Goal: Task Accomplishment & Management: Use online tool/utility

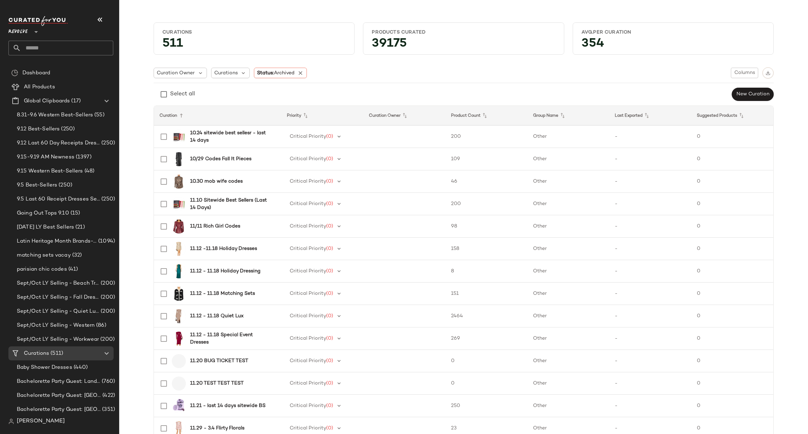
click at [56, 49] on input "text" at bounding box center [67, 48] width 92 height 15
type input "**********"
click at [46, 65] on b "Sheer Stat" at bounding box center [43, 68] width 25 height 7
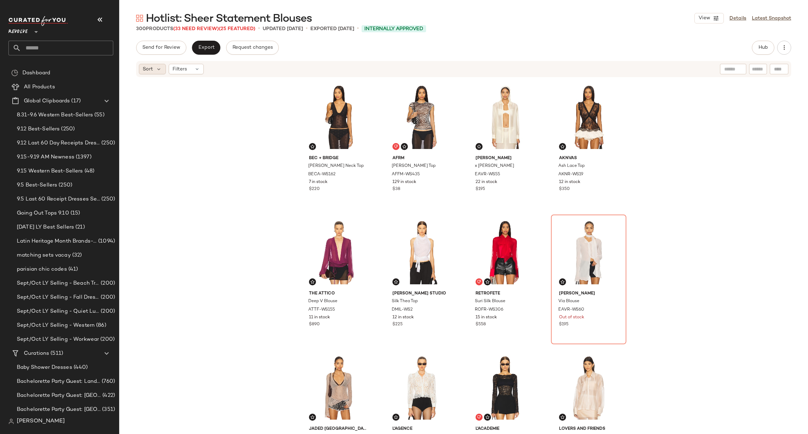
click at [154, 68] on div "Sort" at bounding box center [152, 69] width 27 height 11
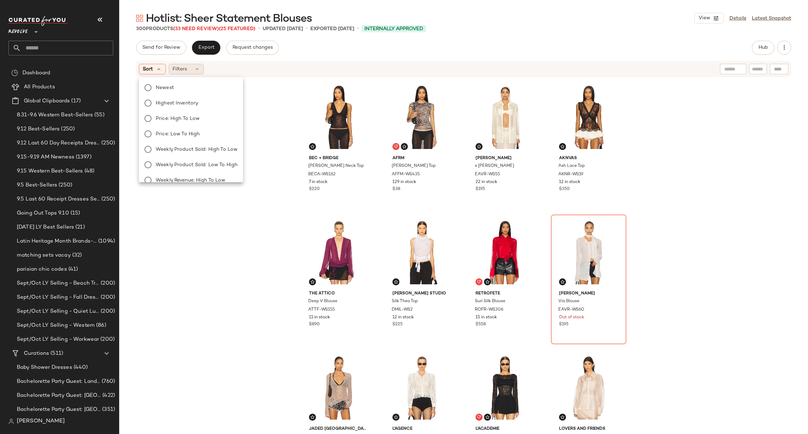
click at [192, 68] on div "Filters" at bounding box center [186, 69] width 35 height 11
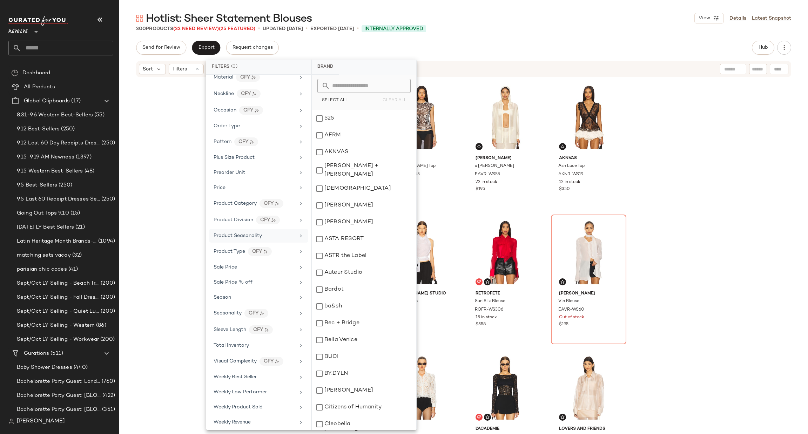
scroll to position [450, 0]
click at [232, 269] on div "Brand Category Actual Price Age AI Embeddings Availability Buy Depth Category N…" at bounding box center [258, 252] width 105 height 355
click at [228, 264] on span "Sale Price" at bounding box center [226, 263] width 24 height 5
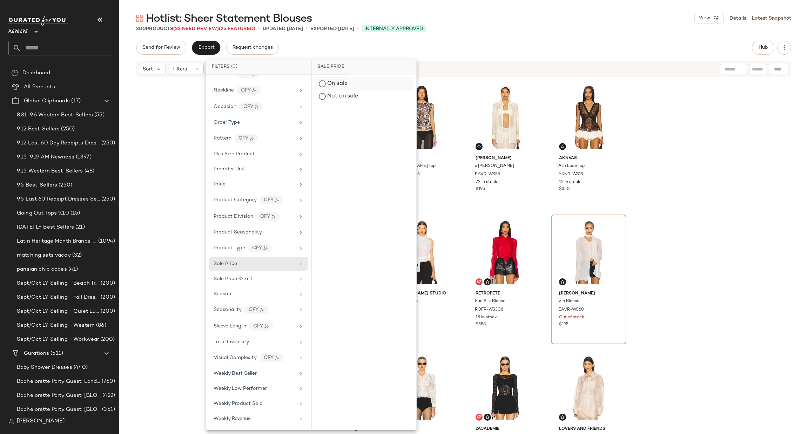
click at [334, 83] on div "On sale" at bounding box center [364, 84] width 99 height 13
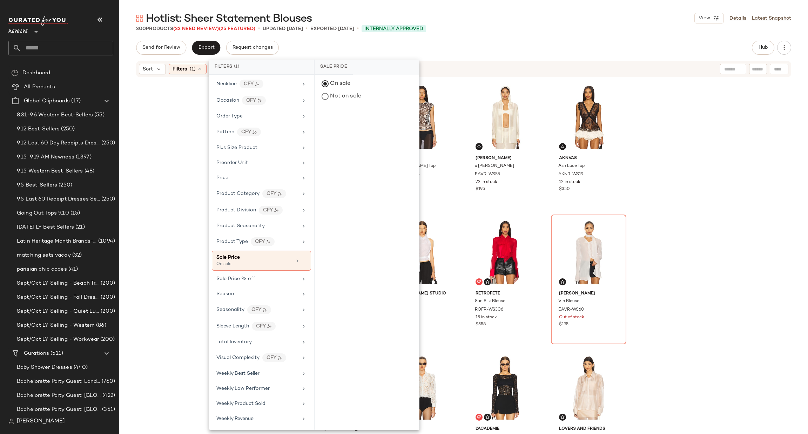
click at [519, 53] on div "Send for Review Export Request changes Hub" at bounding box center [463, 48] width 655 height 14
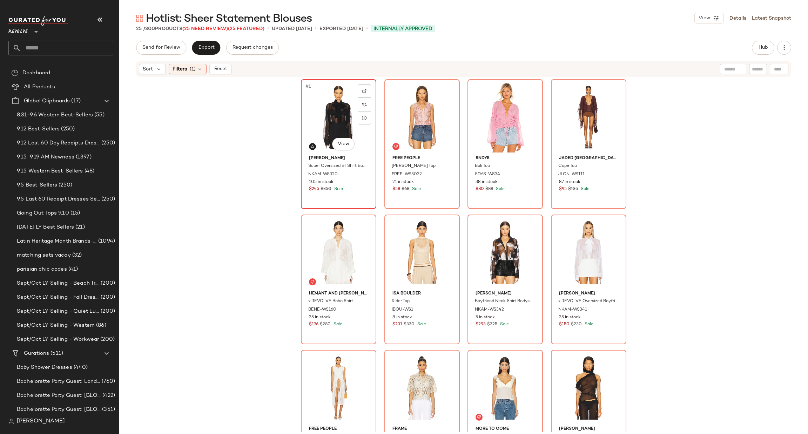
click at [317, 118] on div "#1 View" at bounding box center [338, 117] width 71 height 71
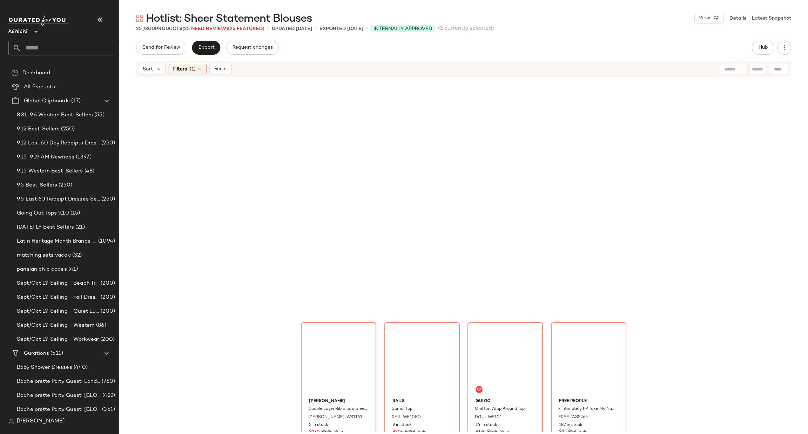
scroll to position [595, 0]
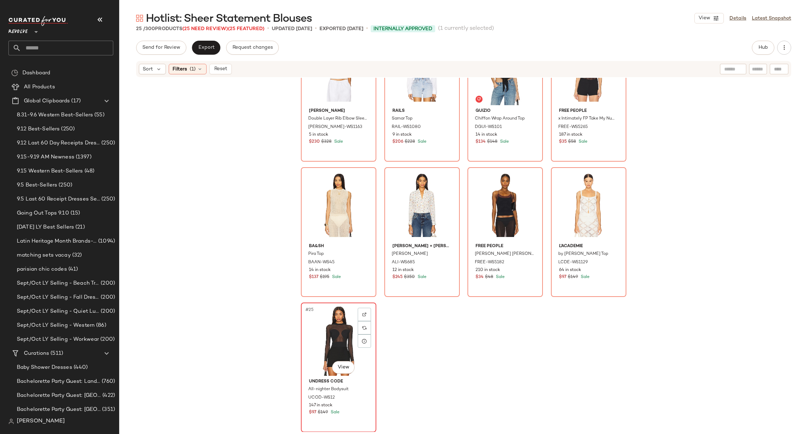
click at [307, 337] on div "#25 View" at bounding box center [338, 340] width 71 height 71
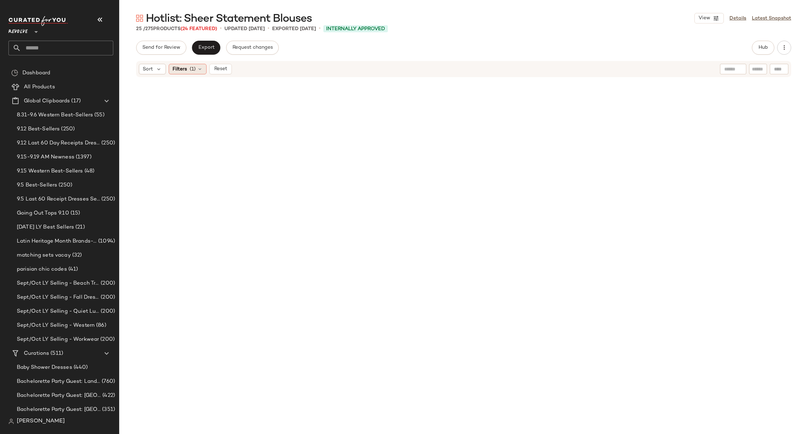
click at [180, 67] on span "Filters" at bounding box center [180, 69] width 14 height 7
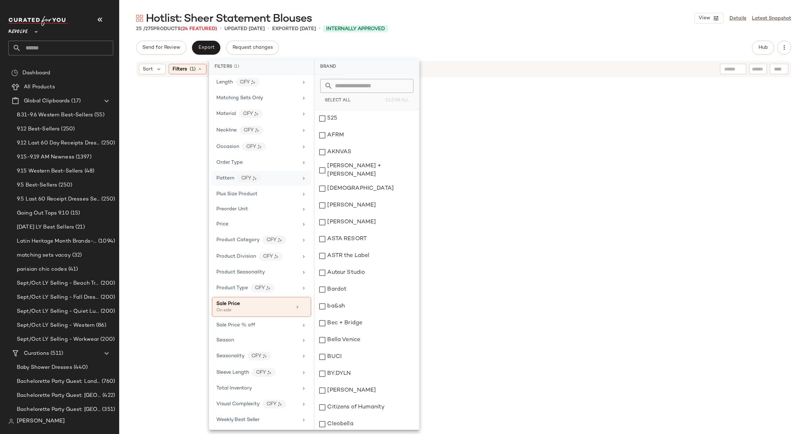
scroll to position [456, 0]
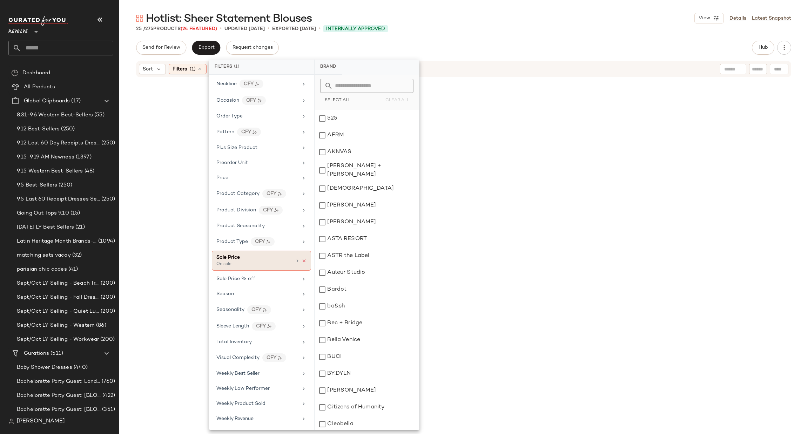
click at [302, 259] on icon at bounding box center [304, 261] width 5 height 5
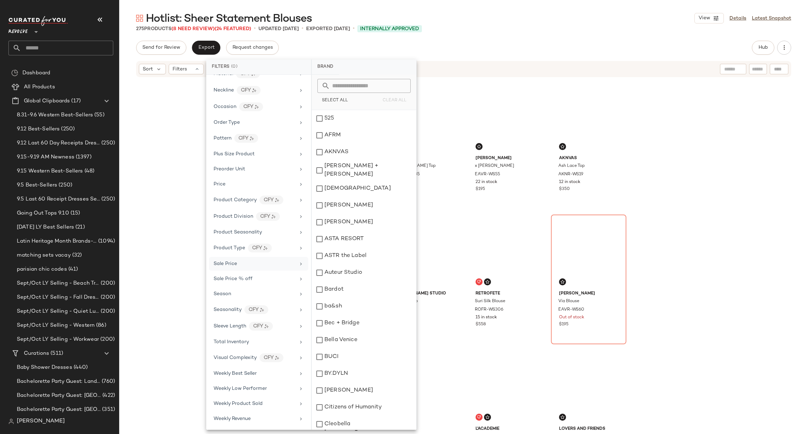
click at [670, 196] on div "Bec + Bridge Karla V Neck Top BECA-WS162 7 in stock $220 AFRM Nina Top AFFM-WS4…" at bounding box center [463, 255] width 689 height 354
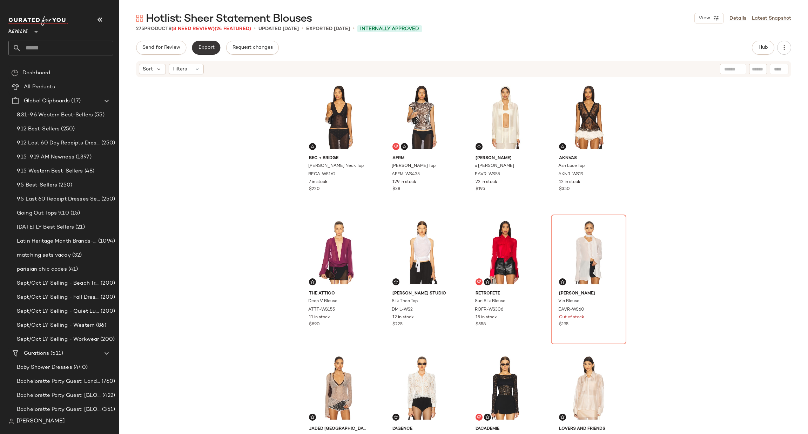
click at [207, 47] on span "Export" at bounding box center [206, 48] width 16 height 6
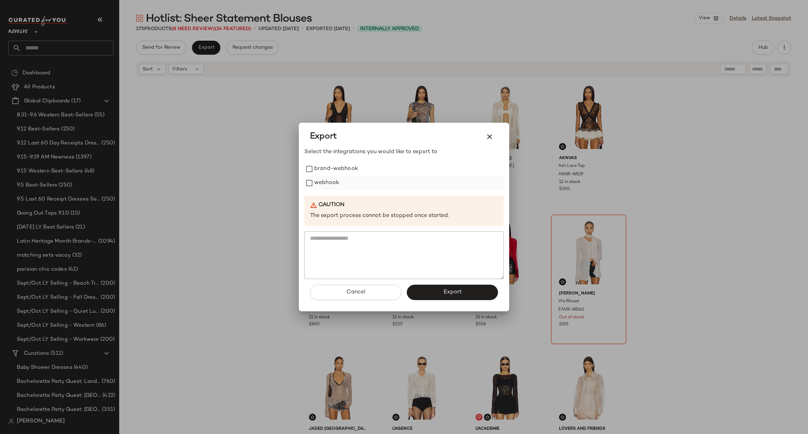
click at [324, 184] on label "webhook" at bounding box center [326, 183] width 25 height 14
click at [452, 291] on span "Export" at bounding box center [452, 292] width 19 height 7
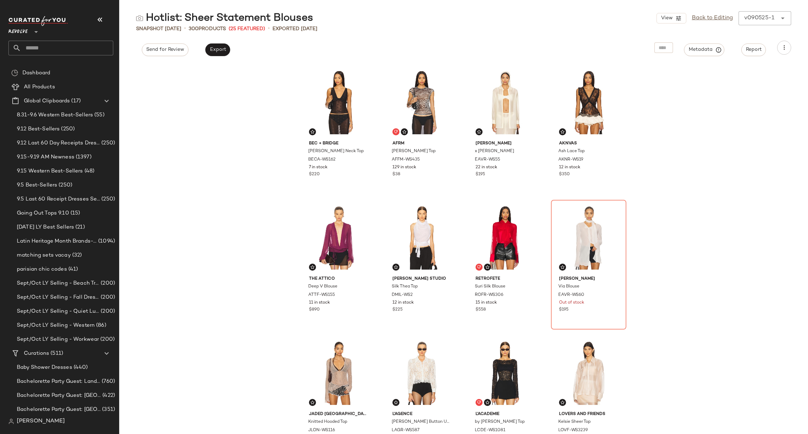
click at [53, 43] on input "text" at bounding box center [67, 48] width 92 height 15
type input "*****"
click at [56, 66] on span "Handbags" at bounding box center [59, 68] width 25 height 7
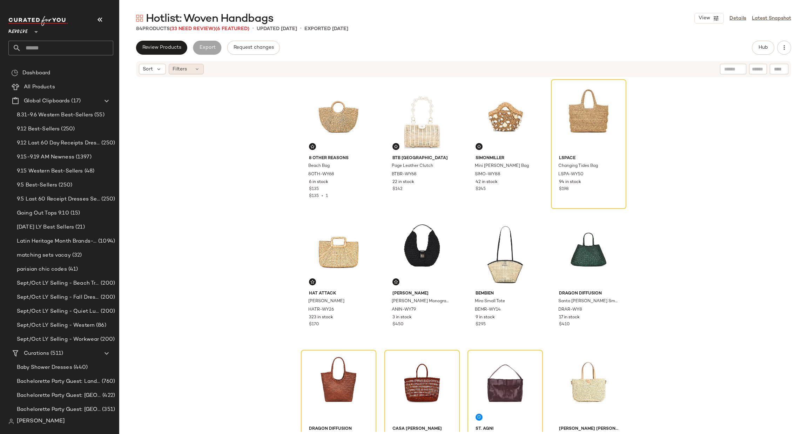
click at [182, 71] on span "Filters" at bounding box center [180, 69] width 14 height 7
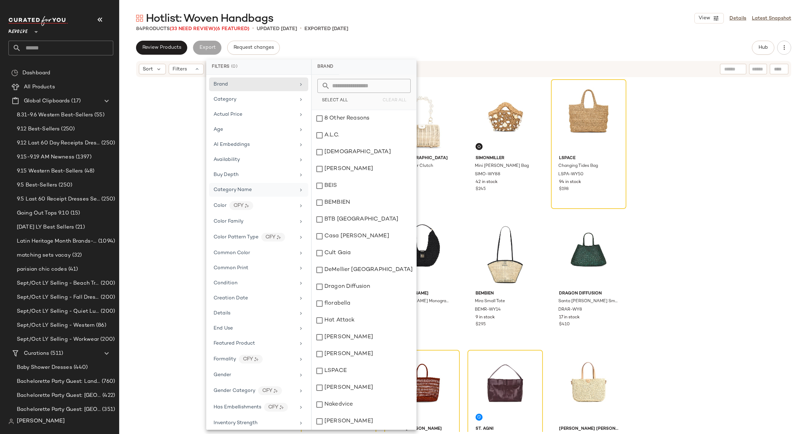
scroll to position [353, 0]
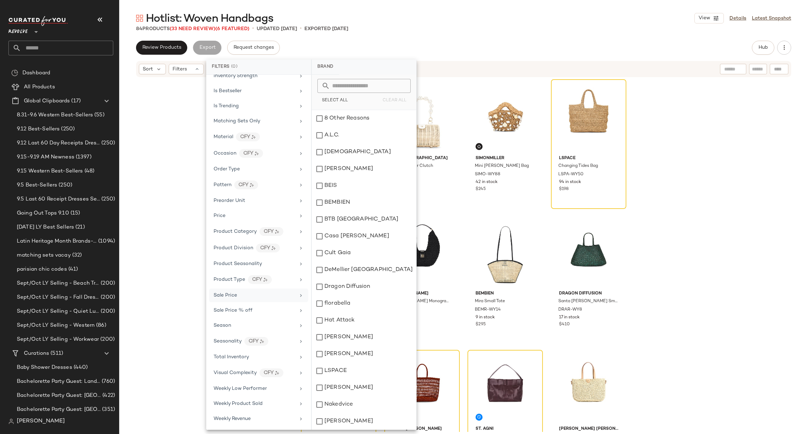
click at [227, 297] on div "Sale Price" at bounding box center [226, 295] width 24 height 7
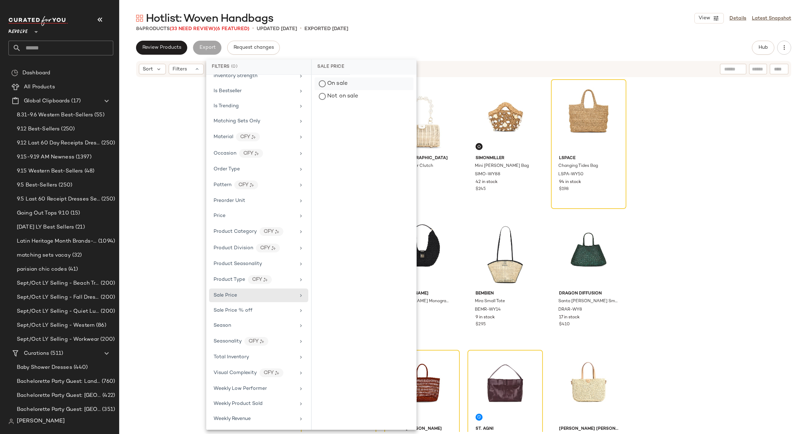
click at [345, 85] on div "On sale" at bounding box center [364, 84] width 99 height 13
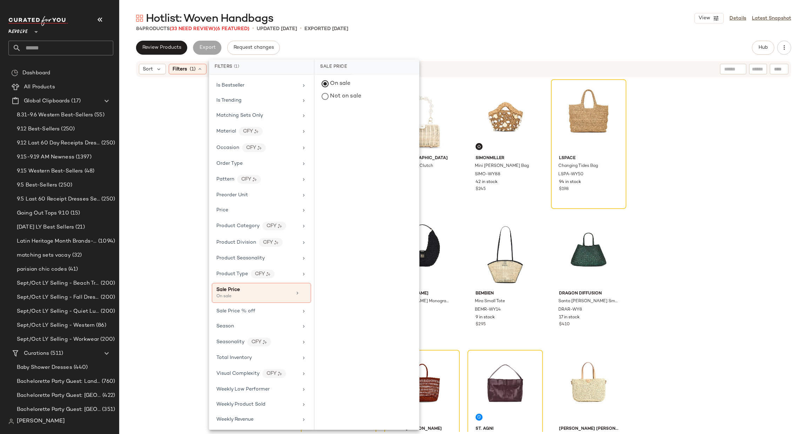
click at [496, 12] on div "Hotlist: Woven Handbags View Details Latest Snapshot" at bounding box center [463, 18] width 689 height 14
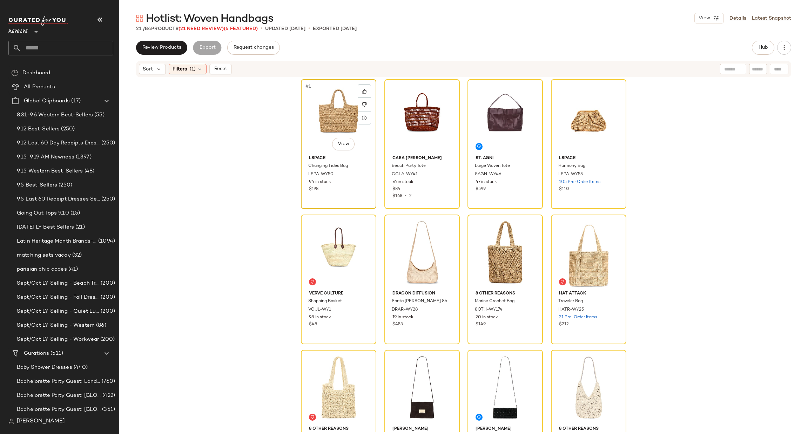
click at [308, 137] on div "#1 View" at bounding box center [338, 117] width 71 height 71
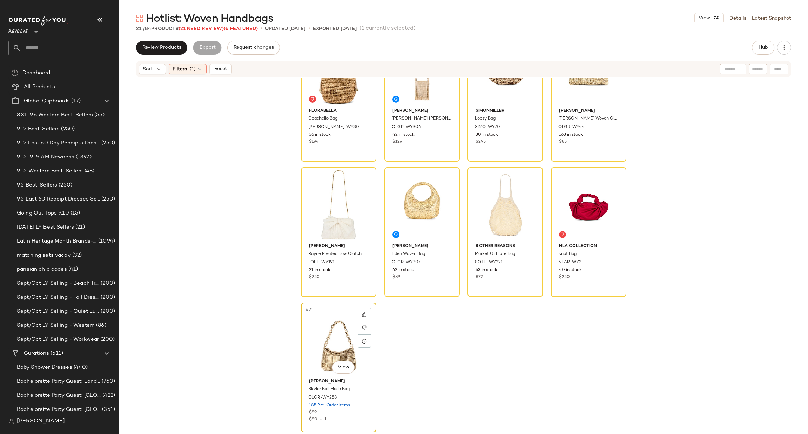
click at [323, 322] on div "#21 View" at bounding box center [338, 340] width 71 height 71
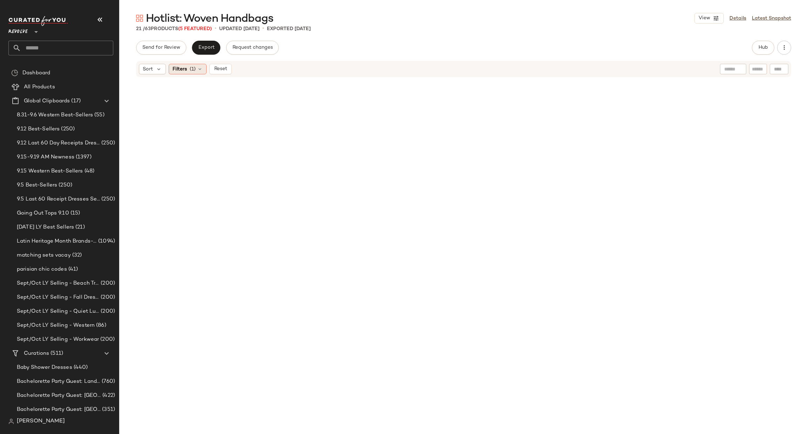
click at [195, 73] on div "Filters (1)" at bounding box center [188, 69] width 38 height 11
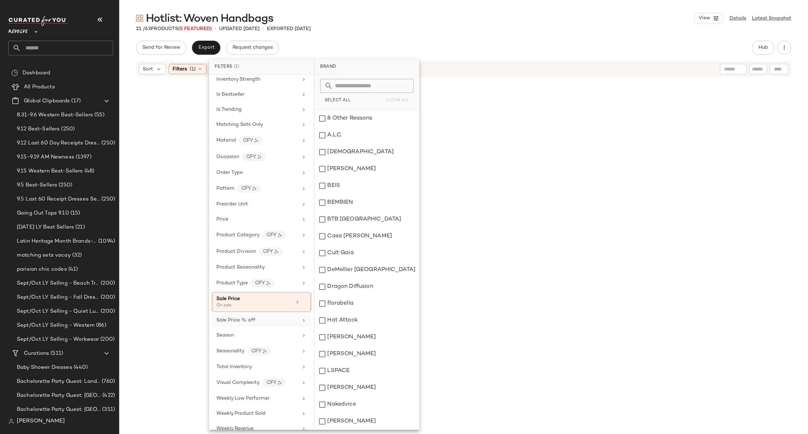
scroll to position [359, 0]
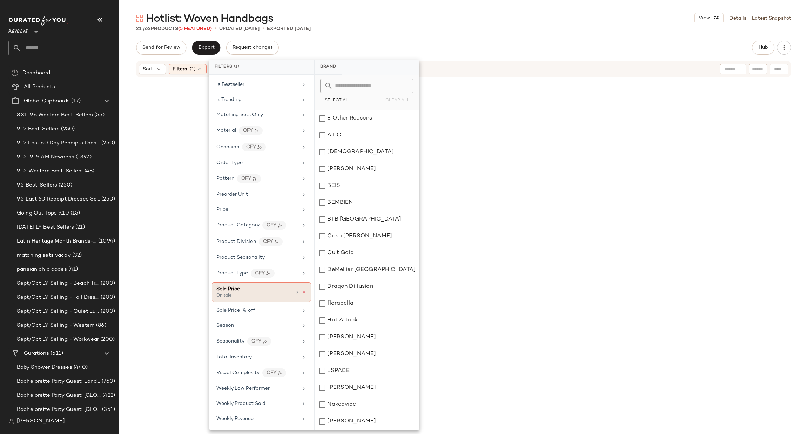
click at [302, 290] on icon at bounding box center [304, 292] width 5 height 5
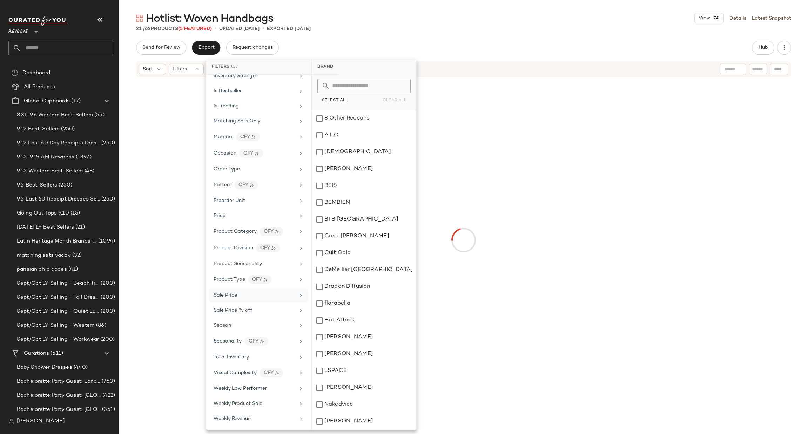
scroll to position [353, 0]
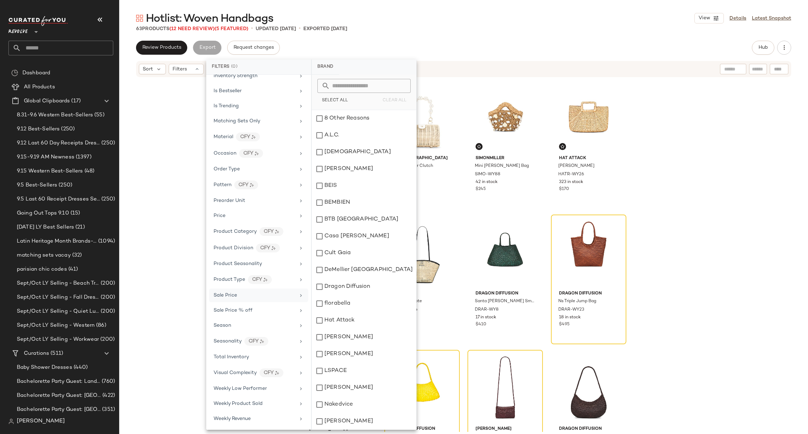
drag, startPoint x: 695, startPoint y: 175, endPoint x: 686, endPoint y: 176, distance: 8.6
click at [695, 175] on div "8 Other Reasons Beach Bag 8OTH-WY68 6 in stock $135 $135 • 1 BTB Los Angeles Pa…" at bounding box center [463, 255] width 689 height 354
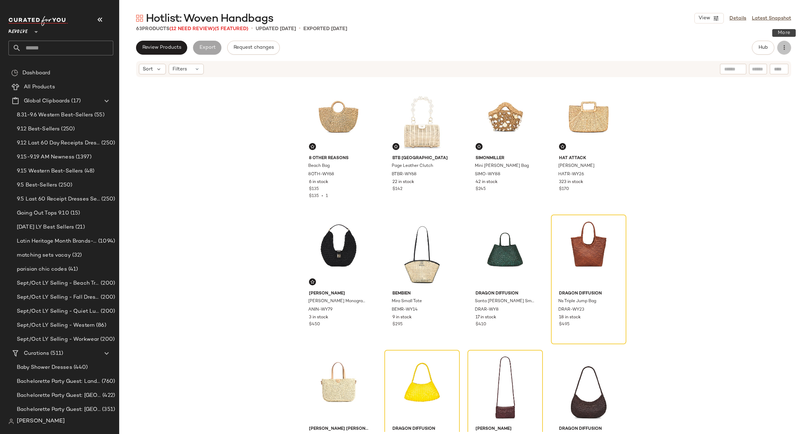
click at [782, 48] on icon "button" at bounding box center [784, 47] width 7 height 7
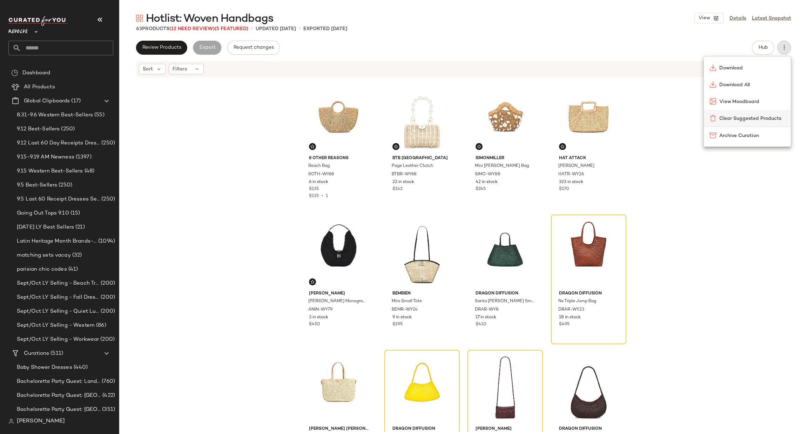
click at [730, 119] on span "Clear Suggested Products" at bounding box center [752, 118] width 66 height 7
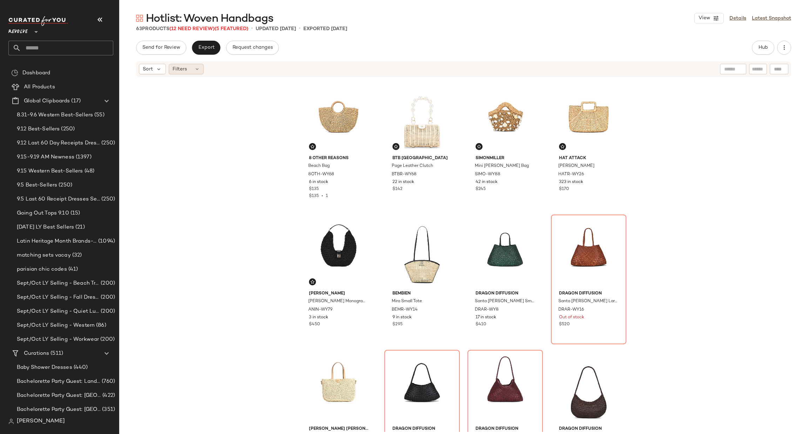
click at [199, 72] on div "Filters" at bounding box center [186, 69] width 35 height 11
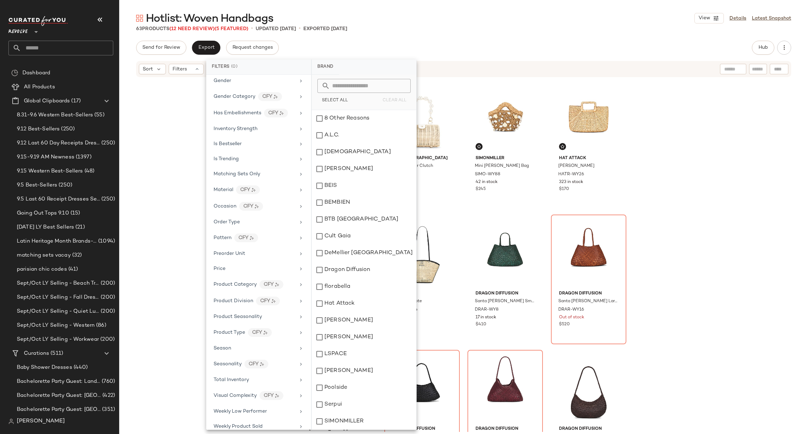
scroll to position [322, 0]
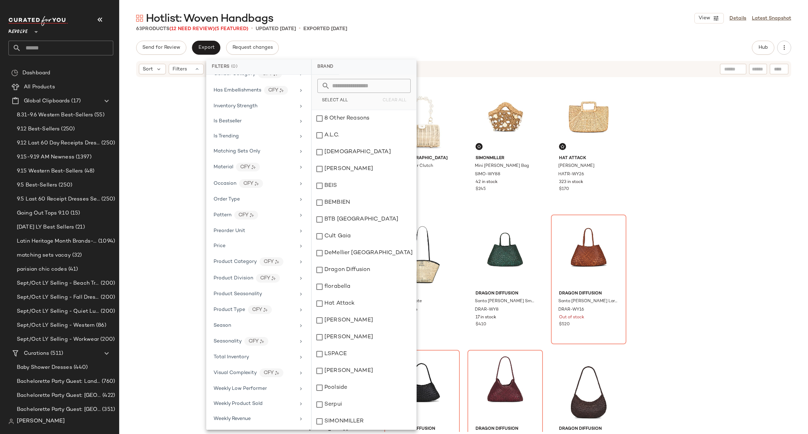
click at [172, 236] on div "8 Other Reasons Beach Bag 8OTH-WY68 6 in stock $135 $135 • 1 BTB Los Angeles Pa…" at bounding box center [463, 255] width 689 height 354
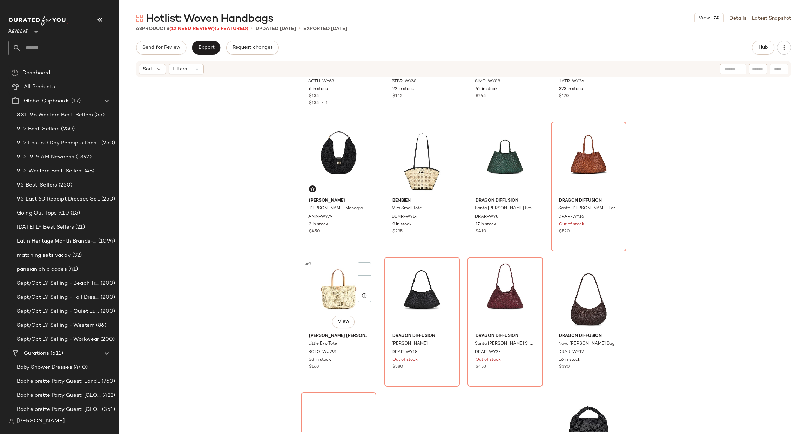
scroll to position [157, 0]
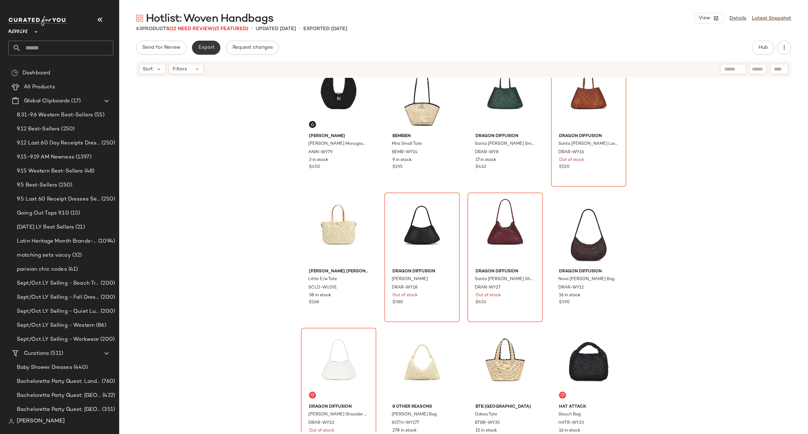
click at [205, 52] on button "Export" at bounding box center [206, 48] width 28 height 14
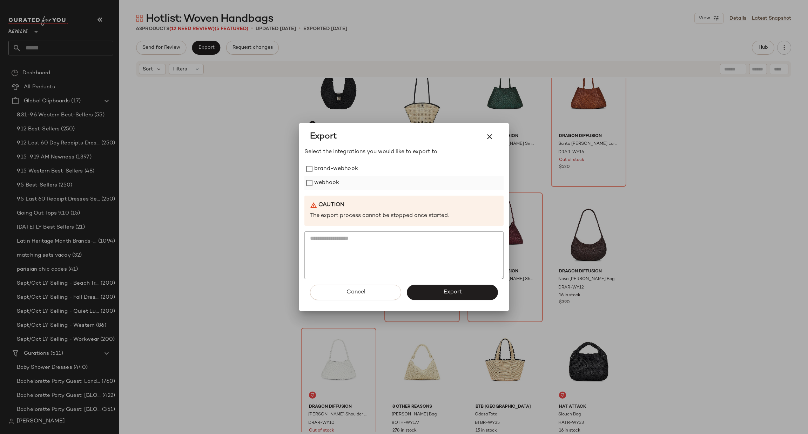
click at [331, 179] on label "webhook" at bounding box center [326, 183] width 25 height 14
click at [450, 297] on button "Export" at bounding box center [452, 292] width 91 height 15
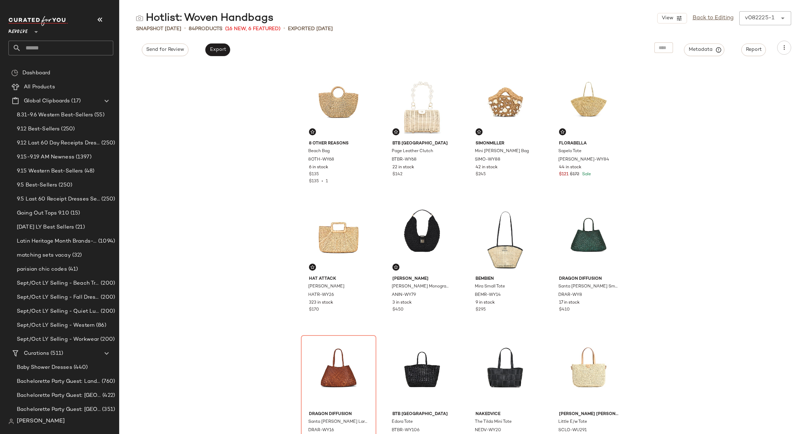
click at [43, 52] on input "text" at bounding box center [67, 48] width 92 height 15
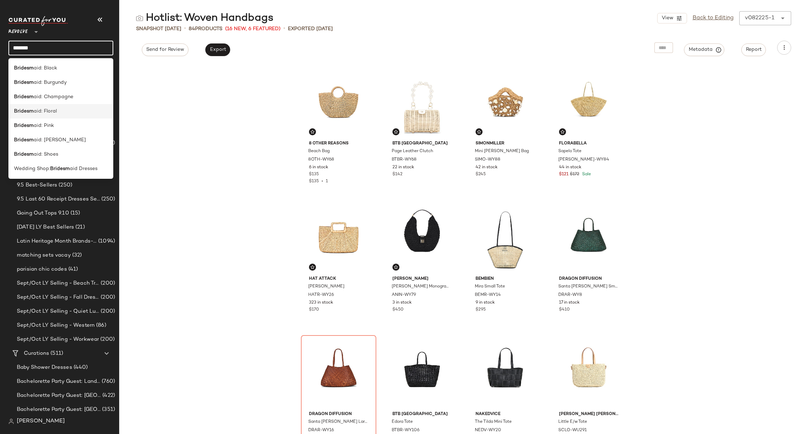
type input "*******"
click at [70, 110] on div "Bridesm aid: Floral" at bounding box center [61, 111] width 94 height 7
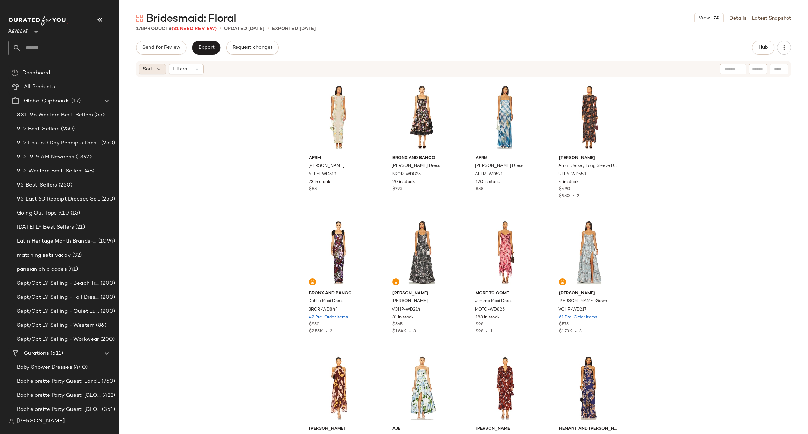
click at [151, 67] on span "Sort" at bounding box center [148, 69] width 10 height 7
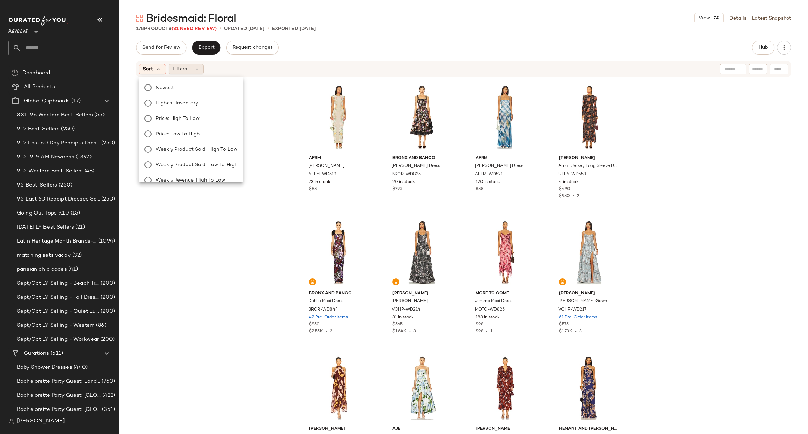
click at [176, 70] on span "Filters" at bounding box center [180, 69] width 14 height 7
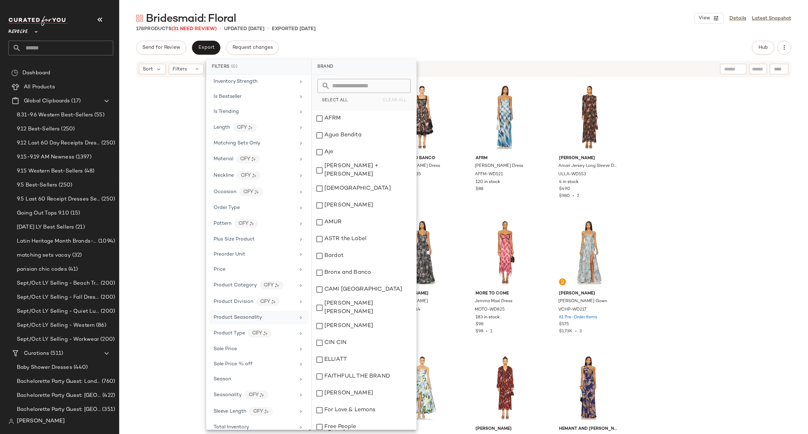
scroll to position [450, 0]
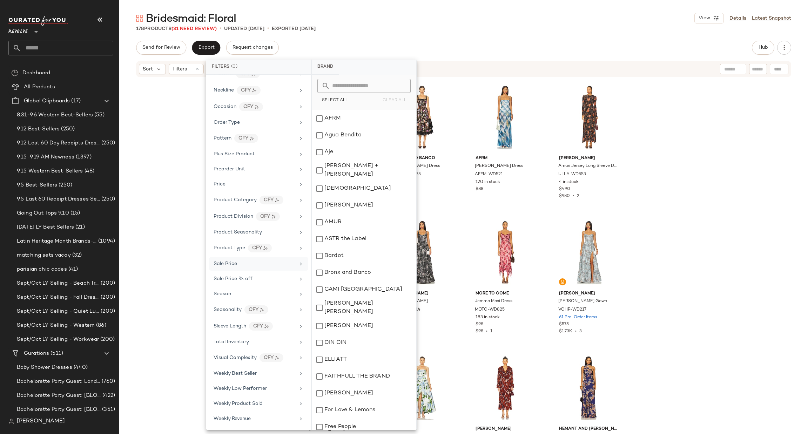
drag, startPoint x: 251, startPoint y: 259, endPoint x: 256, endPoint y: 258, distance: 4.6
click at [251, 259] on div "Sale Price" at bounding box center [258, 264] width 99 height 14
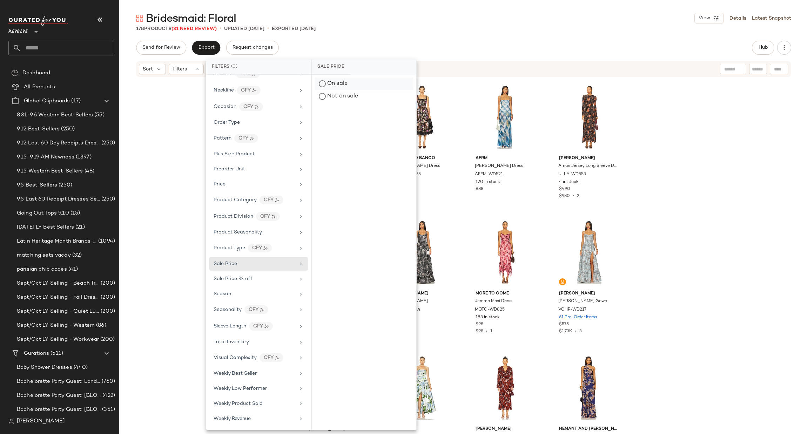
click at [346, 85] on div "On sale" at bounding box center [364, 84] width 99 height 13
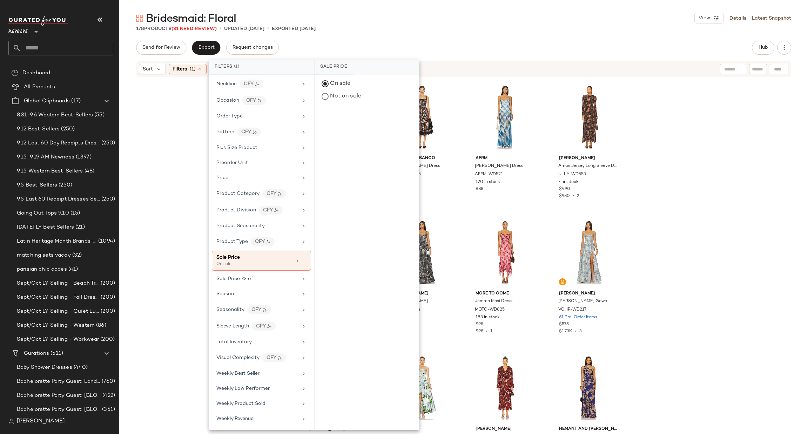
click at [531, 14] on div "Bridesmaid: Floral View Details Latest Snapshot" at bounding box center [463, 18] width 689 height 14
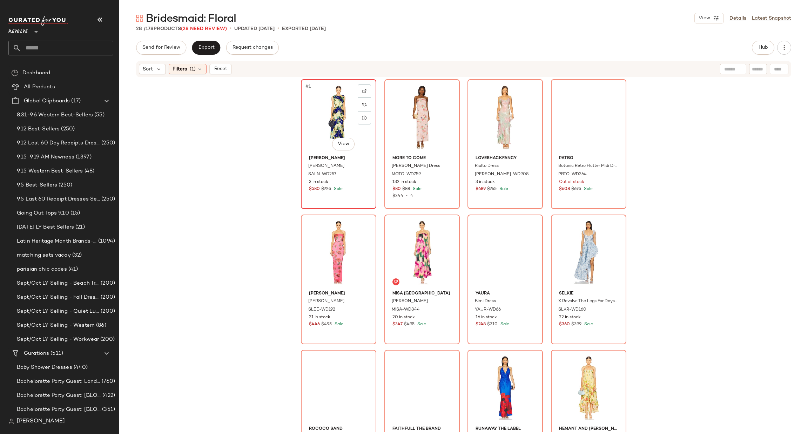
click at [330, 116] on div "#1 View" at bounding box center [338, 117] width 71 height 71
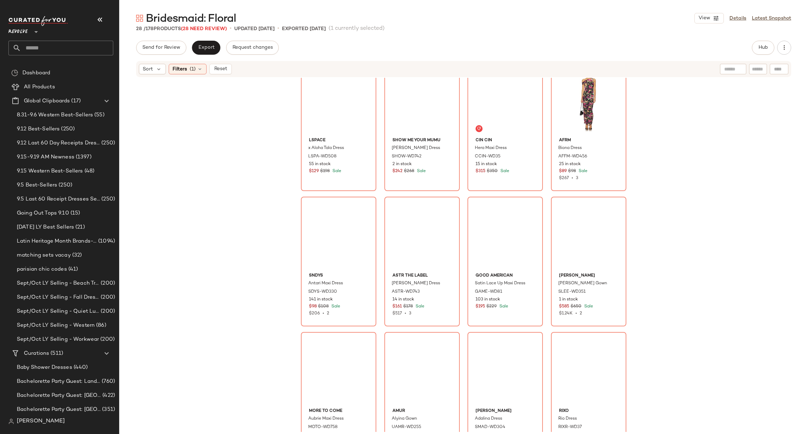
scroll to position [595, 0]
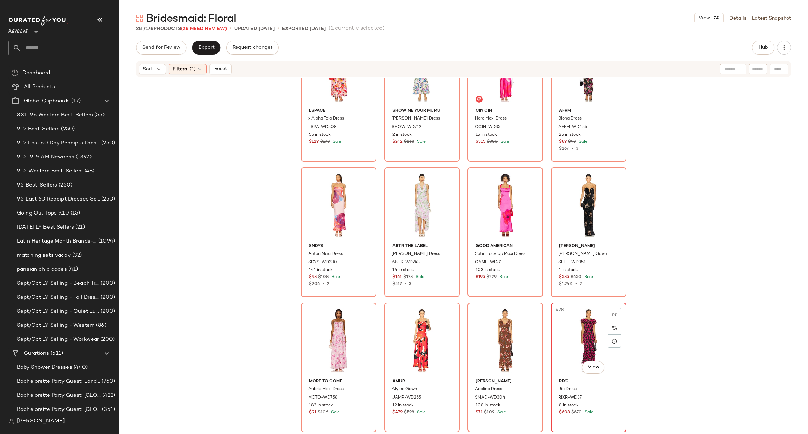
click at [568, 321] on div "#28 View" at bounding box center [588, 340] width 71 height 71
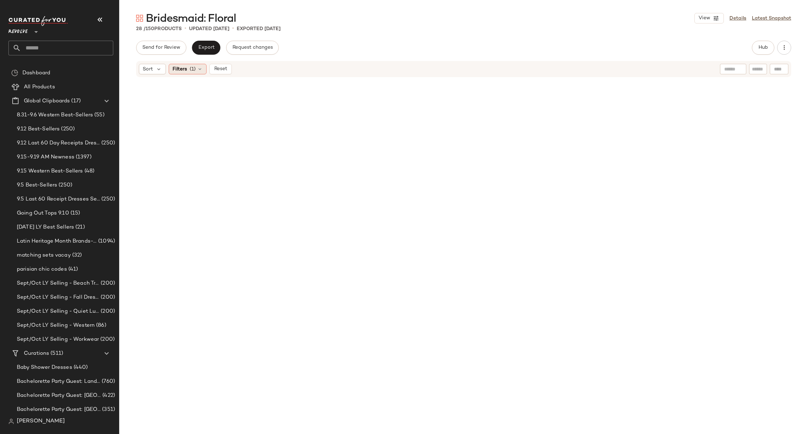
click at [194, 71] on span "(1)" at bounding box center [193, 69] width 6 height 7
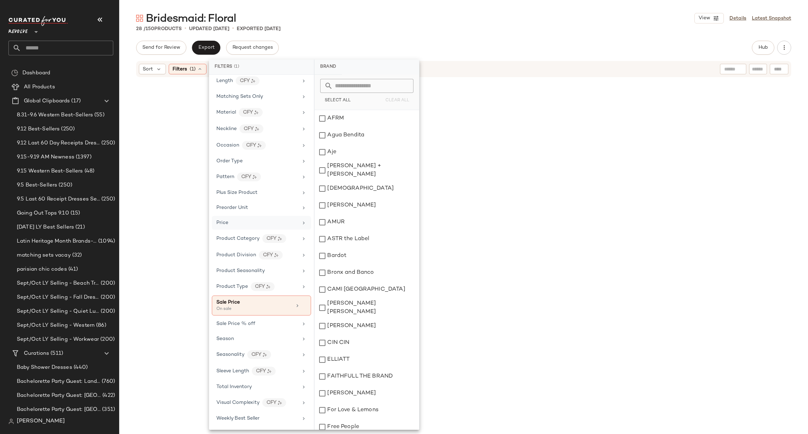
scroll to position [456, 0]
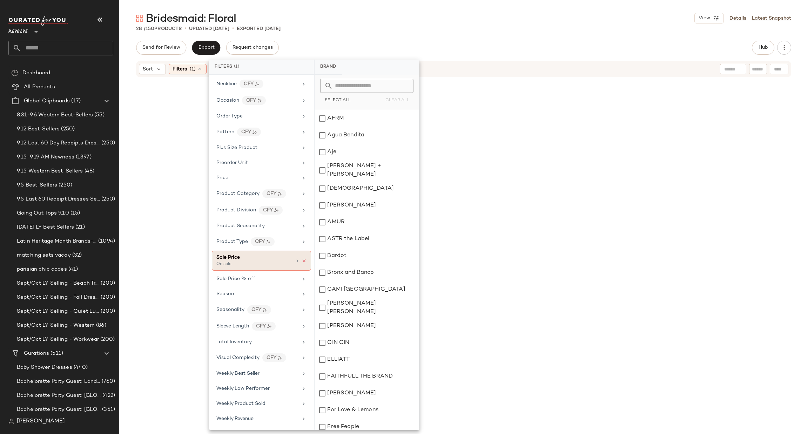
click at [303, 259] on icon at bounding box center [304, 261] width 5 height 5
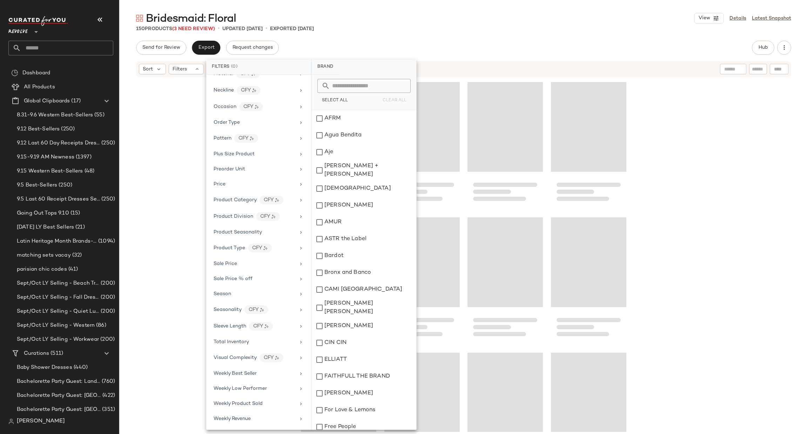
click at [643, 128] on div at bounding box center [463, 255] width 689 height 354
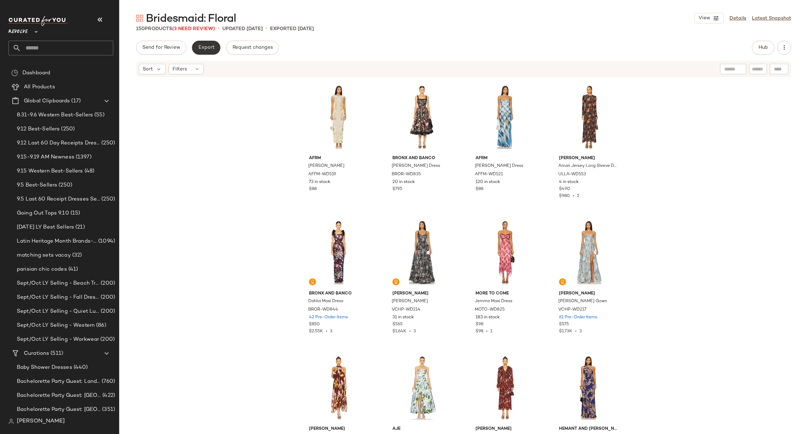
click at [204, 49] on span "Export" at bounding box center [206, 48] width 16 height 6
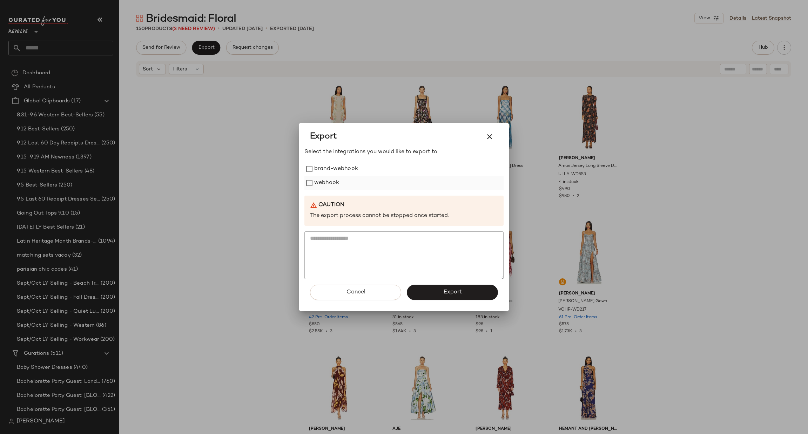
click at [322, 182] on label "webhook" at bounding box center [326, 183] width 25 height 14
click at [437, 293] on button "Export" at bounding box center [452, 292] width 91 height 15
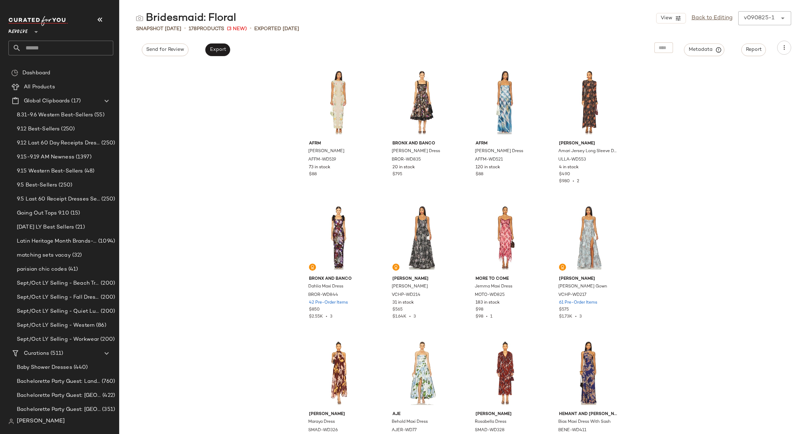
click at [193, 149] on div "AFRM Cody Dress AFFM-WD519 73 in stock $88 Bronx and Banco Amanda Midi Dress BR…" at bounding box center [463, 248] width 689 height 371
click at [58, 50] on input "text" at bounding box center [67, 48] width 92 height 15
type input "**********"
click at [74, 65] on b "Special Occ" at bounding box center [63, 68] width 29 height 7
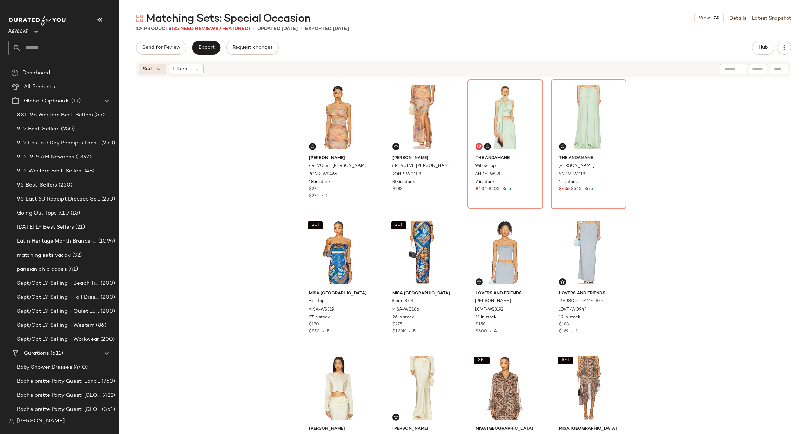
click at [148, 72] on span "Sort" at bounding box center [148, 69] width 10 height 7
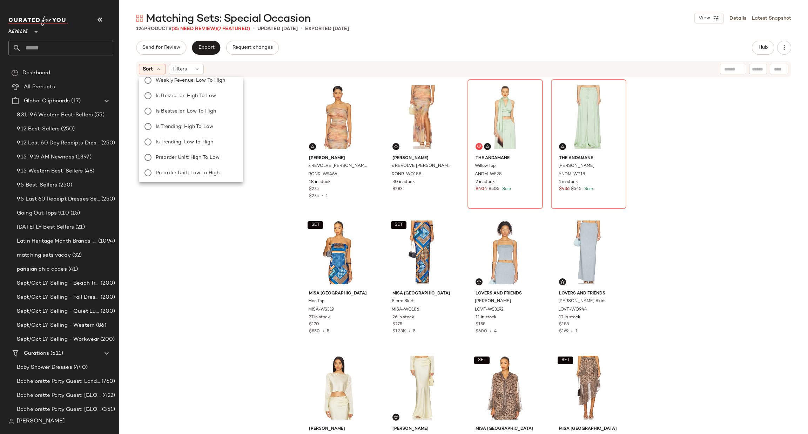
scroll to position [116, 0]
drag, startPoint x: 184, startPoint y: 69, endPoint x: 190, endPoint y: 73, distance: 6.4
click at [184, 69] on span "Filters" at bounding box center [180, 69] width 14 height 7
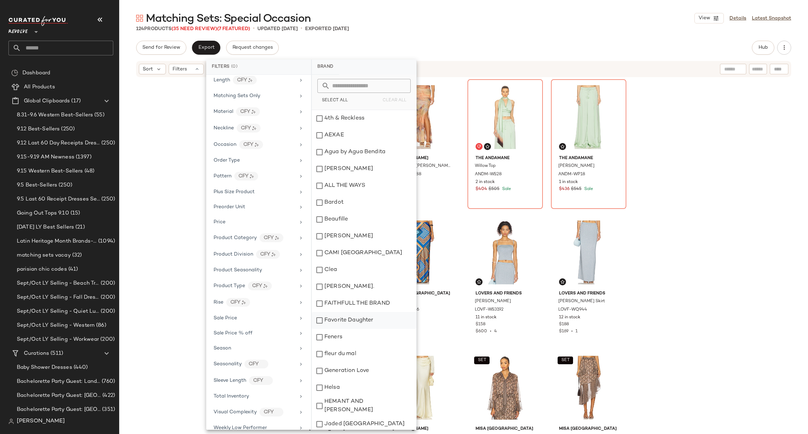
scroll to position [451, 0]
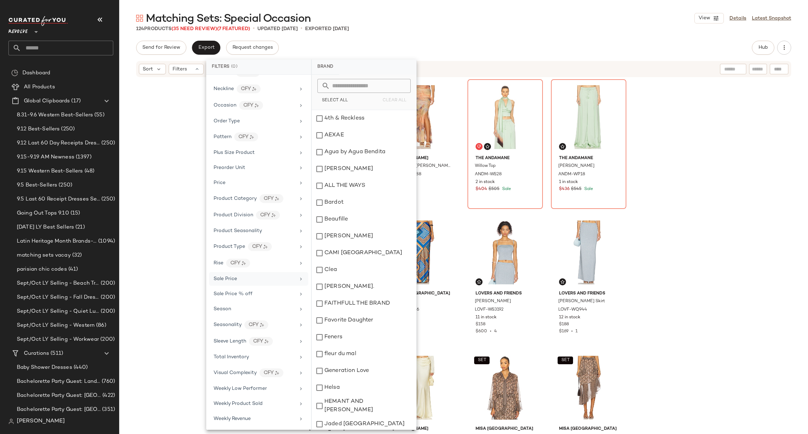
click at [266, 277] on div "Sale Price" at bounding box center [255, 278] width 82 height 7
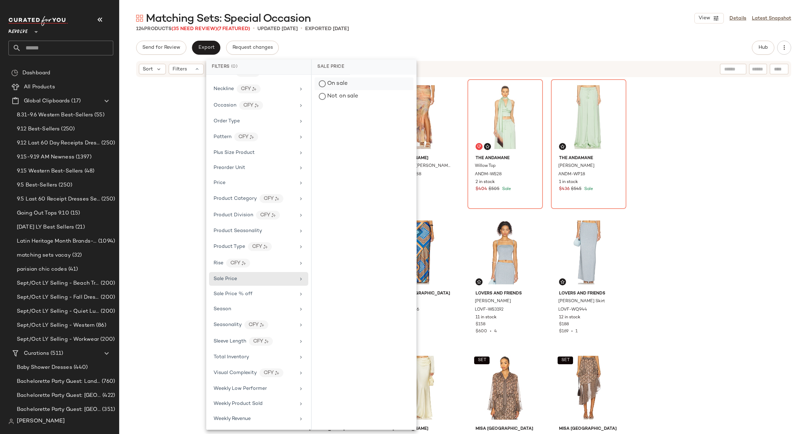
click at [342, 82] on div "On sale" at bounding box center [364, 84] width 99 height 13
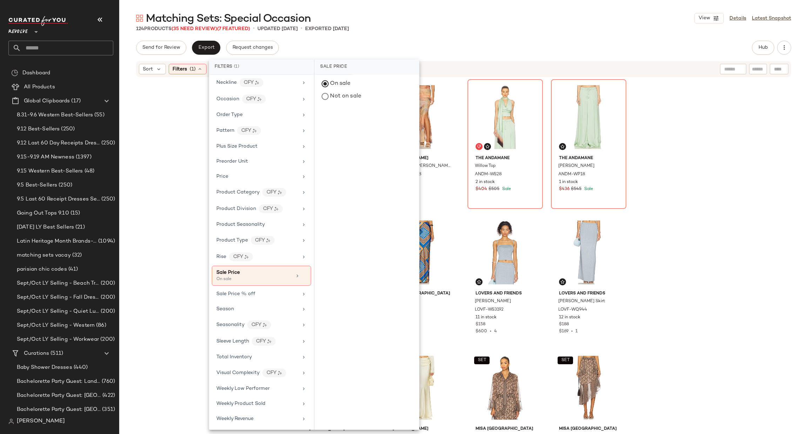
click at [682, 152] on div "Ronny Kobo x REVOLVE Verna Top RONR-WS466 18 in stock $275 $275 • 1 Ronny Kobo …" at bounding box center [463, 255] width 689 height 354
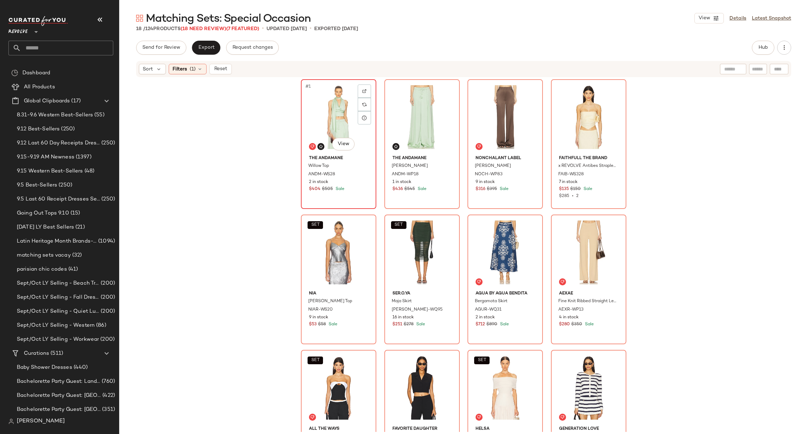
click at [327, 118] on div "#1 View" at bounding box center [338, 117] width 71 height 71
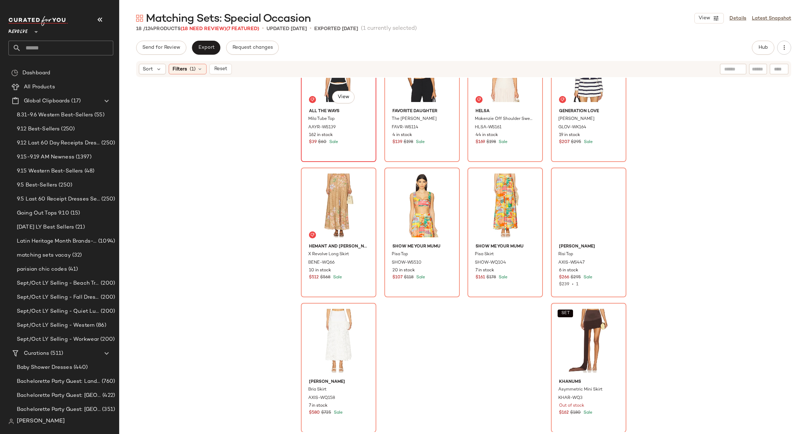
scroll to position [324, 0]
click at [568, 332] on div "SET #18 View" at bounding box center [588, 340] width 71 height 71
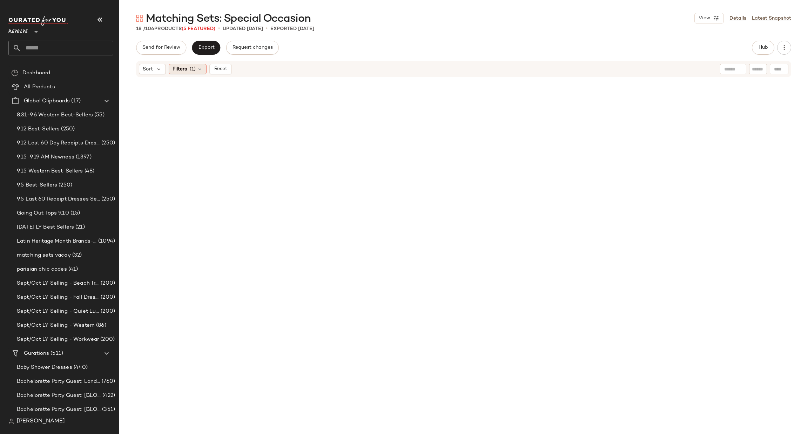
click at [188, 70] on div "Filters (1)" at bounding box center [188, 69] width 38 height 11
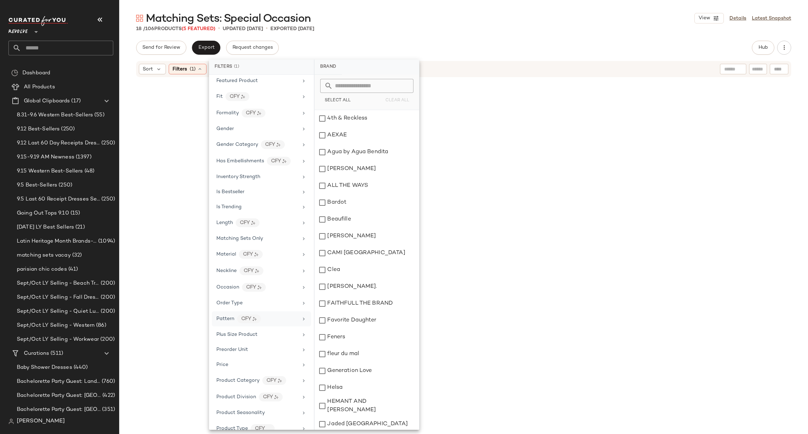
scroll to position [457, 0]
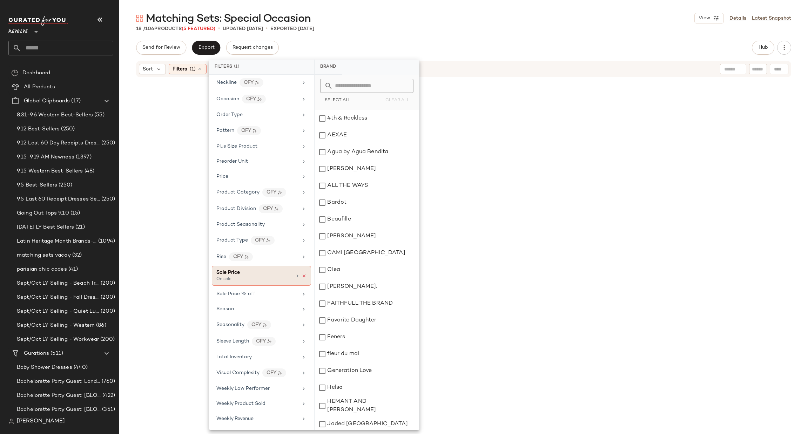
click at [302, 274] on icon at bounding box center [304, 276] width 5 height 5
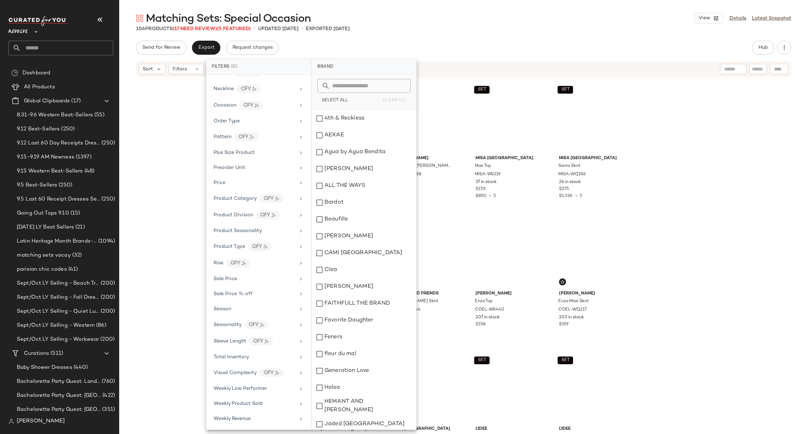
click at [674, 183] on div "Ronny Kobo x REVOLVE Verna Top RONR-WS466 18 in stock $275 $275 • 1 Ronny Kobo …" at bounding box center [463, 255] width 689 height 354
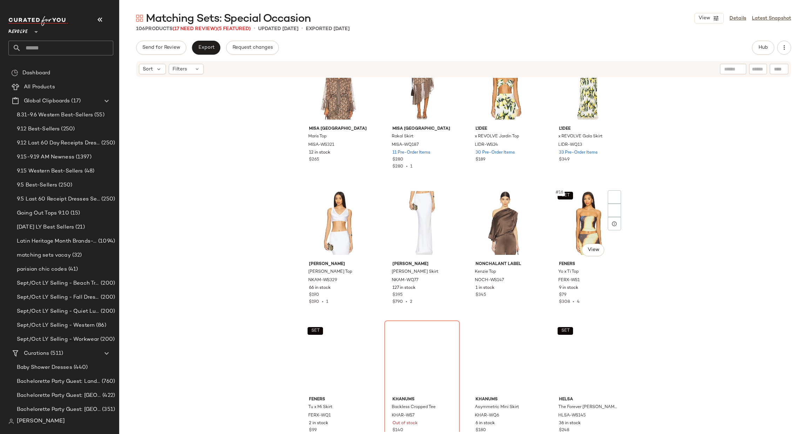
scroll to position [374, 0]
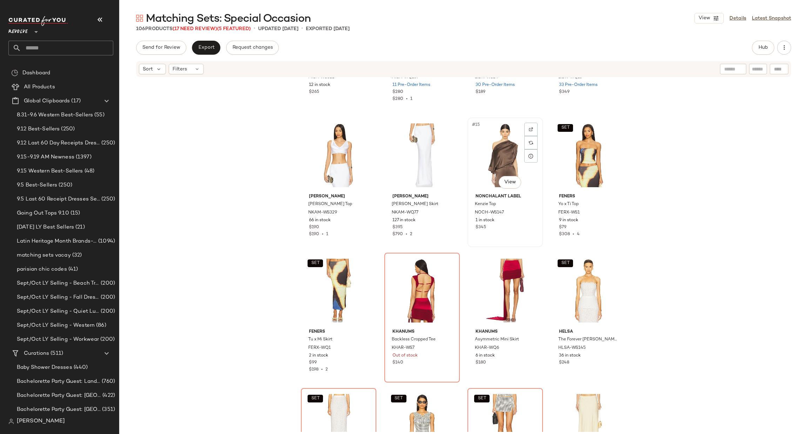
click at [484, 141] on div "#15 View" at bounding box center [505, 155] width 71 height 71
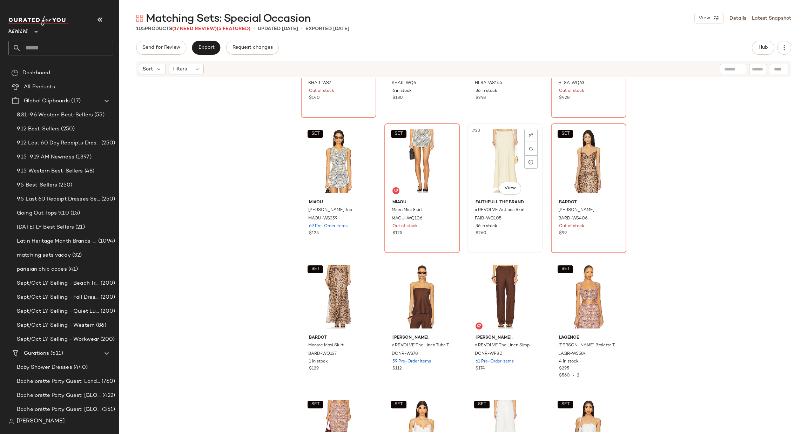
scroll to position [637, 0]
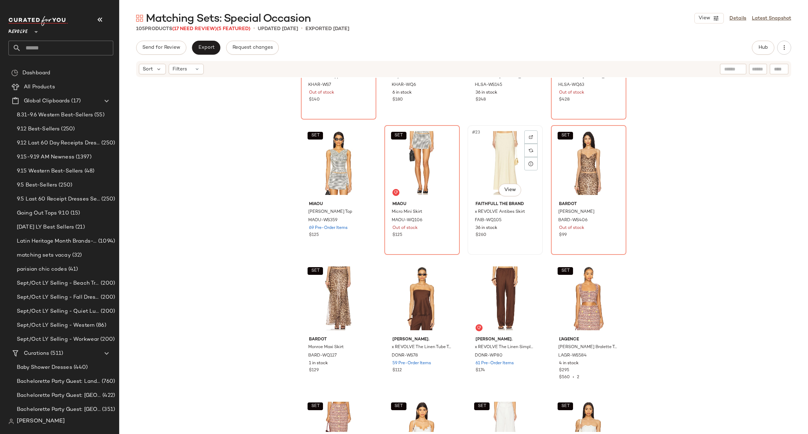
click at [490, 137] on div "#23 View" at bounding box center [505, 163] width 71 height 71
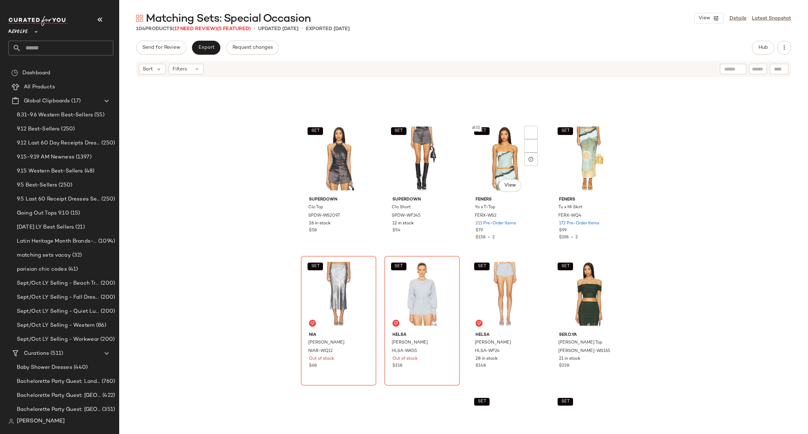
scroll to position [1163, 0]
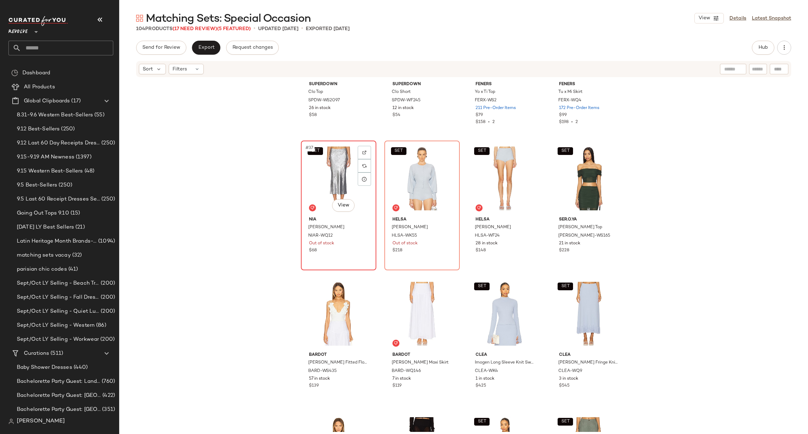
click at [318, 165] on div "SET #37 View" at bounding box center [338, 178] width 71 height 71
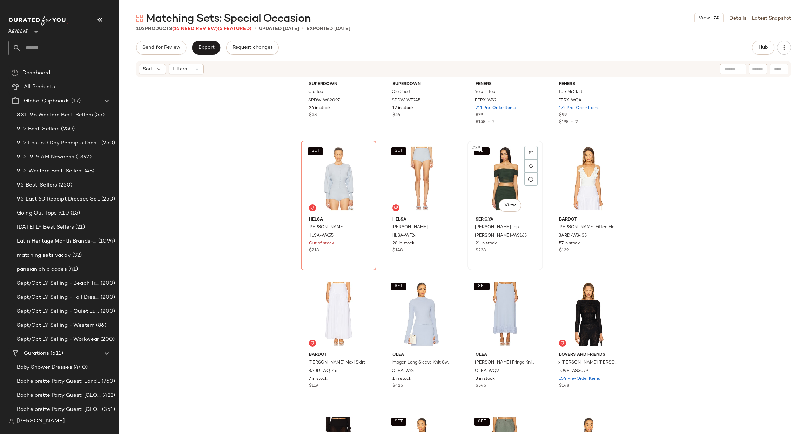
click at [502, 169] on div "SET #39 View" at bounding box center [505, 178] width 71 height 71
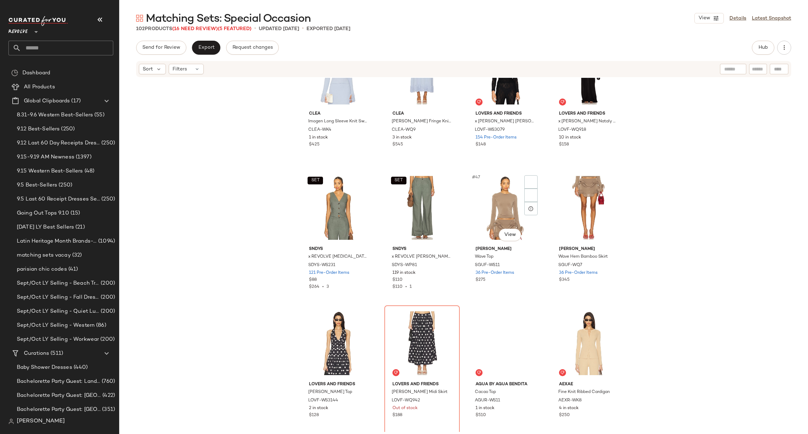
scroll to position [1531, 0]
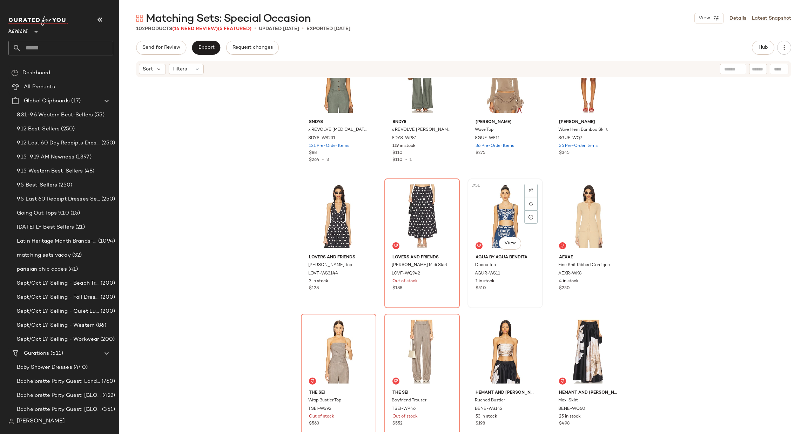
click at [503, 205] on div "#51 View" at bounding box center [505, 216] width 71 height 71
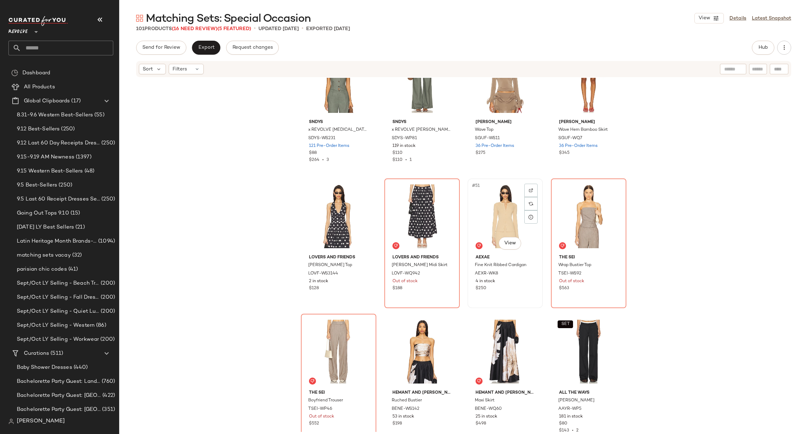
click at [500, 200] on div "#51 View" at bounding box center [505, 216] width 71 height 71
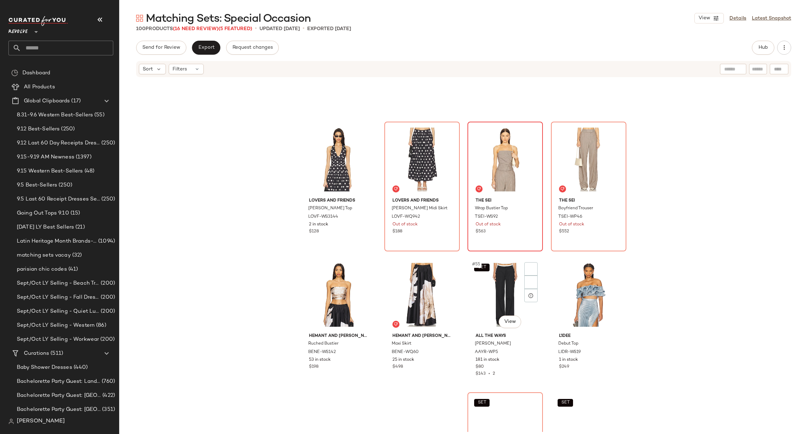
scroll to position [1689, 0]
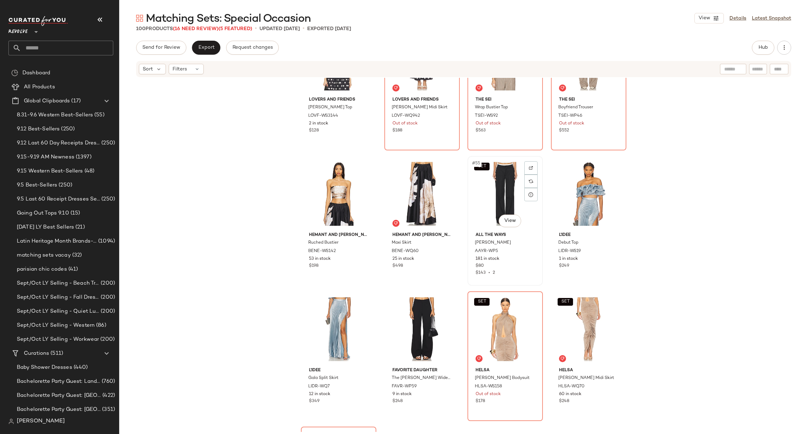
click at [498, 196] on div "SET #55 View" at bounding box center [505, 194] width 71 height 71
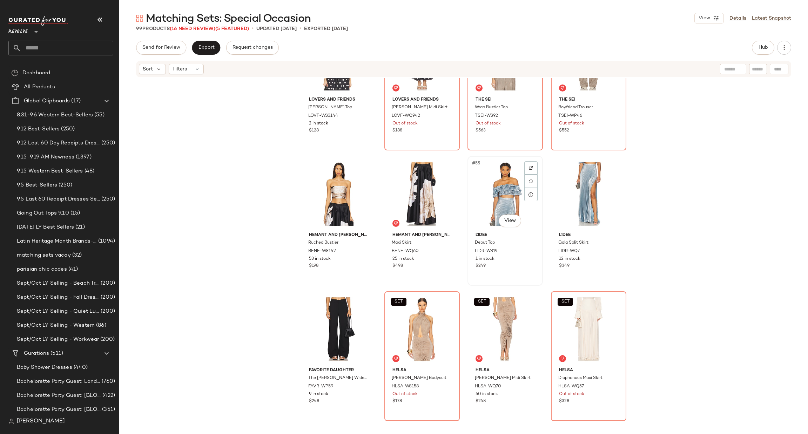
scroll to position [1794, 0]
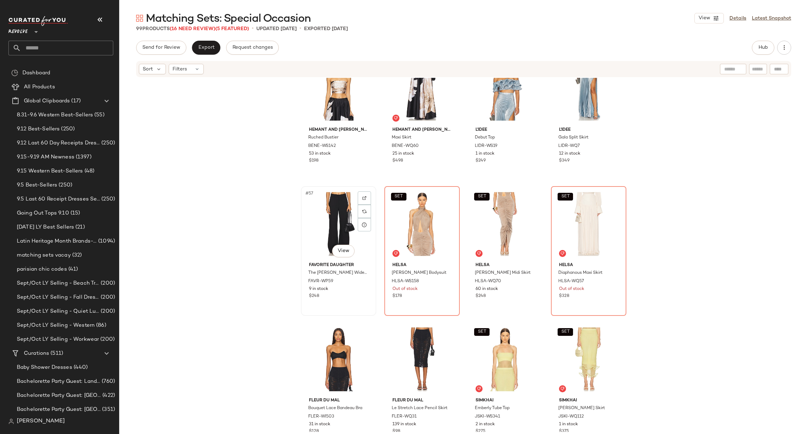
click at [326, 204] on div "#57 View" at bounding box center [338, 224] width 71 height 71
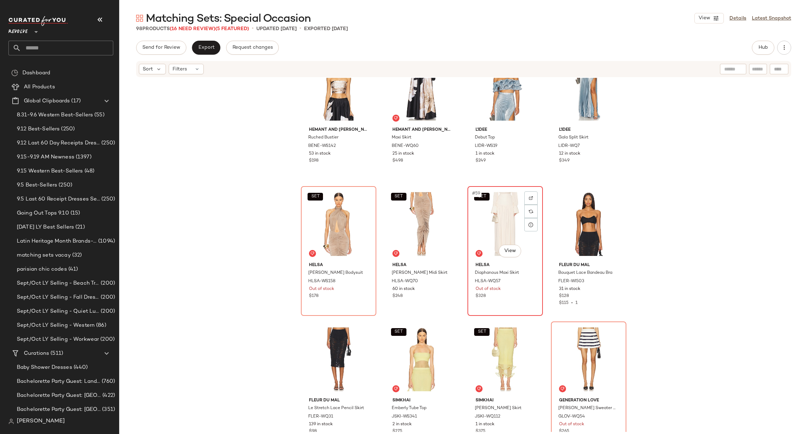
click at [491, 194] on div "SET #59 View" at bounding box center [505, 224] width 71 height 71
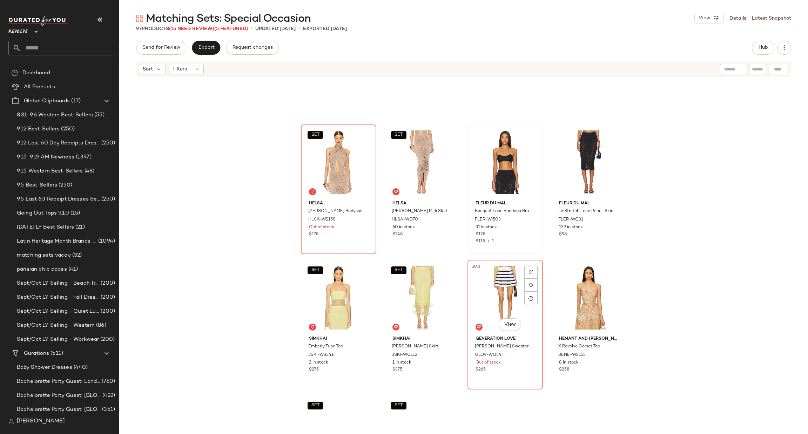
scroll to position [1952, 0]
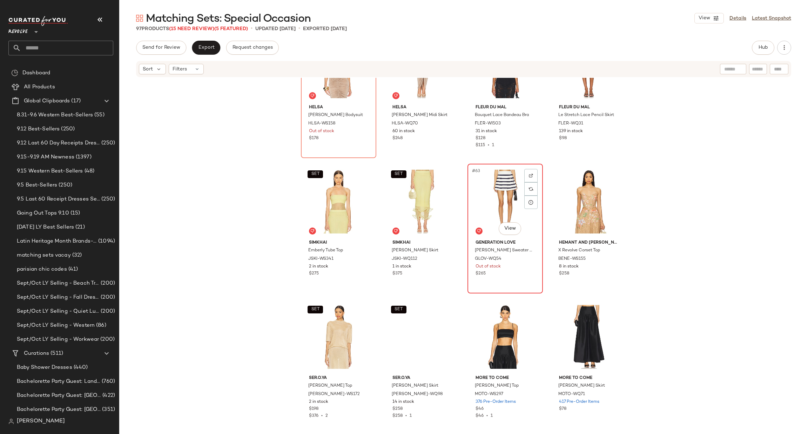
click at [489, 199] on div "#63 View" at bounding box center [505, 201] width 71 height 71
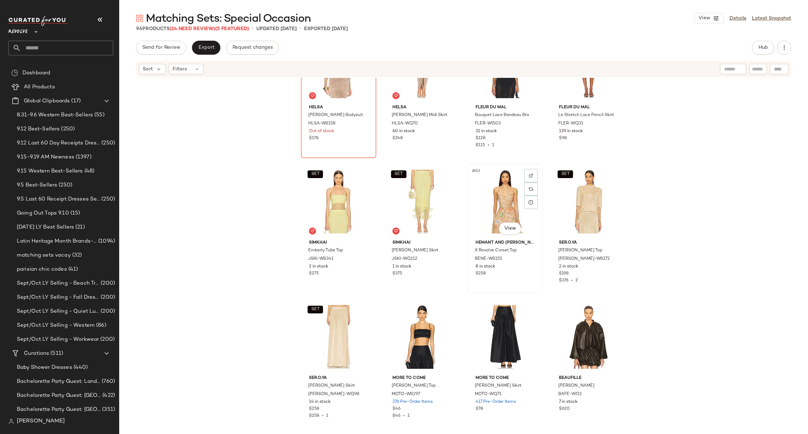
click at [504, 193] on div "#63 View" at bounding box center [505, 201] width 71 height 71
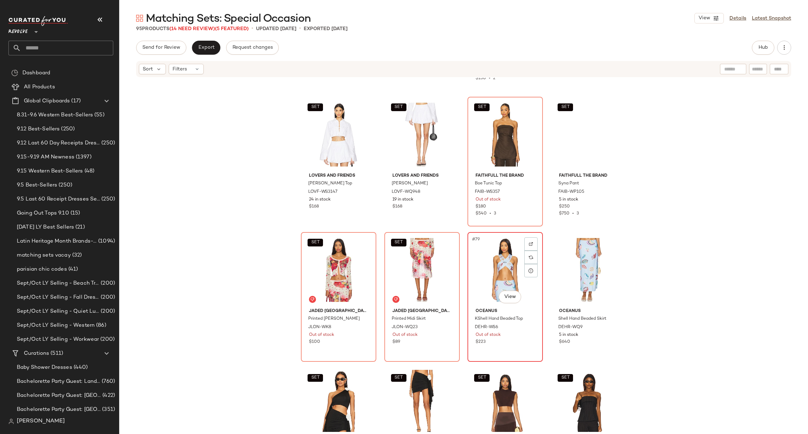
scroll to position [2373, 0]
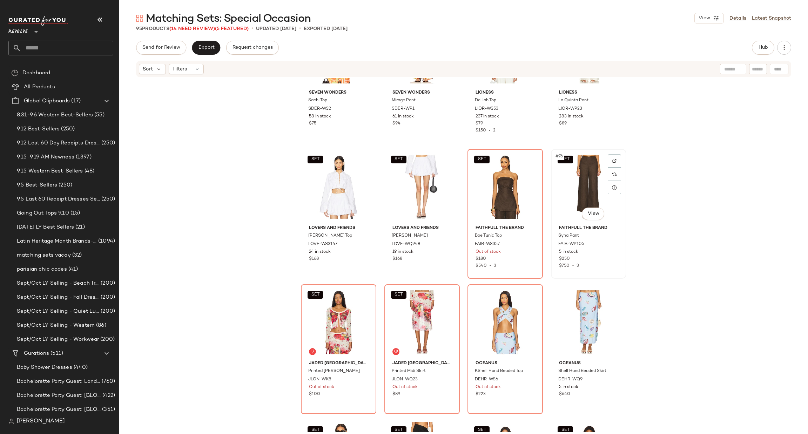
click at [572, 171] on div "SET #76 View" at bounding box center [588, 187] width 71 height 71
click at [476, 173] on div "SET #75 View" at bounding box center [505, 187] width 71 height 71
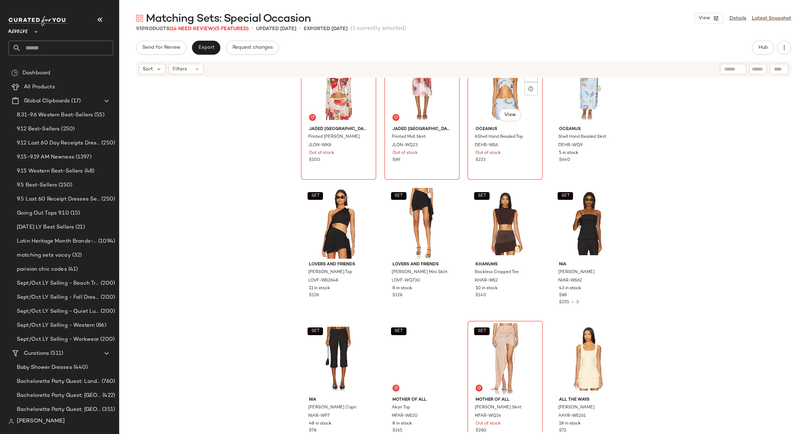
scroll to position [2689, 0]
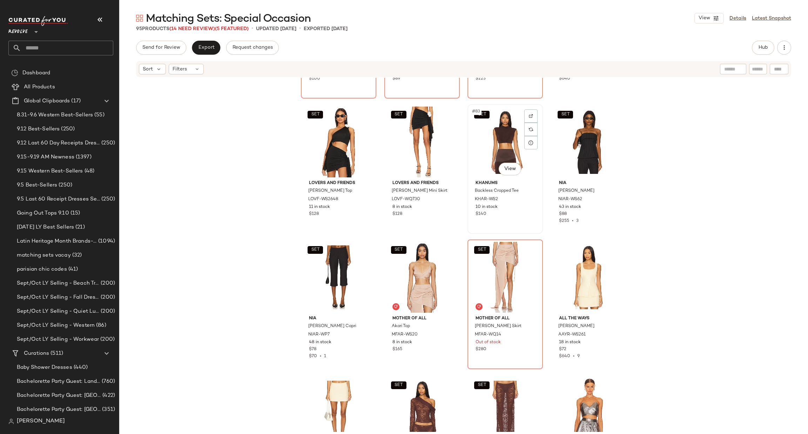
click at [500, 143] on div "SET #83 View" at bounding box center [505, 142] width 71 height 71
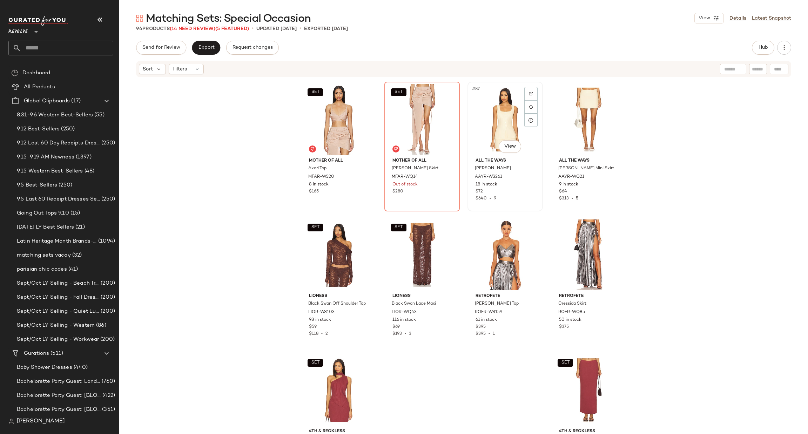
scroll to position [2896, 0]
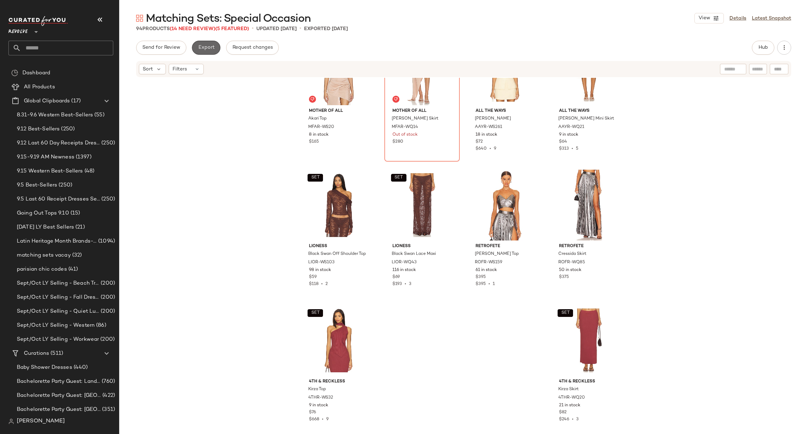
click at [210, 48] on span "Export" at bounding box center [206, 48] width 16 height 6
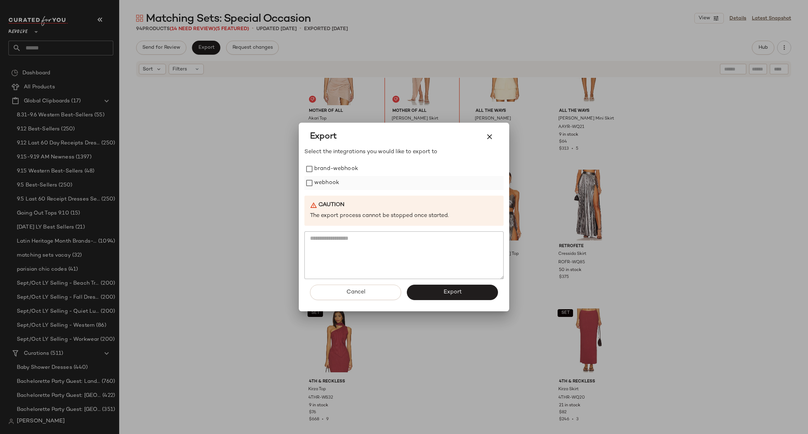
click at [329, 182] on label "webhook" at bounding box center [326, 183] width 25 height 14
click at [439, 293] on button "Export" at bounding box center [452, 292] width 91 height 15
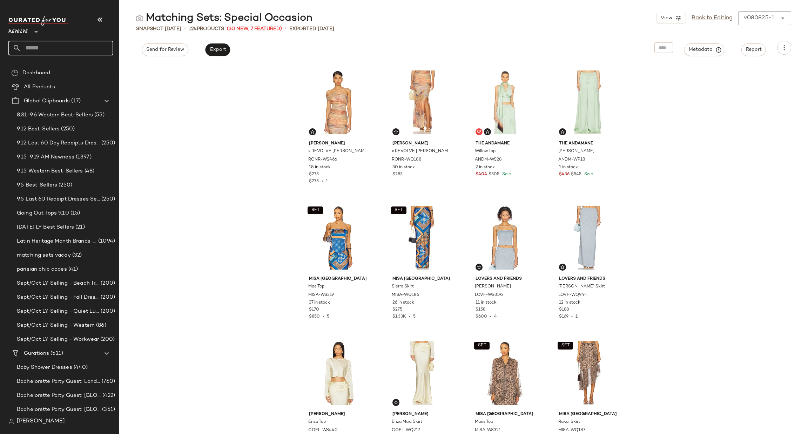
click at [42, 51] on input "text" at bounding box center [67, 48] width 92 height 15
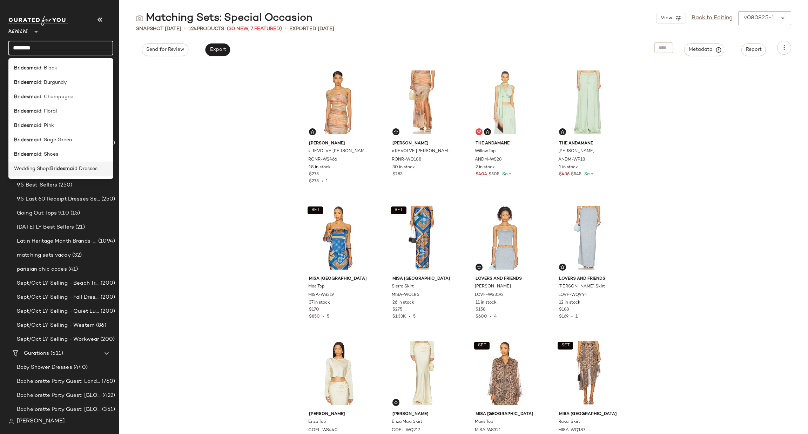
type input "********"
click at [72, 172] on b "Bridesma" at bounding box center [61, 168] width 23 height 7
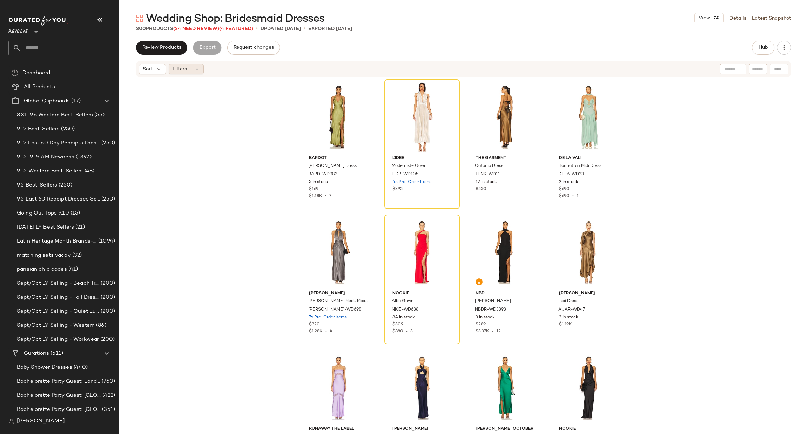
click at [173, 71] on span "Filters" at bounding box center [180, 69] width 14 height 7
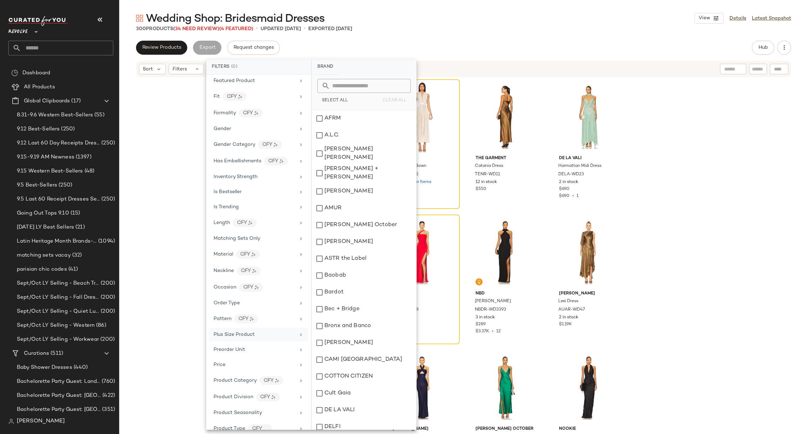
scroll to position [450, 0]
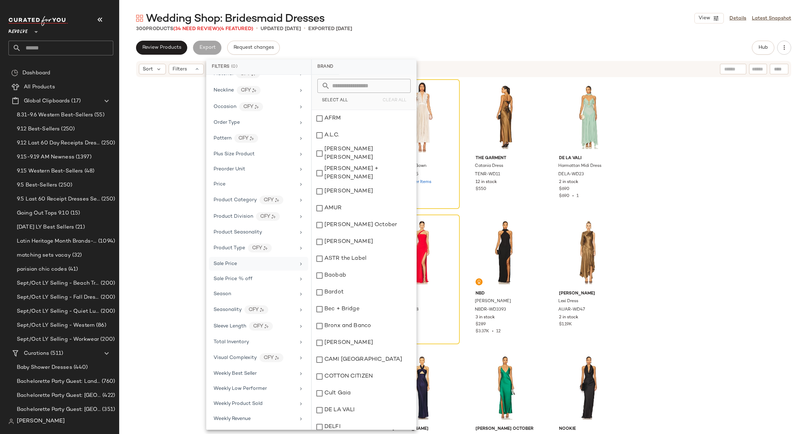
click at [255, 265] on div "Sale Price" at bounding box center [255, 263] width 82 height 7
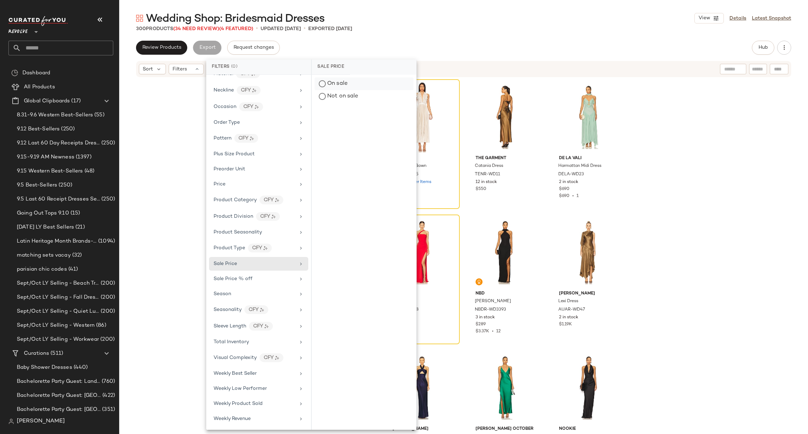
click at [332, 80] on div "On sale" at bounding box center [364, 84] width 99 height 13
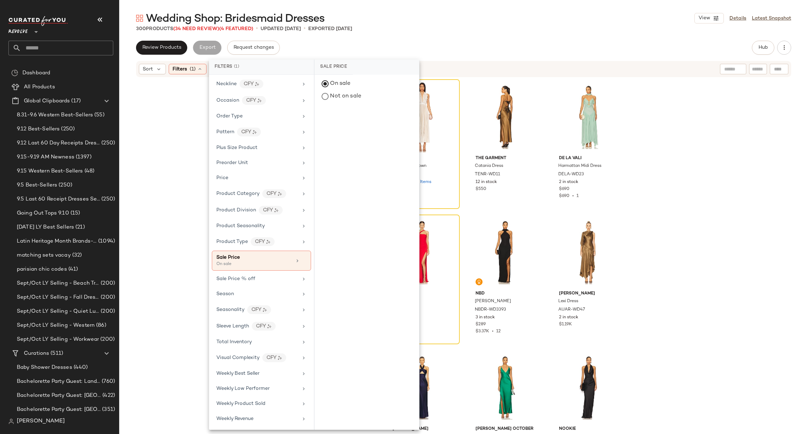
click at [481, 29] on div "300 Products (34 Need Review) (4 Featured) • updated Sep 10th • Exported Sep 10…" at bounding box center [463, 28] width 689 height 7
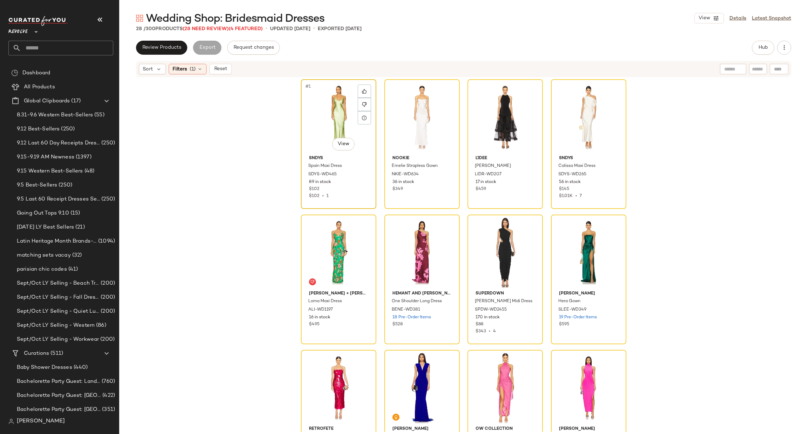
click at [331, 111] on div "#1 View" at bounding box center [338, 117] width 71 height 71
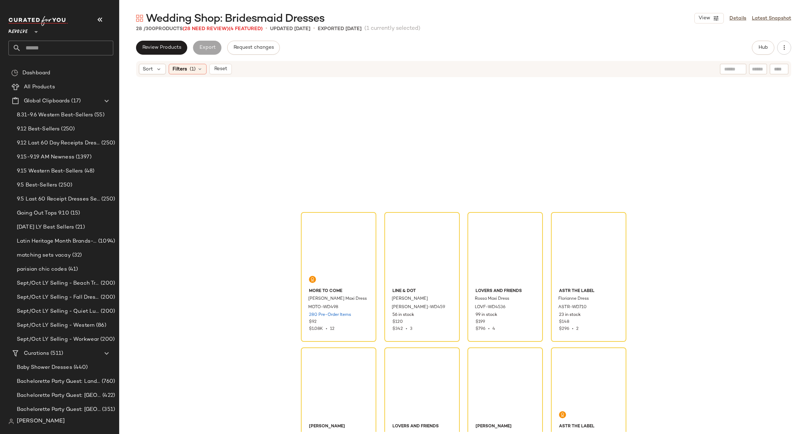
scroll to position [595, 0]
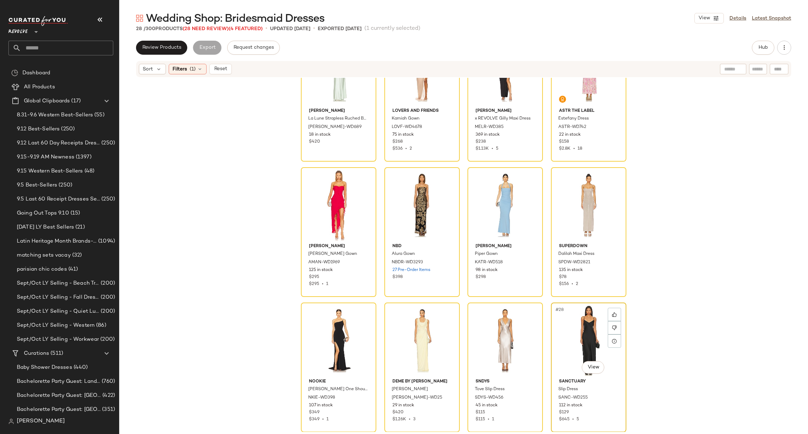
click at [563, 327] on div "#28 View" at bounding box center [588, 340] width 71 height 71
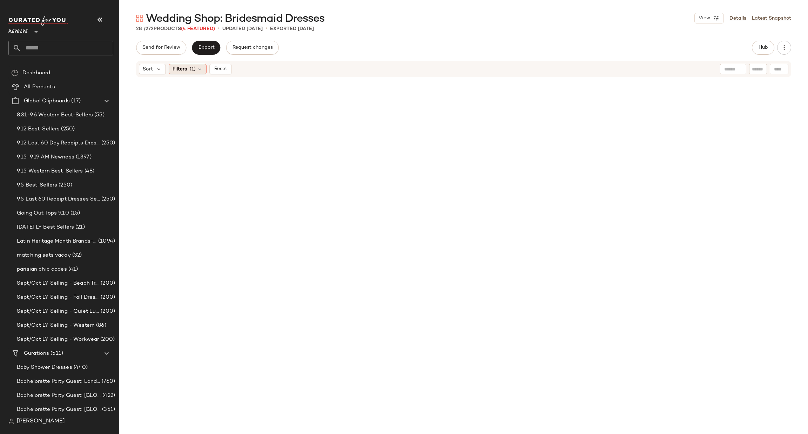
click at [169, 71] on div "Filters (1)" at bounding box center [188, 69] width 38 height 11
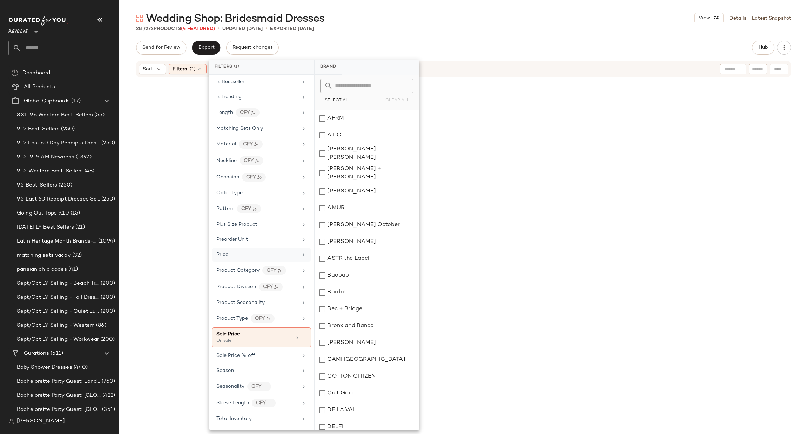
scroll to position [456, 0]
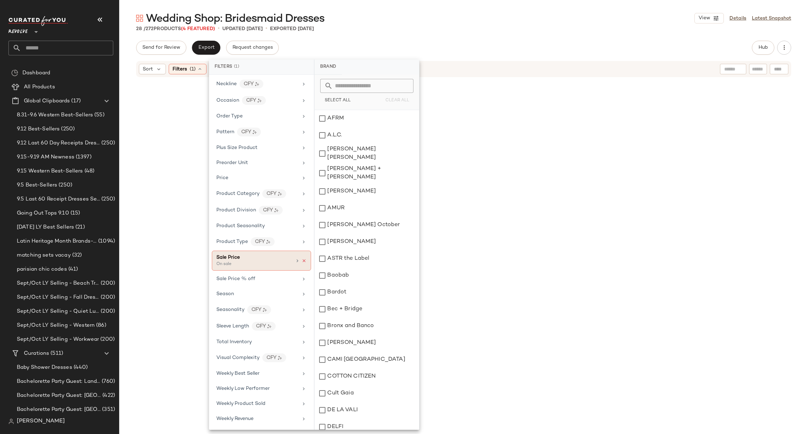
click at [302, 259] on icon at bounding box center [304, 261] width 5 height 5
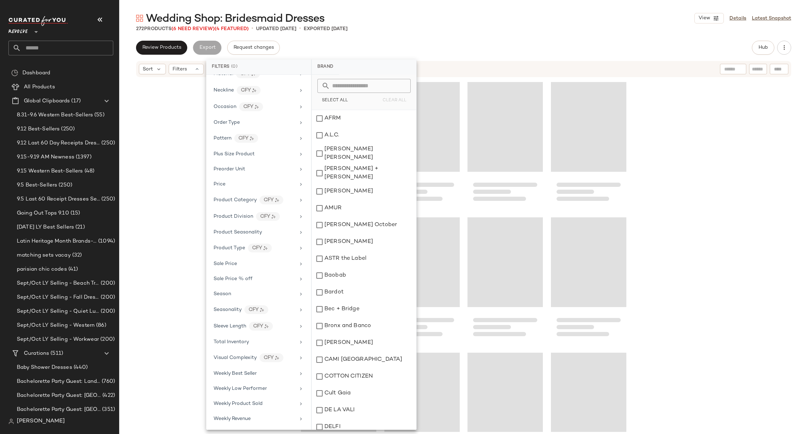
click at [671, 186] on div at bounding box center [463, 255] width 689 height 354
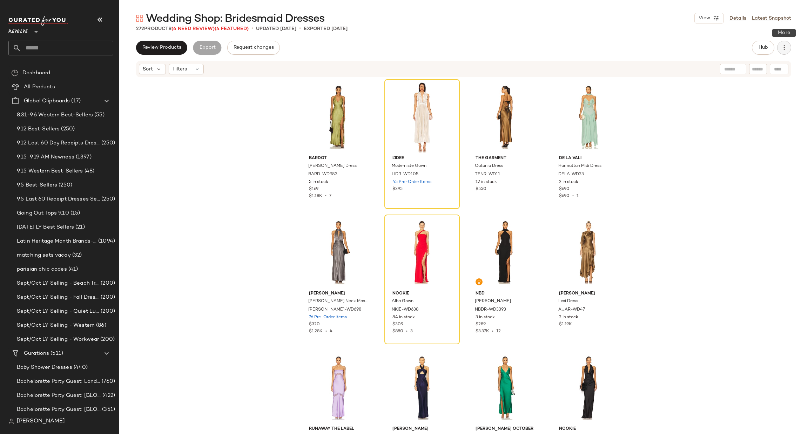
click at [780, 43] on button "button" at bounding box center [784, 48] width 14 height 14
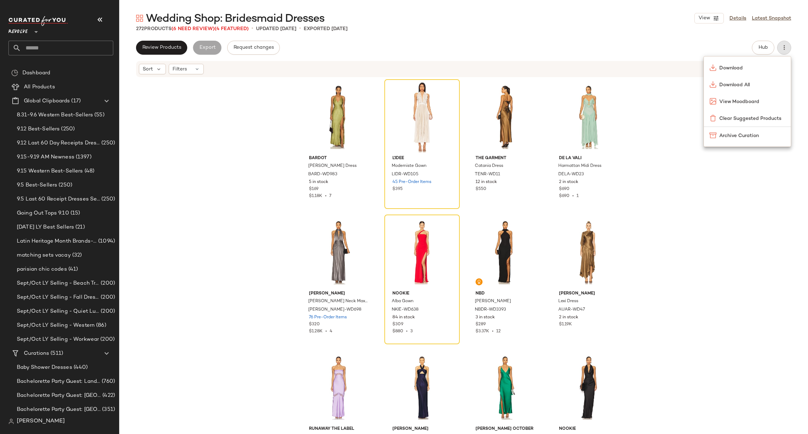
click at [752, 118] on span "Clear Suggested Products" at bounding box center [752, 118] width 66 height 7
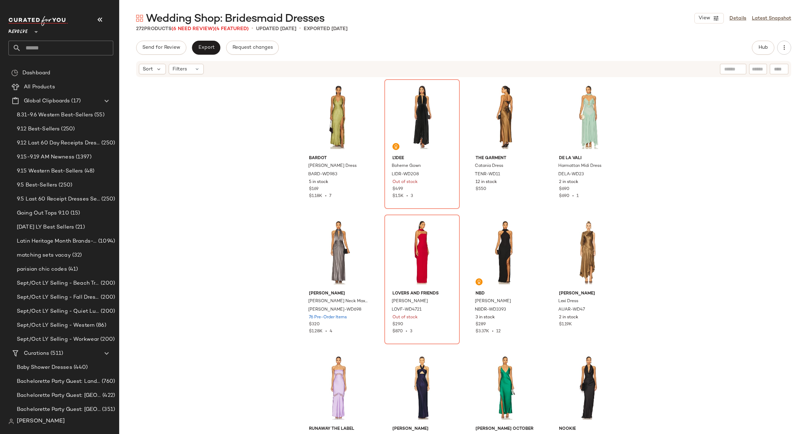
click at [797, 250] on div "Bardot [PERSON_NAME] Dress [PERSON_NAME]-WD983 5 in stock $169 $1.18K • 7 L'IDE…" at bounding box center [463, 255] width 689 height 354
click at [199, 44] on button "Export" at bounding box center [206, 48] width 28 height 14
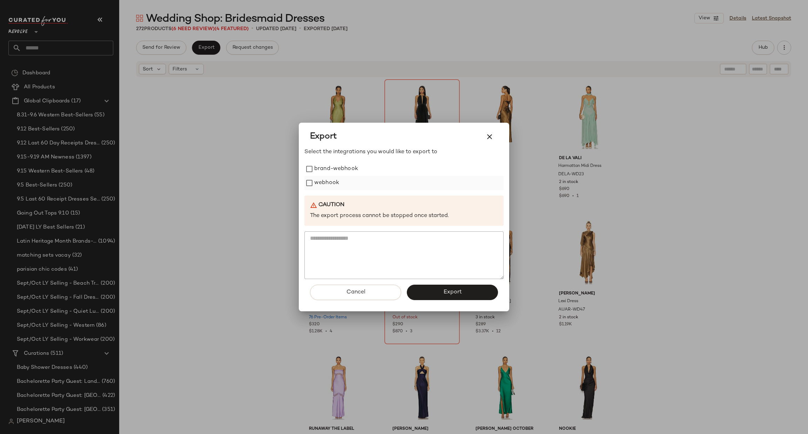
click at [324, 186] on label "webhook" at bounding box center [326, 183] width 25 height 14
click at [455, 288] on button "Export" at bounding box center [452, 292] width 91 height 15
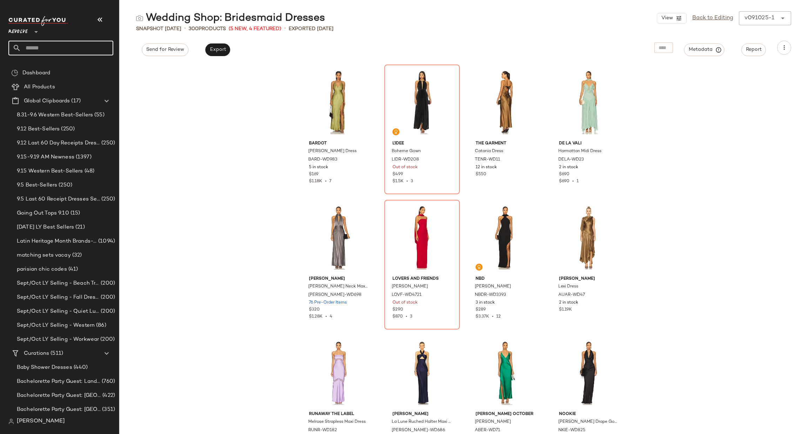
click at [39, 49] on input "text" at bounding box center [67, 48] width 92 height 15
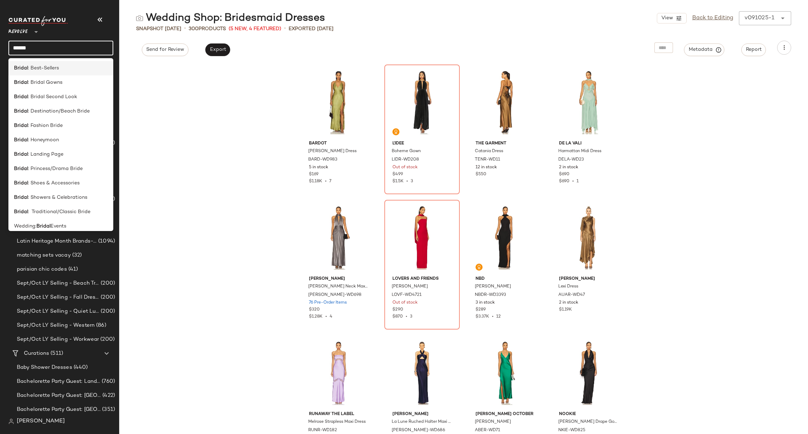
type input "******"
click at [72, 70] on div "Bridal : Best-Sellers" at bounding box center [61, 68] width 94 height 7
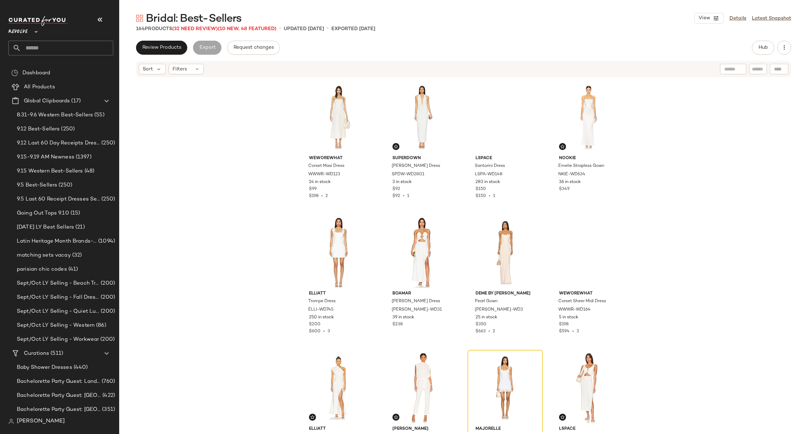
click at [178, 303] on div "WeWoreWhat Corset Maxi Dress WWWR-WD123 14 in stock $99 $198 • 2 superdown Tina…" at bounding box center [463, 255] width 689 height 354
click at [189, 66] on div "Filters" at bounding box center [186, 69] width 35 height 11
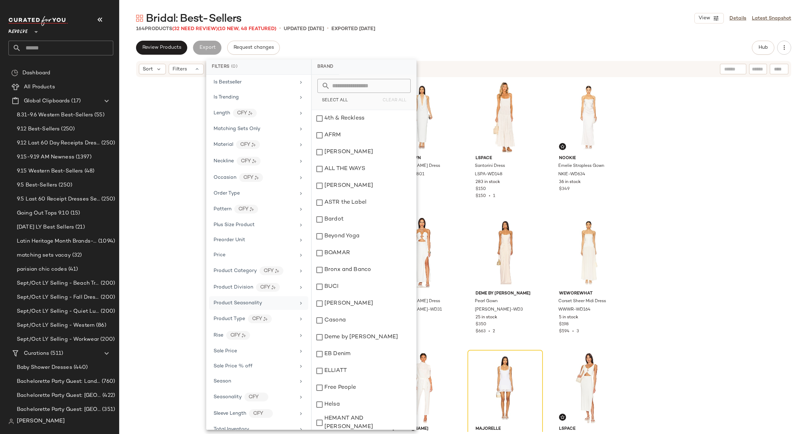
scroll to position [466, 0]
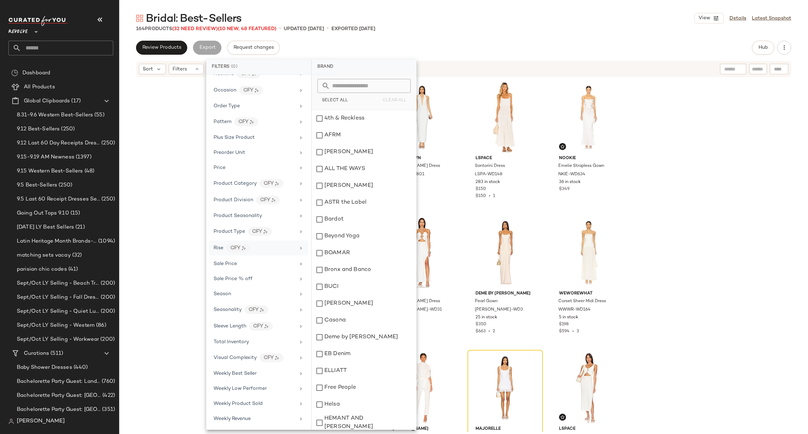
drag, startPoint x: 240, startPoint y: 266, endPoint x: 264, endPoint y: 247, distance: 31.2
click at [241, 266] on div "Sale Price" at bounding box center [255, 263] width 82 height 7
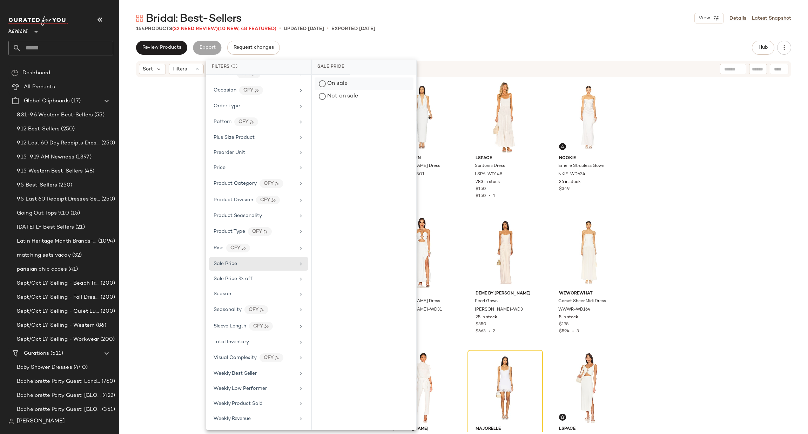
click at [346, 84] on div "On sale" at bounding box center [364, 84] width 99 height 13
drag, startPoint x: 519, startPoint y: 0, endPoint x: 448, endPoint y: 0, distance: 71.2
click at [519, 0] on main "Bridal: Best-Sellers View Details Latest Snapshot 164 Products (32 Need Review)…" at bounding box center [404, 217] width 808 height 434
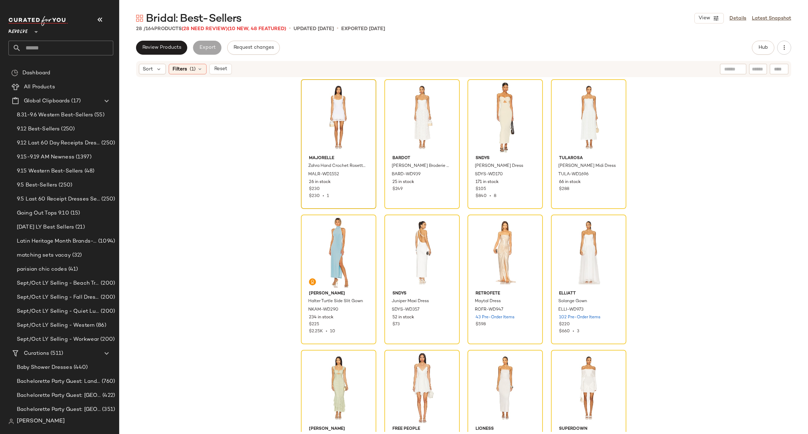
drag, startPoint x: 298, startPoint y: 112, endPoint x: 301, endPoint y: 112, distance: 3.6
click at [298, 112] on div "MAJORELLE Zahra Hand Crochet Rosette Mini Dress MALR-WD1552 26 in stock $230 $2…" at bounding box center [463, 255] width 689 height 354
click at [336, 121] on div "#1 View" at bounding box center [338, 117] width 71 height 71
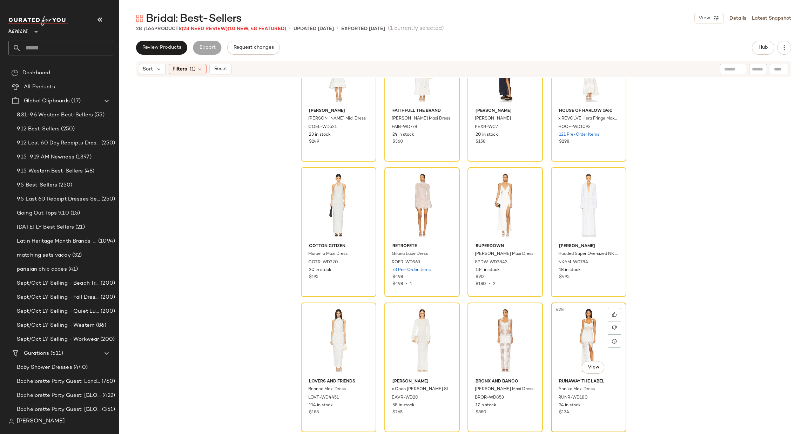
click at [570, 326] on div "#28 View" at bounding box center [588, 340] width 71 height 71
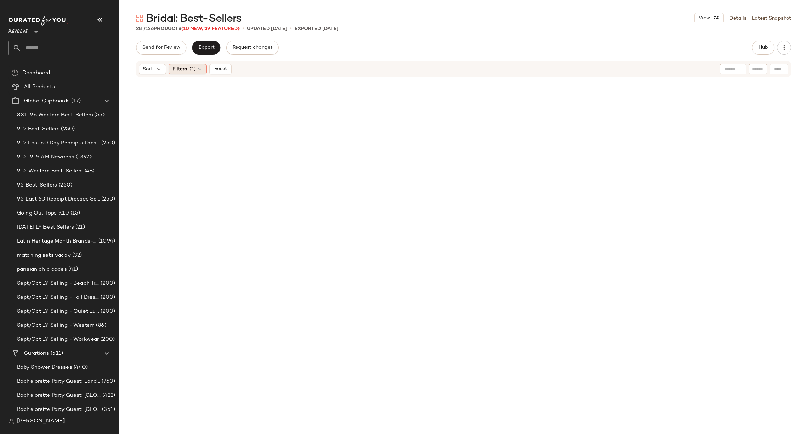
click at [184, 68] on span "Filters" at bounding box center [180, 69] width 14 height 7
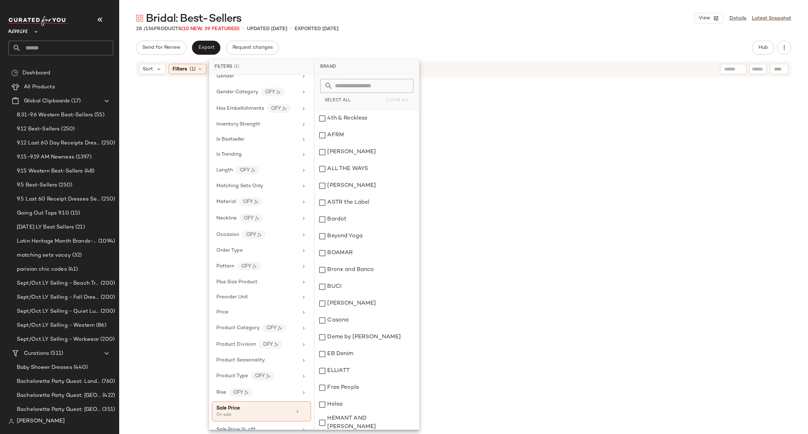
scroll to position [472, 0]
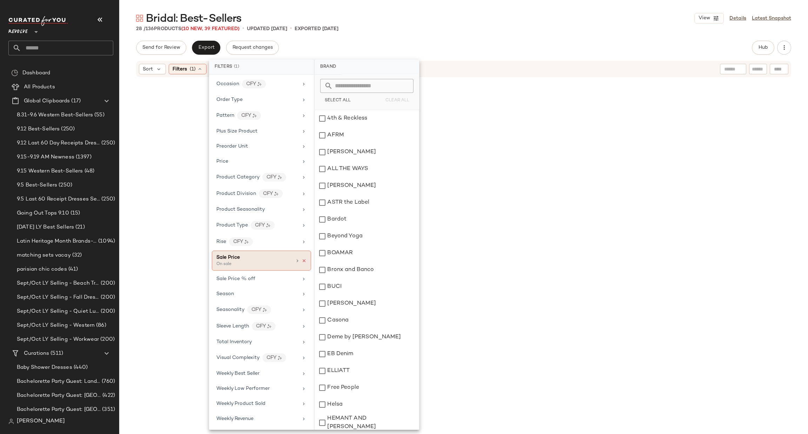
click at [302, 259] on icon at bounding box center [304, 261] width 5 height 5
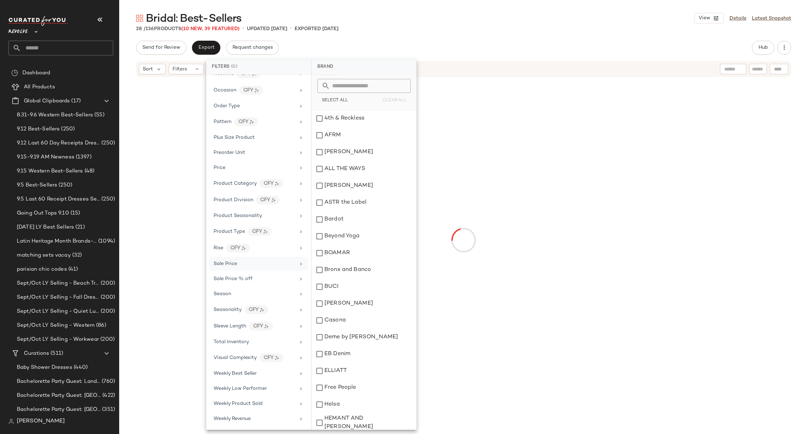
scroll to position [466, 0]
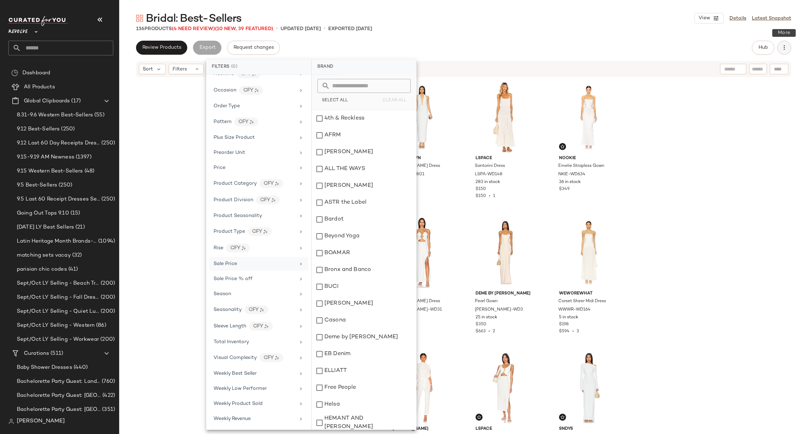
click at [787, 45] on icon "button" at bounding box center [784, 47] width 7 height 7
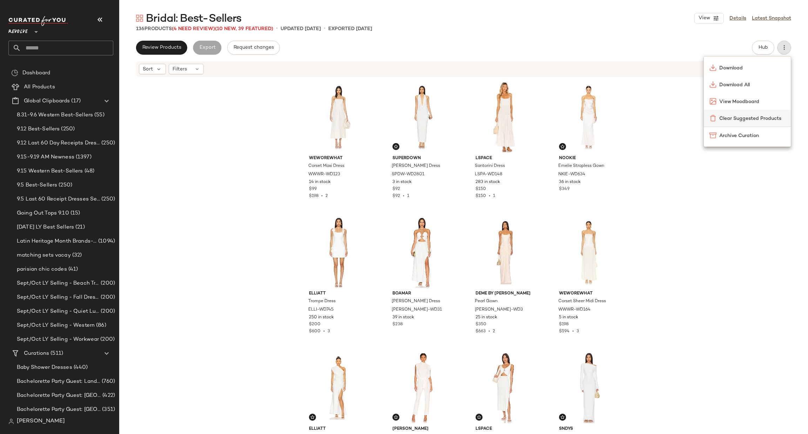
click at [743, 120] on span "Clear Suggested Products" at bounding box center [752, 118] width 66 height 7
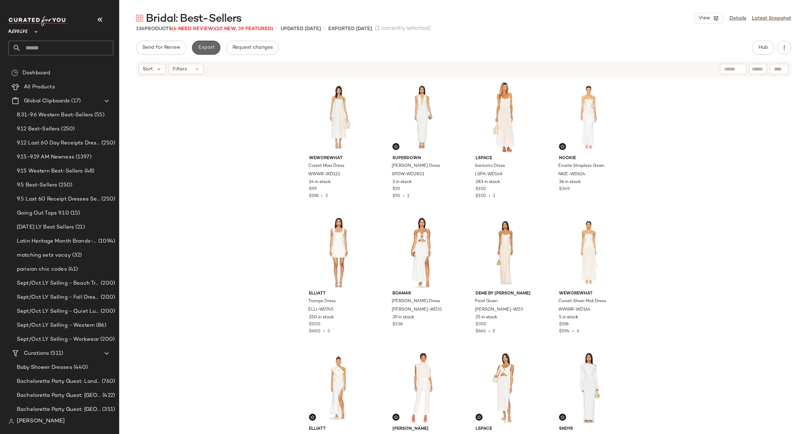
click at [211, 51] on button "Export" at bounding box center [206, 48] width 28 height 14
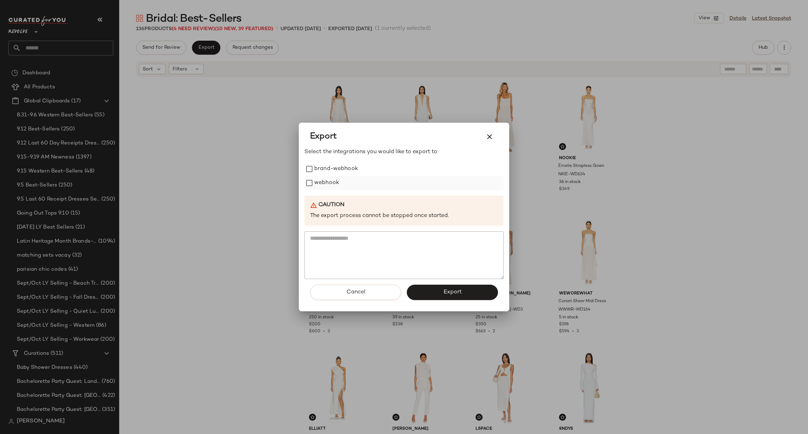
click at [333, 186] on label "webhook" at bounding box center [326, 183] width 25 height 14
click at [449, 289] on span "Export" at bounding box center [452, 292] width 19 height 7
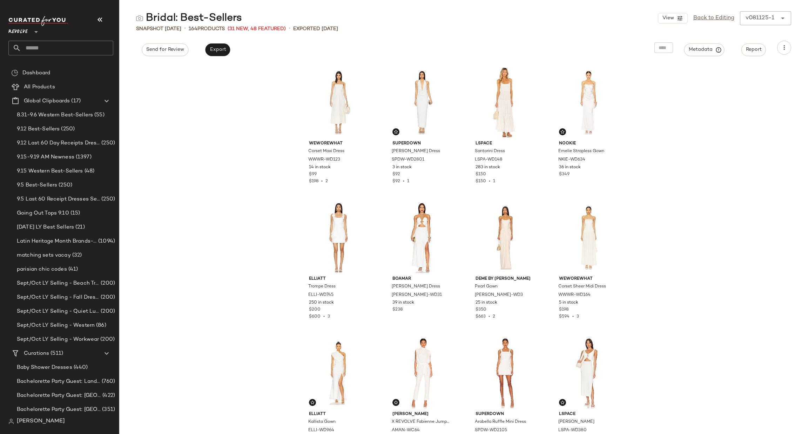
click at [52, 44] on input "text" at bounding box center [67, 48] width 92 height 15
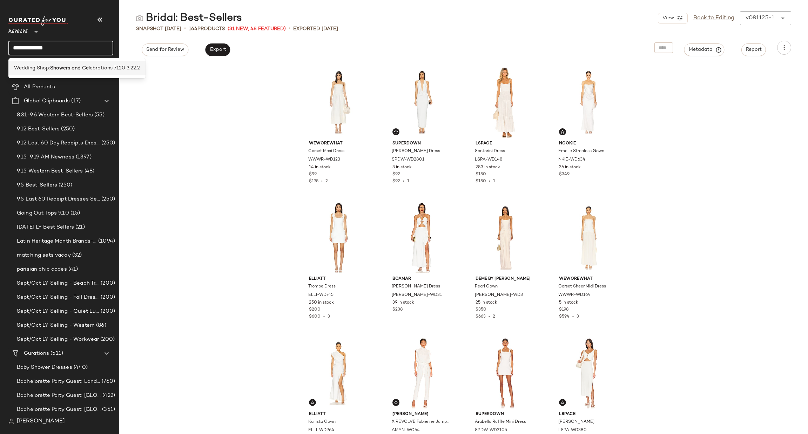
type input "**********"
click at [101, 68] on span "lebrations 7120 3.22.2" at bounding box center [114, 68] width 51 height 7
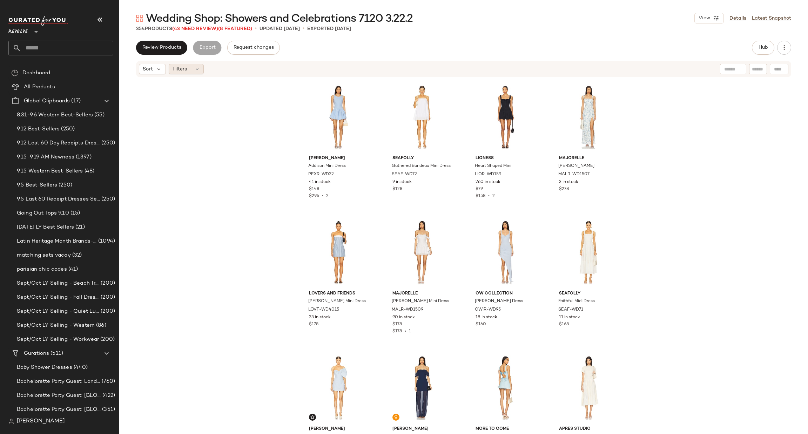
click at [178, 70] on span "Filters" at bounding box center [180, 69] width 14 height 7
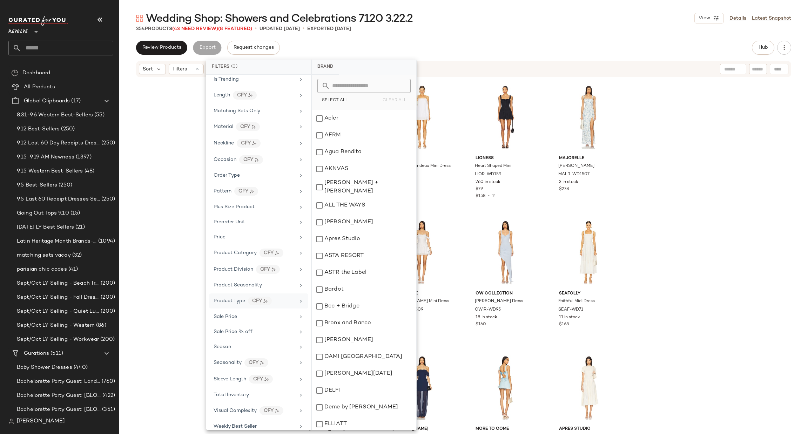
scroll to position [450, 0]
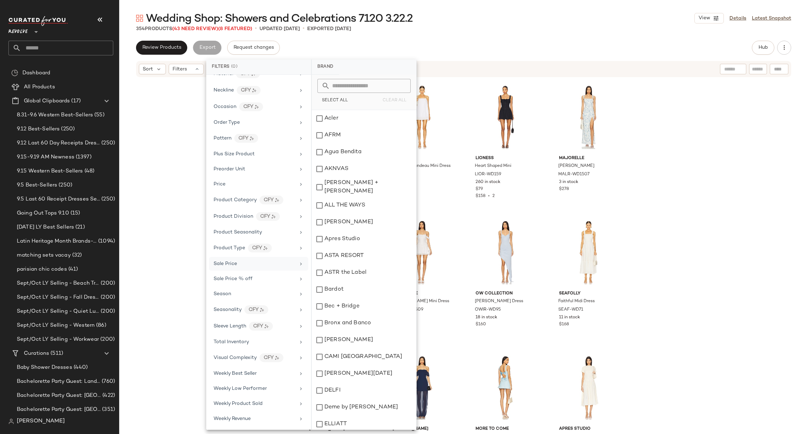
click at [259, 264] on div "Sale Price" at bounding box center [255, 263] width 82 height 7
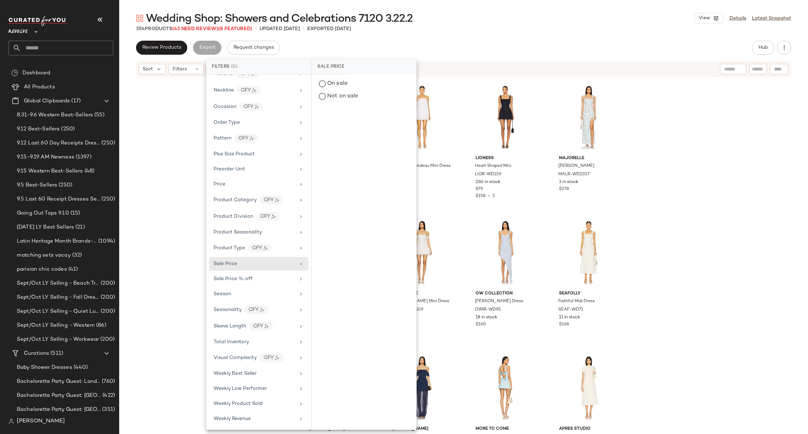
drag, startPoint x: 364, startPoint y: 82, endPoint x: 430, endPoint y: 68, distance: 66.7
click at [364, 82] on div "On sale" at bounding box center [364, 84] width 99 height 13
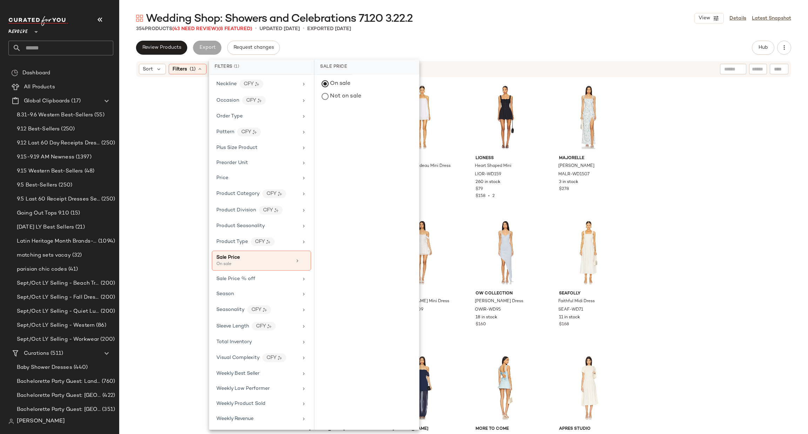
click at [515, 45] on div "Review Products Export Request changes Hub" at bounding box center [463, 48] width 655 height 14
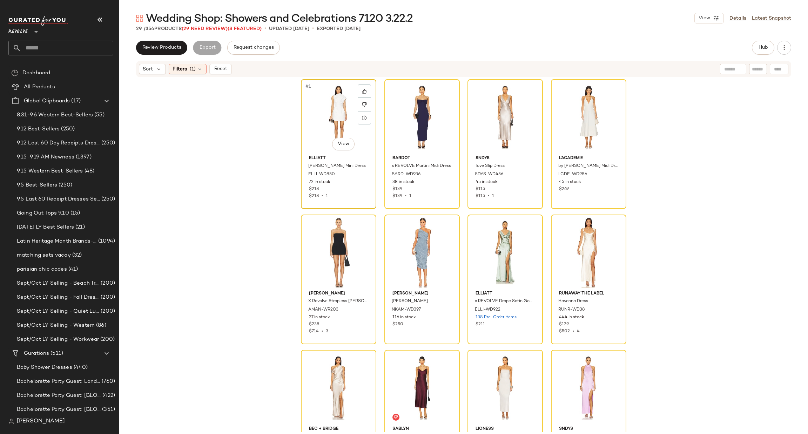
click at [336, 118] on div "#1 View" at bounding box center [338, 117] width 71 height 71
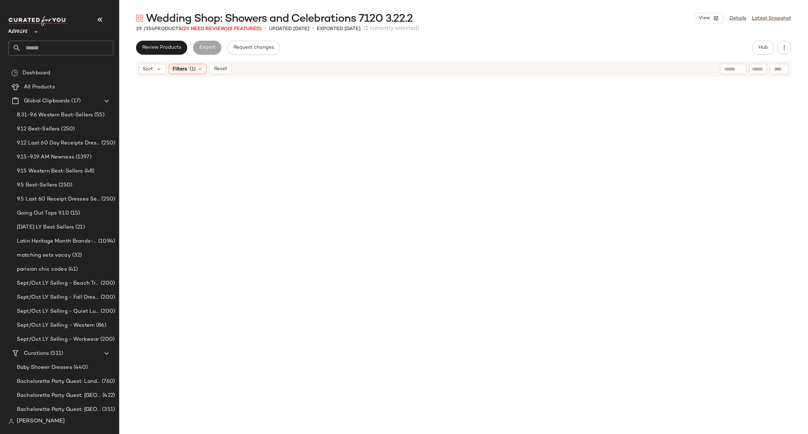
scroll to position [730, 0]
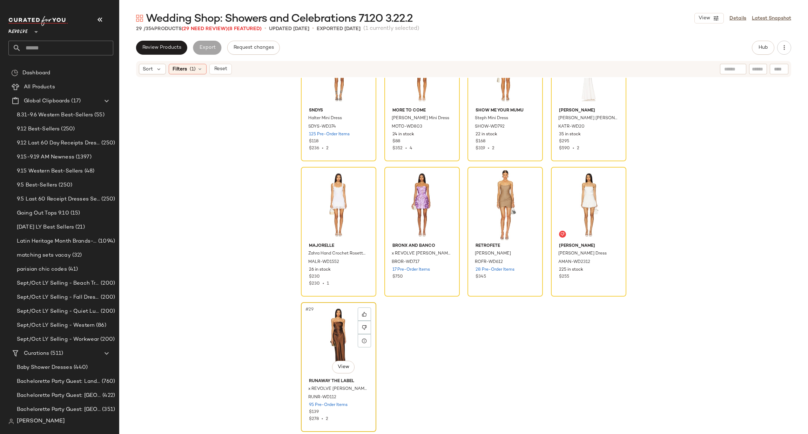
click at [323, 340] on div "#29 View" at bounding box center [338, 340] width 71 height 71
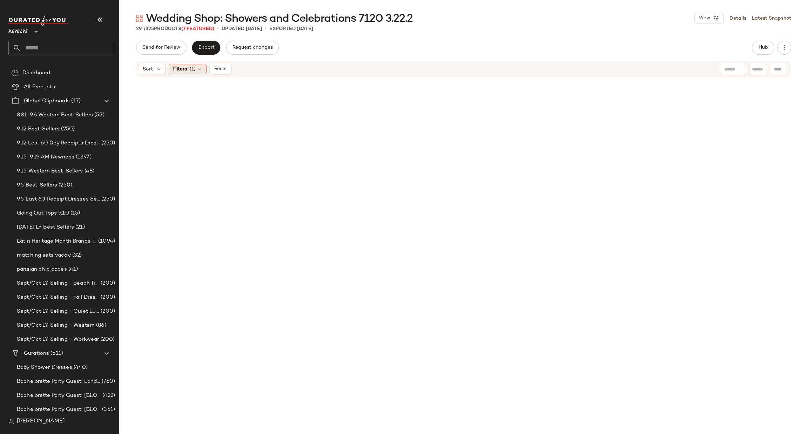
click at [187, 72] on div "Filters (1)" at bounding box center [188, 69] width 38 height 11
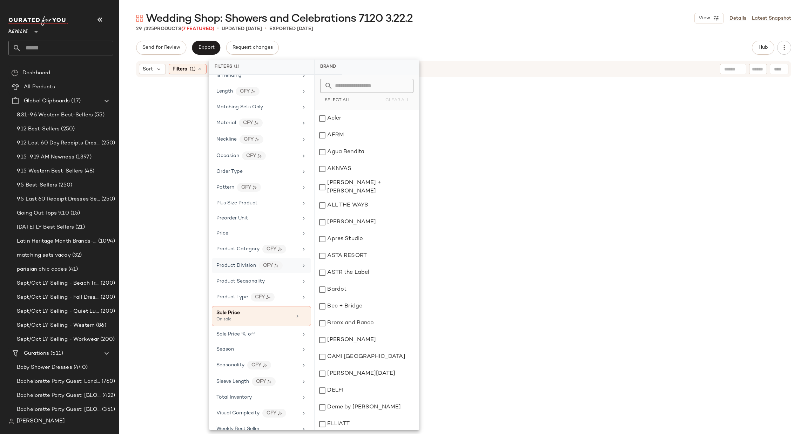
scroll to position [456, 0]
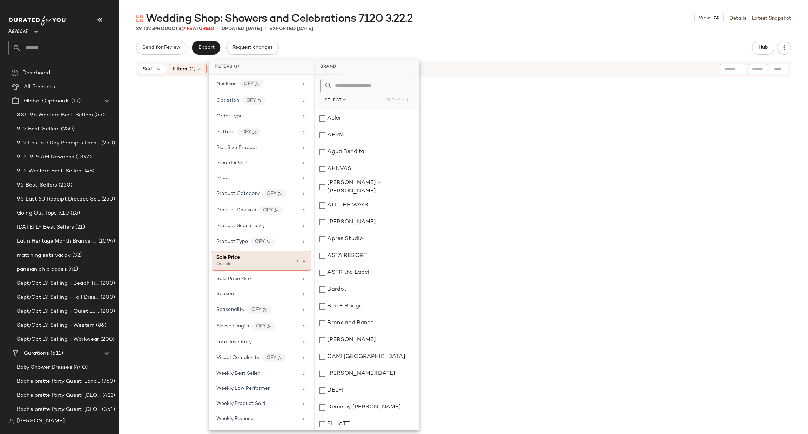
click at [302, 260] on icon at bounding box center [304, 261] width 5 height 5
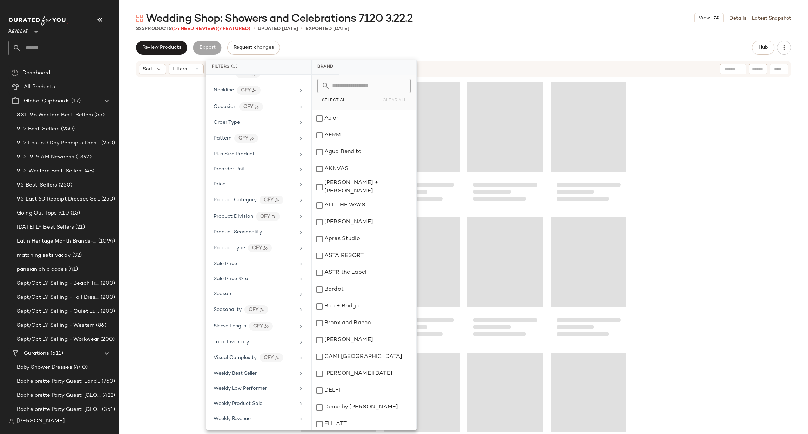
click at [647, 206] on div at bounding box center [463, 255] width 689 height 354
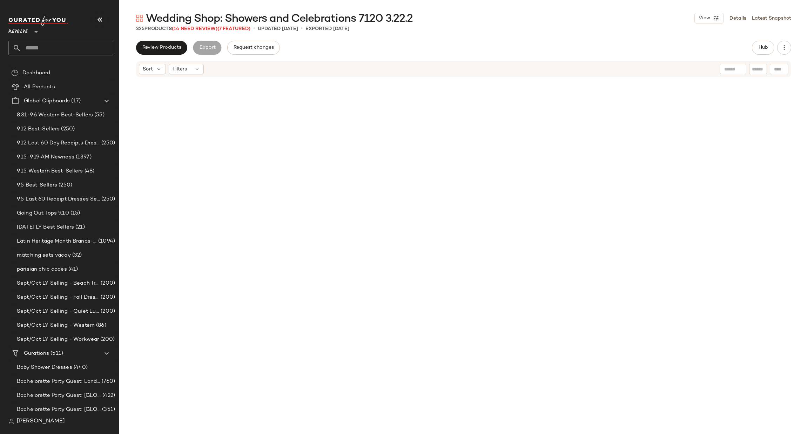
scroll to position [10749, 0]
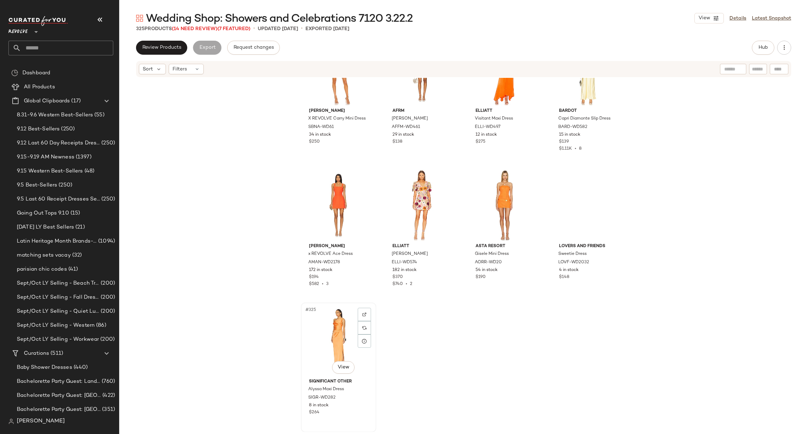
click at [321, 327] on div "#325 View" at bounding box center [338, 340] width 71 height 71
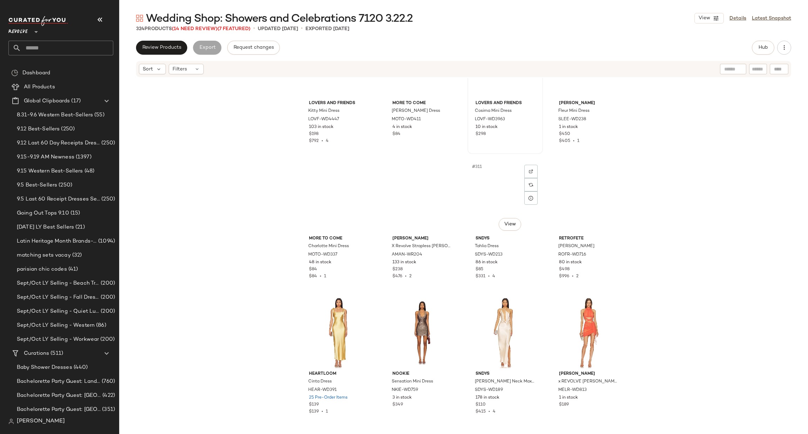
scroll to position [10140, 0]
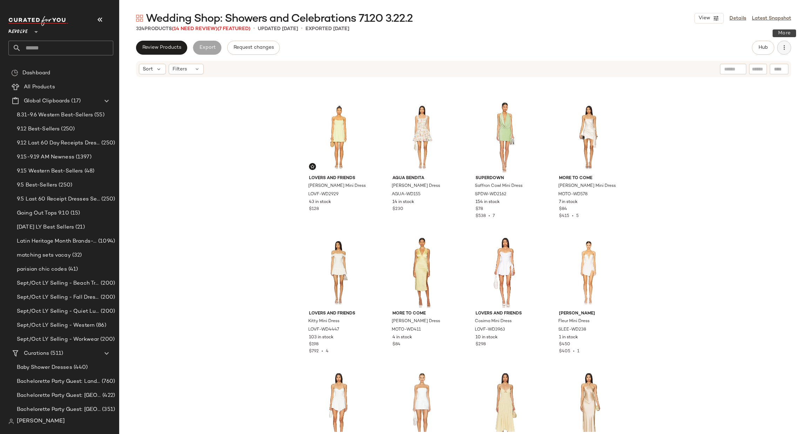
click at [788, 50] on button "button" at bounding box center [784, 48] width 14 height 14
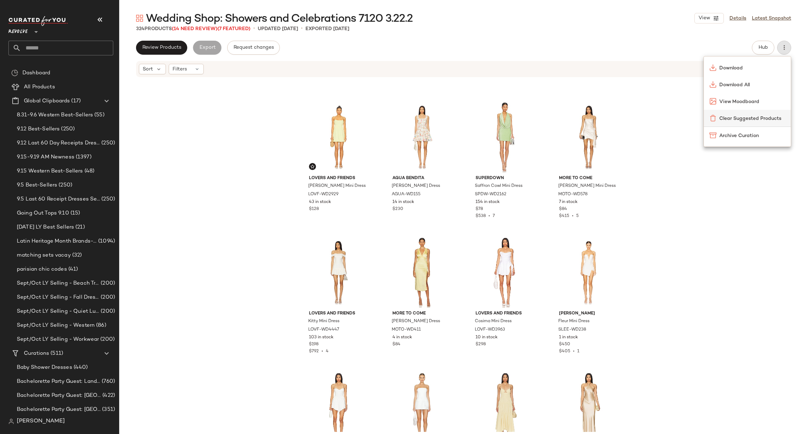
click at [770, 118] on span "Clear Suggested Products" at bounding box center [752, 118] width 66 height 7
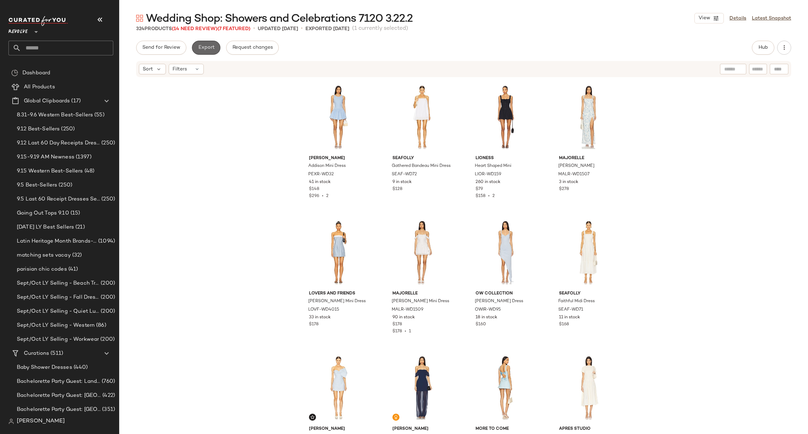
click at [201, 50] on span "Export" at bounding box center [206, 48] width 16 height 6
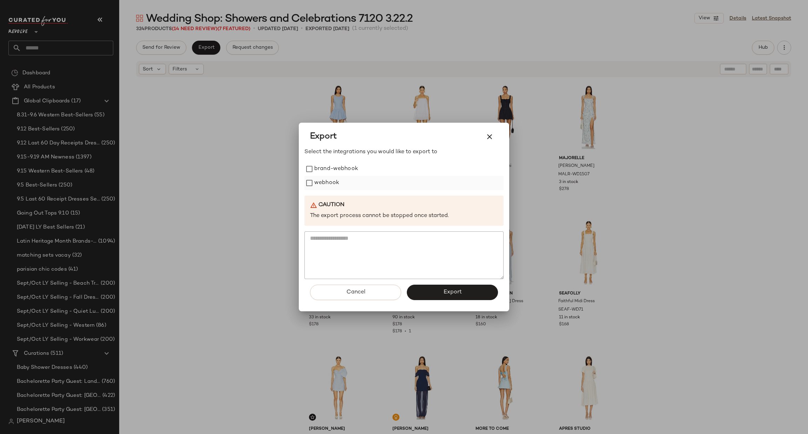
click at [332, 183] on label "webhook" at bounding box center [326, 183] width 25 height 14
click at [438, 293] on button "Export" at bounding box center [452, 292] width 91 height 15
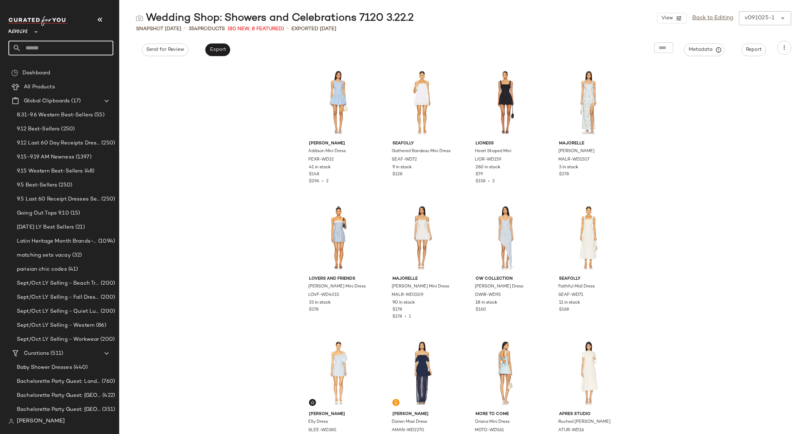
click at [70, 45] on input "text" at bounding box center [67, 48] width 92 height 15
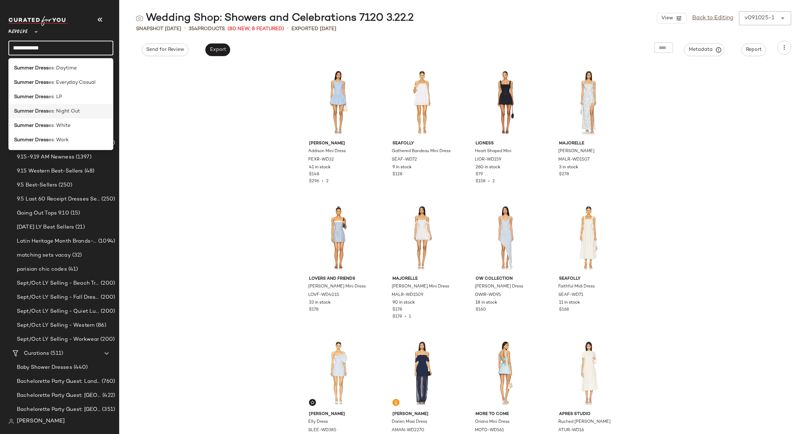
type input "**********"
click at [62, 108] on span "es: Night Out" at bounding box center [64, 111] width 32 height 7
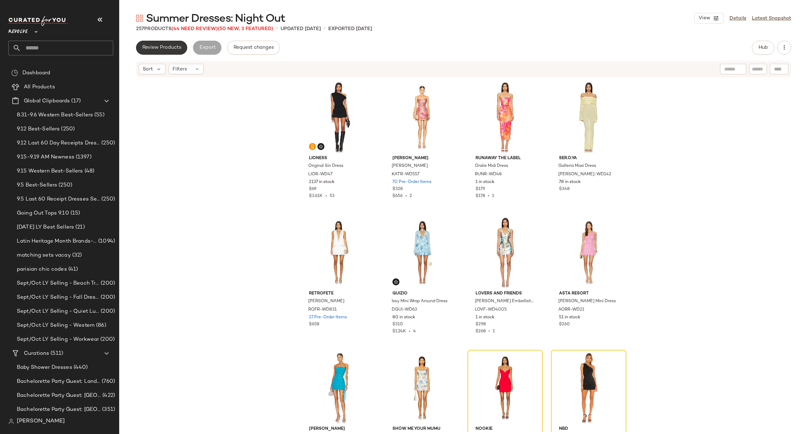
click at [167, 50] on span "Review Products" at bounding box center [161, 48] width 39 height 6
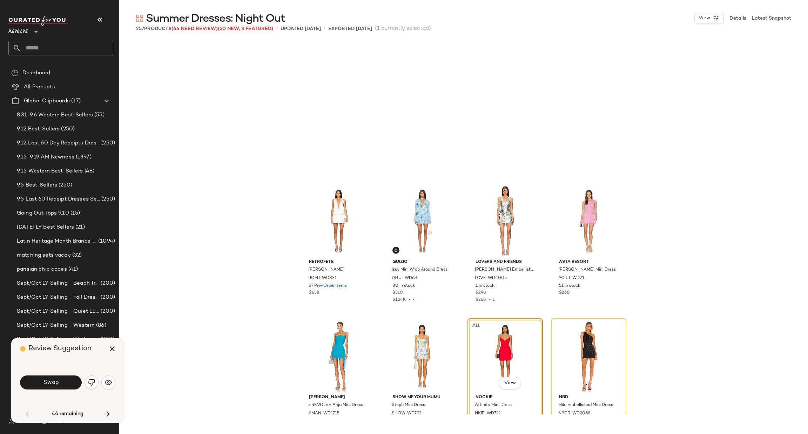
scroll to position [141, 0]
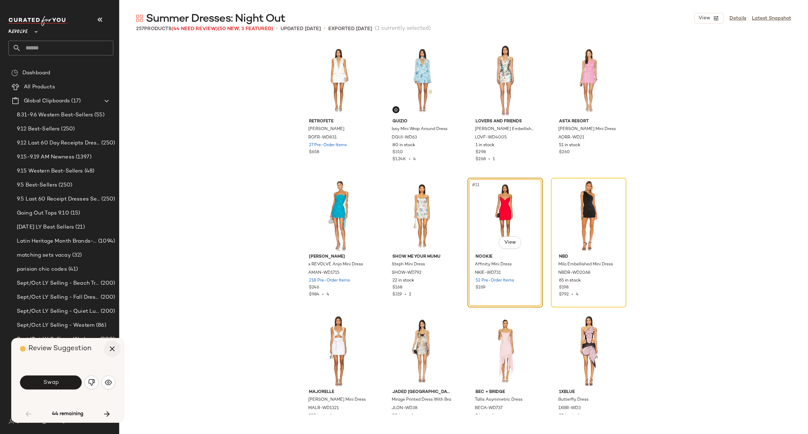
click at [108, 345] on icon "button" at bounding box center [112, 349] width 8 height 8
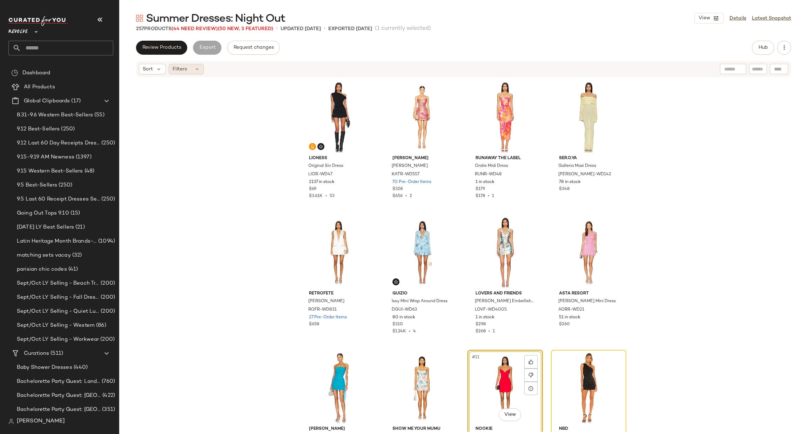
click at [180, 70] on span "Filters" at bounding box center [180, 69] width 14 height 7
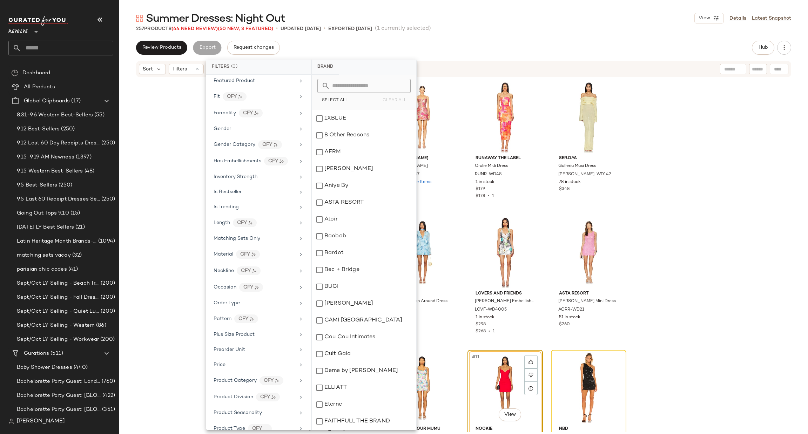
scroll to position [466, 0]
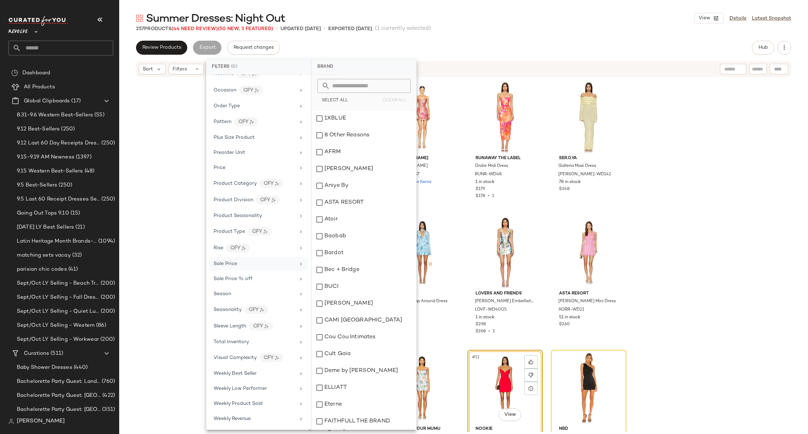
click at [262, 265] on div "Sale Price" at bounding box center [255, 263] width 82 height 7
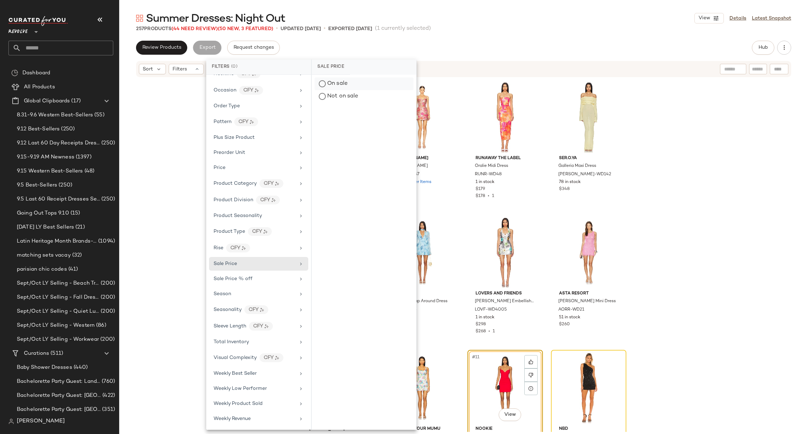
click at [348, 87] on div "On sale" at bounding box center [364, 84] width 99 height 13
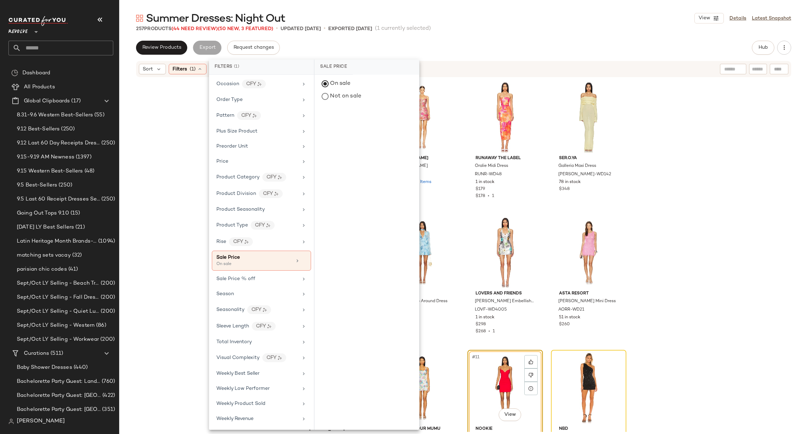
click at [699, 117] on div "LIONESS Original Sin Dress LIOR-WD47 2137 in stock $69 $3.61K • 53 [PERSON_NAME…" at bounding box center [463, 255] width 689 height 354
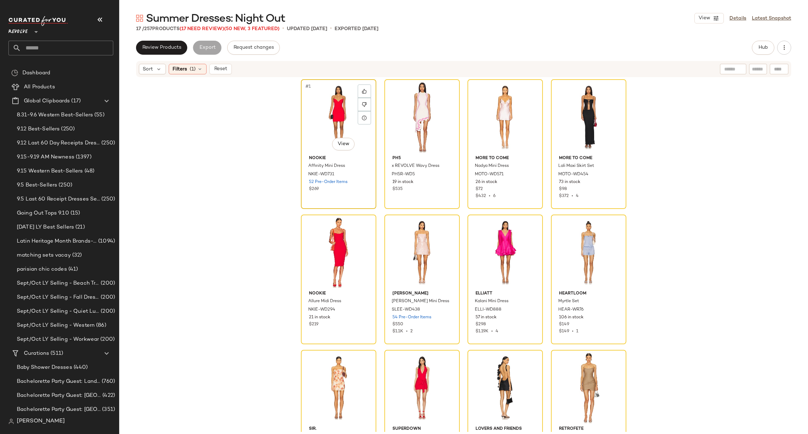
click at [324, 120] on div "#1 View" at bounding box center [338, 117] width 71 height 71
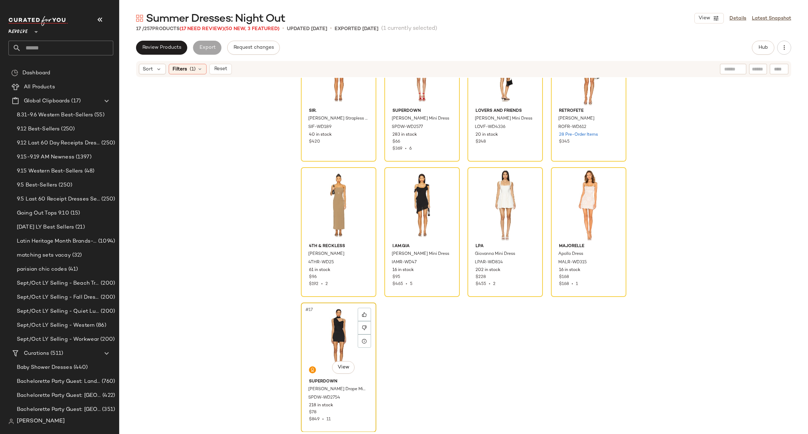
click at [319, 333] on div "#17 View" at bounding box center [338, 340] width 71 height 71
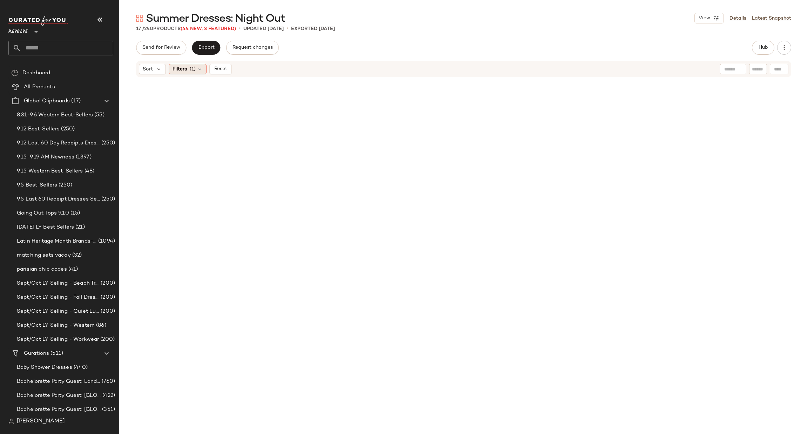
click at [187, 71] on span "Filters" at bounding box center [180, 69] width 14 height 7
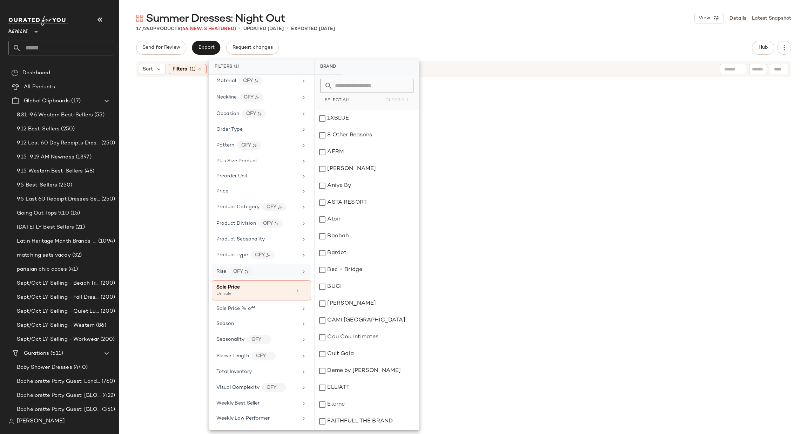
scroll to position [472, 0]
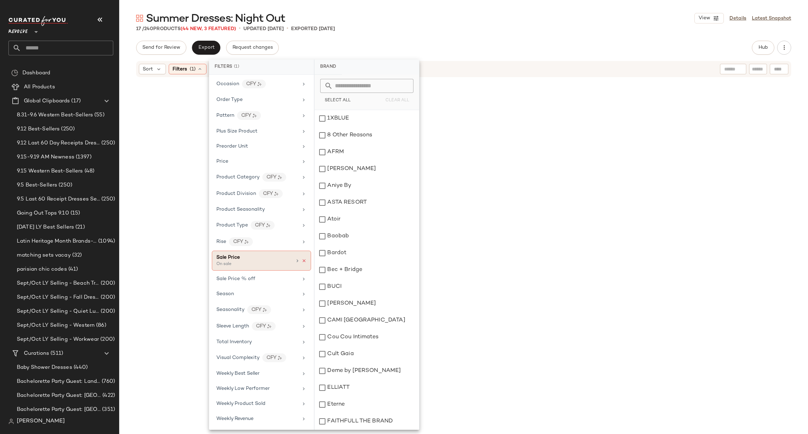
click at [302, 260] on icon at bounding box center [304, 261] width 5 height 5
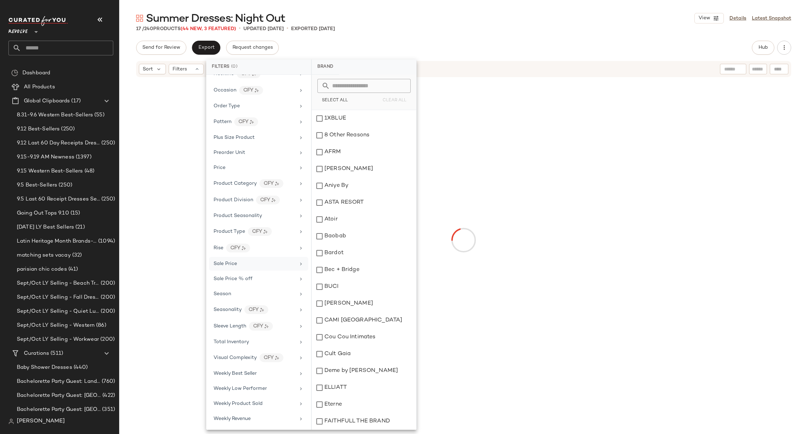
scroll to position [466, 0]
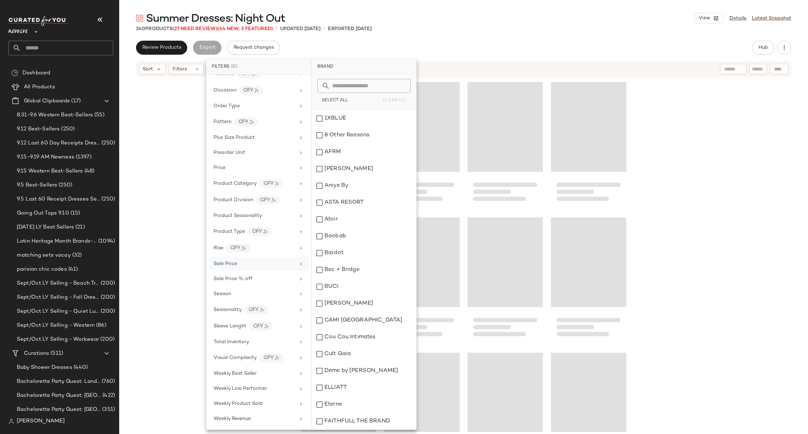
click at [654, 171] on div at bounding box center [463, 255] width 689 height 354
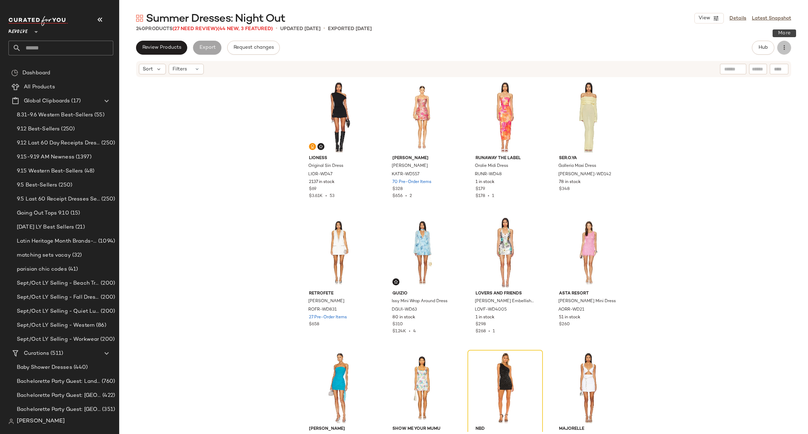
click at [783, 45] on icon "button" at bounding box center [784, 47] width 7 height 7
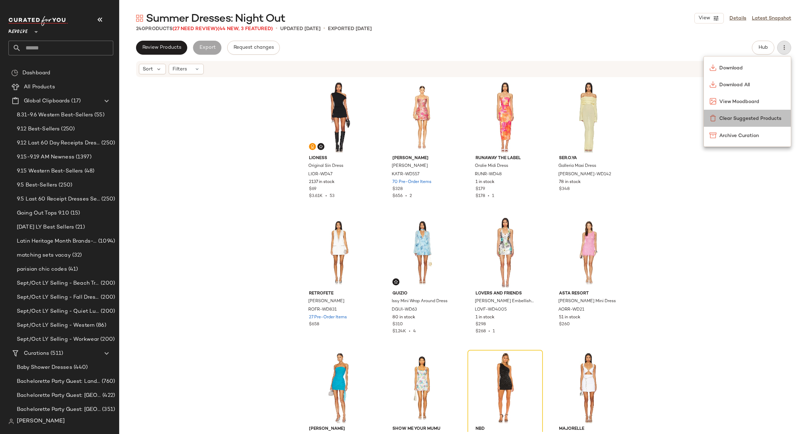
click at [750, 122] on div "Clear Suggested Products" at bounding box center [747, 118] width 87 height 17
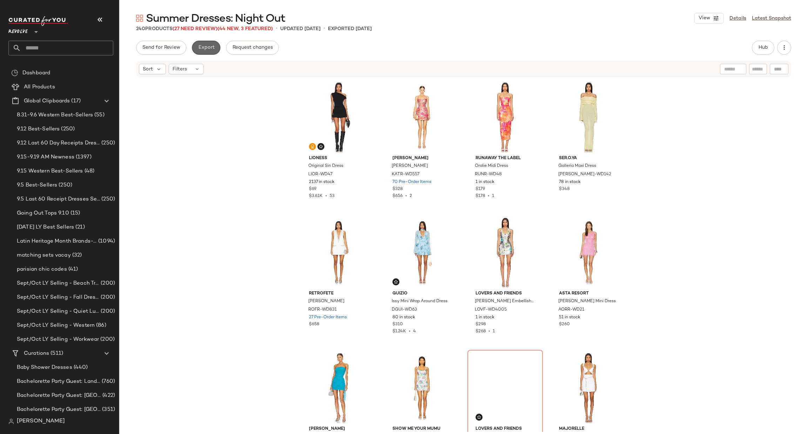
click at [204, 47] on span "Export" at bounding box center [206, 48] width 16 height 6
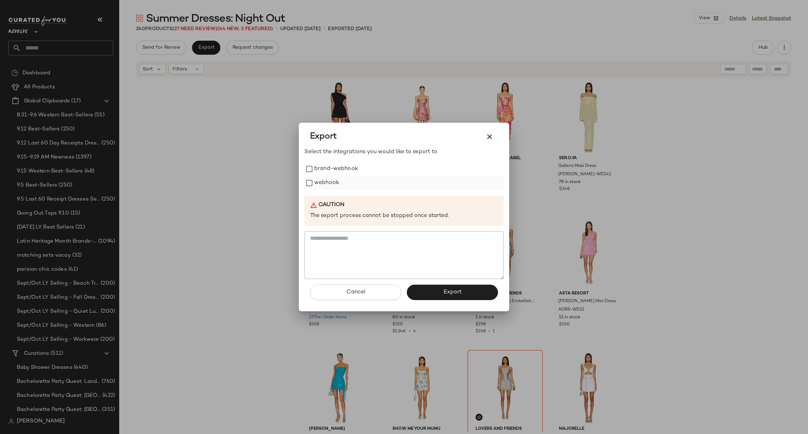
click at [323, 185] on label "webhook" at bounding box center [326, 183] width 25 height 14
click at [453, 292] on span "Export" at bounding box center [452, 292] width 19 height 7
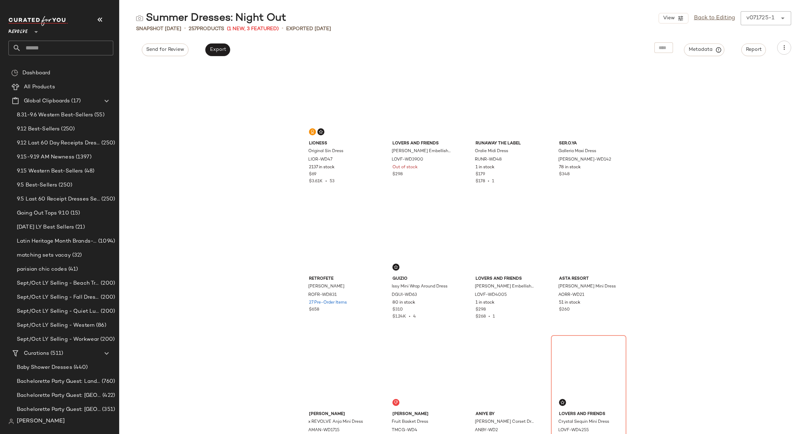
click at [63, 45] on input "text" at bounding box center [67, 48] width 92 height 15
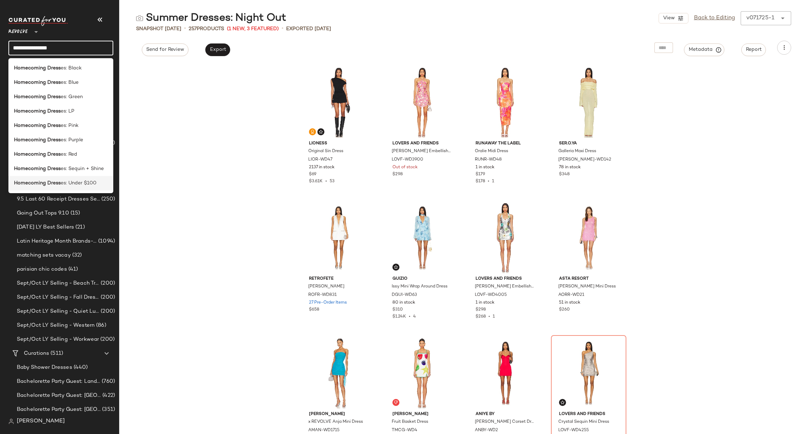
type input "**********"
click at [85, 180] on span "es: Under $100" at bounding box center [79, 183] width 36 height 7
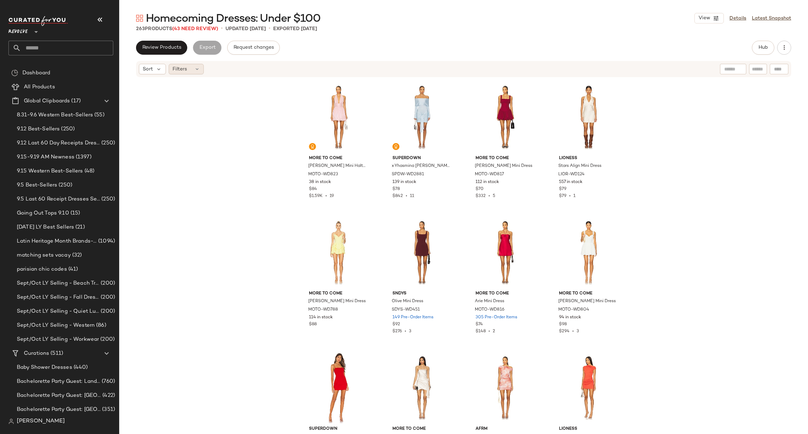
click at [181, 70] on span "Filters" at bounding box center [180, 69] width 14 height 7
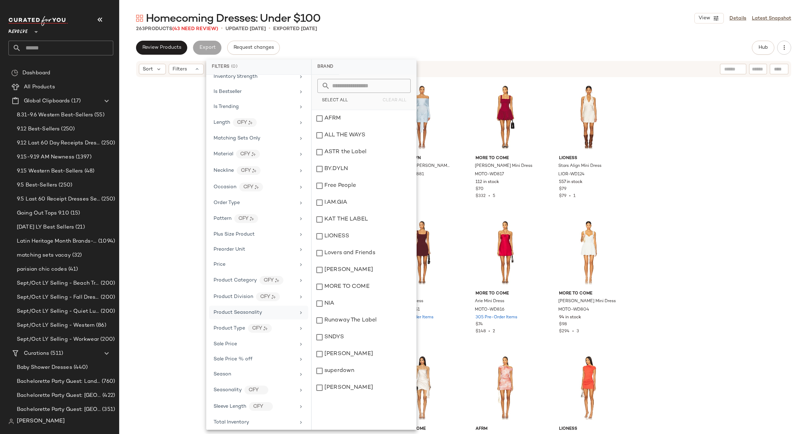
scroll to position [450, 0]
click at [270, 267] on div "Sale Price" at bounding box center [258, 264] width 99 height 14
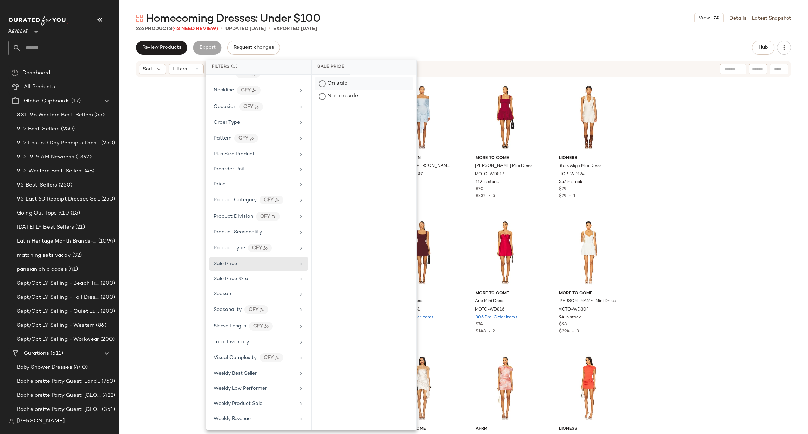
click at [347, 84] on div "On sale" at bounding box center [364, 84] width 99 height 13
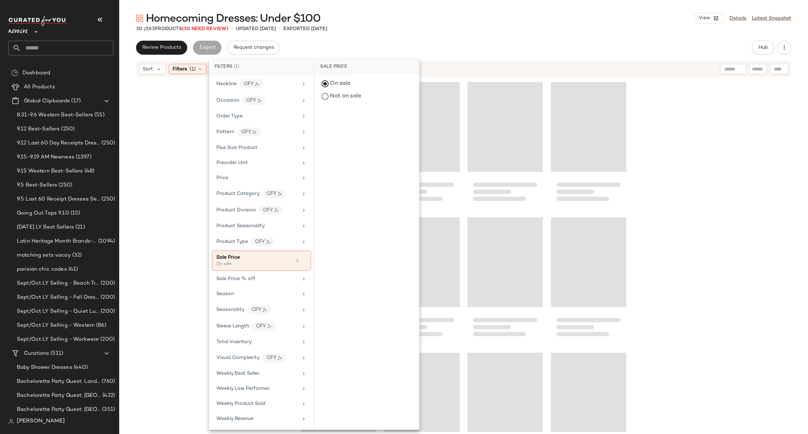
click at [480, 38] on div "Homecoming Dresses: Under $100 View Details Latest Snapshot 30 / 263 Products (…" at bounding box center [463, 222] width 689 height 423
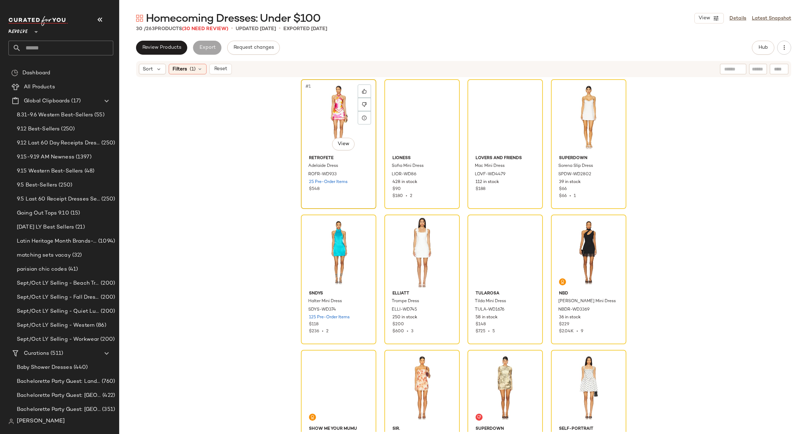
click at [317, 114] on div "#1 View" at bounding box center [338, 117] width 71 height 71
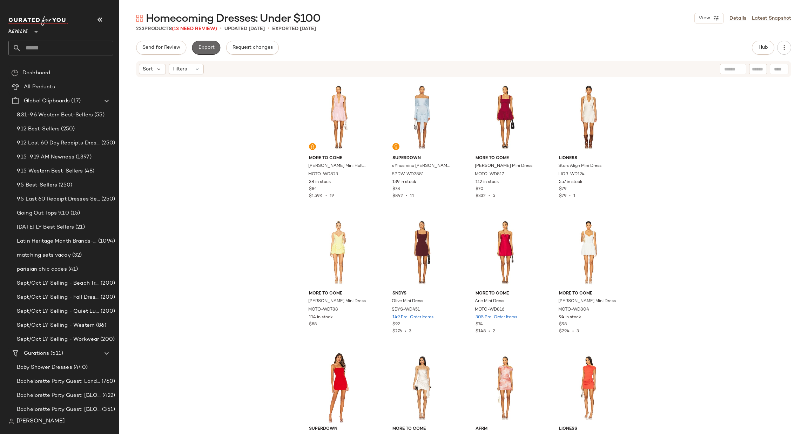
click at [210, 49] on span "Export" at bounding box center [206, 48] width 16 height 6
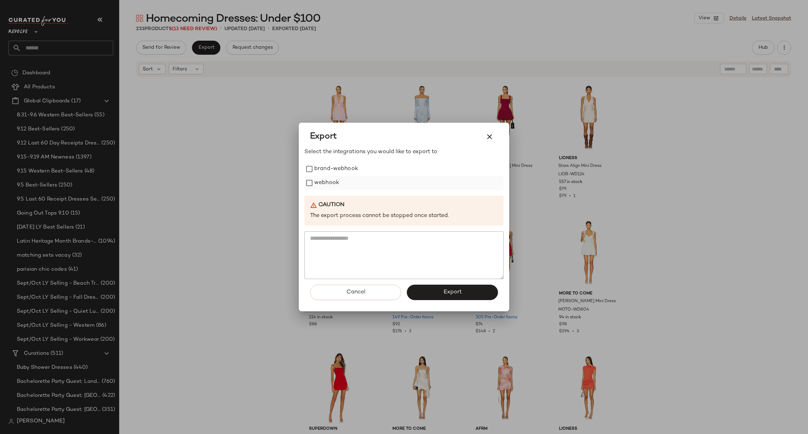
click at [320, 183] on label "webhook" at bounding box center [326, 183] width 25 height 14
drag, startPoint x: 458, startPoint y: 293, endPoint x: 375, endPoint y: 226, distance: 106.7
click at [457, 293] on span "Export" at bounding box center [452, 292] width 19 height 7
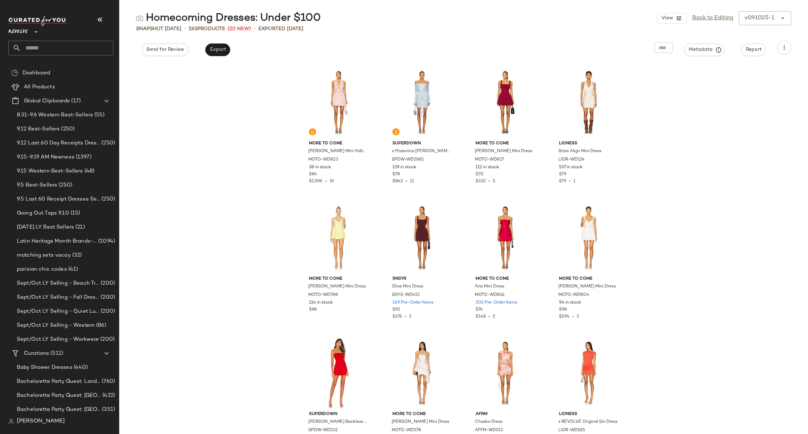
click at [50, 46] on input "text" at bounding box center [67, 48] width 92 height 15
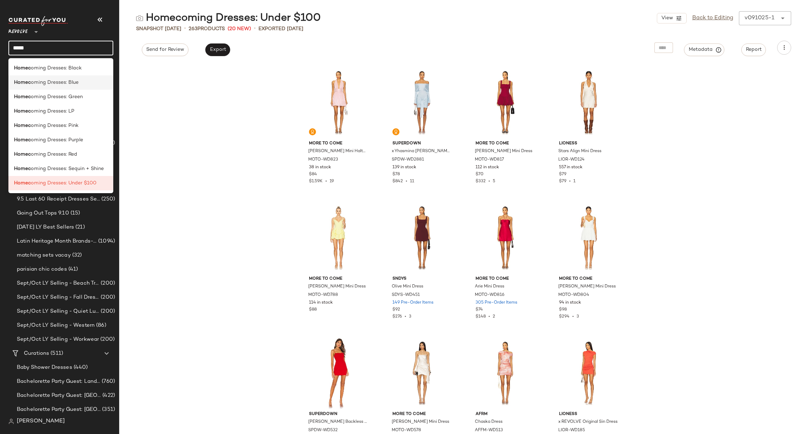
type input "*****"
click at [88, 78] on div "Homec oming Dresses: Blue" at bounding box center [60, 82] width 105 height 14
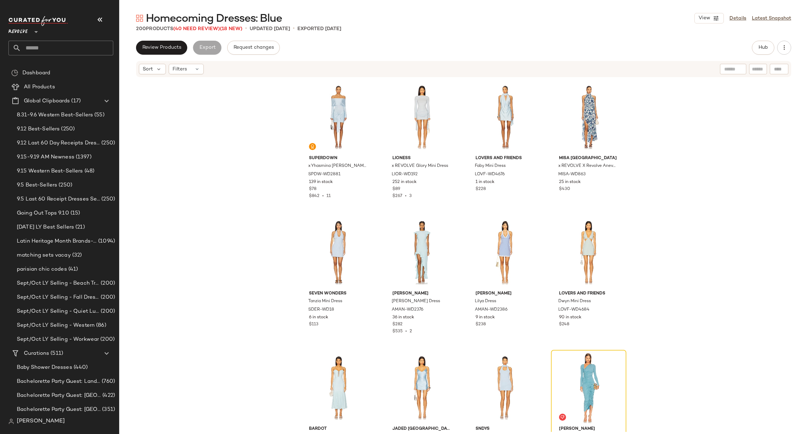
click at [176, 278] on div "superdown x Yhasmina Ferrara Theresa Mini Dress SPDW-WD2881 139 in stock $78 $8…" at bounding box center [463, 255] width 689 height 354
click at [182, 71] on span "Filters" at bounding box center [180, 69] width 14 height 7
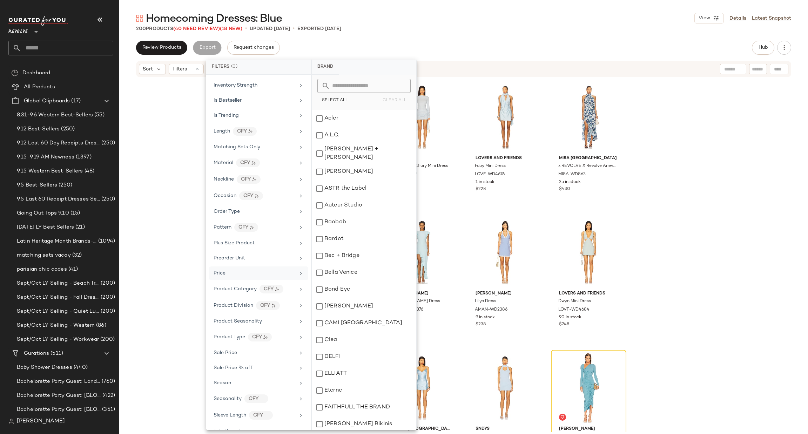
scroll to position [450, 0]
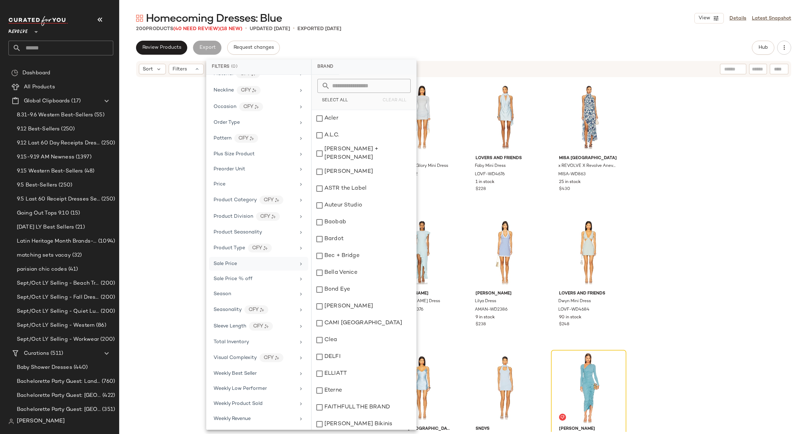
click at [241, 261] on div "Sale Price" at bounding box center [255, 263] width 82 height 7
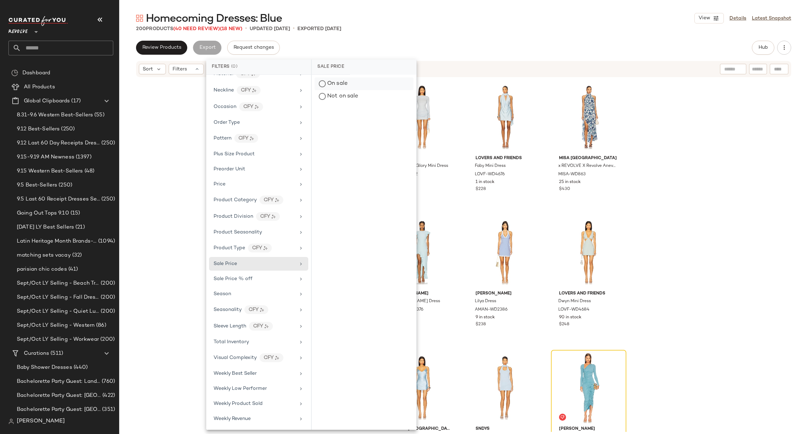
click at [344, 82] on div "On sale" at bounding box center [364, 84] width 99 height 13
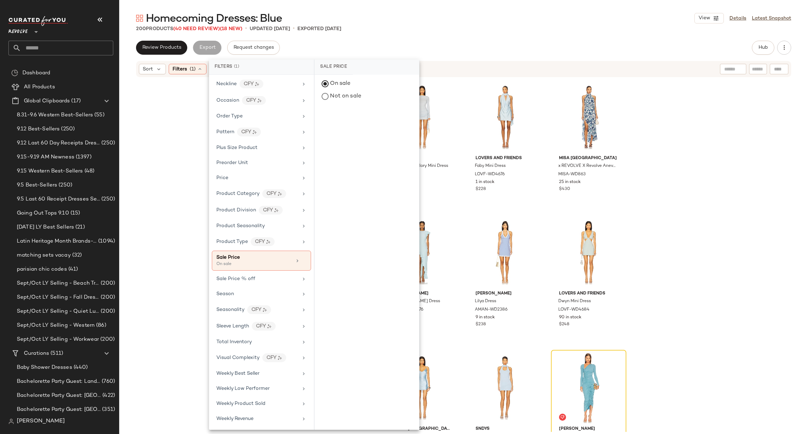
click at [500, 15] on div "Homecoming Dresses: Blue View Details Latest Snapshot" at bounding box center [463, 18] width 689 height 14
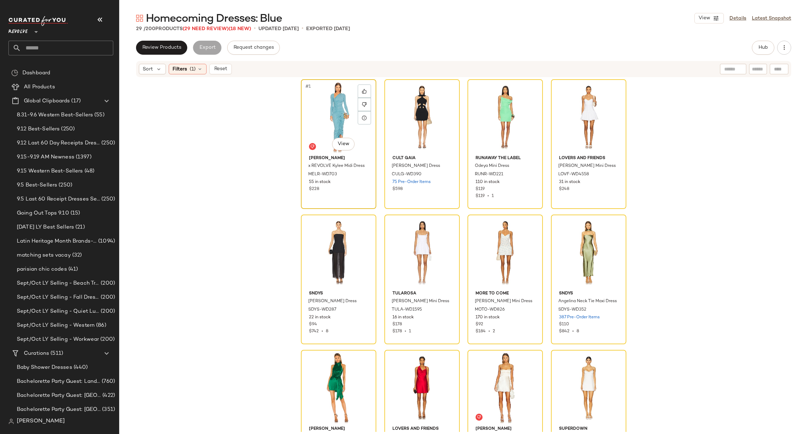
click at [316, 102] on div "#1 View" at bounding box center [338, 117] width 71 height 71
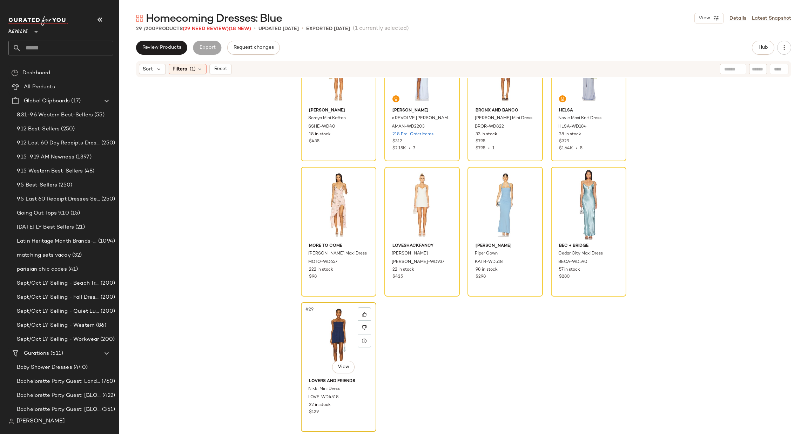
click at [323, 344] on div "#29 View" at bounding box center [338, 340] width 71 height 71
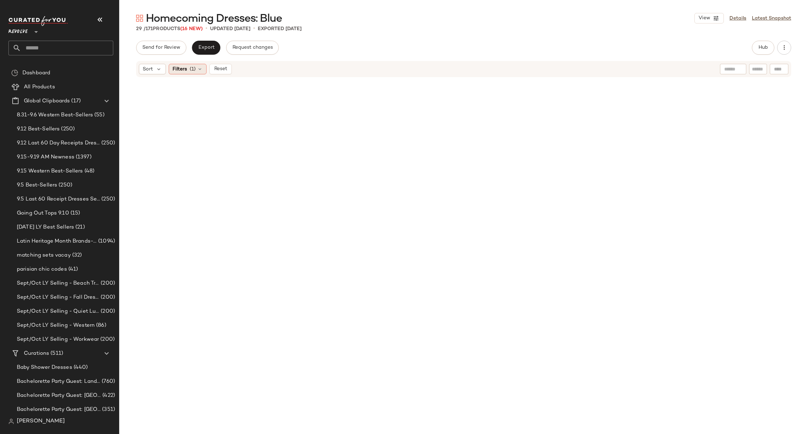
click at [188, 72] on div "Filters (1)" at bounding box center [188, 69] width 38 height 11
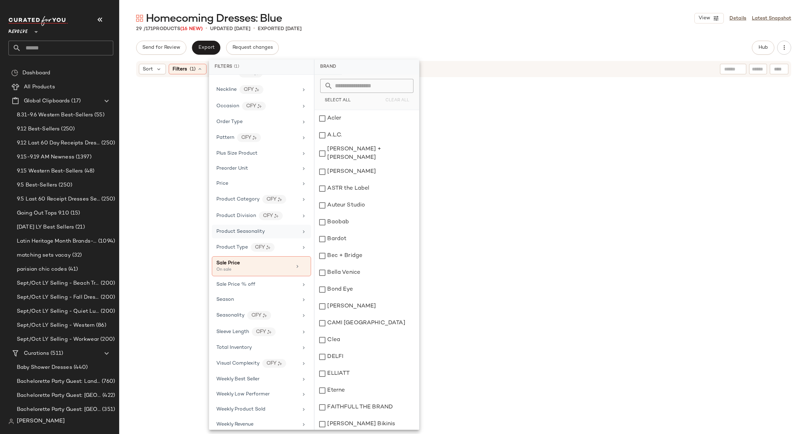
scroll to position [456, 0]
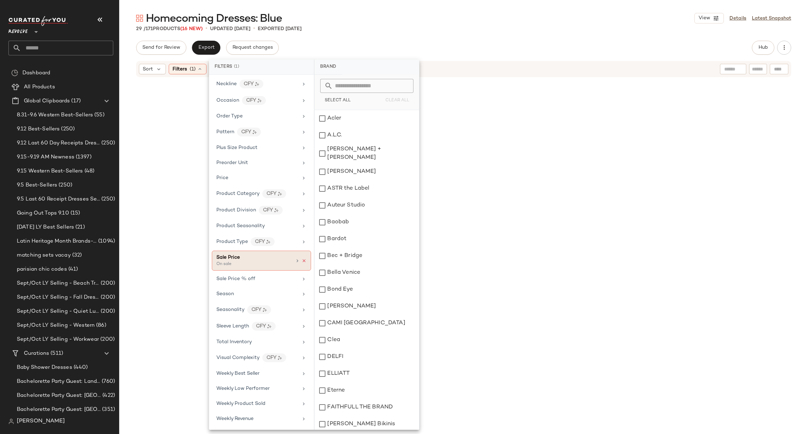
click at [302, 259] on icon at bounding box center [304, 261] width 5 height 5
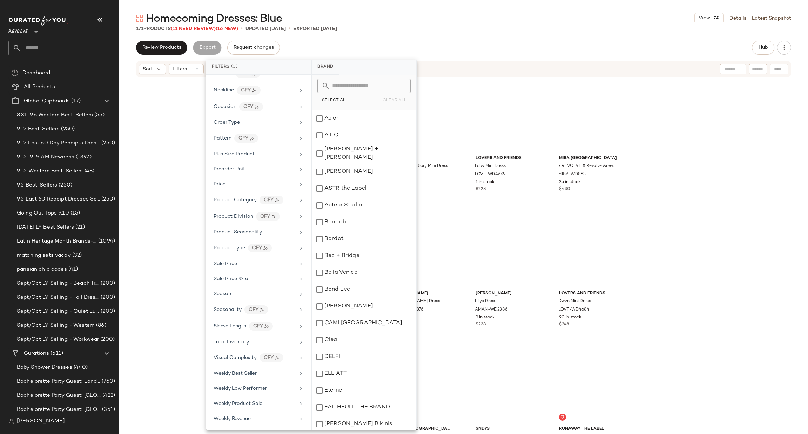
click at [718, 180] on div "superdown x Yhasmina Ferrara Theresa Mini Dress SPDW-WD2881 139 in stock $78 $8…" at bounding box center [463, 255] width 689 height 354
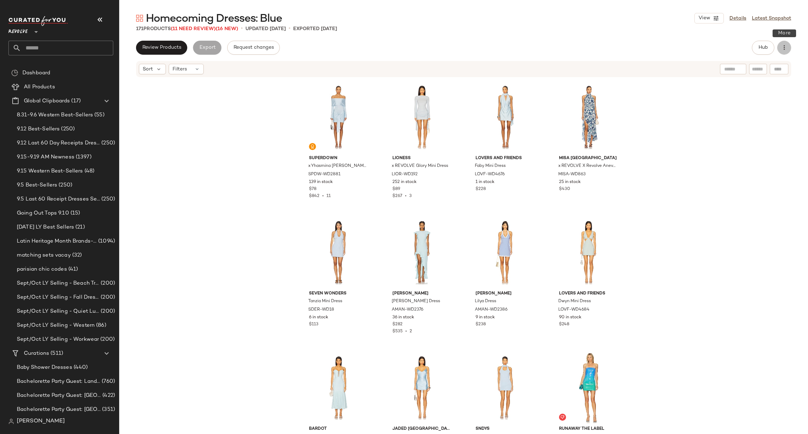
click at [788, 48] on button "button" at bounding box center [784, 48] width 14 height 14
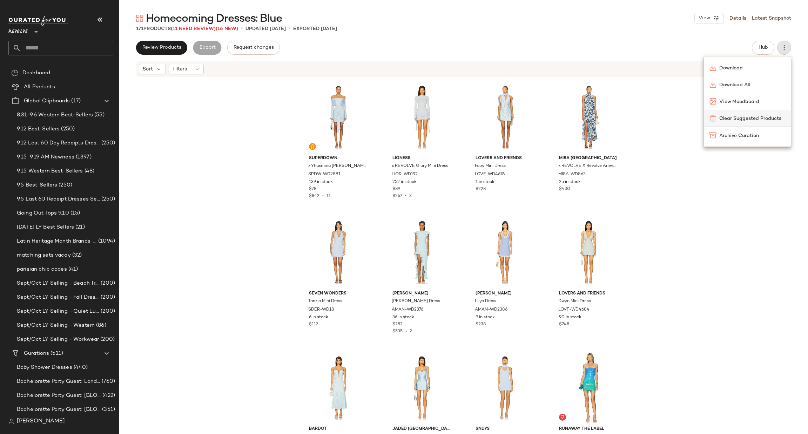
click at [755, 117] on span "Clear Suggested Products" at bounding box center [752, 118] width 66 height 7
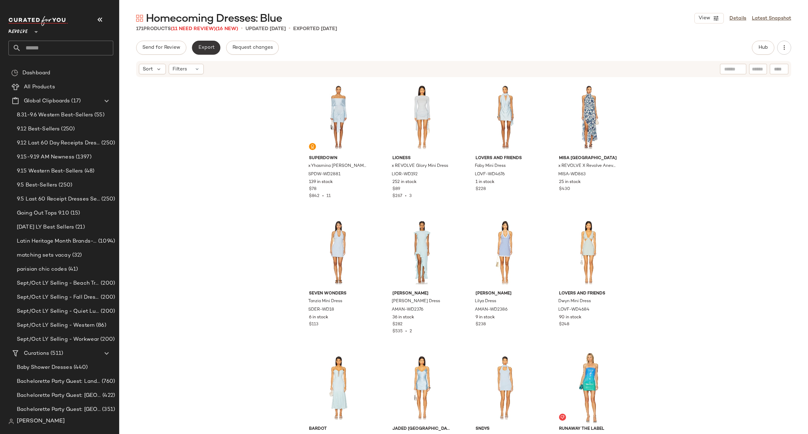
click at [205, 48] on span "Export" at bounding box center [206, 48] width 16 height 6
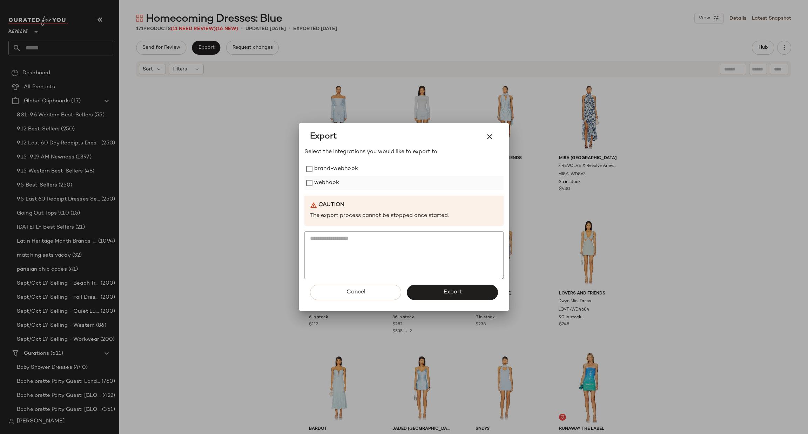
click at [331, 186] on label "webhook" at bounding box center [326, 183] width 25 height 14
click at [454, 295] on span "Export" at bounding box center [452, 292] width 19 height 7
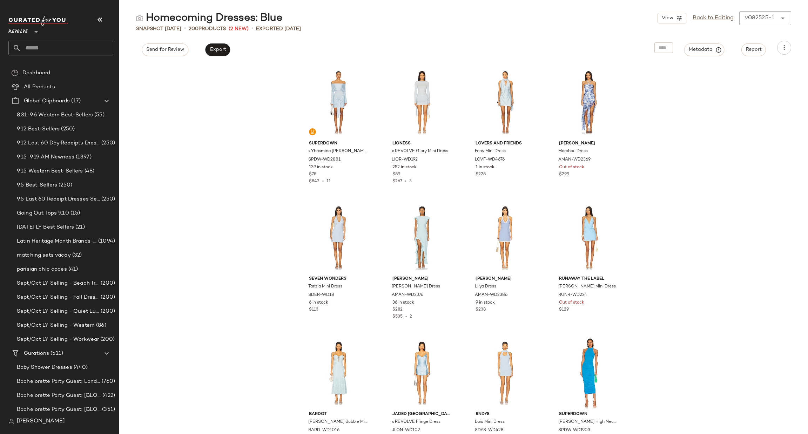
click at [49, 49] on input "text" at bounding box center [67, 48] width 92 height 15
type input "********"
click at [62, 68] on div "Hotlist: New Prep" at bounding box center [61, 68] width 94 height 7
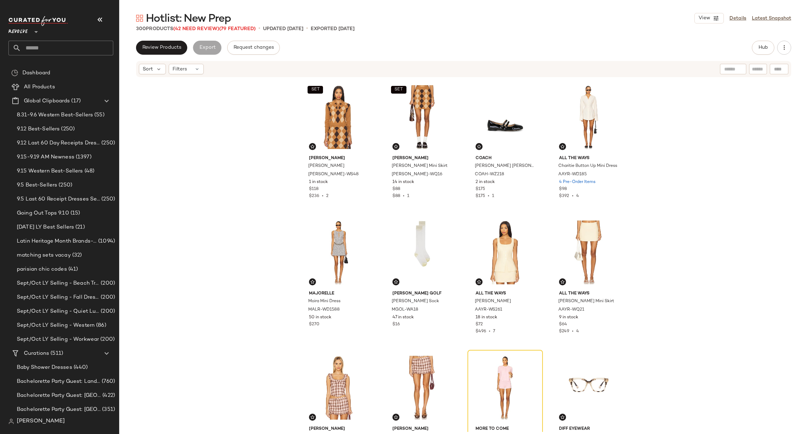
click at [170, 38] on div "Hotlist: New Prep View Details Latest Snapshot 300 Products (42 Need Review) (7…" at bounding box center [463, 222] width 689 height 423
click at [144, 55] on div "Review Products Export Request changes Hub Sort Filters SET [PERSON_NAME] Polo …" at bounding box center [463, 252] width 689 height 423
click at [161, 45] on span "Review Products" at bounding box center [161, 48] width 39 height 6
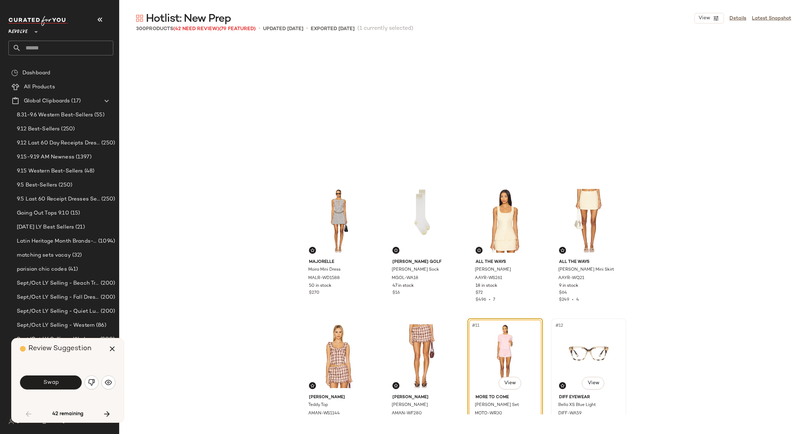
scroll to position [141, 0]
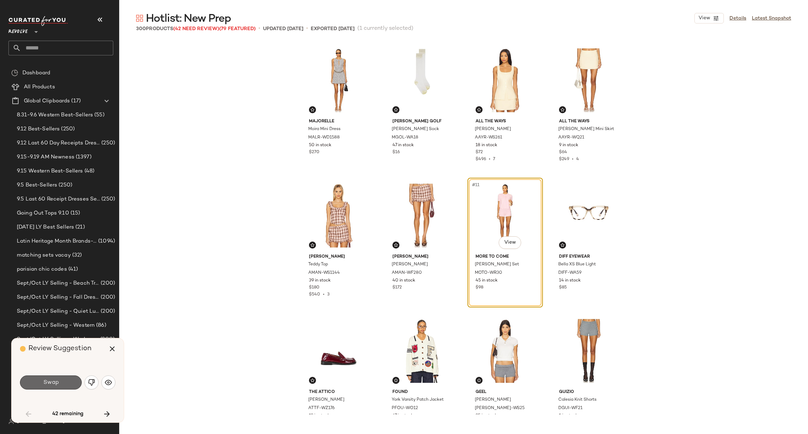
click at [62, 382] on button "Swap" at bounding box center [51, 383] width 62 height 14
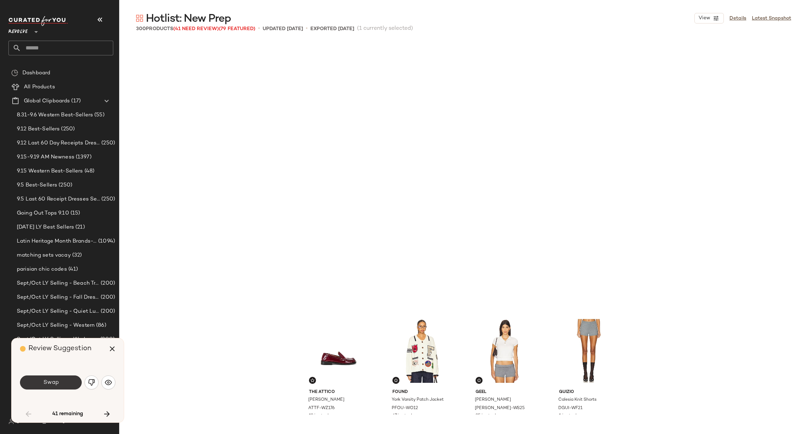
scroll to position [406, 0]
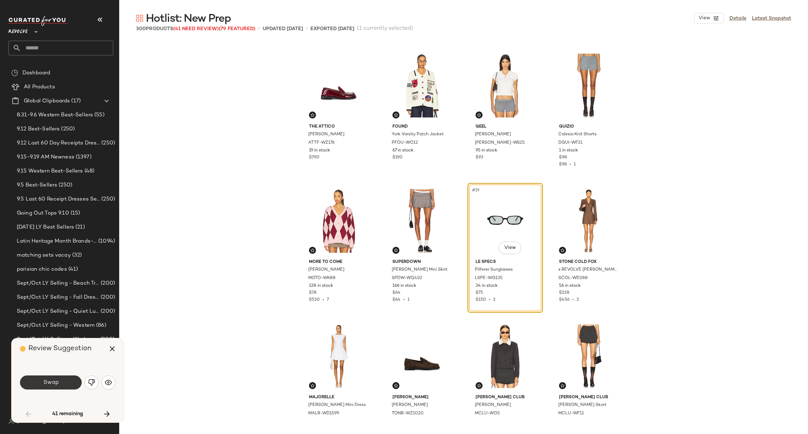
click at [54, 385] on span "Swap" at bounding box center [51, 383] width 16 height 7
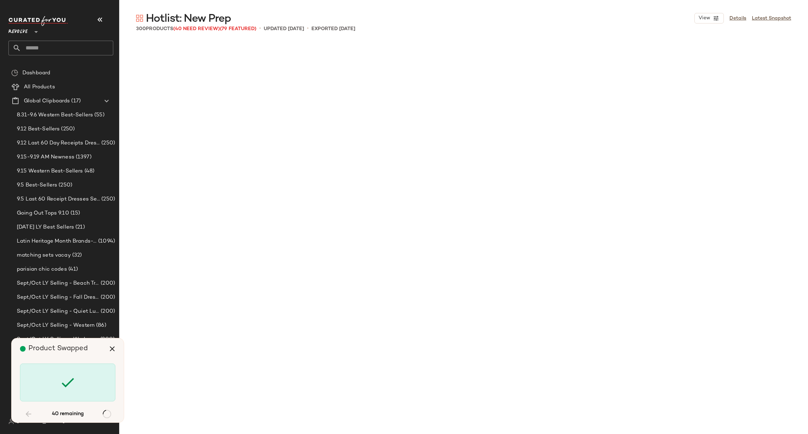
scroll to position [1354, 0]
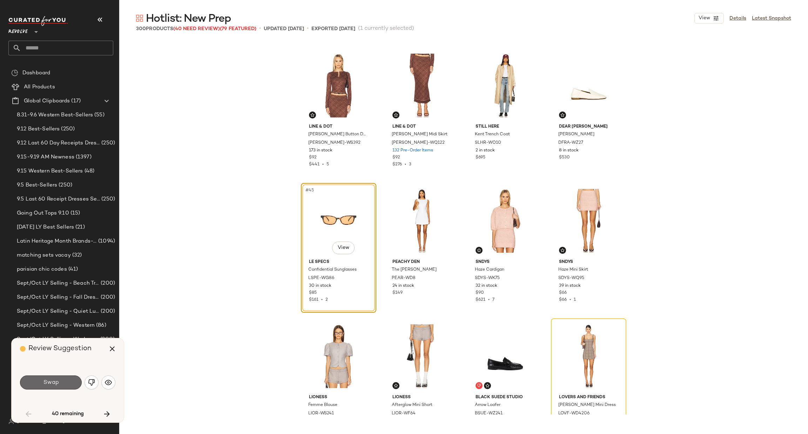
click at [48, 385] on span "Swap" at bounding box center [51, 383] width 16 height 7
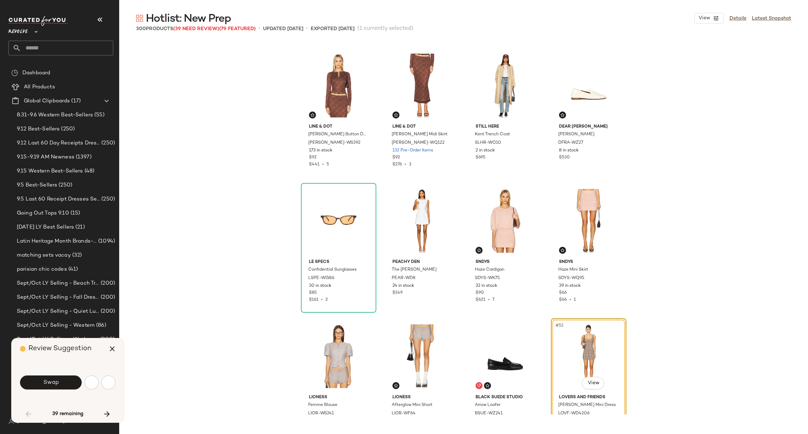
scroll to position [1489, 0]
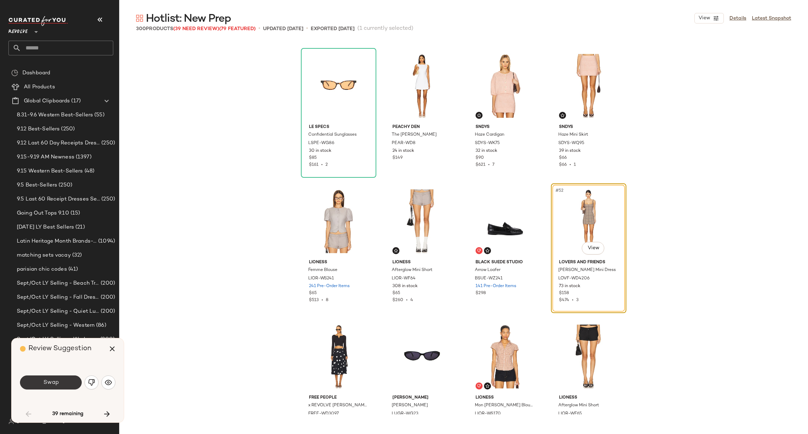
click at [63, 386] on button "Swap" at bounding box center [51, 383] width 62 height 14
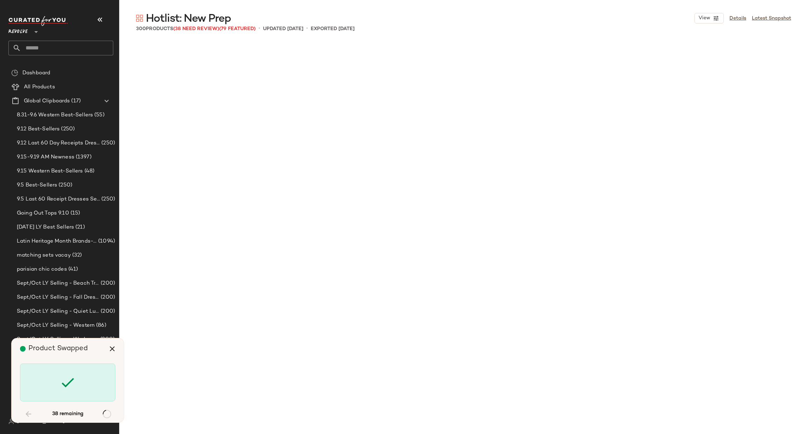
scroll to position [2843, 0]
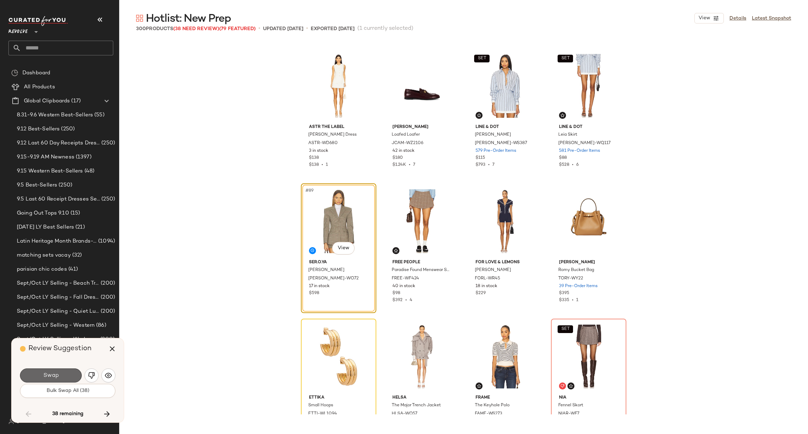
click at [58, 375] on span "Swap" at bounding box center [51, 376] width 16 height 7
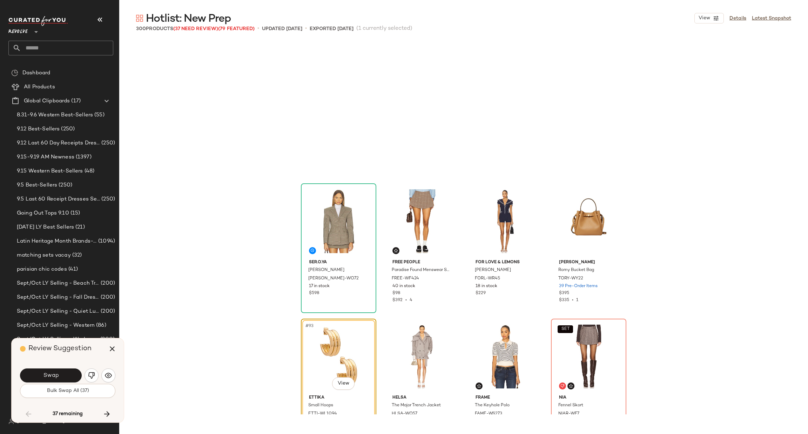
scroll to position [2979, 0]
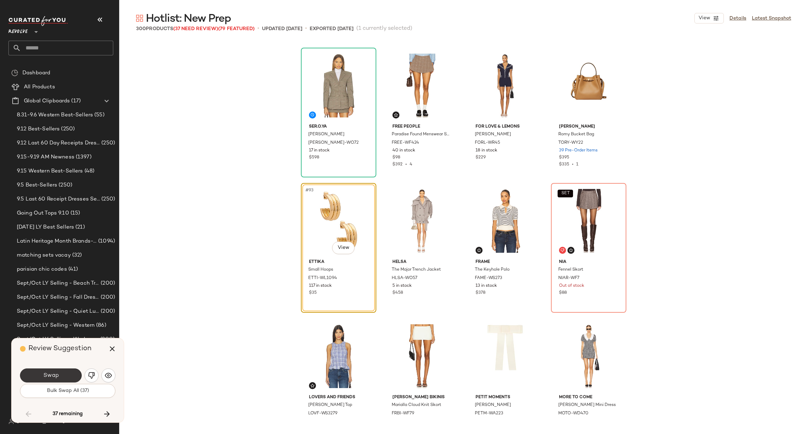
click at [55, 379] on span "Swap" at bounding box center [51, 376] width 16 height 7
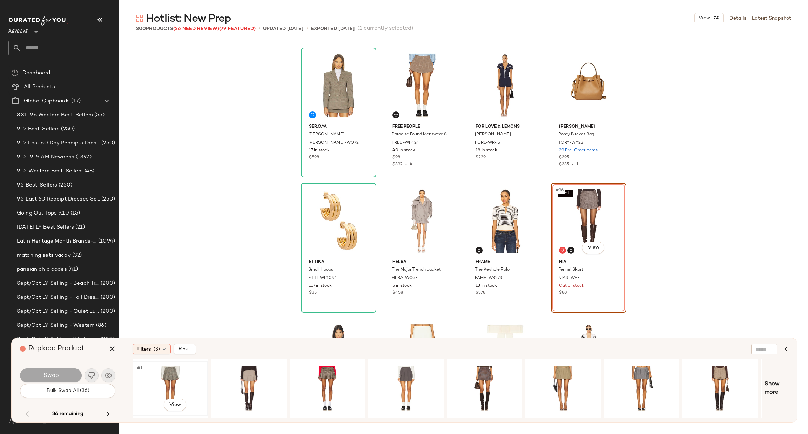
click at [183, 366] on div "#1 View" at bounding box center [170, 389] width 71 height 50
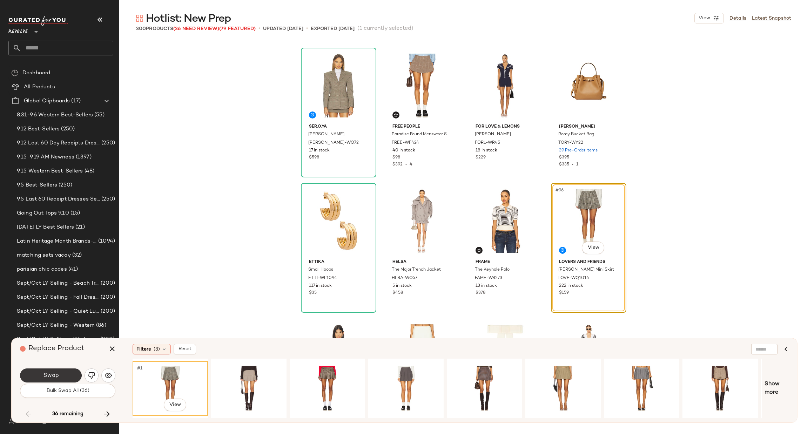
click at [47, 377] on span "Swap" at bounding box center [51, 376] width 16 height 7
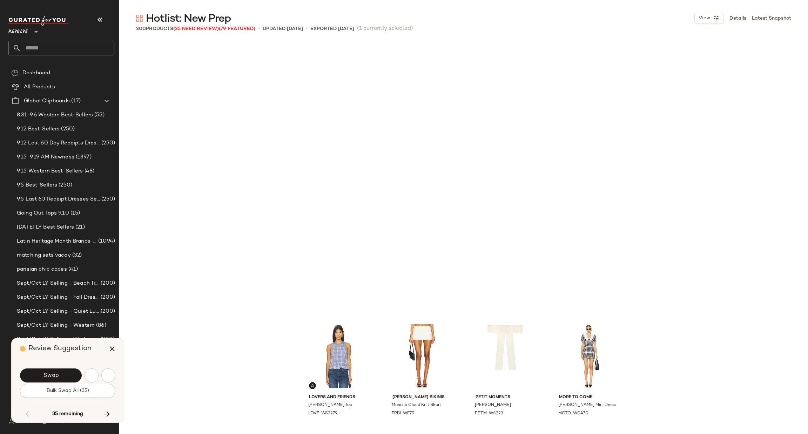
scroll to position [3249, 0]
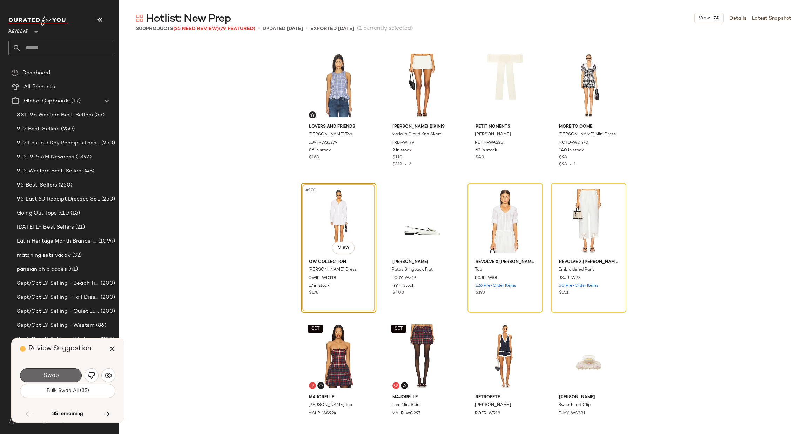
click at [54, 374] on span "Swap" at bounding box center [51, 376] width 16 height 7
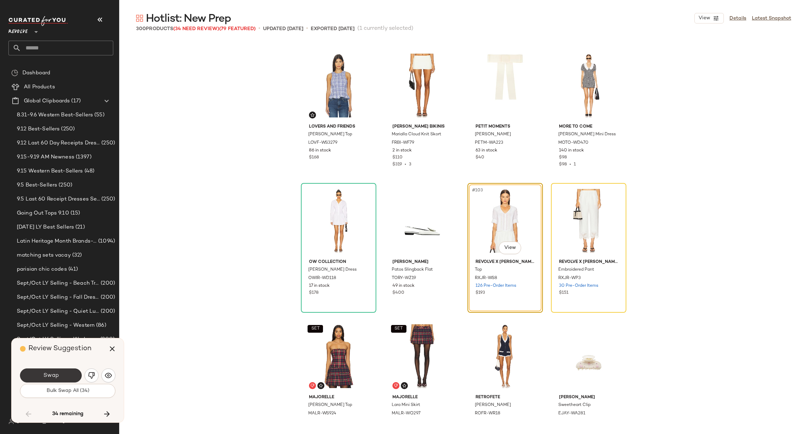
click at [60, 375] on button "Swap" at bounding box center [51, 376] width 62 height 14
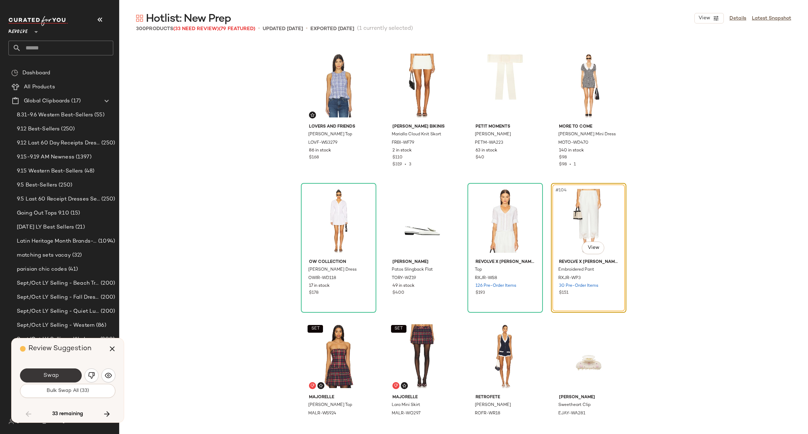
click at [62, 377] on button "Swap" at bounding box center [51, 376] width 62 height 14
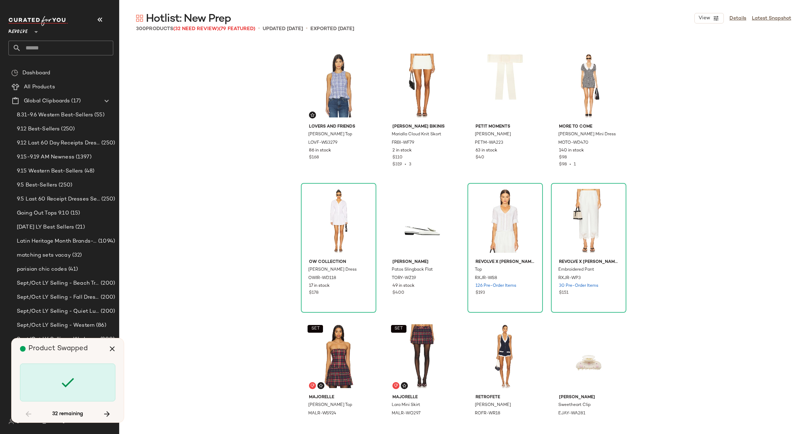
scroll to position [3926, 0]
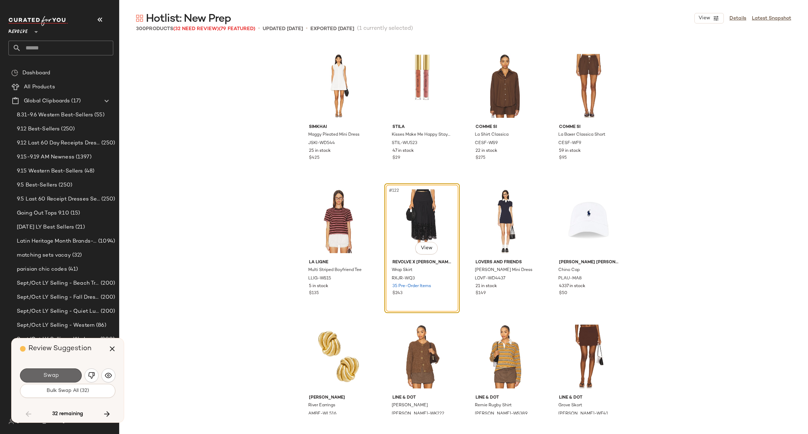
click at [64, 374] on button "Swap" at bounding box center [51, 376] width 62 height 14
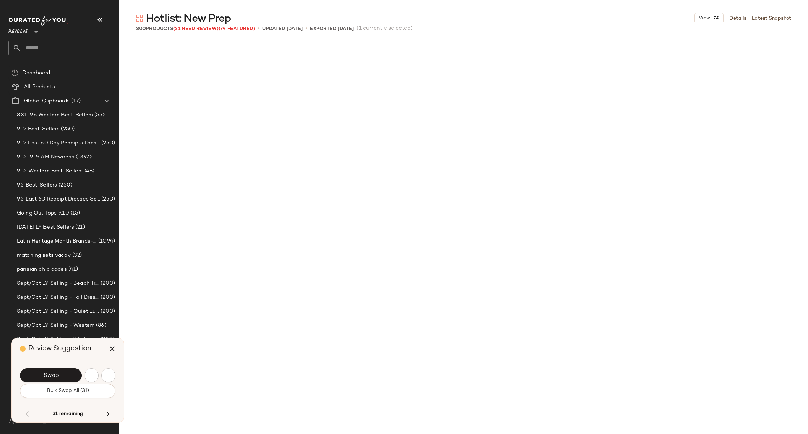
scroll to position [4332, 0]
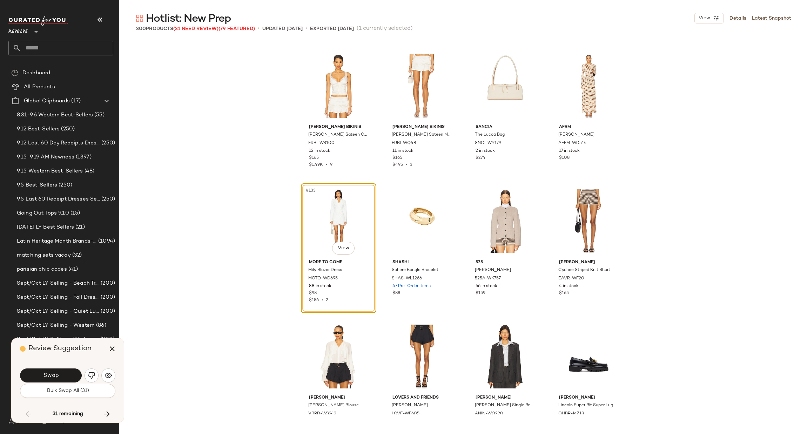
click at [36, 373] on button "Swap" at bounding box center [51, 376] width 62 height 14
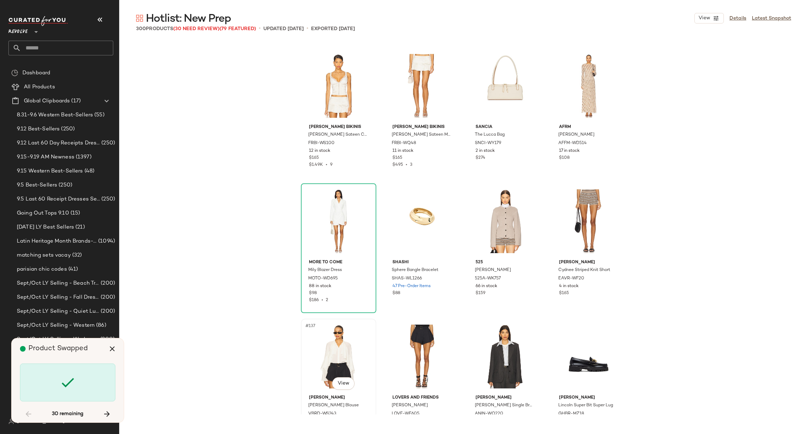
scroll to position [4603, 0]
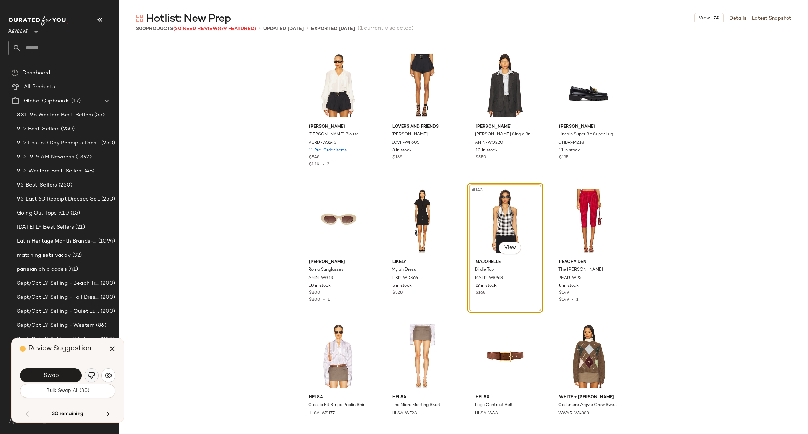
click at [90, 376] on img "button" at bounding box center [91, 375] width 7 height 7
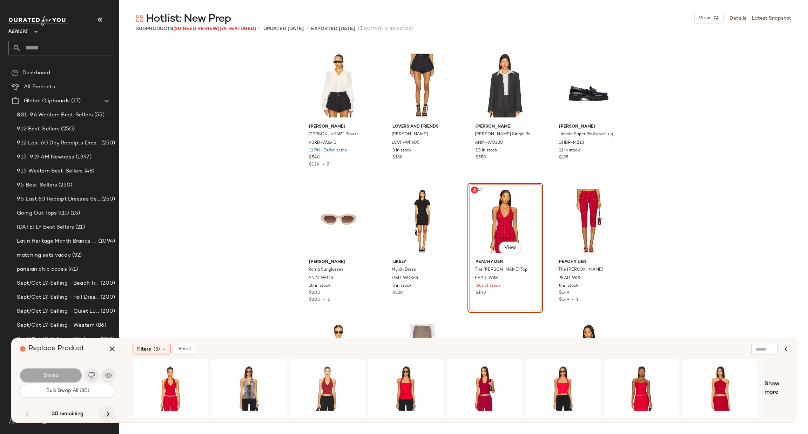
click at [107, 413] on icon "button" at bounding box center [107, 414] width 8 height 8
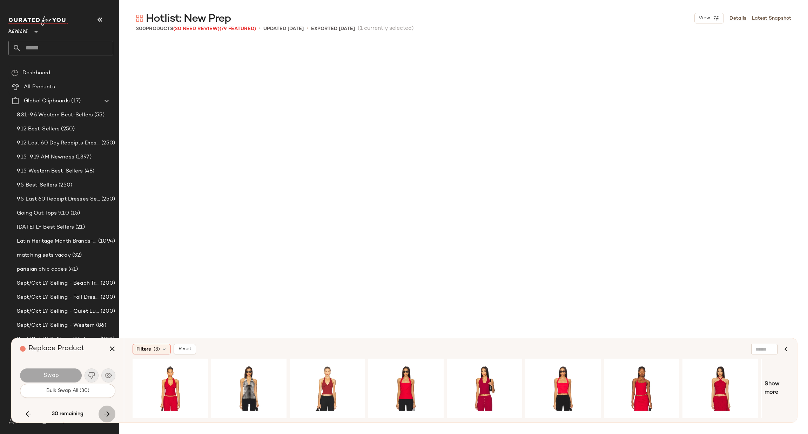
scroll to position [5145, 0]
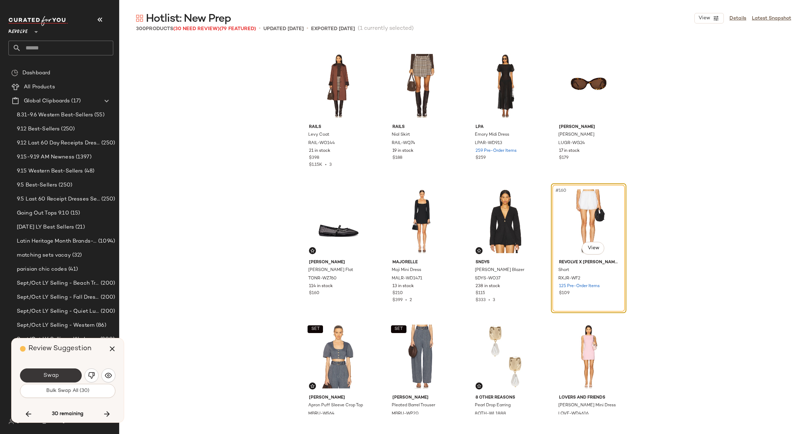
click at [47, 374] on span "Swap" at bounding box center [51, 376] width 16 height 7
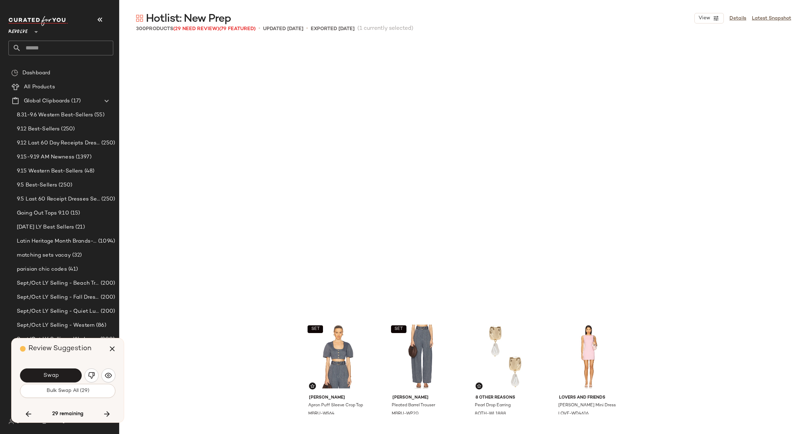
scroll to position [5416, 0]
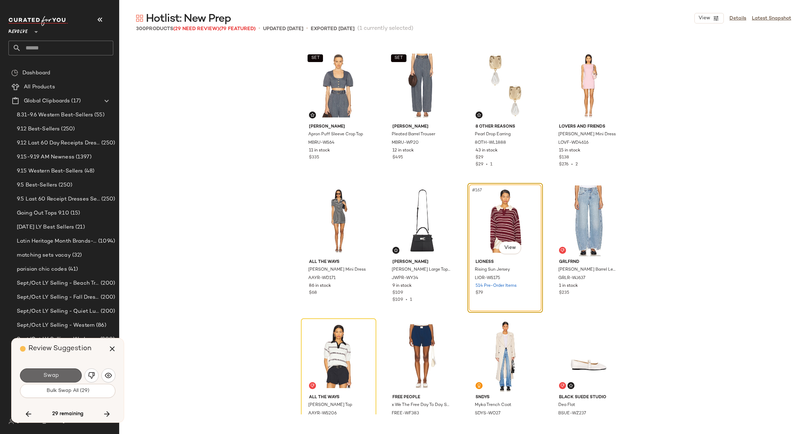
click at [75, 375] on button "Swap" at bounding box center [51, 376] width 62 height 14
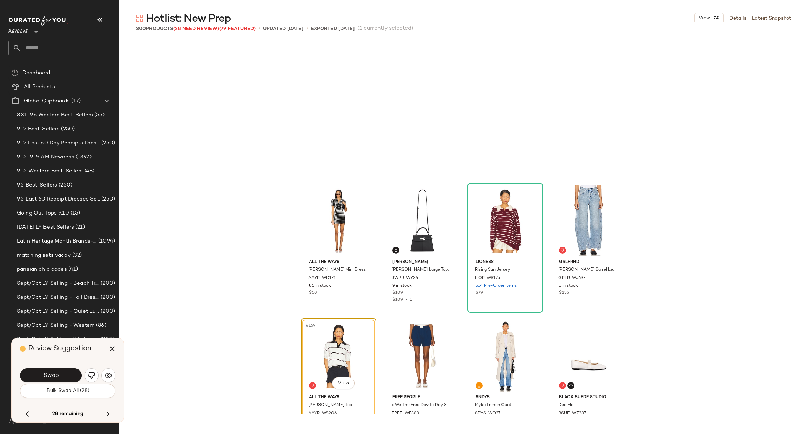
scroll to position [5551, 0]
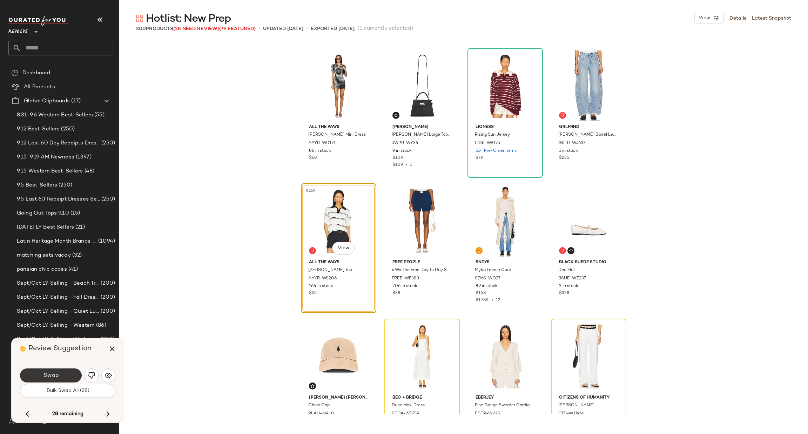
click at [60, 376] on button "Swap" at bounding box center [51, 376] width 62 height 14
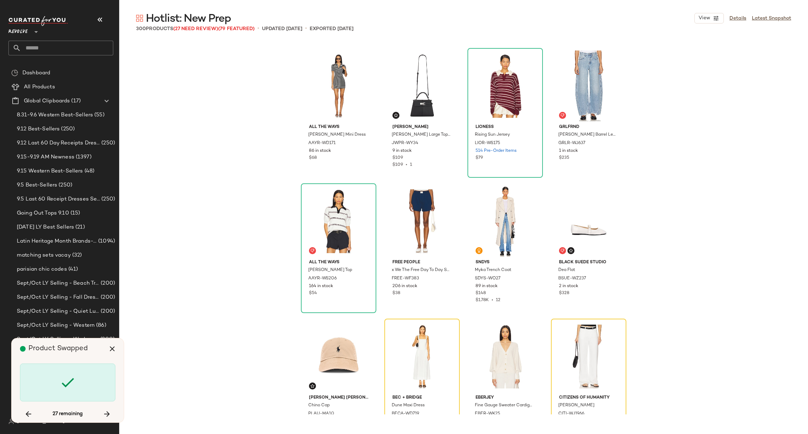
scroll to position [5686, 0]
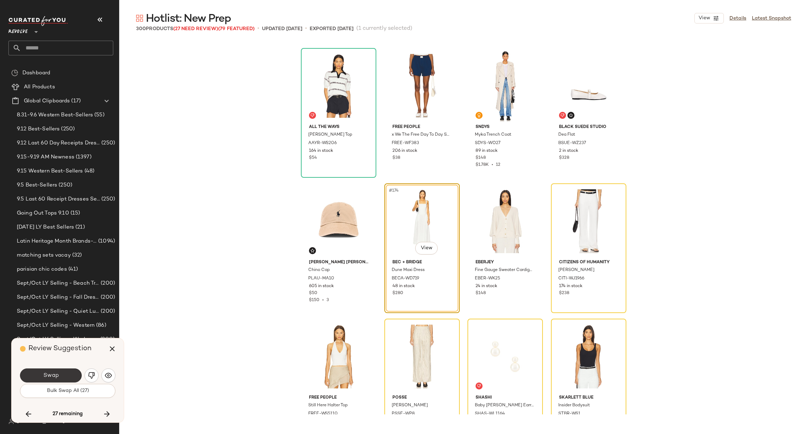
click at [66, 375] on button "Swap" at bounding box center [51, 376] width 62 height 14
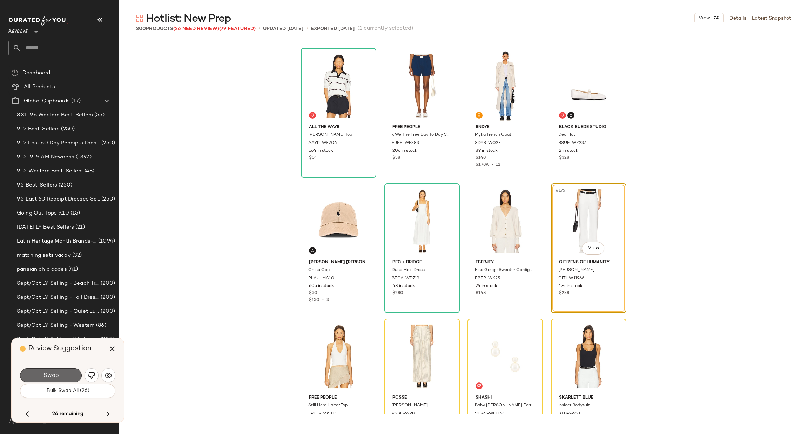
click at [49, 375] on span "Swap" at bounding box center [51, 376] width 16 height 7
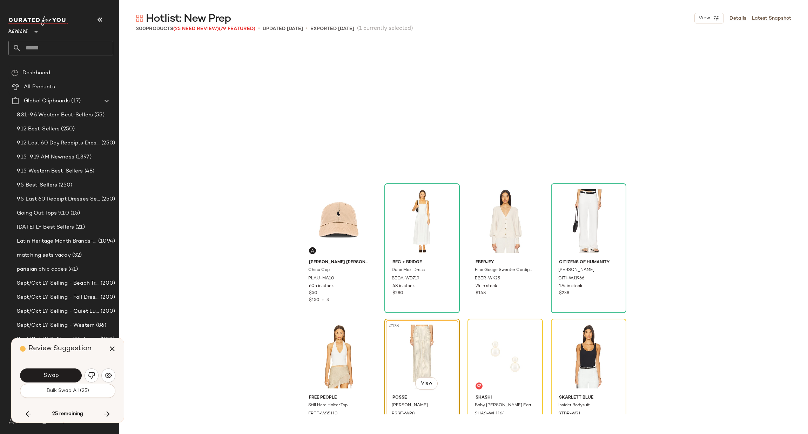
scroll to position [5822, 0]
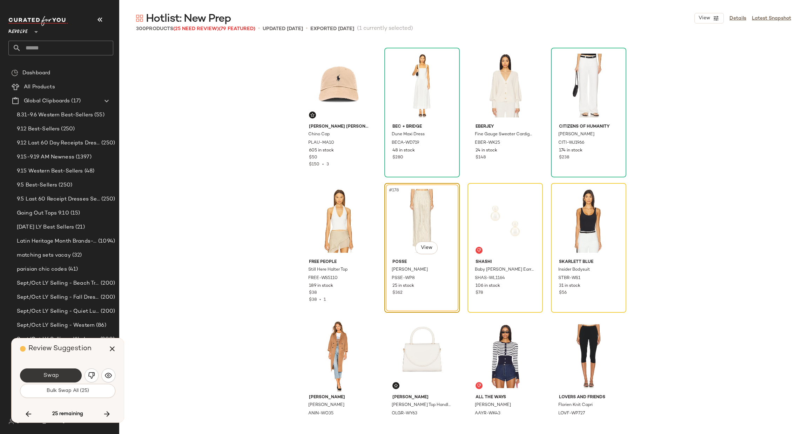
click at [62, 377] on button "Swap" at bounding box center [51, 376] width 62 height 14
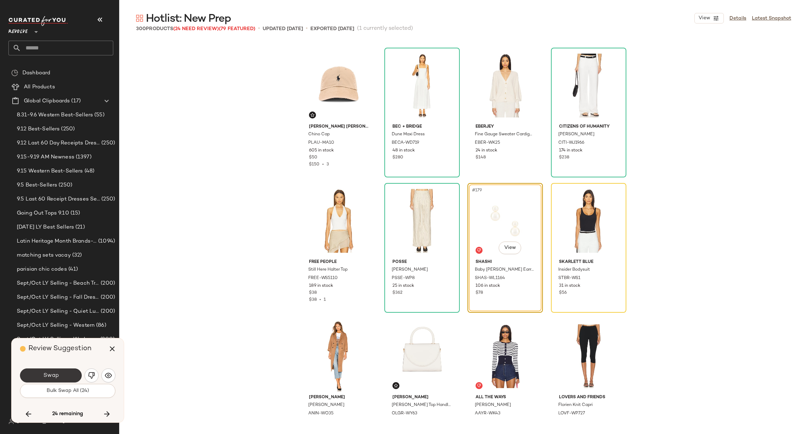
click at [68, 373] on button "Swap" at bounding box center [51, 376] width 62 height 14
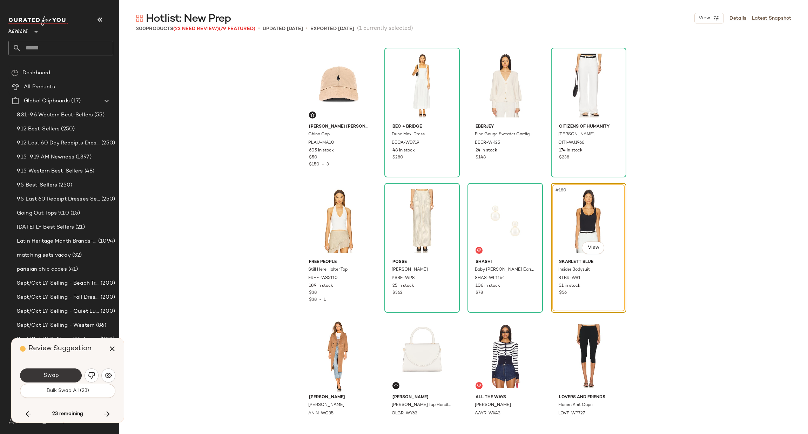
click at [62, 377] on button "Swap" at bounding box center [51, 376] width 62 height 14
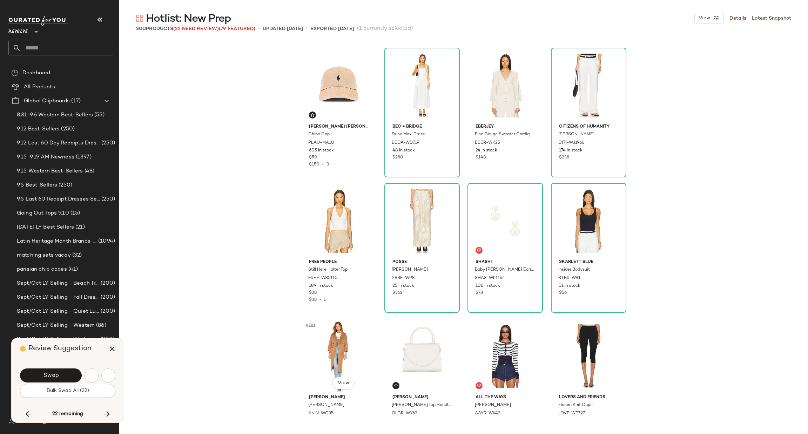
scroll to position [6093, 0]
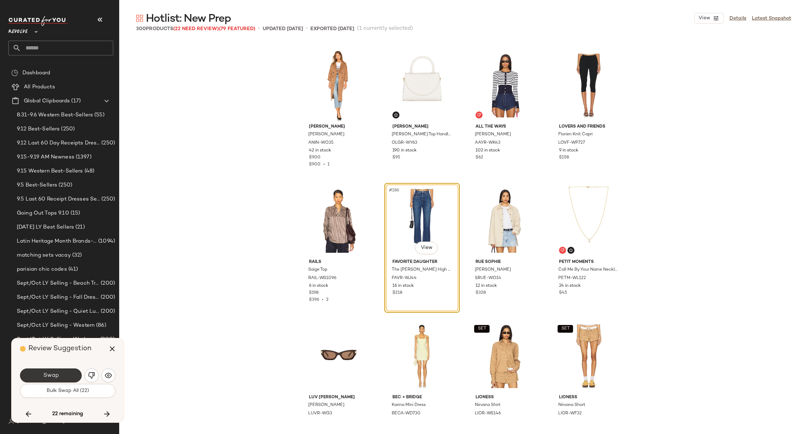
click at [46, 377] on span "Swap" at bounding box center [51, 376] width 16 height 7
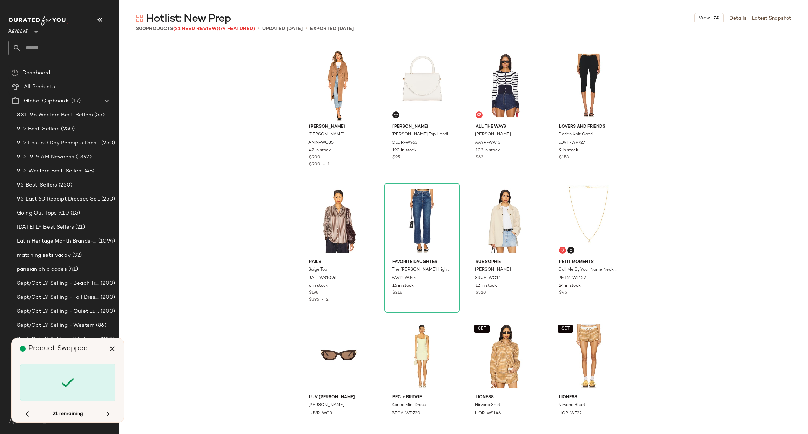
scroll to position [6634, 0]
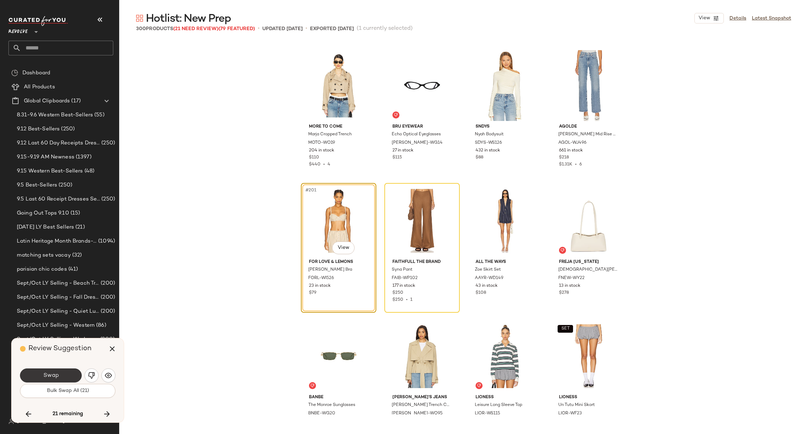
click at [57, 377] on span "Swap" at bounding box center [51, 376] width 16 height 7
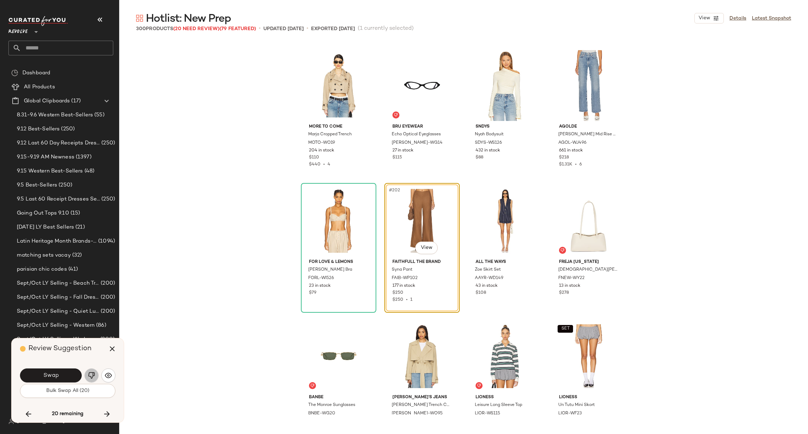
click at [90, 377] on img "button" at bounding box center [91, 375] width 7 height 7
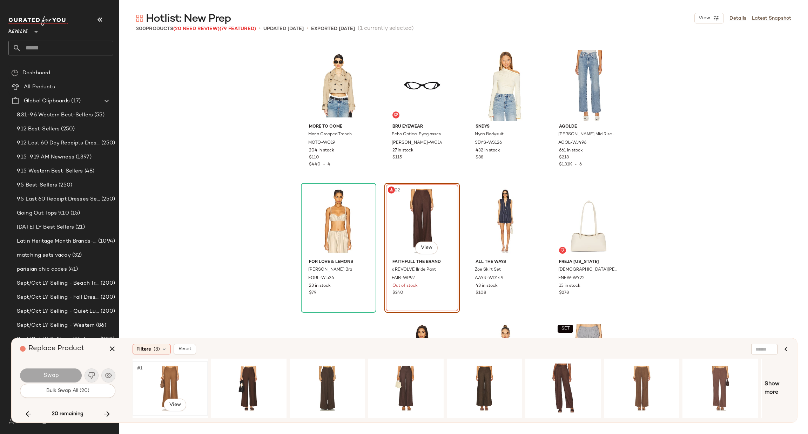
click at [167, 382] on div "#1 View" at bounding box center [170, 389] width 71 height 50
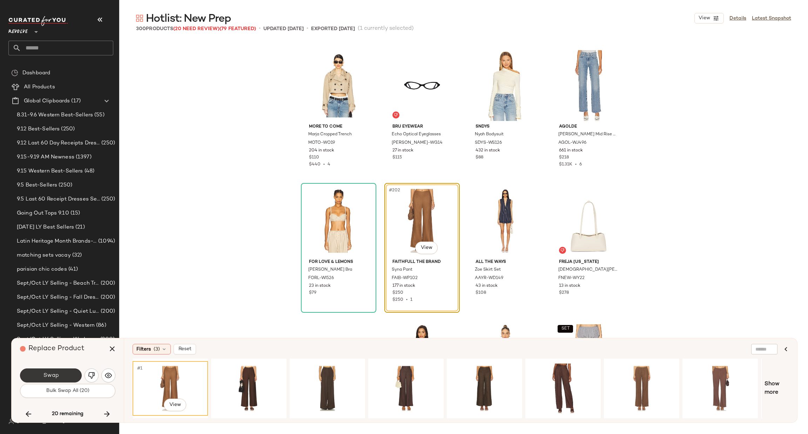
click at [53, 378] on span "Swap" at bounding box center [51, 376] width 16 height 7
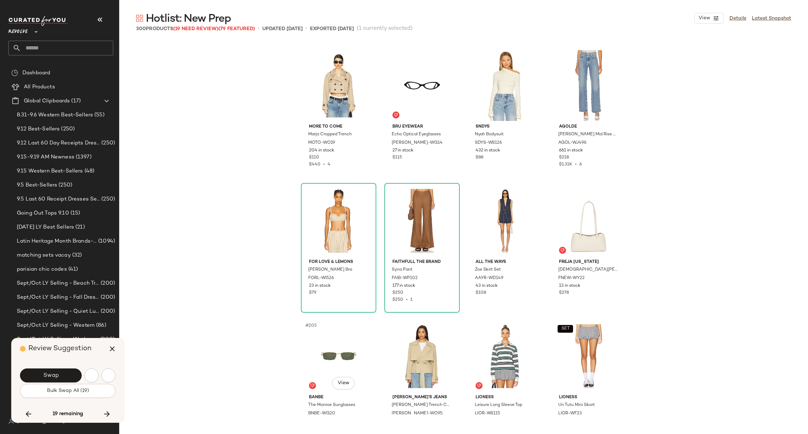
scroll to position [6905, 0]
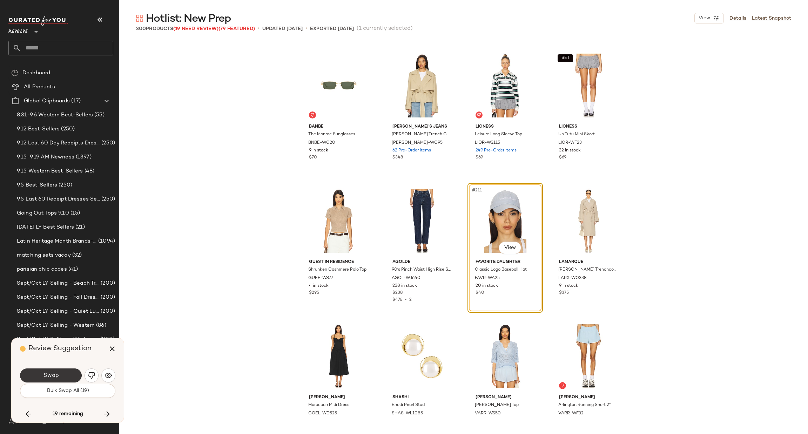
click at [64, 378] on button "Swap" at bounding box center [51, 376] width 62 height 14
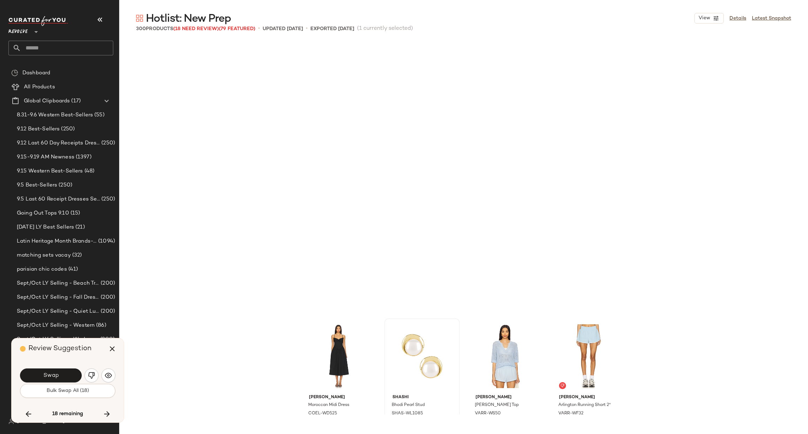
scroll to position [7175, 0]
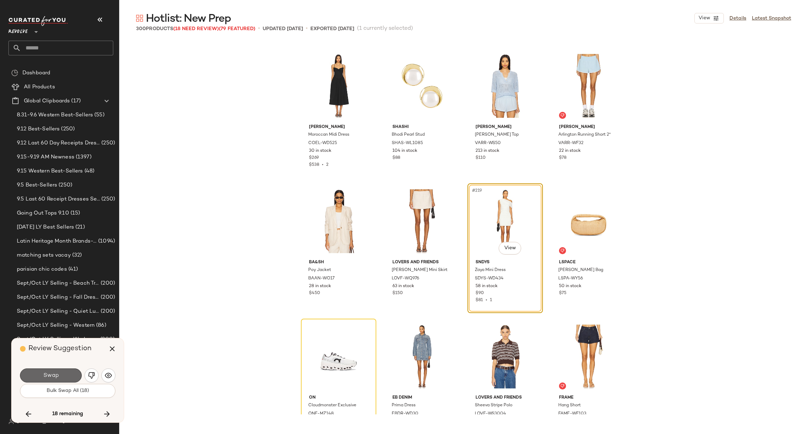
click at [27, 381] on button "Swap" at bounding box center [51, 376] width 62 height 14
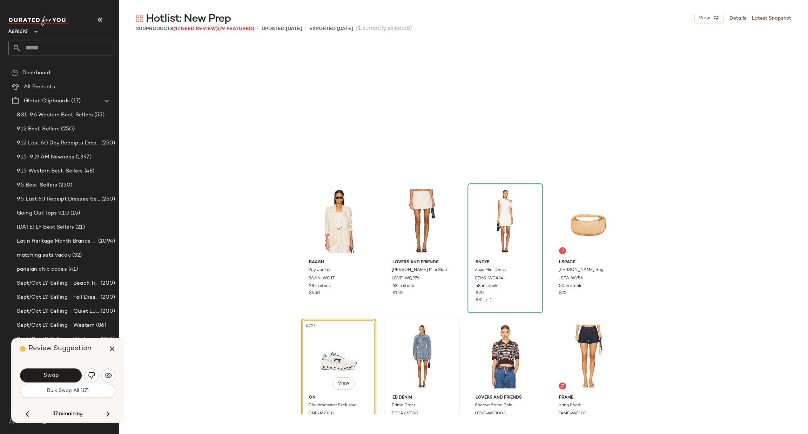
scroll to position [7311, 0]
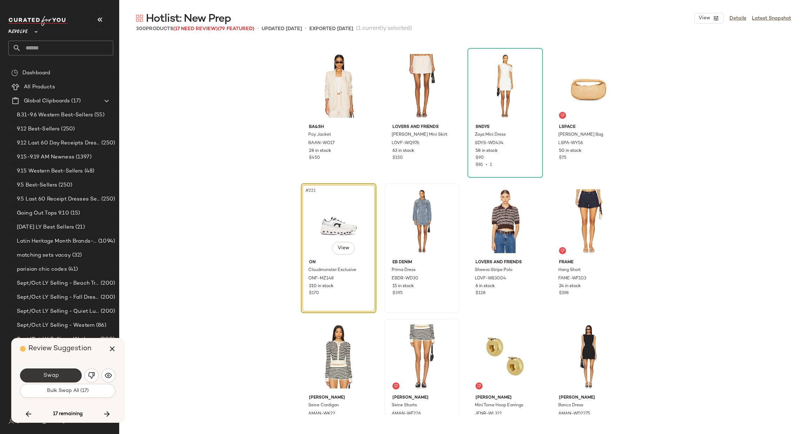
click at [66, 374] on button "Swap" at bounding box center [51, 376] width 62 height 14
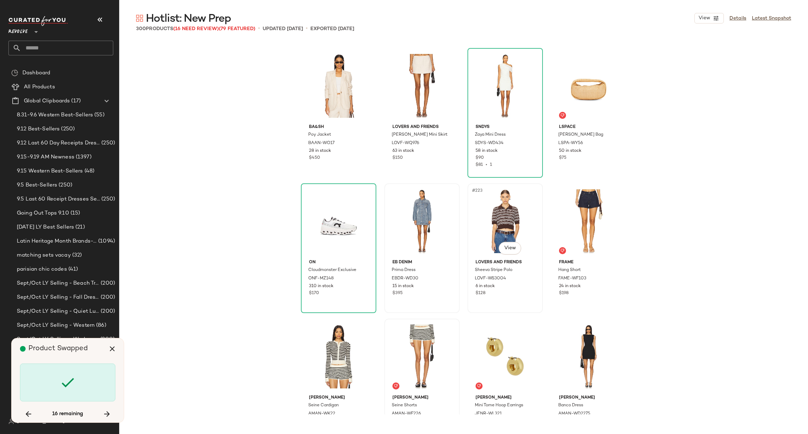
scroll to position [7717, 0]
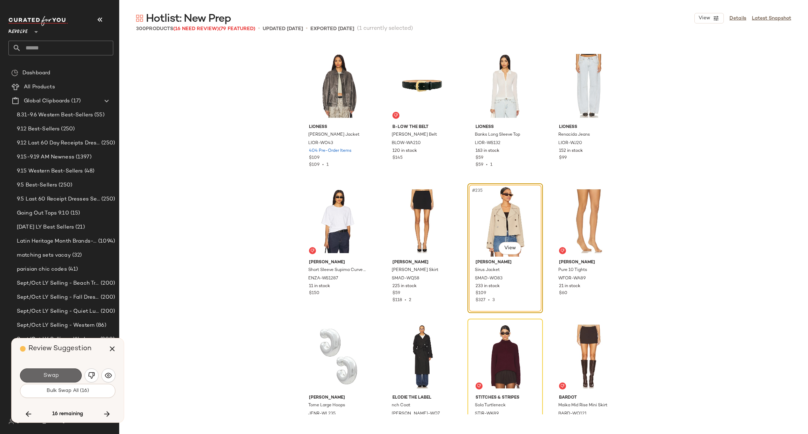
click at [53, 373] on span "Swap" at bounding box center [51, 376] width 16 height 7
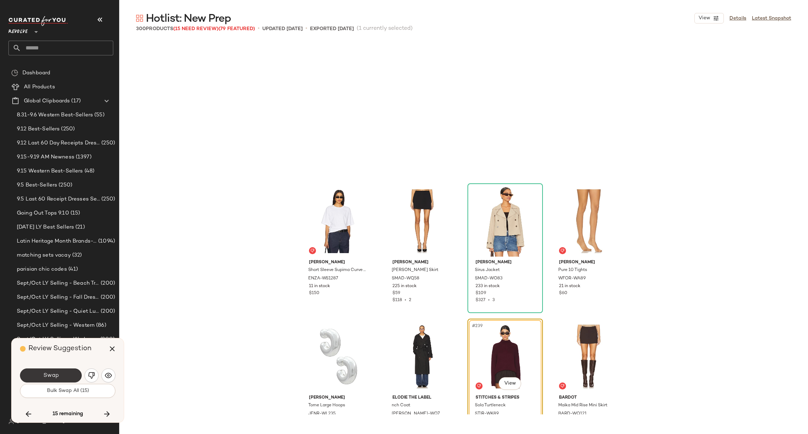
scroll to position [7853, 0]
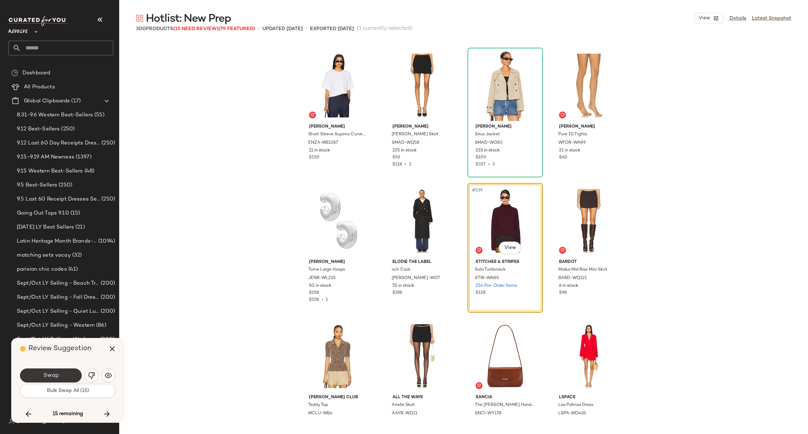
click at [63, 376] on button "Swap" at bounding box center [51, 376] width 62 height 14
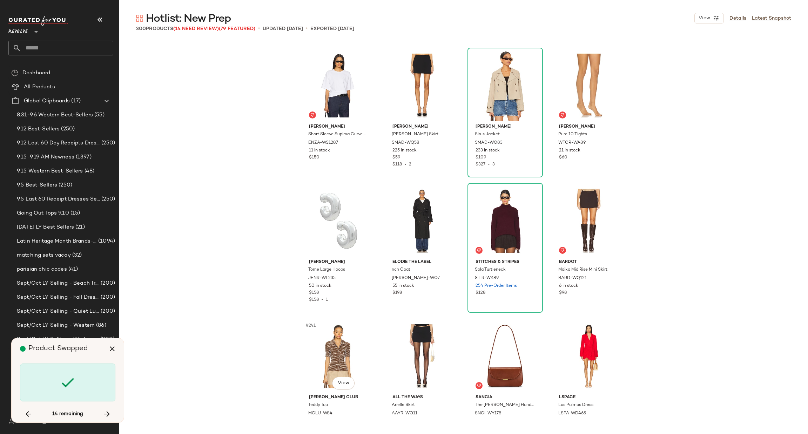
scroll to position [8259, 0]
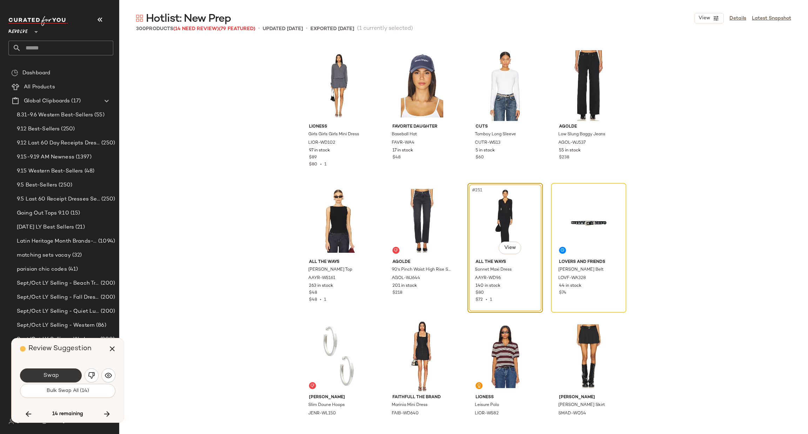
click at [54, 373] on span "Swap" at bounding box center [51, 376] width 16 height 7
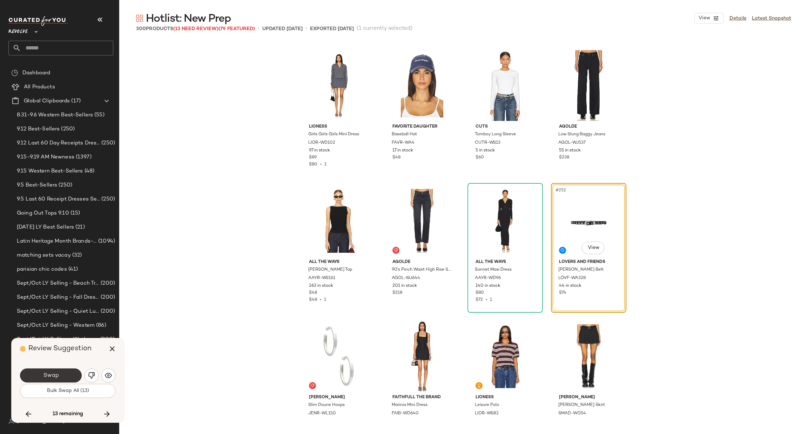
click at [58, 374] on span "Swap" at bounding box center [51, 376] width 16 height 7
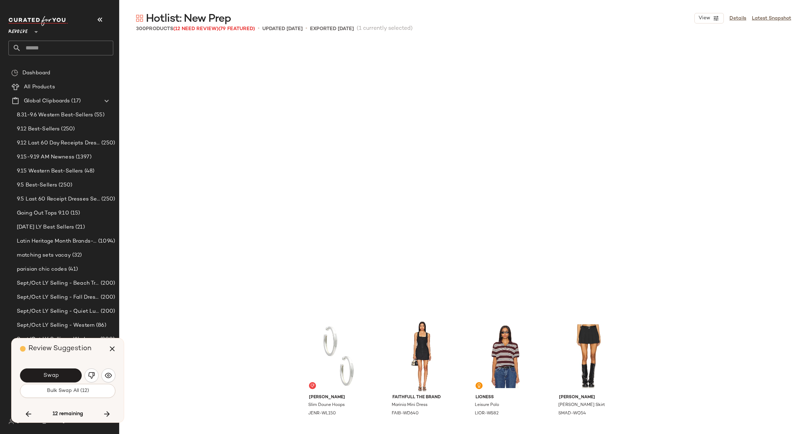
scroll to position [8529, 0]
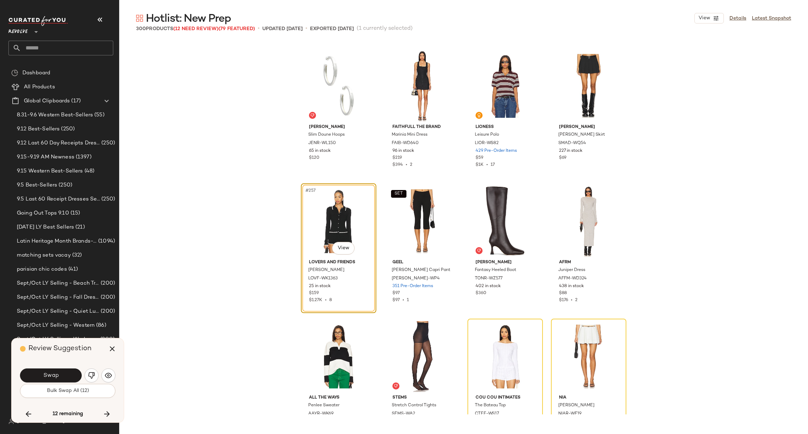
click at [182, 306] on div "Jenny Bird Slim Doune Hoops JENR-WL150 65 in stock $120 FAITHFULL THE BRAND Mar…" at bounding box center [463, 228] width 689 height 374
click at [64, 377] on button "Swap" at bounding box center [51, 376] width 62 height 14
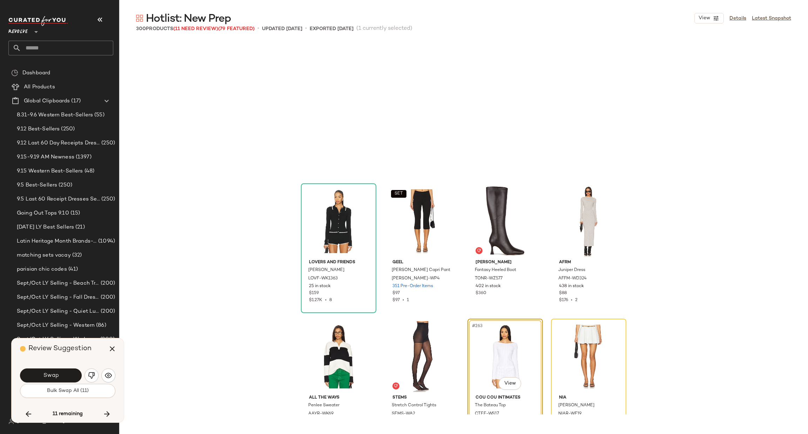
scroll to position [8665, 0]
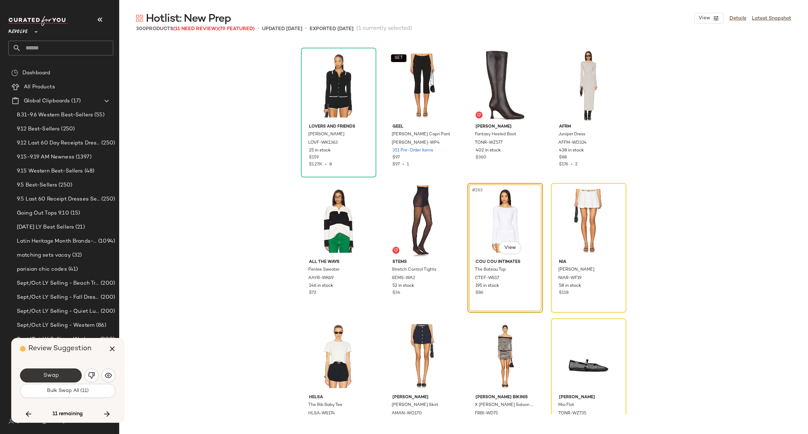
click at [51, 374] on span "Swap" at bounding box center [51, 376] width 16 height 7
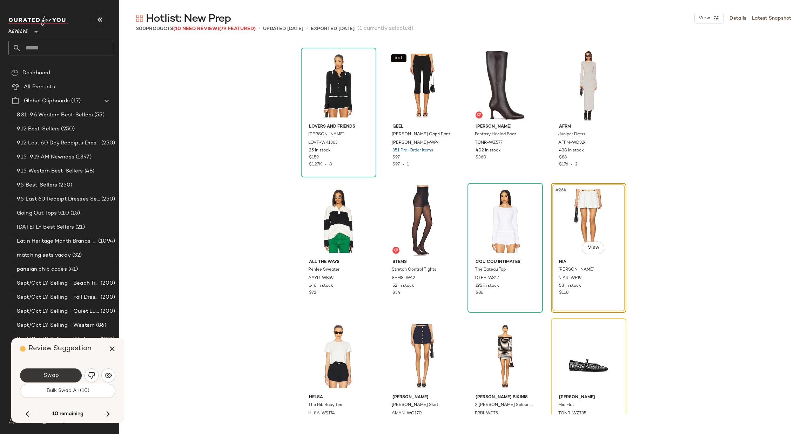
click at [52, 377] on span "Swap" at bounding box center [51, 376] width 16 height 7
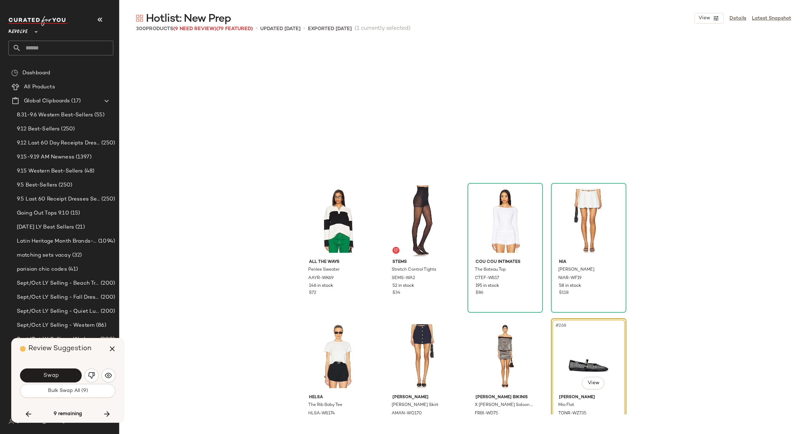
scroll to position [8800, 0]
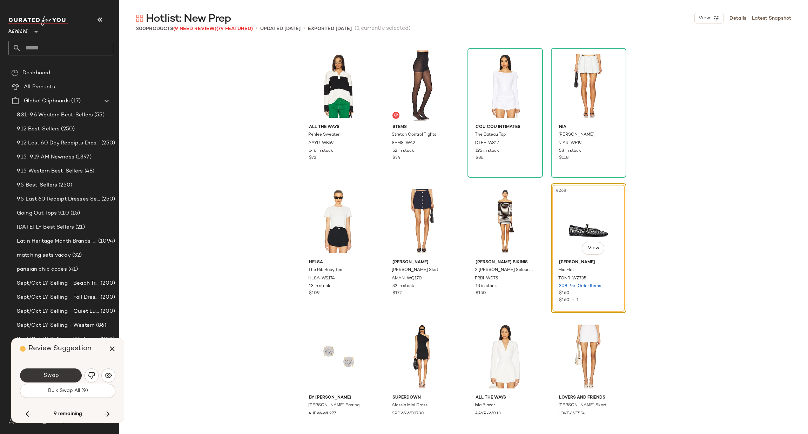
click at [43, 375] on span "Swap" at bounding box center [51, 376] width 16 height 7
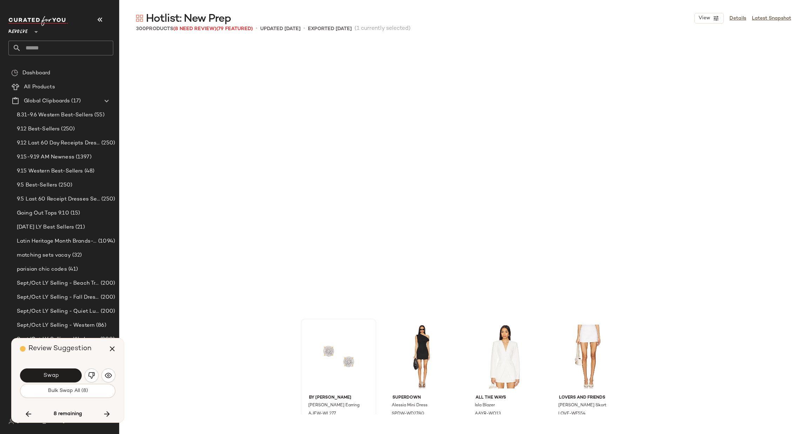
scroll to position [9071, 0]
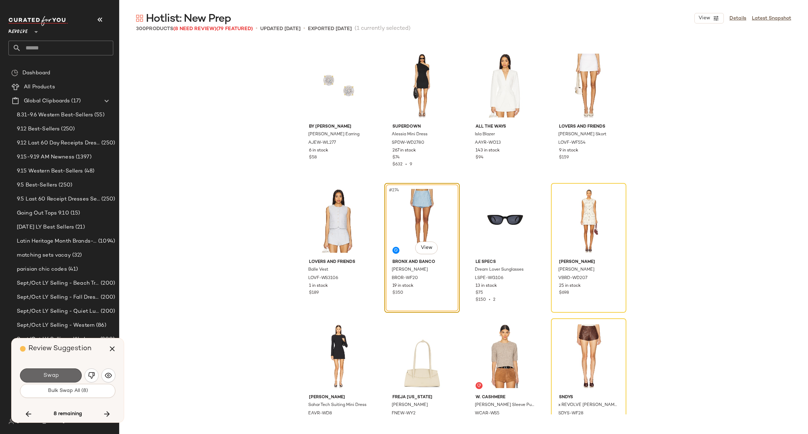
click at [54, 373] on span "Swap" at bounding box center [51, 376] width 16 height 7
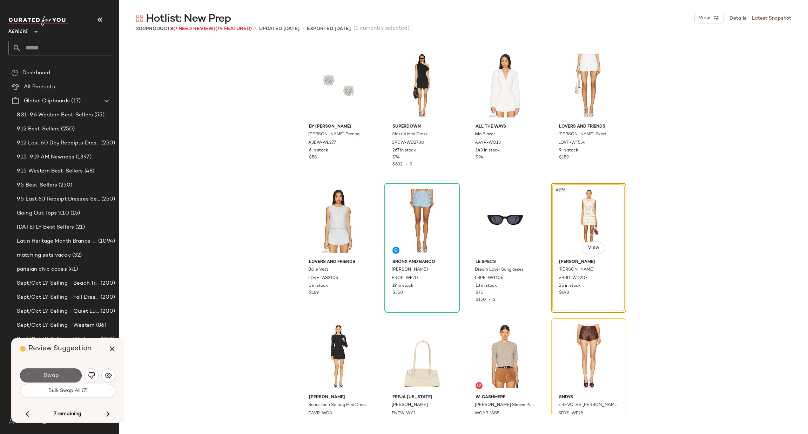
click at [33, 377] on button "Swap" at bounding box center [51, 376] width 62 height 14
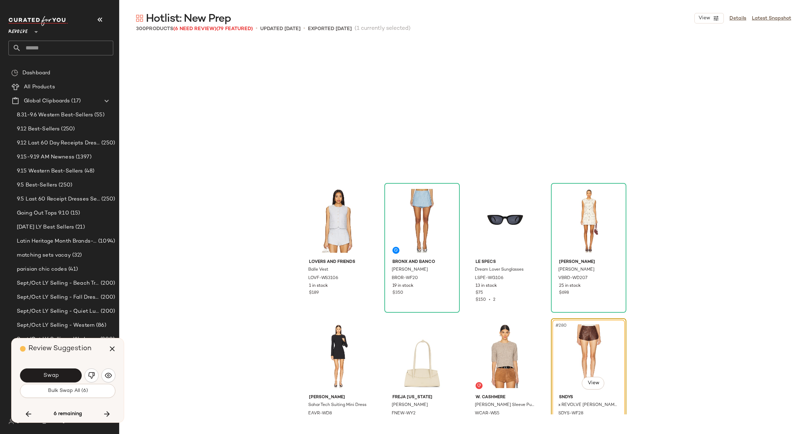
scroll to position [9206, 0]
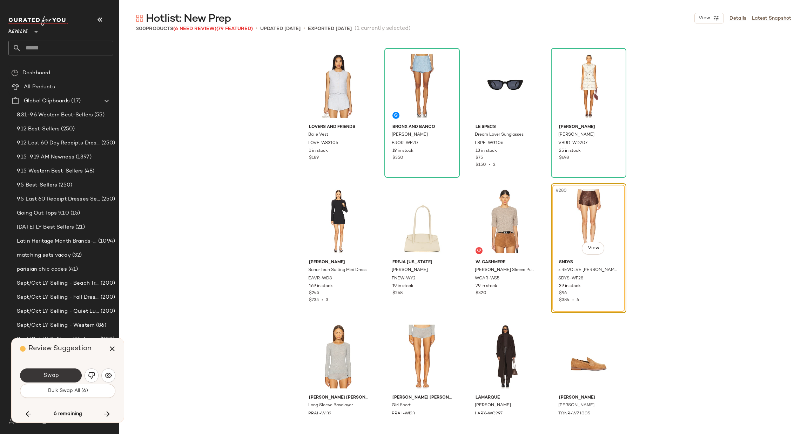
click at [59, 378] on button "Swap" at bounding box center [51, 376] width 62 height 14
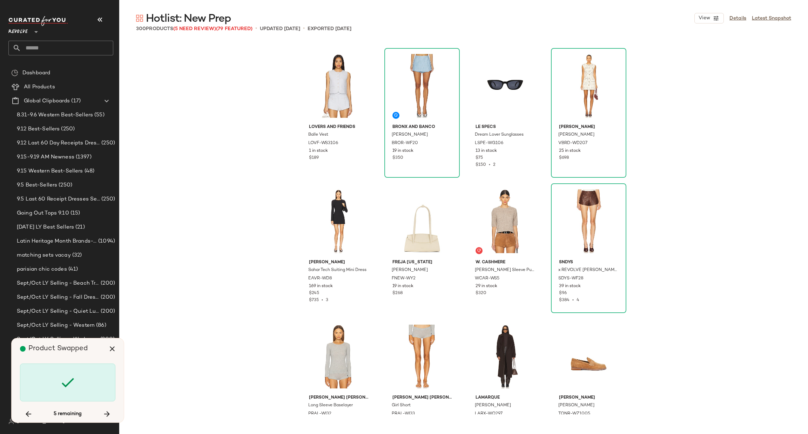
scroll to position [9477, 0]
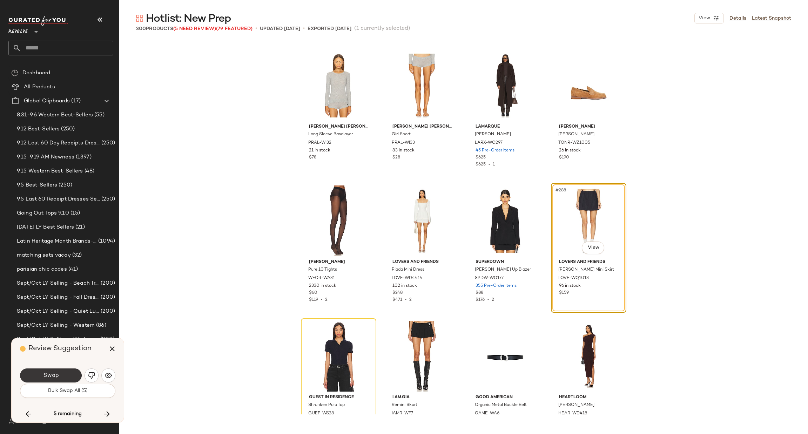
click at [51, 374] on span "Swap" at bounding box center [51, 376] width 16 height 7
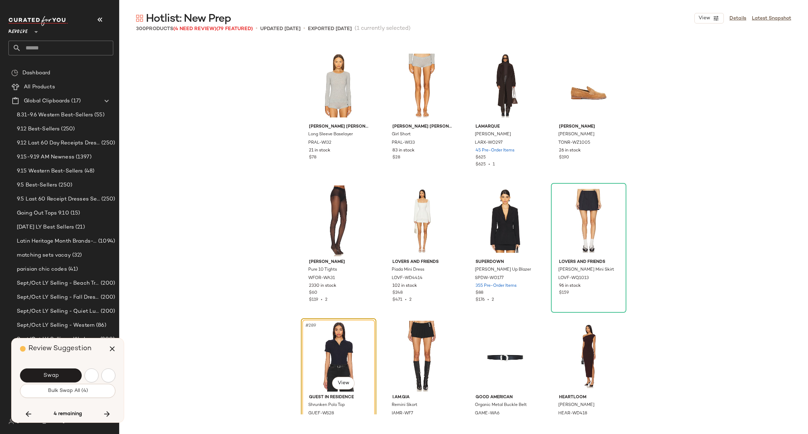
scroll to position [9612, 0]
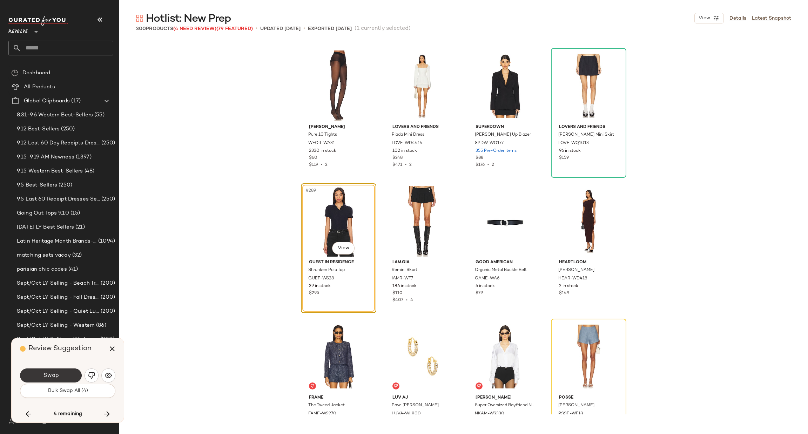
click at [60, 380] on button "Swap" at bounding box center [51, 376] width 62 height 14
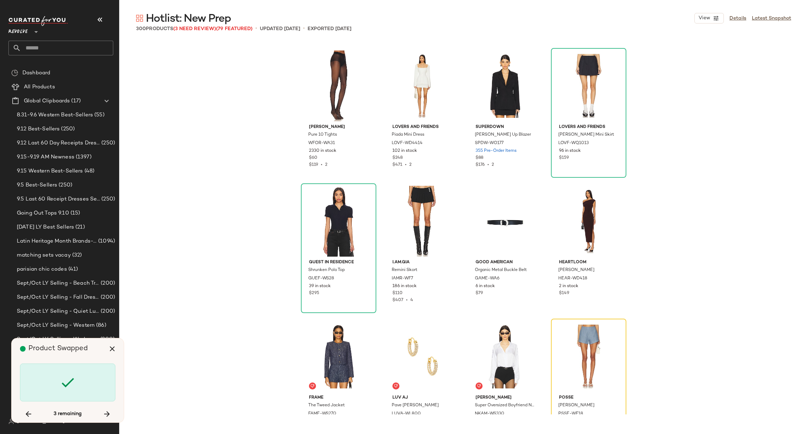
scroll to position [9748, 0]
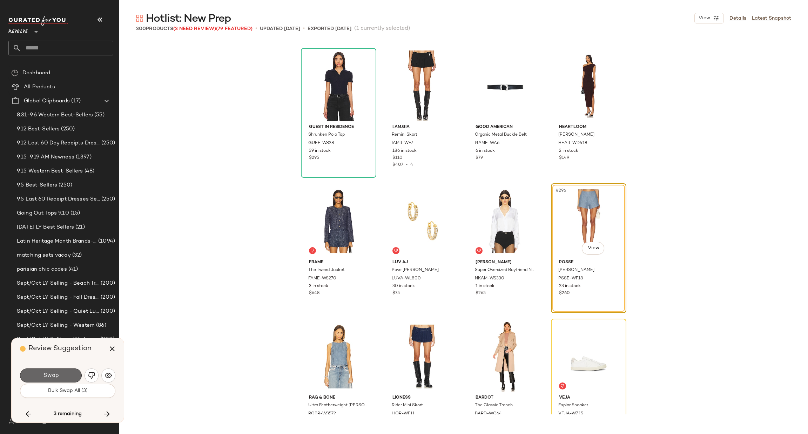
click at [68, 377] on button "Swap" at bounding box center [51, 376] width 62 height 14
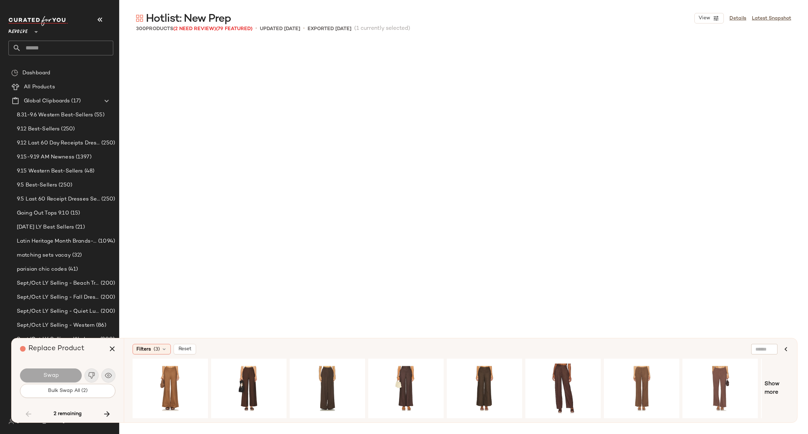
scroll to position [4603, 0]
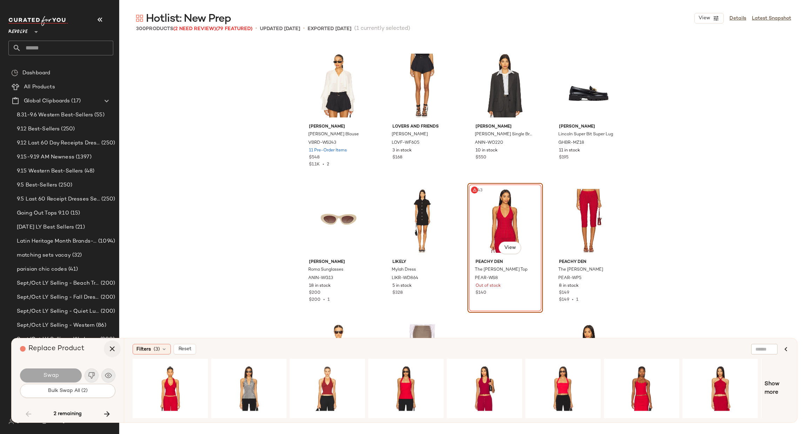
click at [114, 350] on icon "button" at bounding box center [112, 349] width 8 height 8
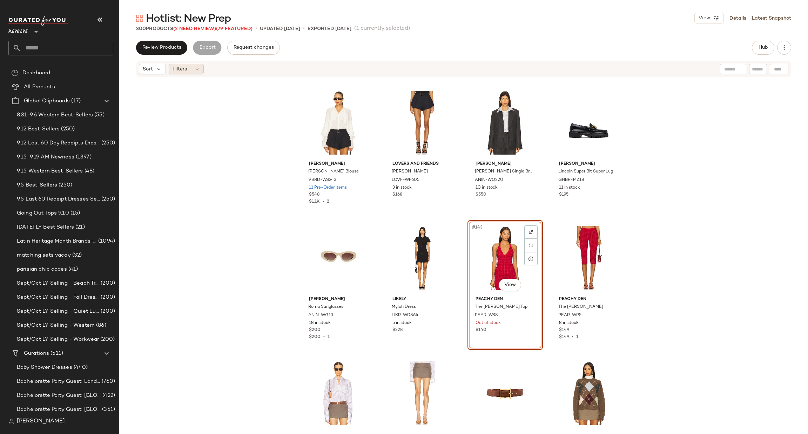
click at [192, 69] on div "Filters" at bounding box center [186, 69] width 35 height 11
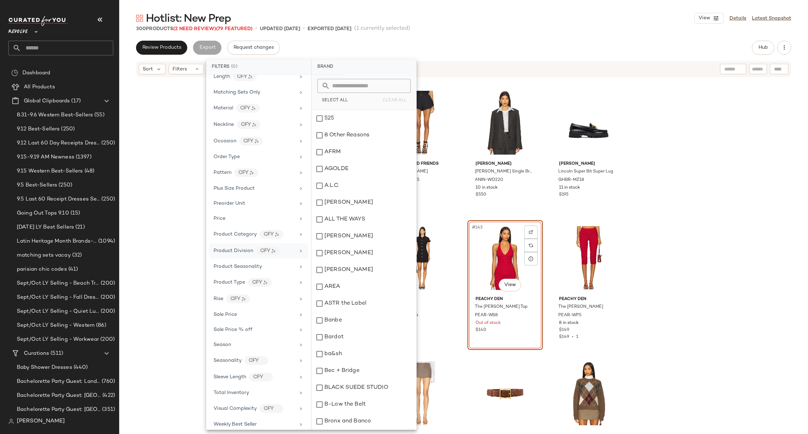
scroll to position [483, 0]
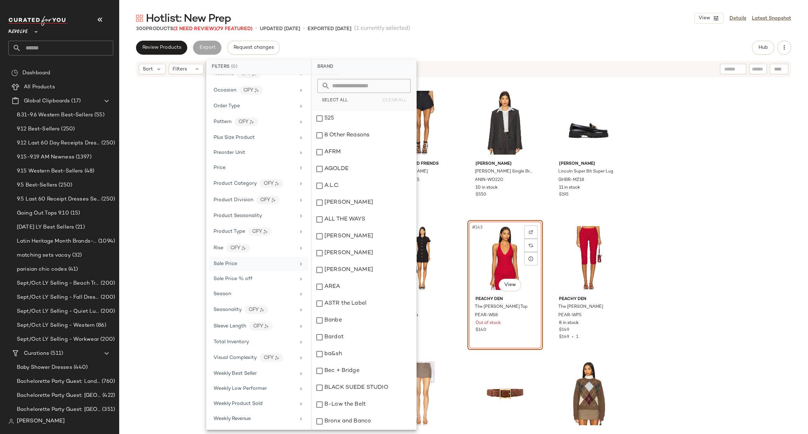
click at [237, 261] on div "Sale Price" at bounding box center [255, 263] width 82 height 7
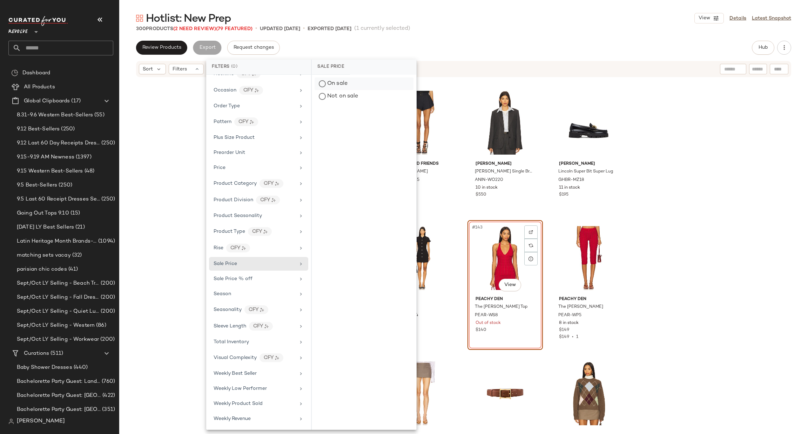
click at [350, 87] on div "On sale" at bounding box center [364, 84] width 99 height 13
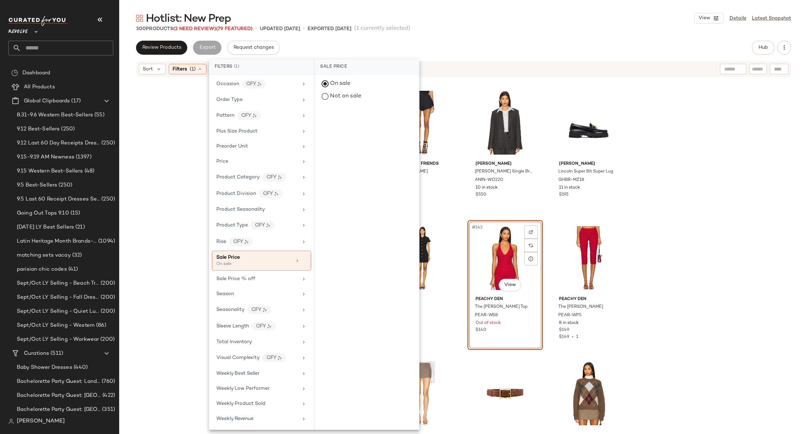
click at [753, 160] on div "Veronica Beard Demaris Blouse VBRD-WS243 11 Pre-Order Items $548 $1.1K • 2 Love…" at bounding box center [463, 255] width 689 height 354
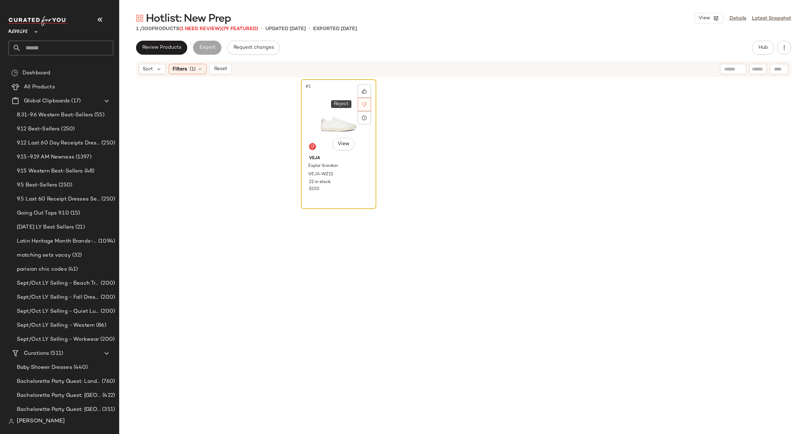
click at [362, 104] on icon at bounding box center [364, 104] width 5 height 5
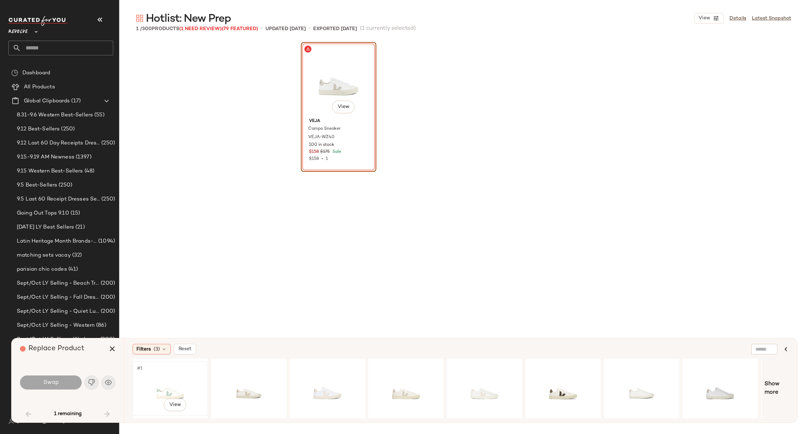
drag, startPoint x: 174, startPoint y: 383, endPoint x: 171, endPoint y: 383, distance: 3.5
click at [175, 383] on div "#1 View" at bounding box center [170, 389] width 71 height 50
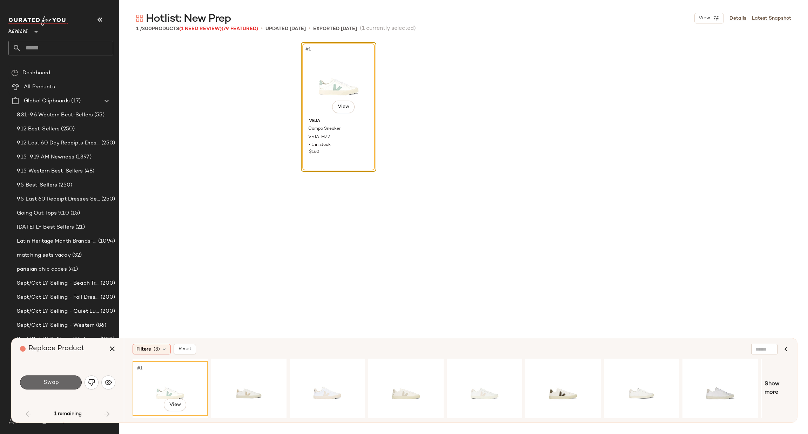
click at [60, 384] on button "Swap" at bounding box center [51, 383] width 62 height 14
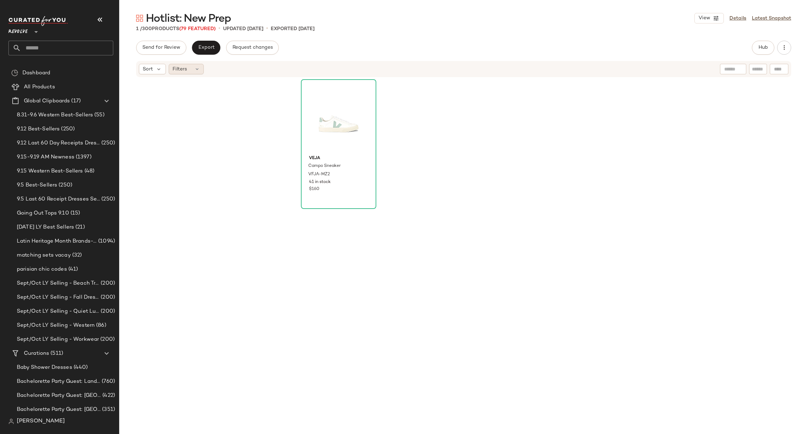
click at [189, 66] on div "Filters" at bounding box center [186, 69] width 35 height 11
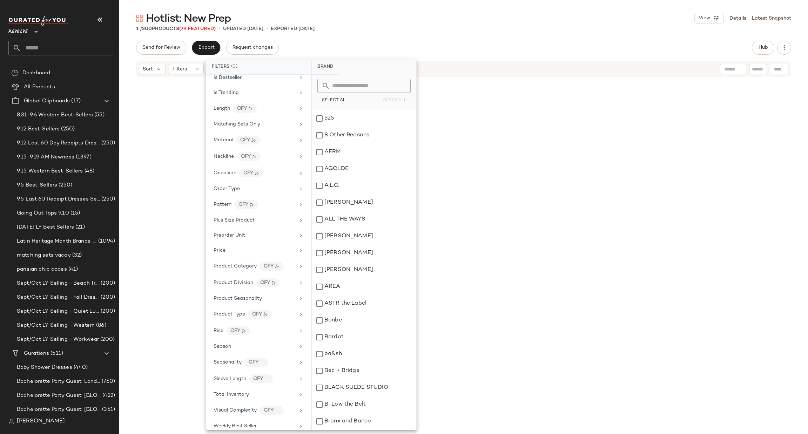
scroll to position [452, 0]
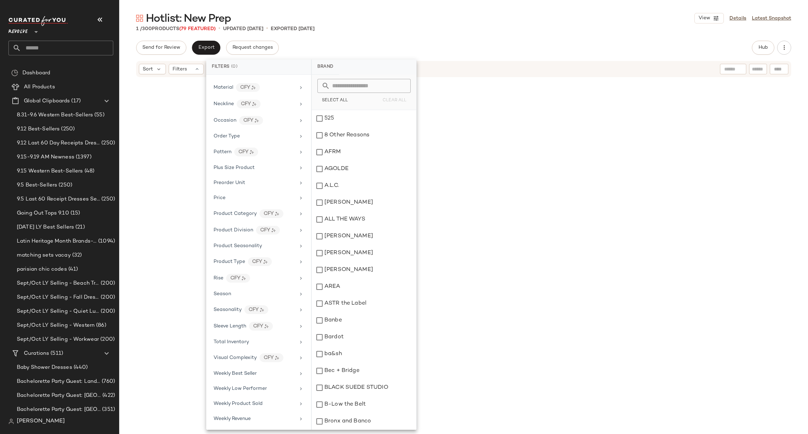
click at [658, 224] on div "Veja Campo Sneaker VFJA-MZ2 41 in stock $160" at bounding box center [463, 240] width 689 height 325
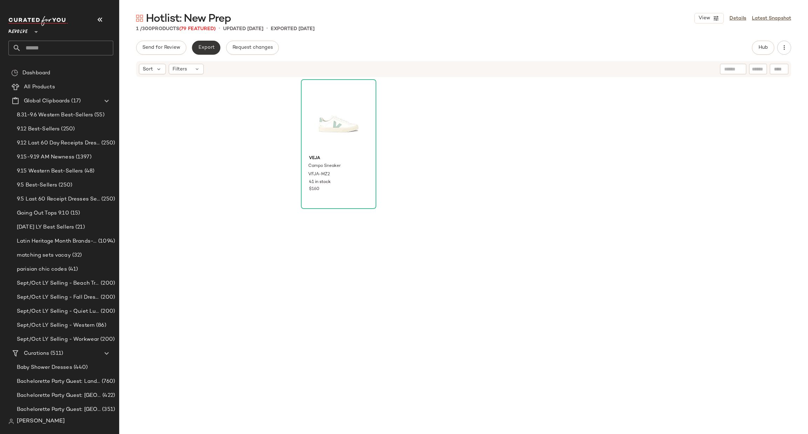
click at [201, 53] on button "Export" at bounding box center [206, 48] width 28 height 14
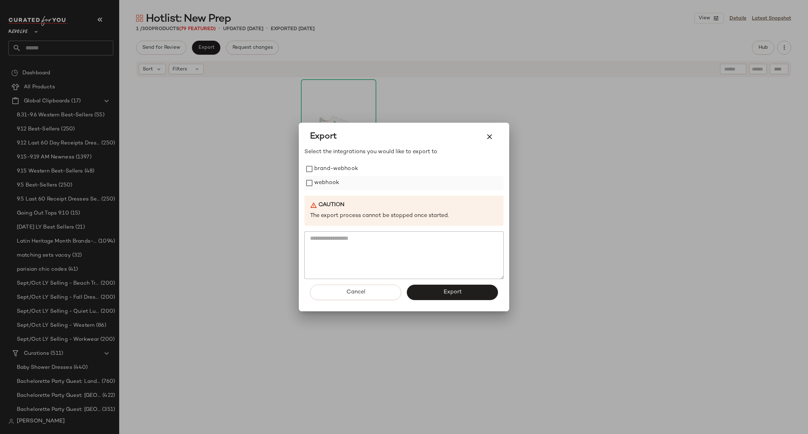
click at [326, 181] on label "webhook" at bounding box center [326, 183] width 25 height 14
click at [453, 285] on button "Export" at bounding box center [452, 292] width 91 height 15
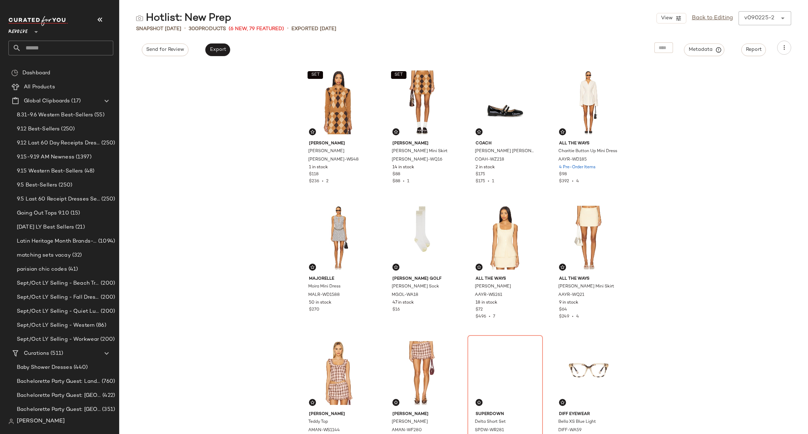
click at [42, 46] on input "text" at bounding box center [67, 48] width 92 height 15
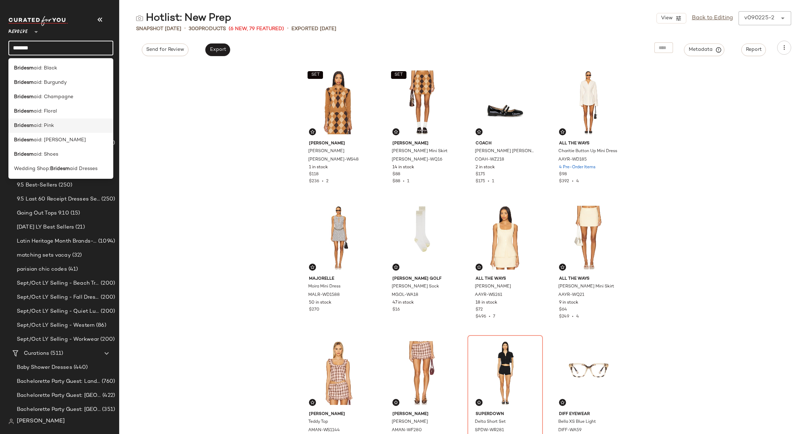
type input "*******"
click at [50, 125] on span "aid: Pink" at bounding box center [44, 125] width 20 height 7
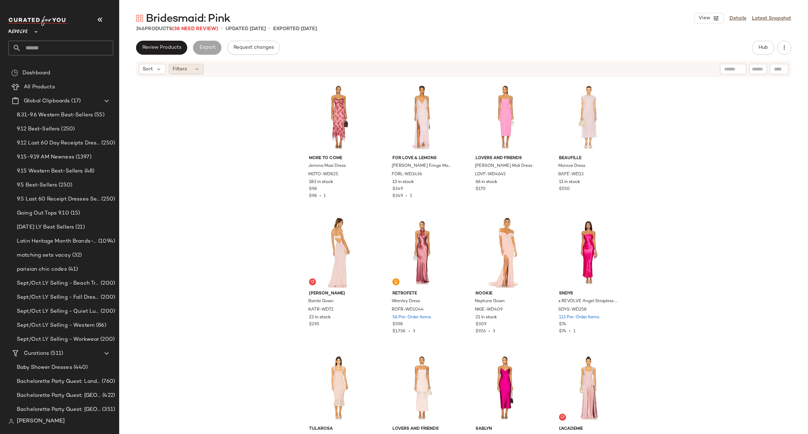
click at [195, 67] on icon at bounding box center [197, 69] width 6 height 6
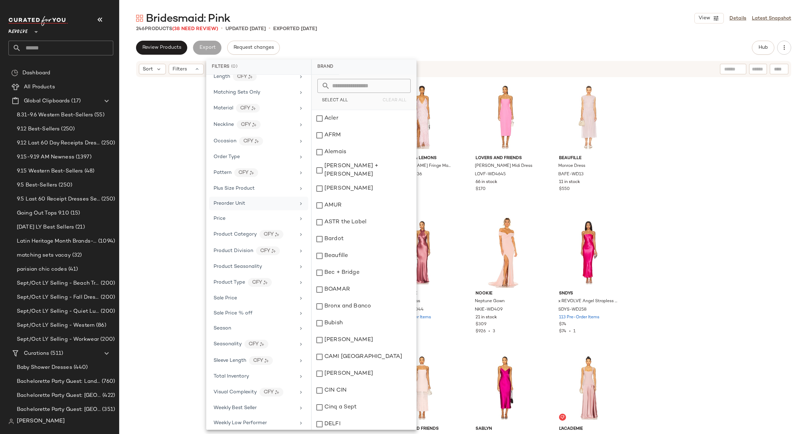
scroll to position [450, 0]
click at [247, 263] on div "Sale Price" at bounding box center [255, 263] width 82 height 7
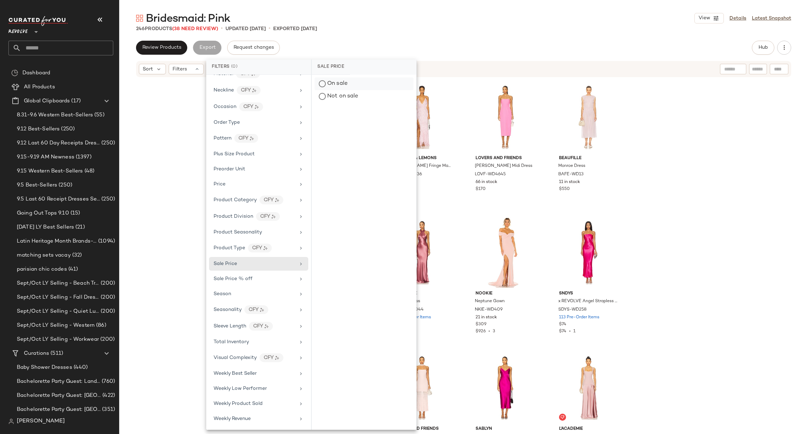
click at [334, 80] on div "On sale" at bounding box center [364, 84] width 99 height 13
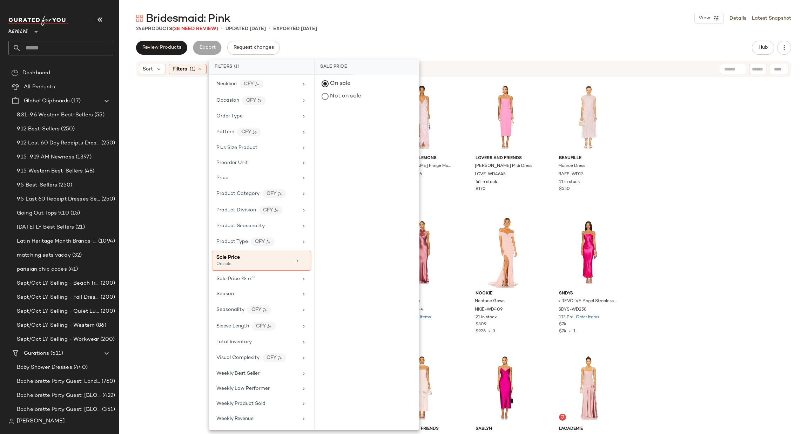
click at [504, 20] on div "Bridesmaid: Pink View Details Latest Snapshot" at bounding box center [463, 18] width 689 height 14
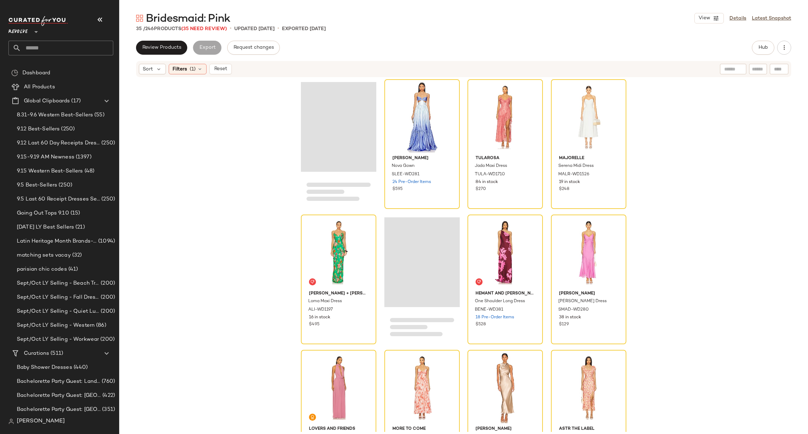
click at [329, 127] on div "Loading..." at bounding box center [338, 127] width 75 height 90
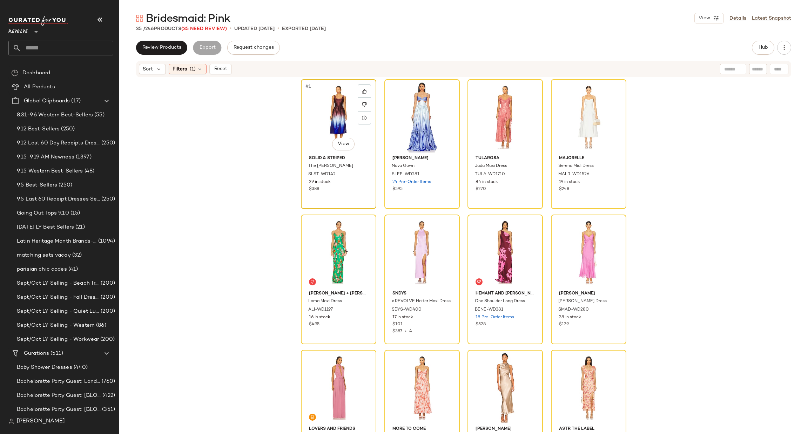
click at [330, 111] on div "#1 View" at bounding box center [338, 117] width 71 height 71
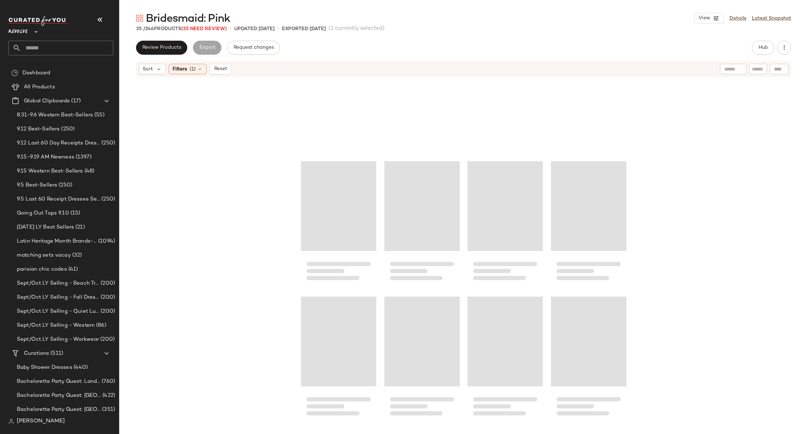
scroll to position [865, 0]
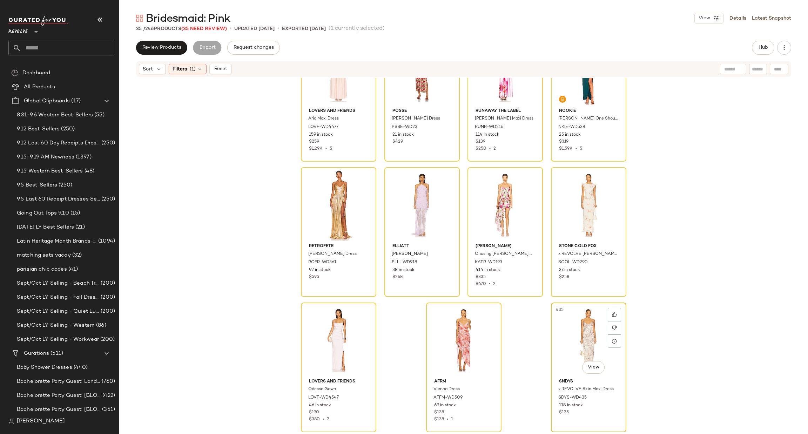
click at [566, 328] on div "#35 View" at bounding box center [588, 340] width 71 height 71
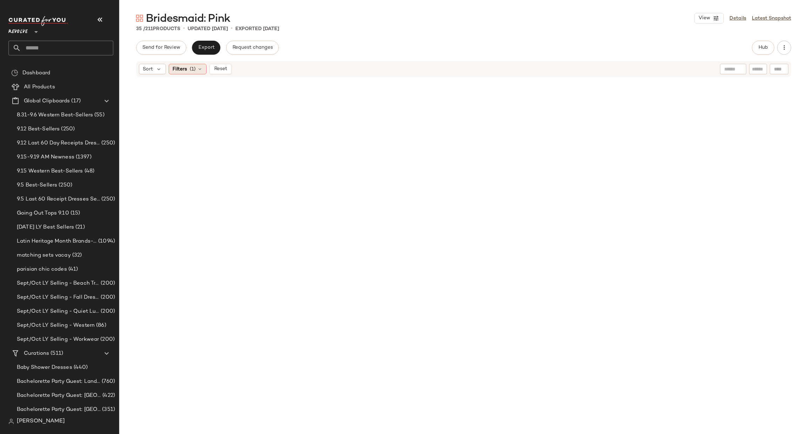
click at [196, 72] on div "Filters (1)" at bounding box center [188, 69] width 38 height 11
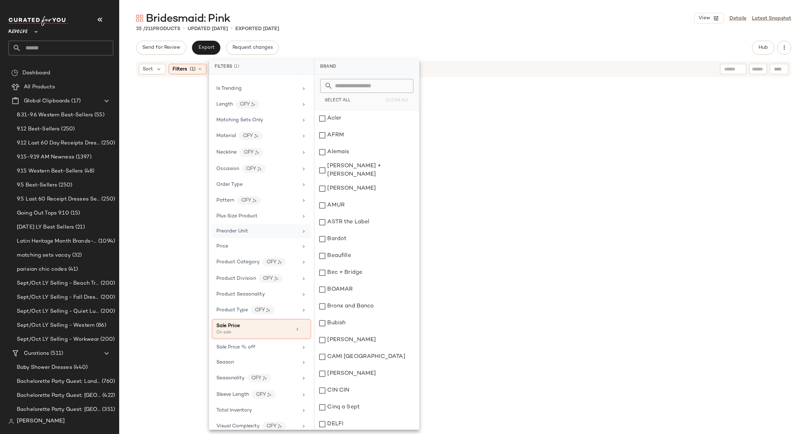
scroll to position [456, 0]
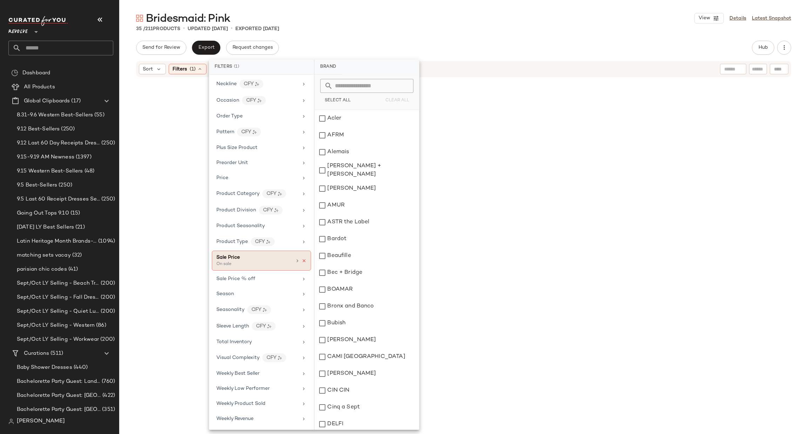
click at [302, 259] on icon at bounding box center [304, 261] width 5 height 5
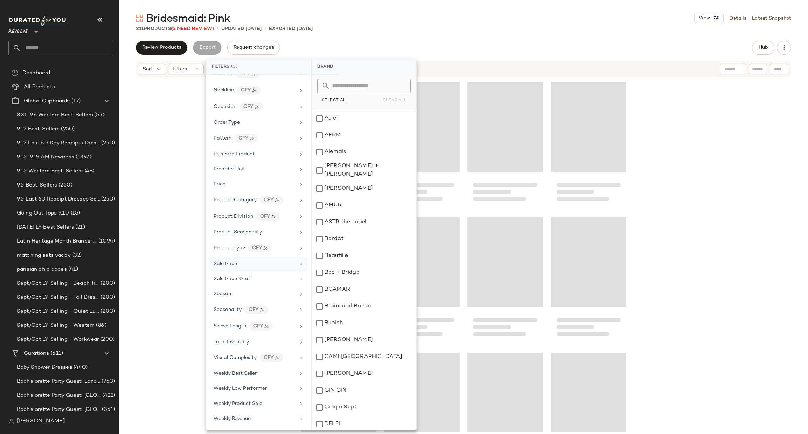
click at [635, 212] on div at bounding box center [463, 255] width 689 height 354
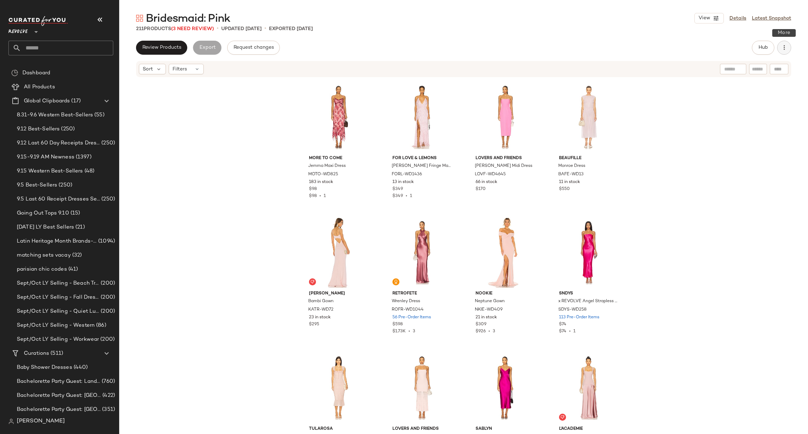
click at [784, 49] on icon "button" at bounding box center [784, 47] width 7 height 7
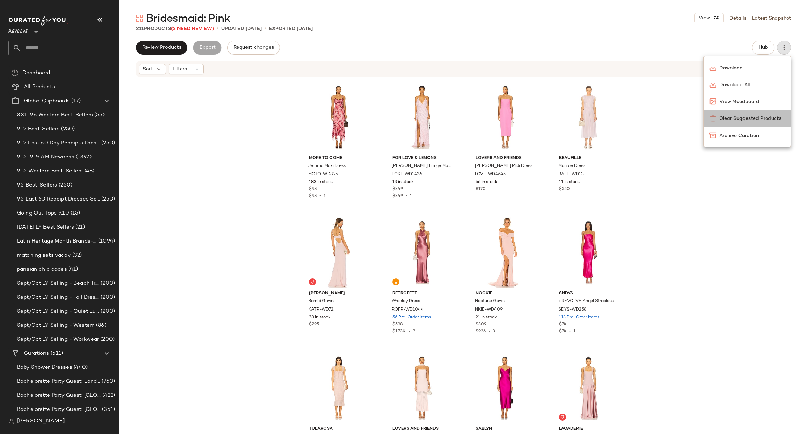
click at [761, 119] on span "Clear Suggested Products" at bounding box center [752, 118] width 66 height 7
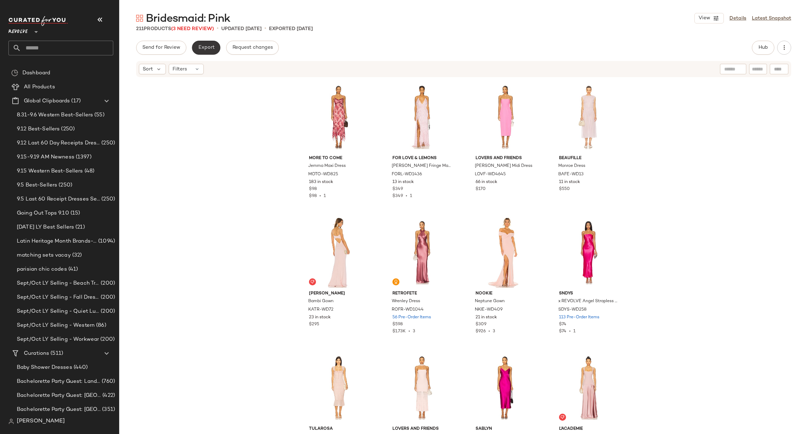
click at [209, 45] on span "Export" at bounding box center [206, 48] width 16 height 6
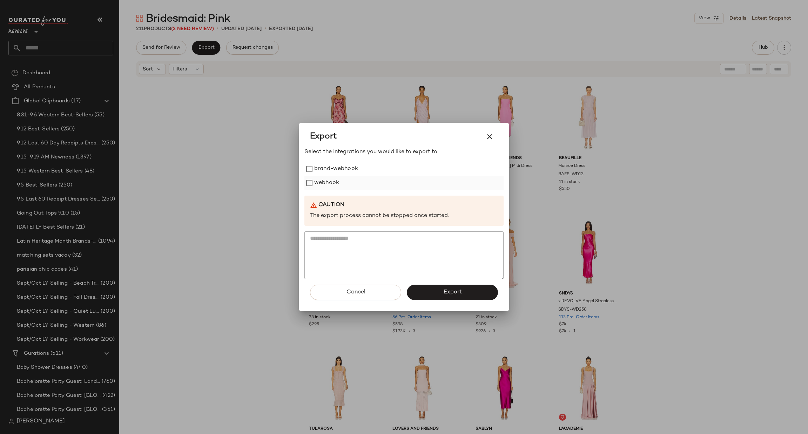
click at [326, 176] on label "webhook" at bounding box center [326, 183] width 25 height 14
click at [452, 291] on span "Export" at bounding box center [452, 292] width 19 height 7
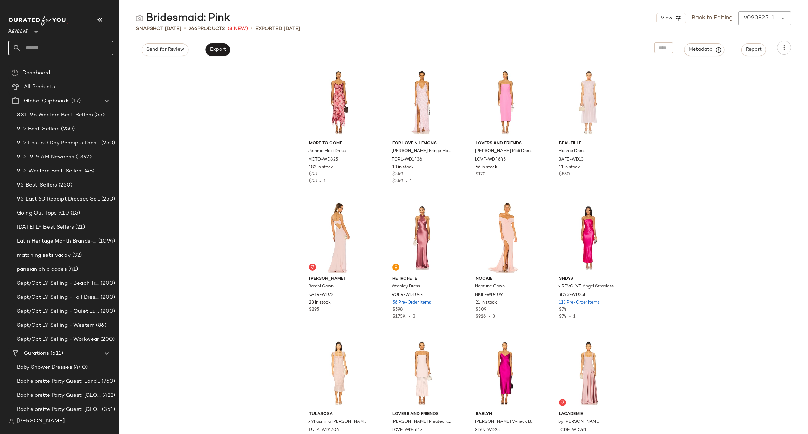
click at [74, 50] on input "text" at bounding box center [67, 48] width 92 height 15
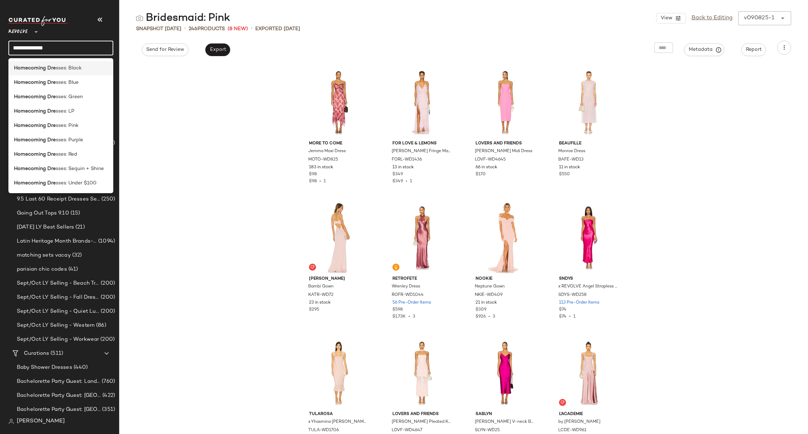
type input "**********"
click at [75, 61] on div "Homecoming Dre sses: Black" at bounding box center [60, 68] width 105 height 14
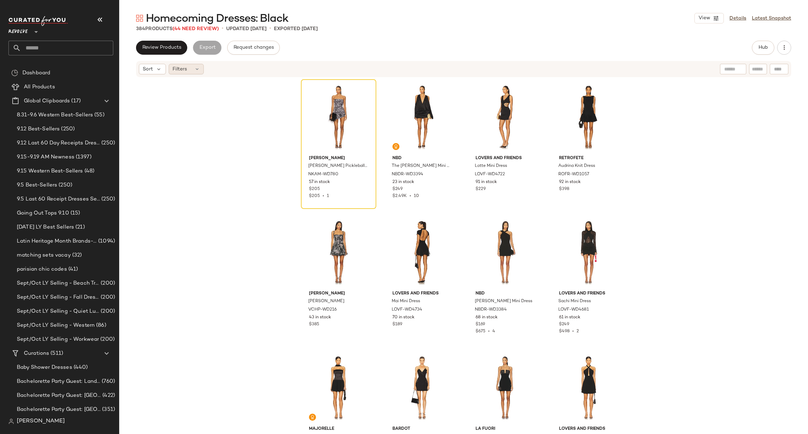
click at [180, 69] on span "Filters" at bounding box center [180, 69] width 14 height 7
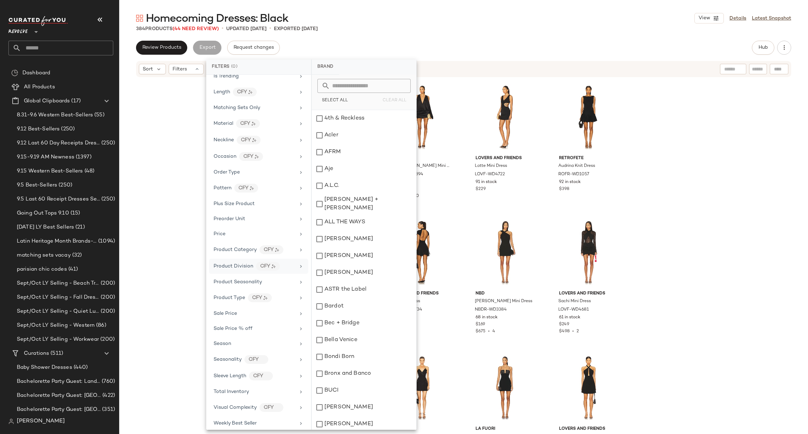
scroll to position [450, 0]
click at [266, 263] on div "Sale Price" at bounding box center [255, 263] width 82 height 7
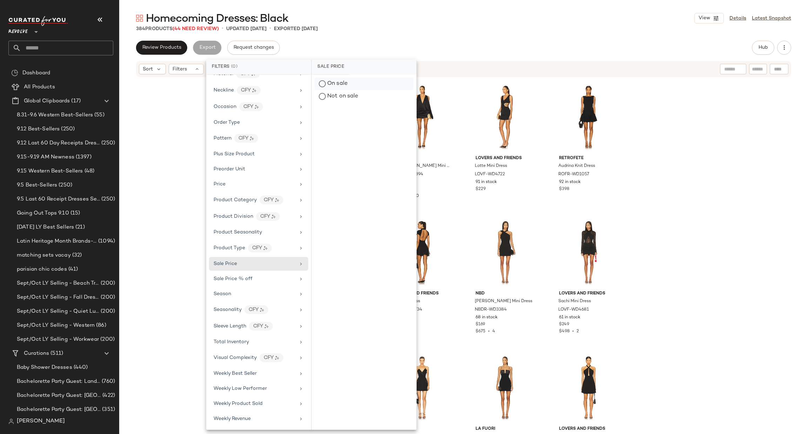
click at [336, 80] on div "On sale" at bounding box center [364, 84] width 99 height 13
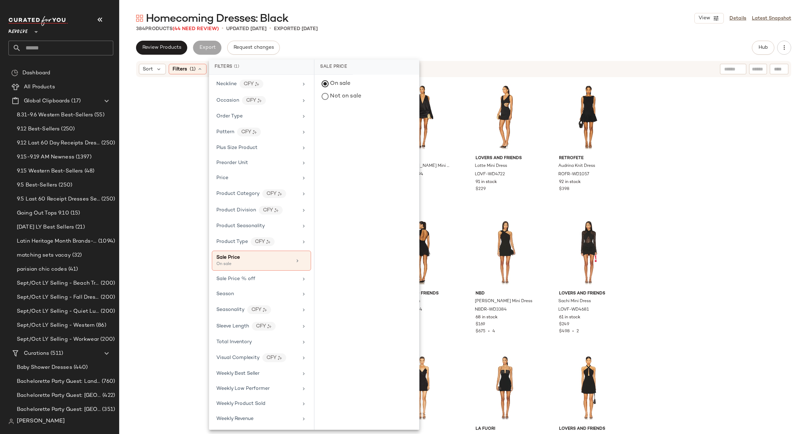
click at [439, 25] on div "384 Products (44 Need Review) • updated [DATE] • Exported [DATE]" at bounding box center [463, 28] width 689 height 7
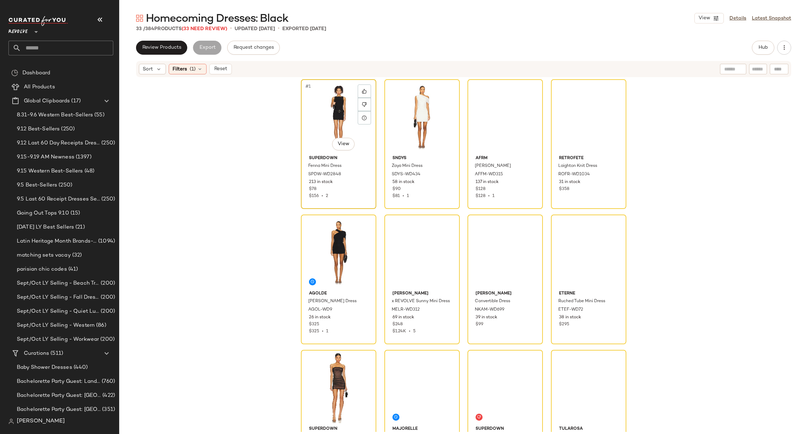
click at [333, 121] on div "#1 View" at bounding box center [338, 117] width 71 height 71
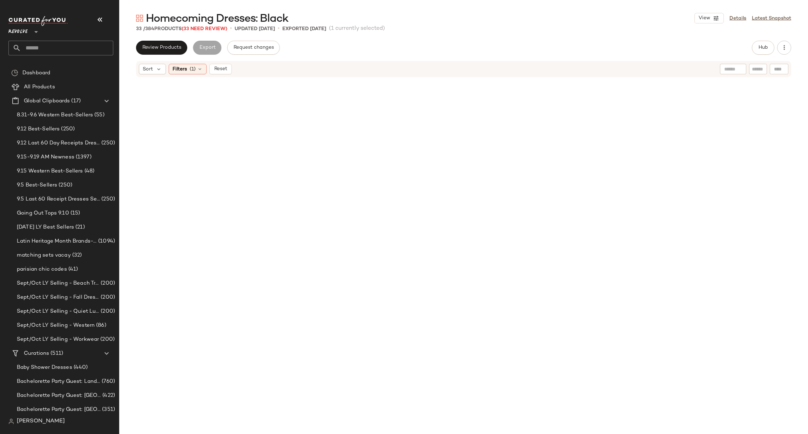
scroll to position [865, 0]
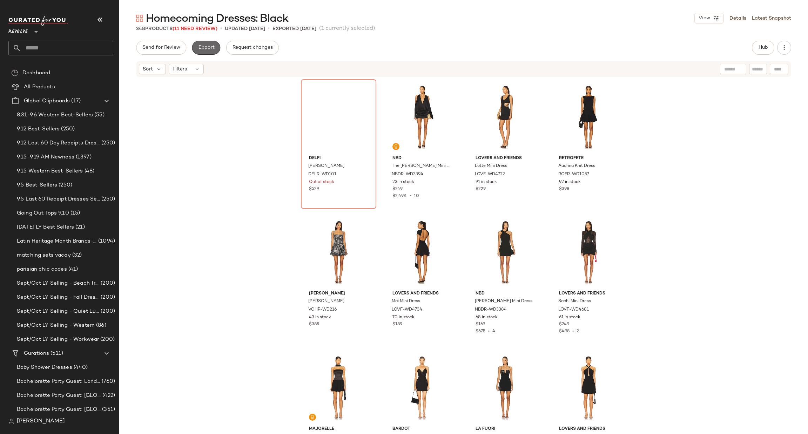
click at [209, 51] on span "Export" at bounding box center [206, 48] width 16 height 6
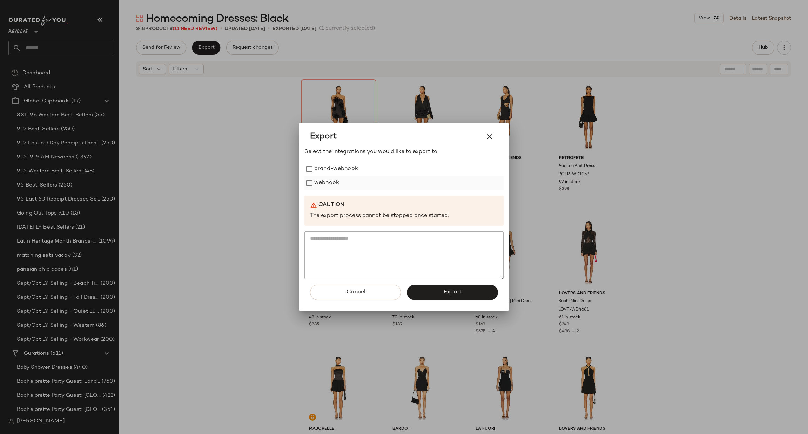
click at [327, 181] on label "webhook" at bounding box center [326, 183] width 25 height 14
click at [464, 297] on button "Export" at bounding box center [452, 292] width 91 height 15
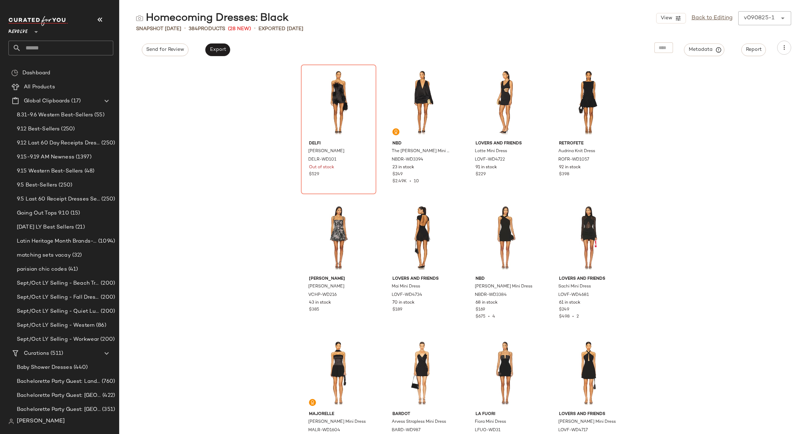
click at [76, 51] on input "text" at bounding box center [67, 48] width 92 height 15
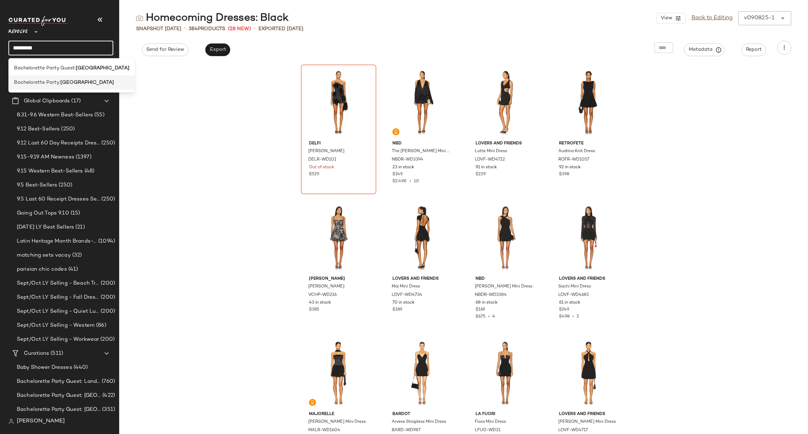
type input "*********"
click at [84, 81] on b "[GEOGRAPHIC_DATA]" at bounding box center [87, 82] width 54 height 7
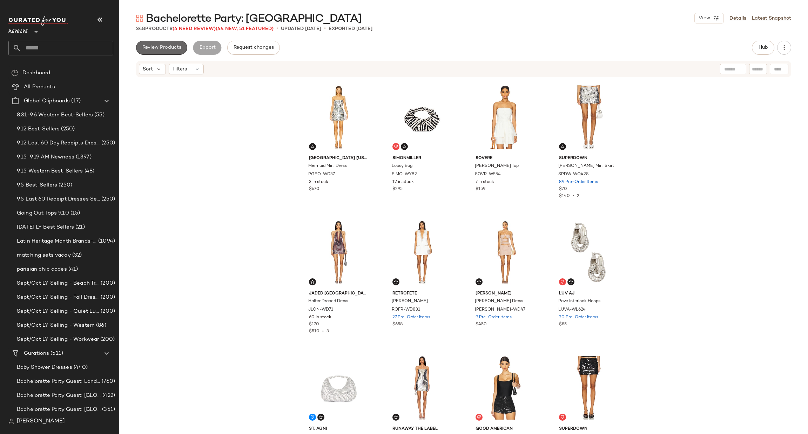
click at [162, 51] on button "Review Products" at bounding box center [161, 48] width 51 height 14
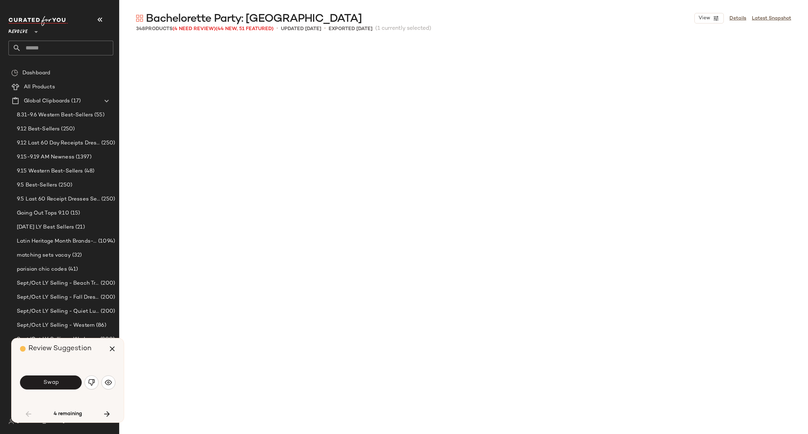
scroll to position [412, 0]
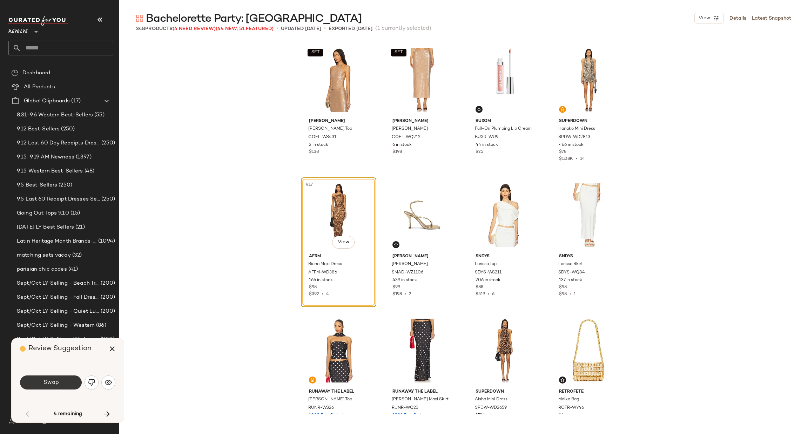
click at [67, 384] on button "Swap" at bounding box center [51, 383] width 62 height 14
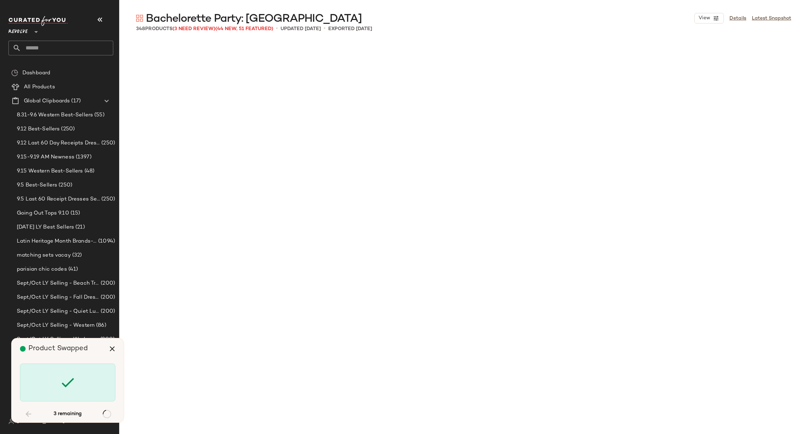
scroll to position [7311, 0]
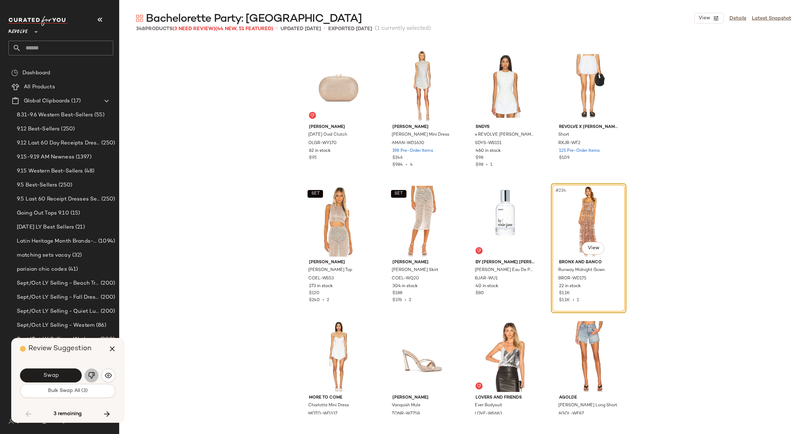
click at [95, 377] on button "button" at bounding box center [92, 376] width 14 height 14
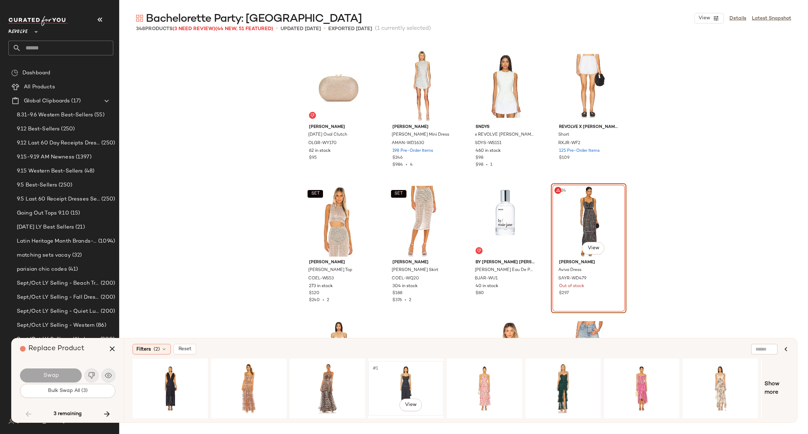
click at [415, 377] on div "#1 View" at bounding box center [406, 389] width 71 height 50
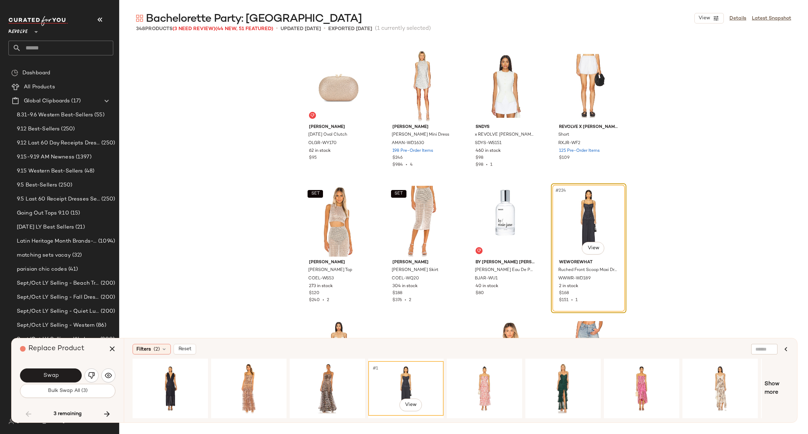
drag, startPoint x: 64, startPoint y: 375, endPoint x: 77, endPoint y: 374, distance: 13.4
click at [64, 375] on button "Swap" at bounding box center [51, 376] width 62 height 14
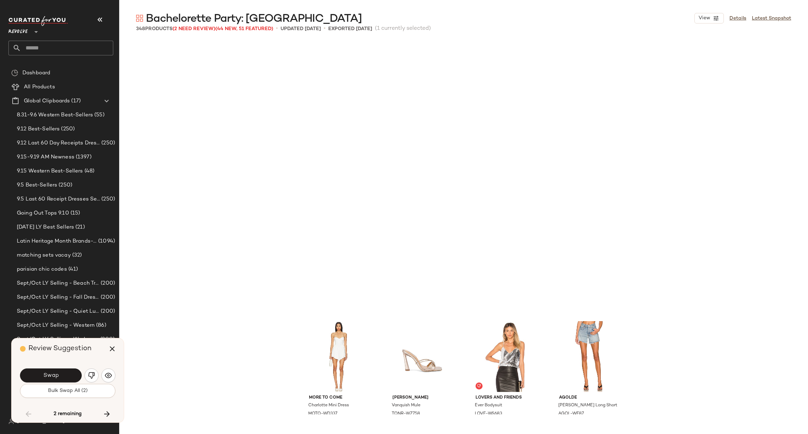
scroll to position [7582, 0]
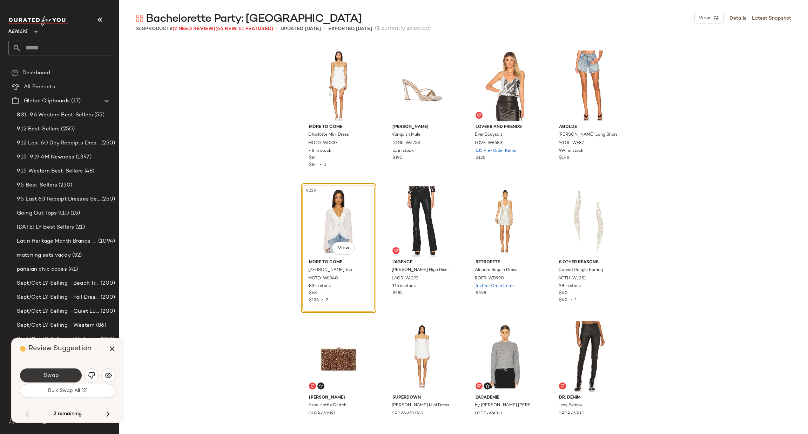
click at [60, 376] on button "Swap" at bounding box center [51, 376] width 62 height 14
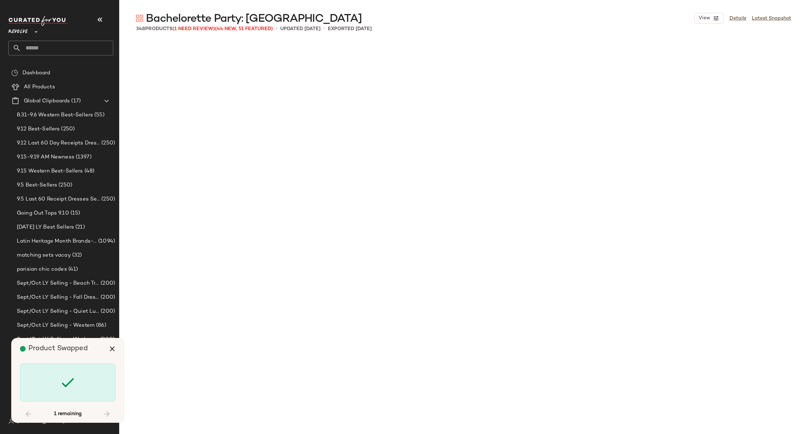
scroll to position [8936, 0]
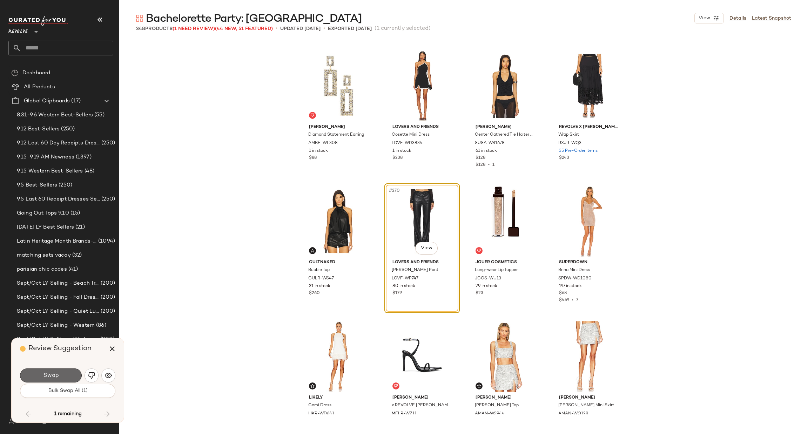
click at [52, 374] on span "Swap" at bounding box center [51, 376] width 16 height 7
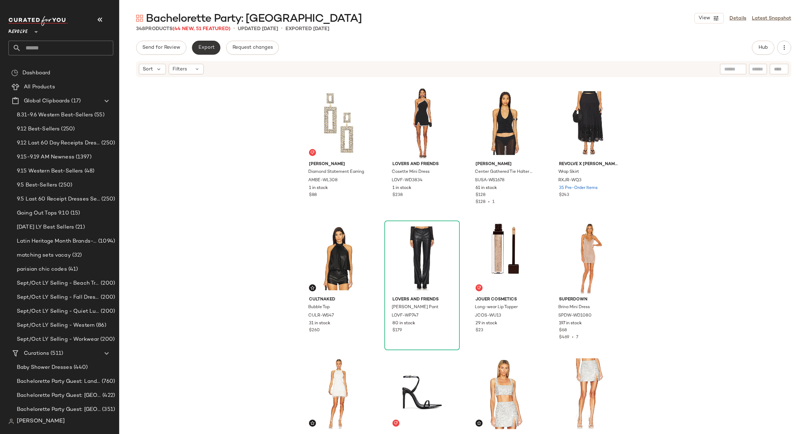
click at [201, 47] on span "Export" at bounding box center [206, 48] width 16 height 6
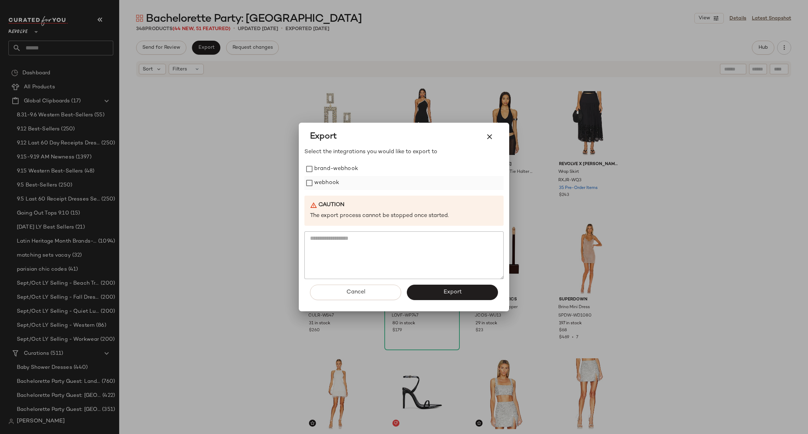
click at [317, 183] on label "webhook" at bounding box center [326, 183] width 25 height 14
click at [449, 289] on span "Export" at bounding box center [452, 292] width 19 height 7
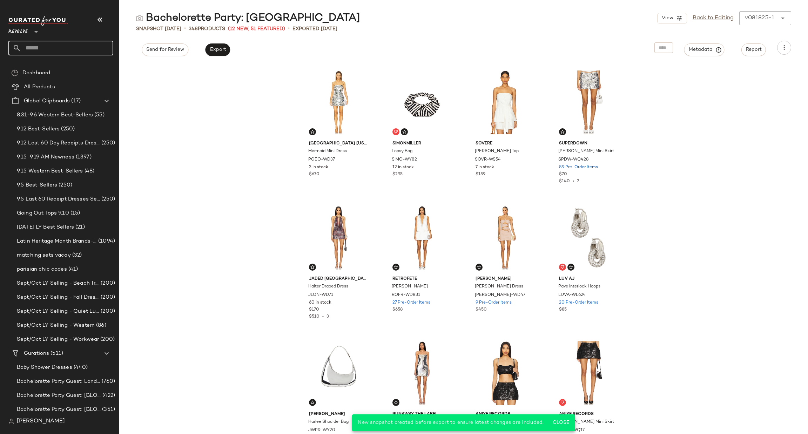
click at [54, 47] on input "text" at bounding box center [67, 48] width 92 height 15
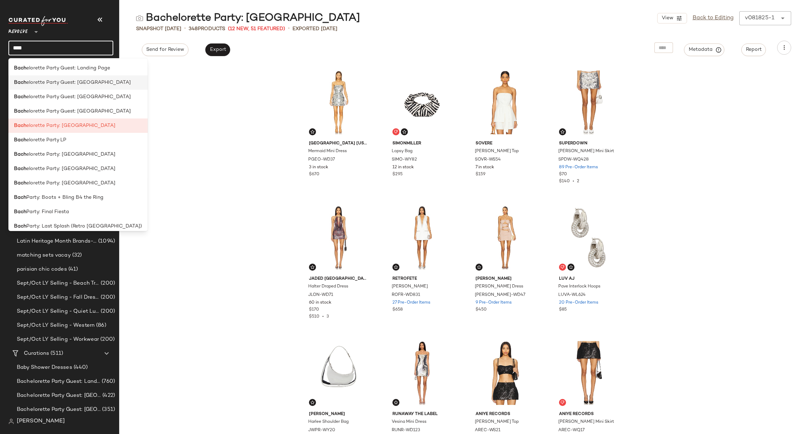
type input "****"
click at [94, 82] on span "elorette Party Guest: Las Vegas" at bounding box center [78, 82] width 105 height 7
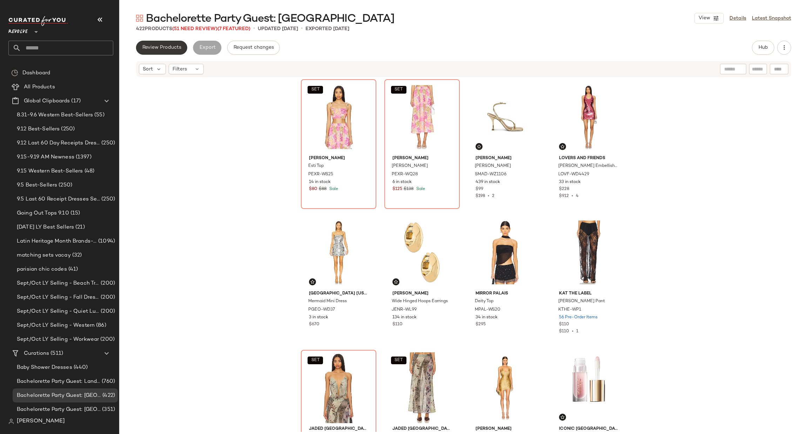
click at [168, 50] on span "Review Products" at bounding box center [161, 48] width 39 height 6
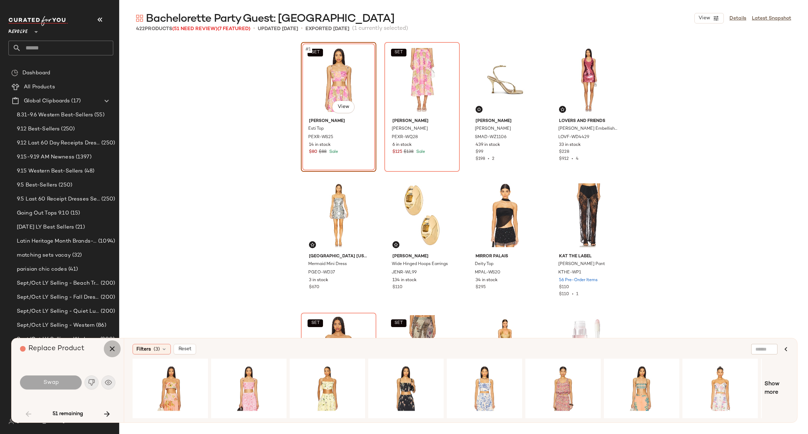
click at [106, 350] on button "button" at bounding box center [112, 349] width 17 height 17
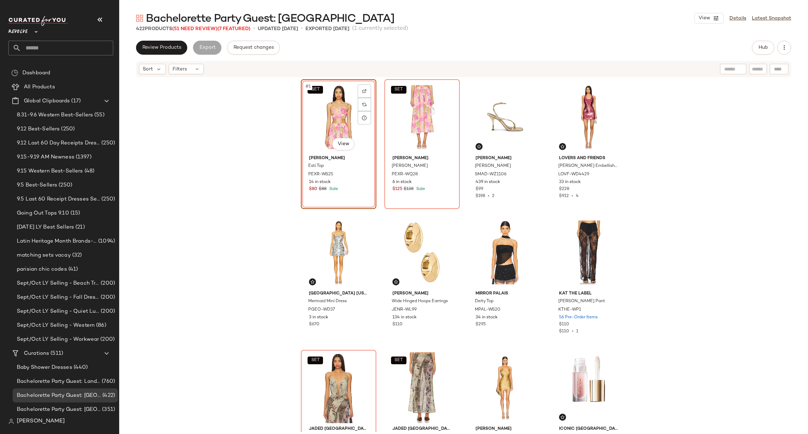
click at [322, 107] on div "SET #1 View" at bounding box center [338, 117] width 71 height 71
click at [572, 108] on div "#4 View" at bounding box center [588, 117] width 71 height 71
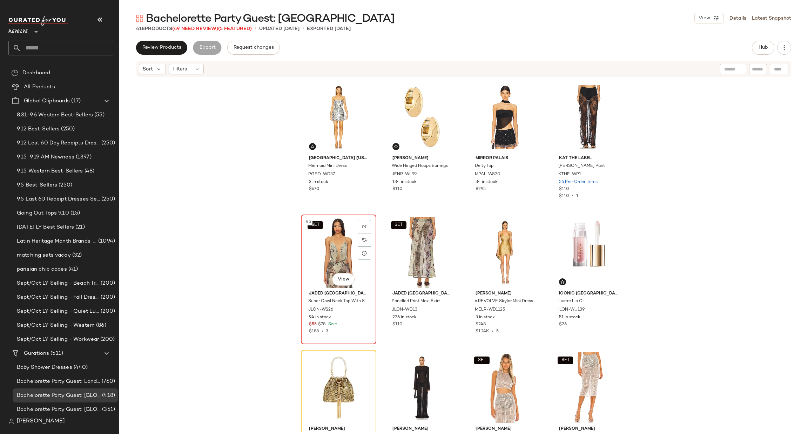
click at [333, 250] on div "SET #5 View" at bounding box center [338, 252] width 71 height 71
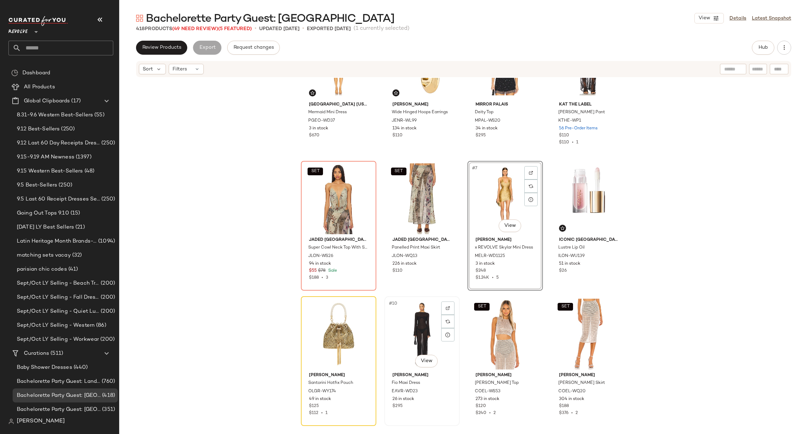
scroll to position [59, 0]
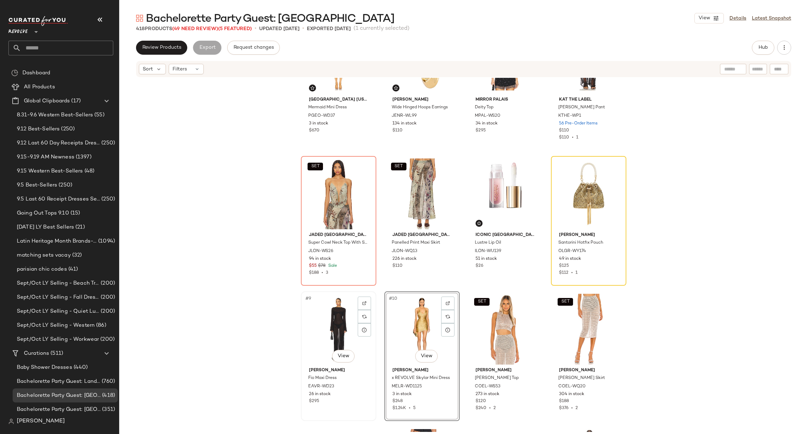
click at [331, 318] on div "#9 View" at bounding box center [338, 329] width 71 height 71
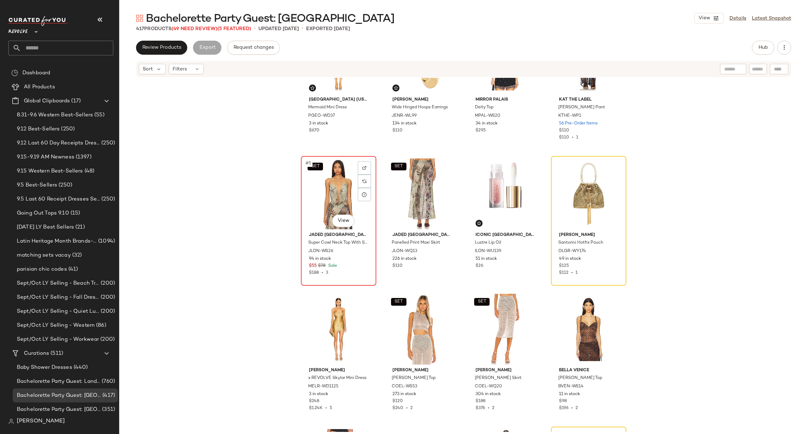
click at [321, 177] on div "SET #5 View" at bounding box center [338, 194] width 71 height 71
click at [491, 174] on div "#7 View" at bounding box center [505, 194] width 71 height 71
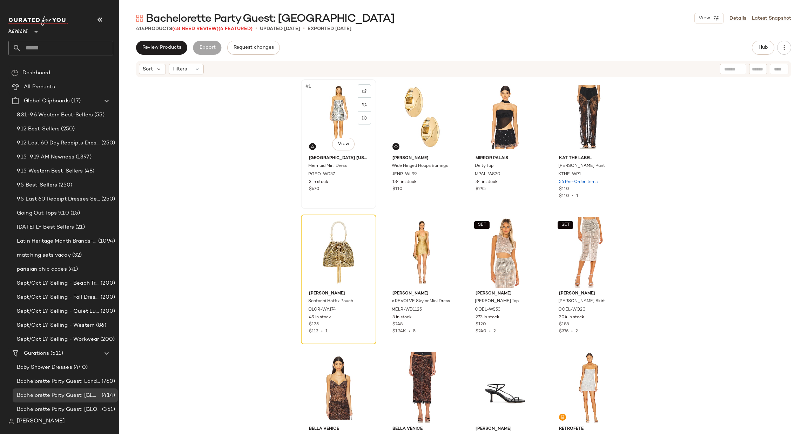
click at [321, 125] on div "#1 View" at bounding box center [338, 117] width 71 height 71
click at [577, 101] on div "#4 View" at bounding box center [588, 117] width 71 height 71
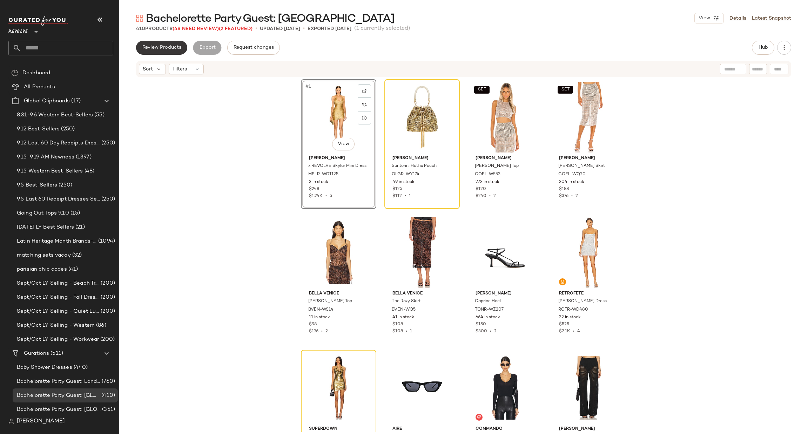
click at [168, 47] on span "Review Products" at bounding box center [161, 48] width 39 height 6
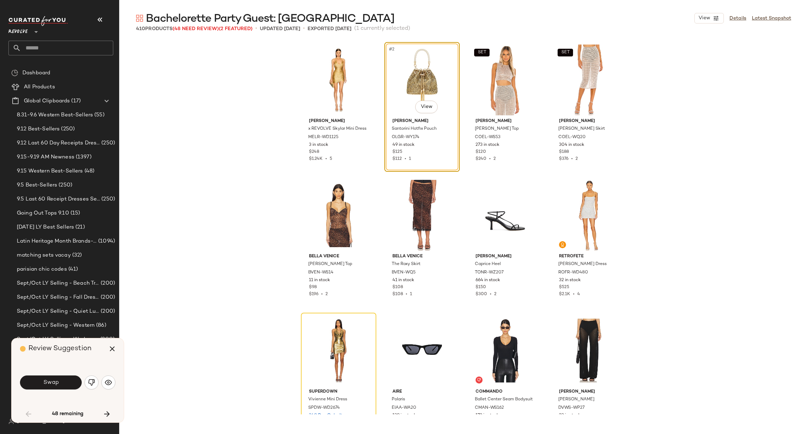
click at [55, 383] on span "Swap" at bounding box center [51, 383] width 16 height 7
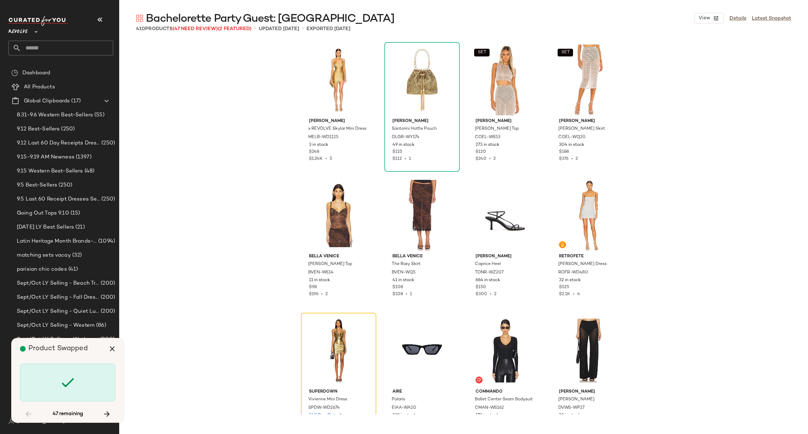
scroll to position [141, 0]
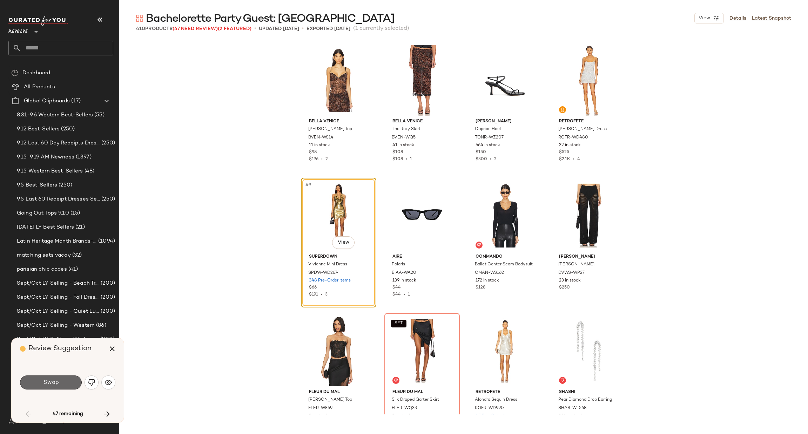
click at [64, 385] on button "Swap" at bounding box center [51, 383] width 62 height 14
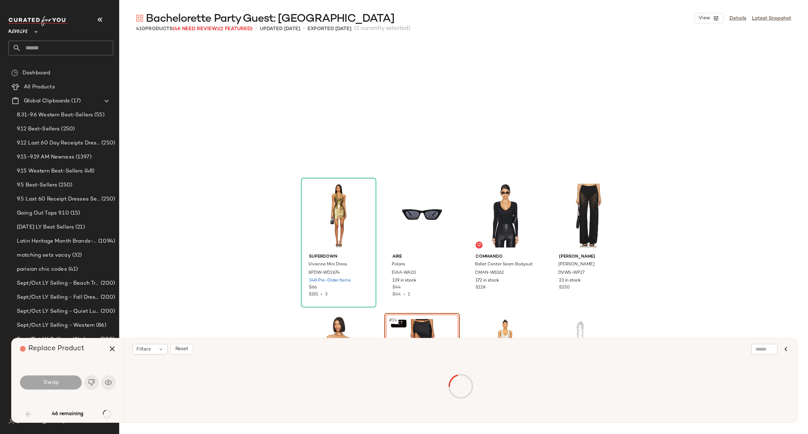
scroll to position [270, 0]
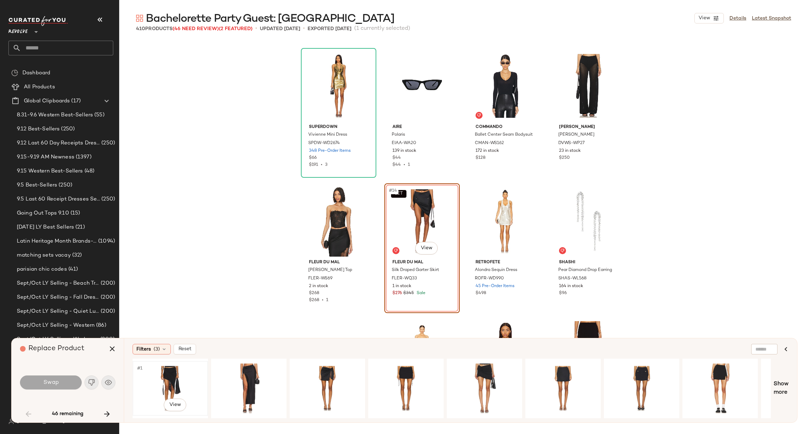
click at [163, 378] on div "#1 View" at bounding box center [170, 389] width 71 height 50
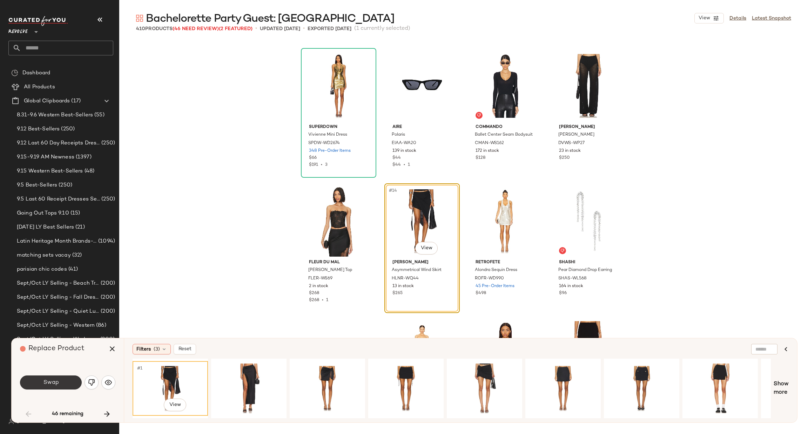
click at [63, 382] on button "Swap" at bounding box center [51, 383] width 62 height 14
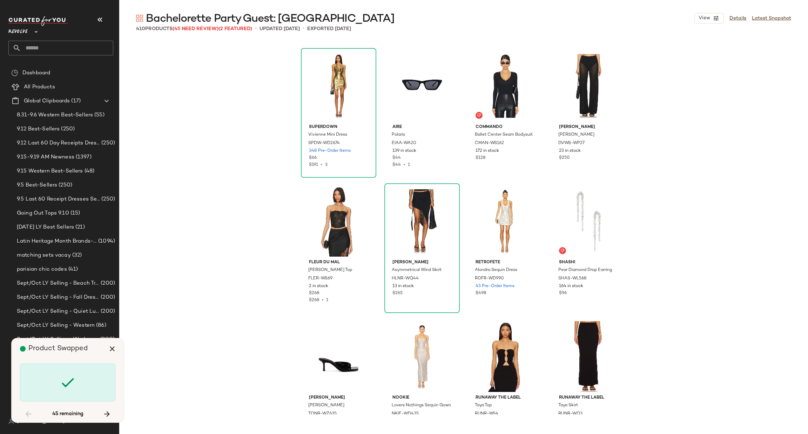
scroll to position [1489, 0]
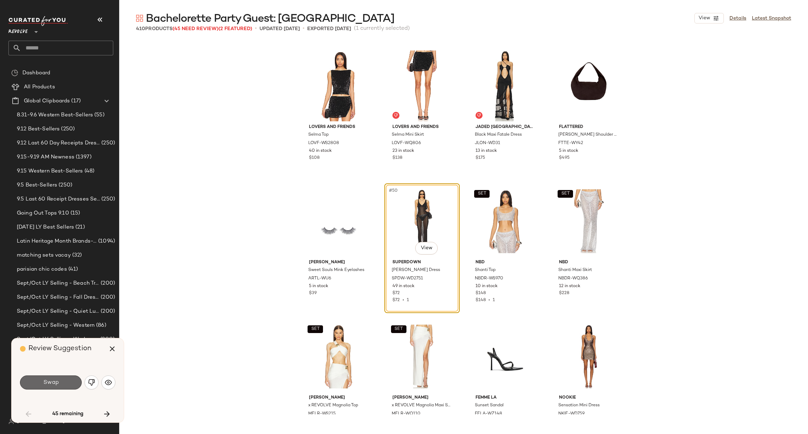
click at [60, 381] on button "Swap" at bounding box center [51, 383] width 62 height 14
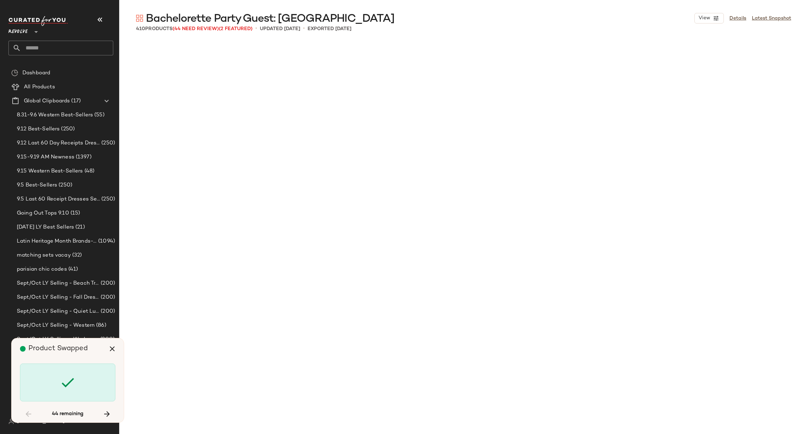
scroll to position [2031, 0]
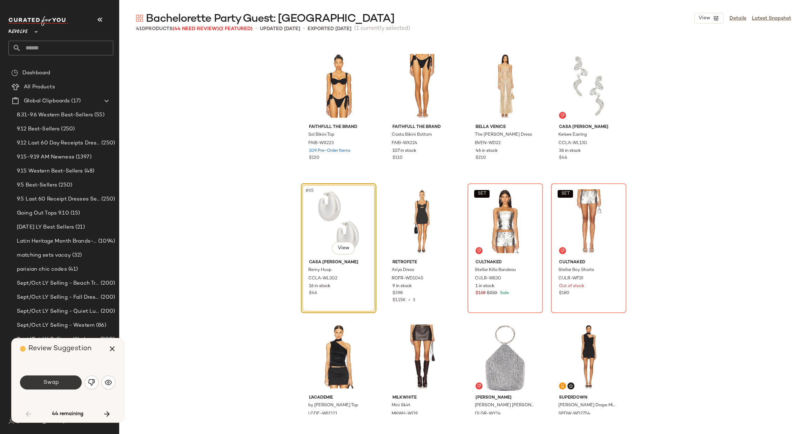
click at [73, 383] on button "Swap" at bounding box center [51, 383] width 62 height 14
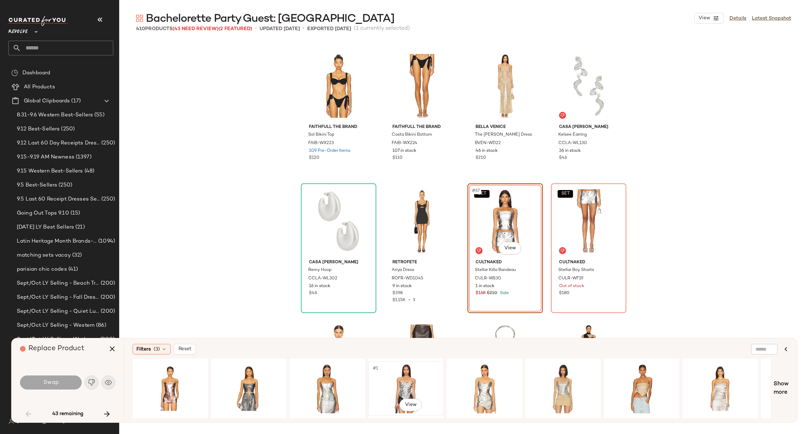
click at [418, 380] on div "#1 View" at bounding box center [406, 389] width 71 height 50
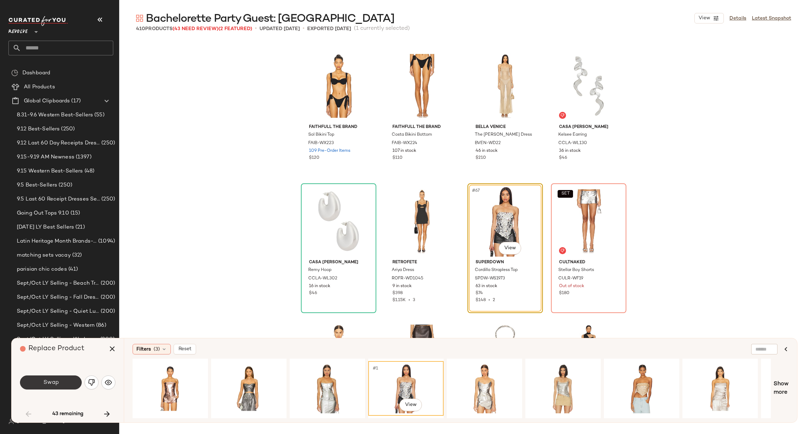
click at [54, 382] on span "Swap" at bounding box center [51, 383] width 16 height 7
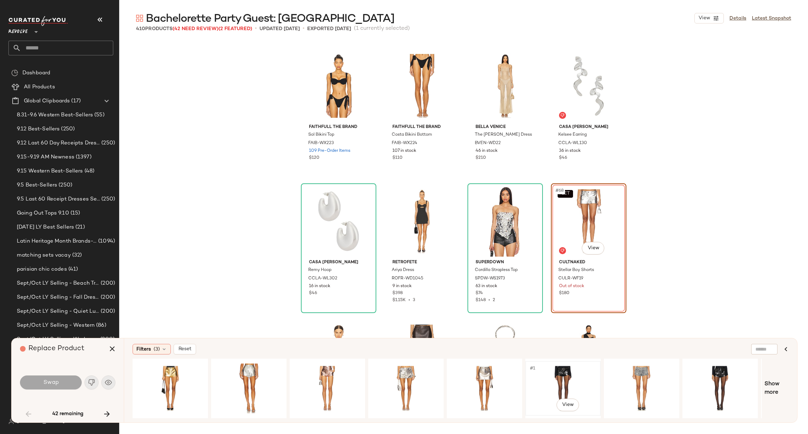
click at [570, 379] on div "#1 View" at bounding box center [563, 389] width 71 height 50
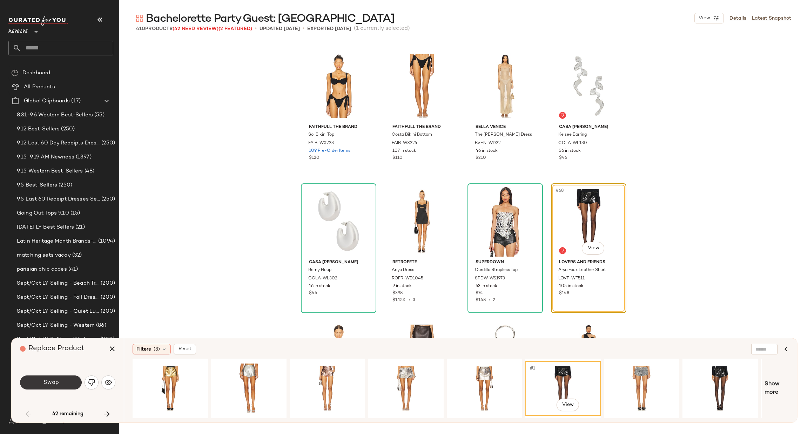
click at [60, 379] on button "Swap" at bounding box center [51, 383] width 62 height 14
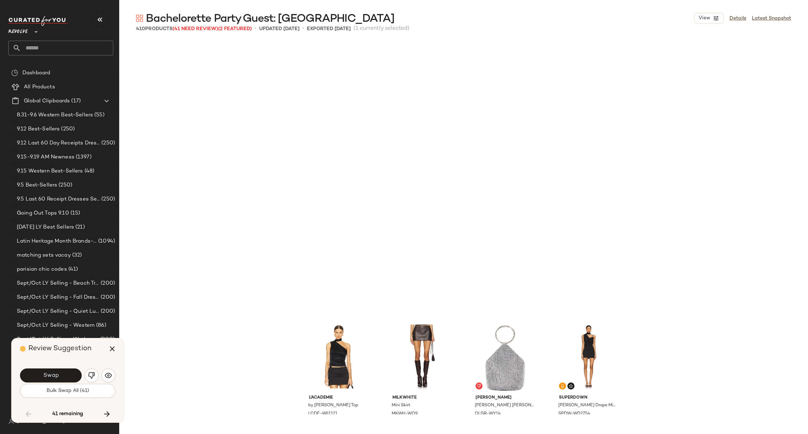
scroll to position [2301, 0]
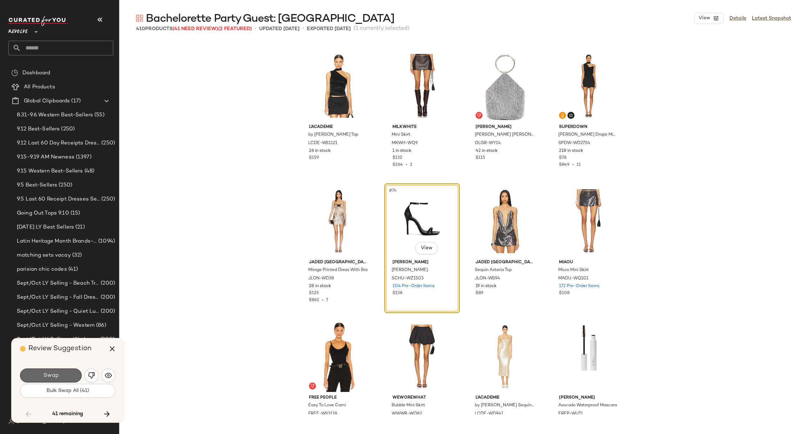
click at [58, 375] on span "Swap" at bounding box center [51, 376] width 16 height 7
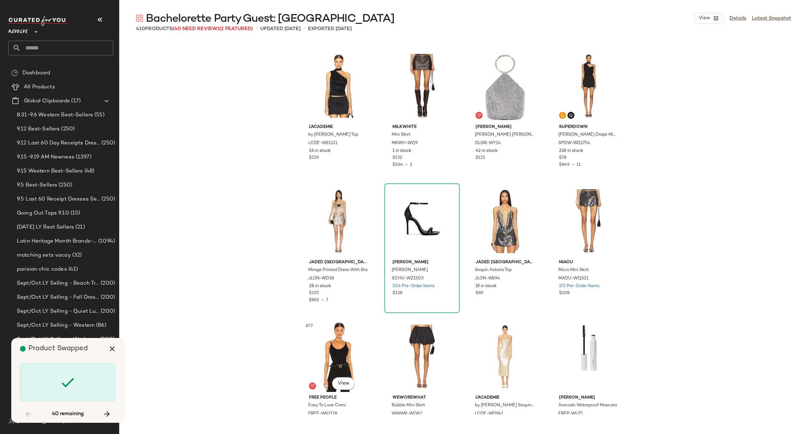
scroll to position [2572, 0]
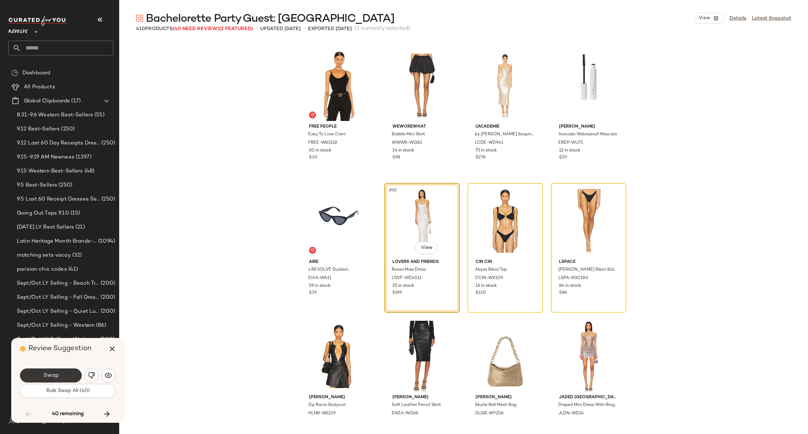
click at [54, 375] on span "Swap" at bounding box center [51, 376] width 16 height 7
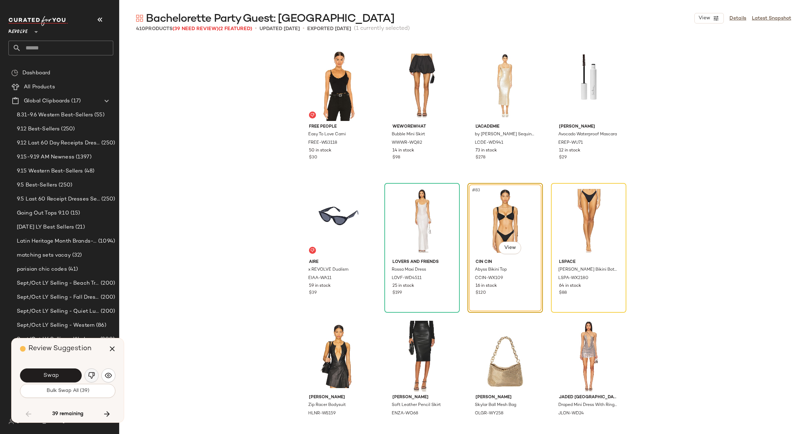
click at [91, 373] on img "button" at bounding box center [91, 375] width 7 height 7
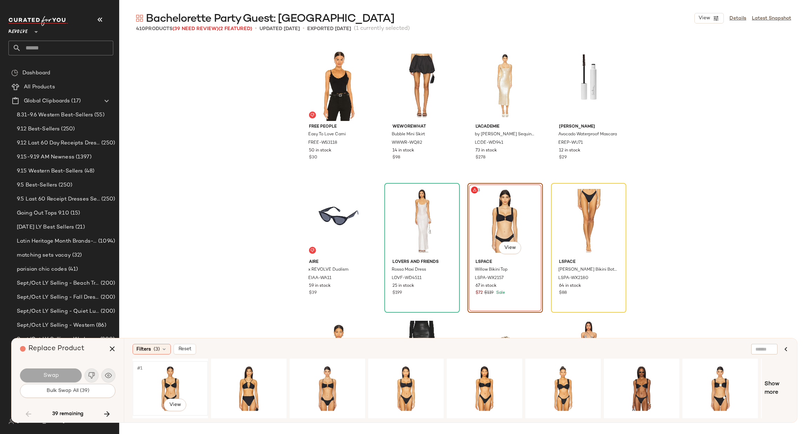
click at [157, 378] on div "#1 View" at bounding box center [170, 389] width 71 height 50
click at [46, 373] on span "Swap" at bounding box center [51, 376] width 16 height 7
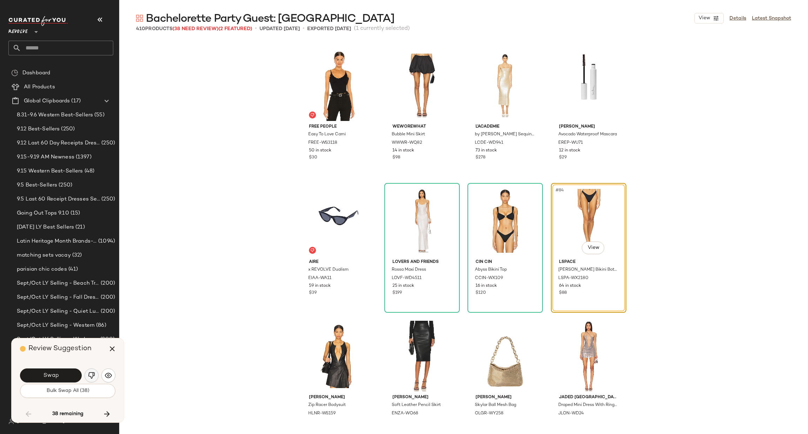
click at [95, 375] on button "button" at bounding box center [92, 376] width 14 height 14
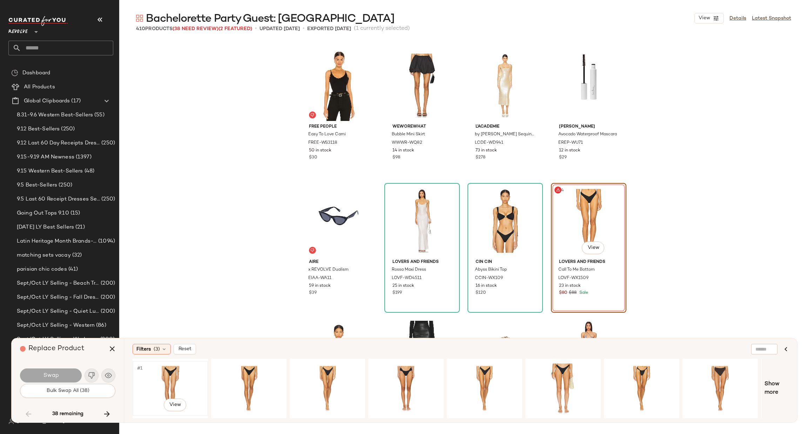
click at [178, 376] on div "#1 View" at bounding box center [170, 389] width 71 height 50
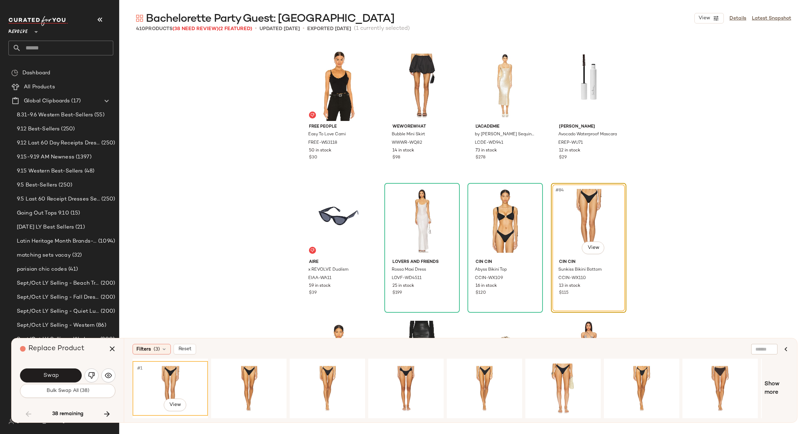
click at [58, 373] on span "Swap" at bounding box center [51, 376] width 16 height 7
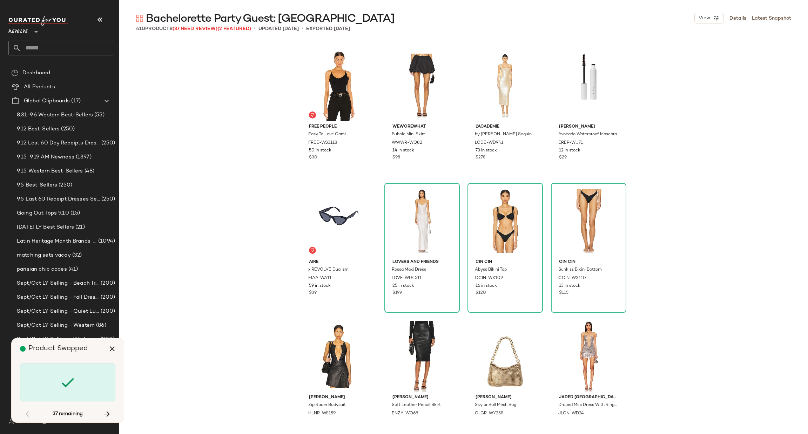
scroll to position [2979, 0]
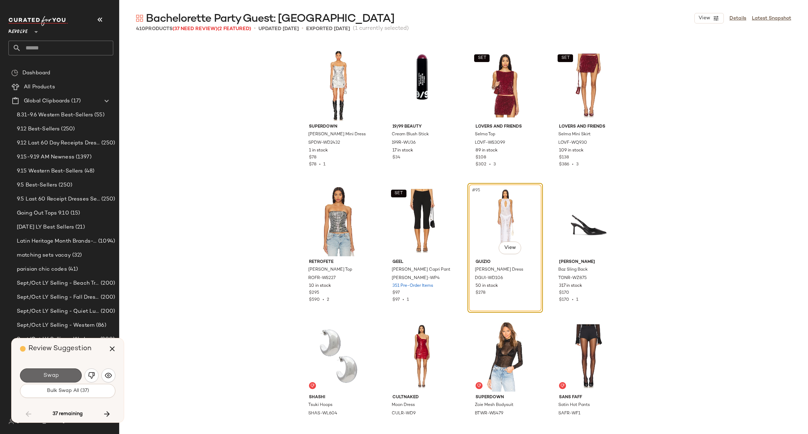
click at [71, 380] on button "Swap" at bounding box center [51, 376] width 62 height 14
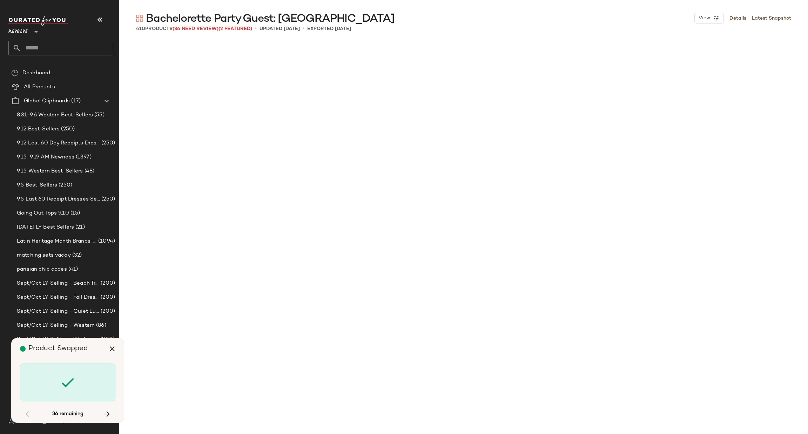
scroll to position [3926, 0]
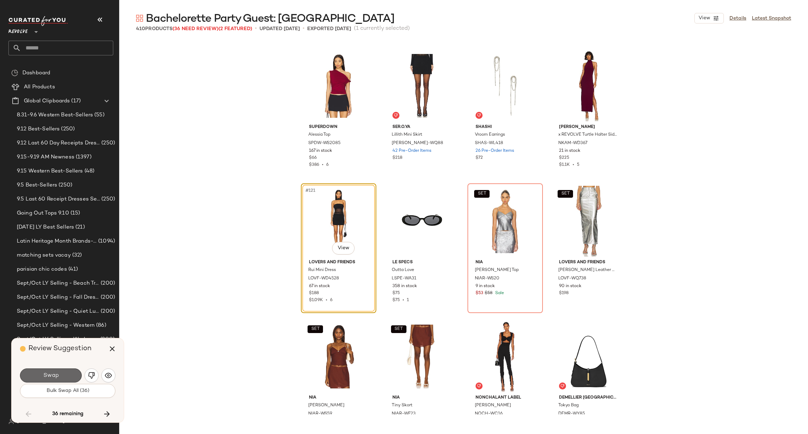
click at [45, 374] on span "Swap" at bounding box center [51, 376] width 16 height 7
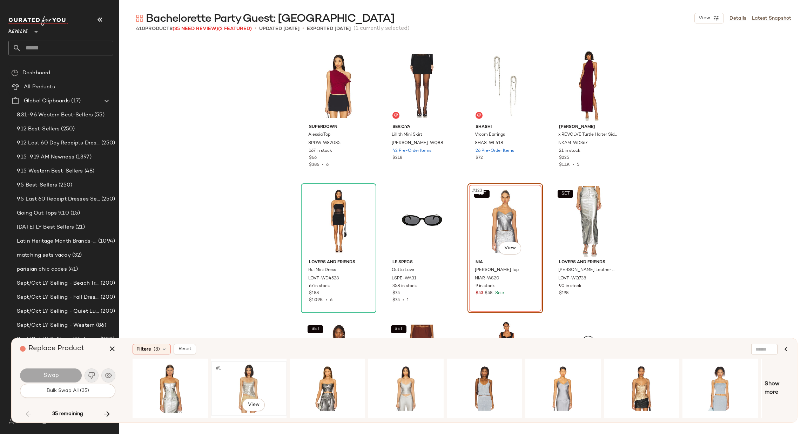
click at [261, 380] on div "#1 View" at bounding box center [249, 389] width 71 height 50
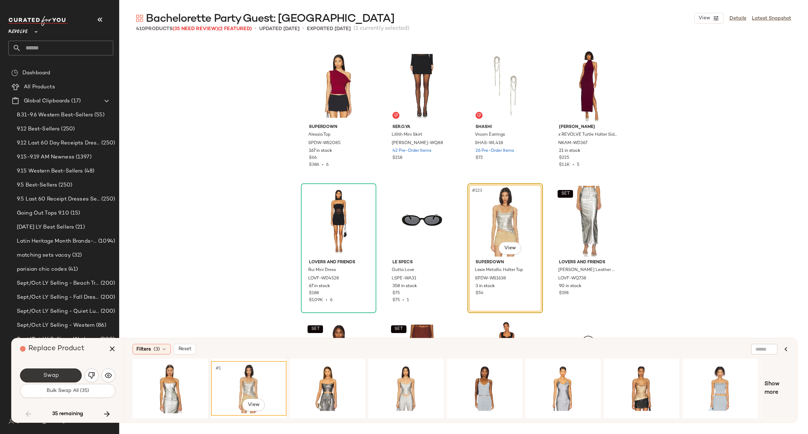
click at [52, 375] on span "Swap" at bounding box center [51, 376] width 16 height 7
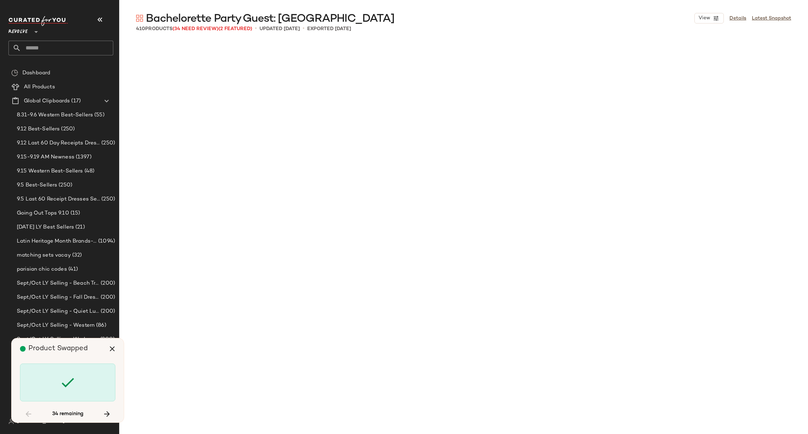
scroll to position [4603, 0]
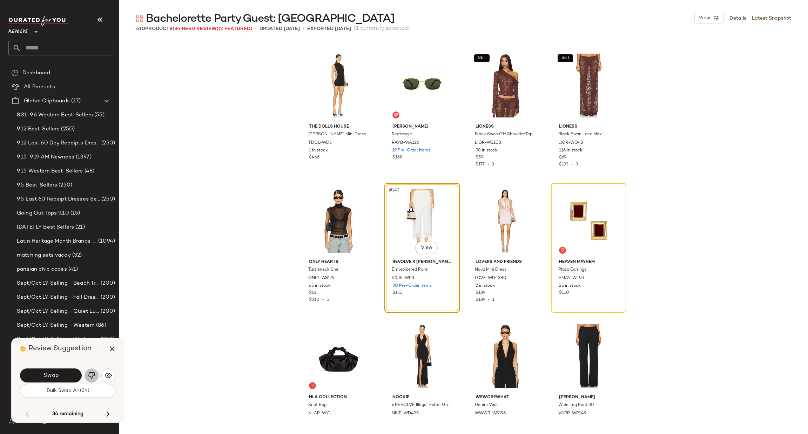
click at [90, 371] on button "button" at bounding box center [92, 376] width 14 height 14
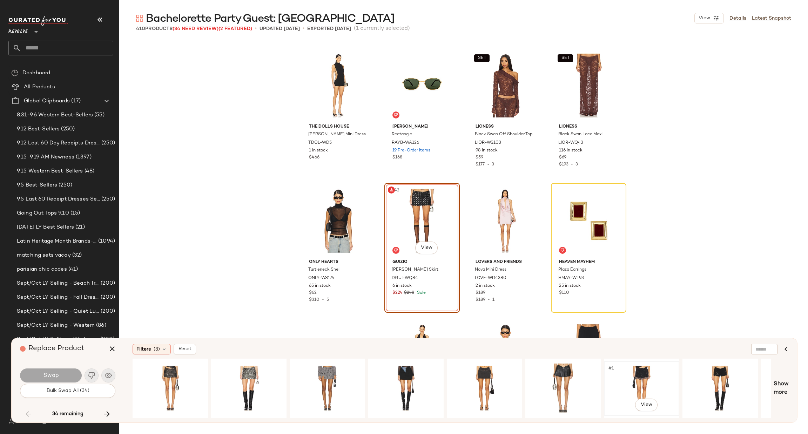
click at [647, 375] on div "#1 View" at bounding box center [641, 389] width 71 height 50
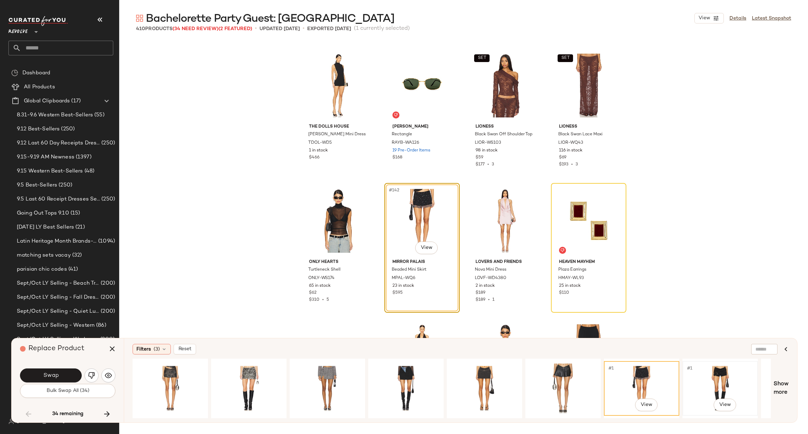
click at [718, 376] on div "#1 View" at bounding box center [720, 389] width 71 height 50
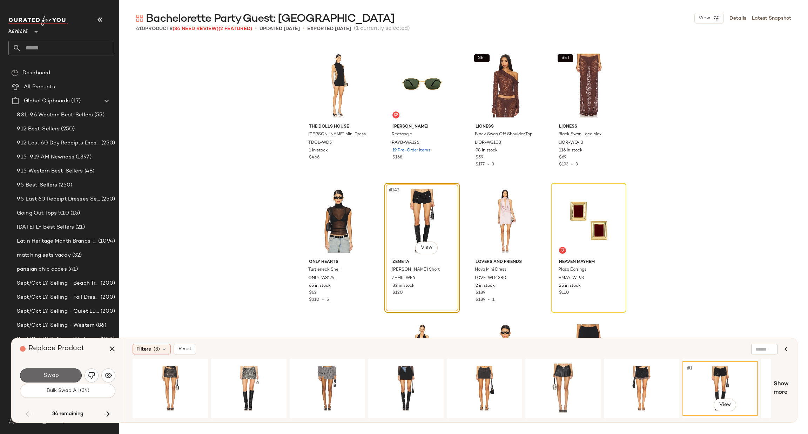
click at [73, 377] on button "Swap" at bounding box center [51, 376] width 62 height 14
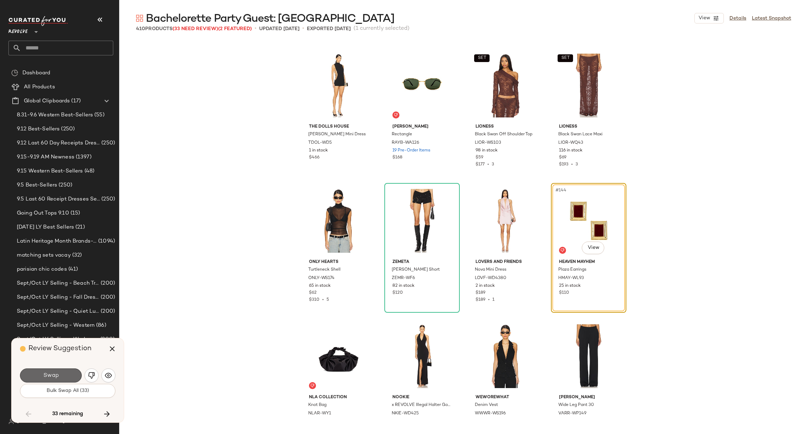
click at [56, 378] on span "Swap" at bounding box center [51, 376] width 16 height 7
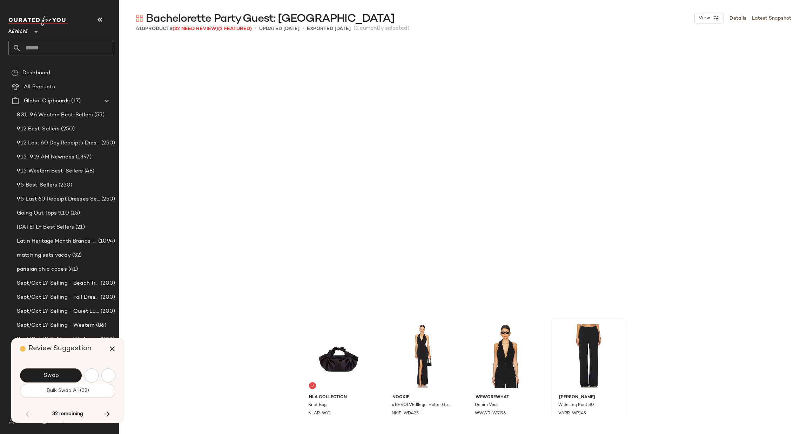
scroll to position [4874, 0]
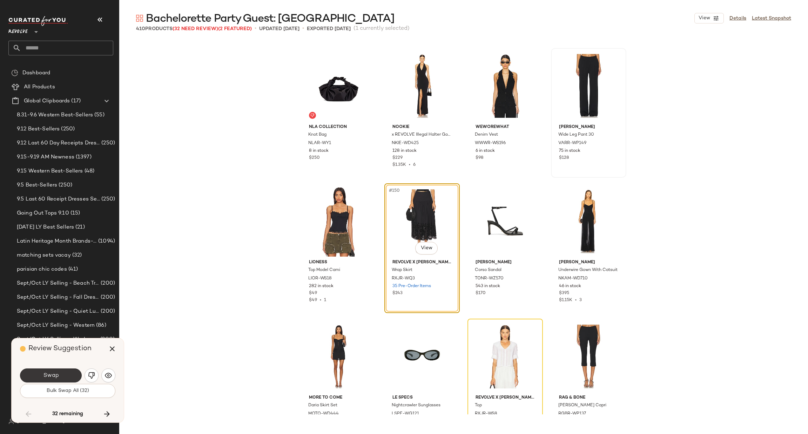
click at [56, 375] on span "Swap" at bounding box center [51, 376] width 16 height 7
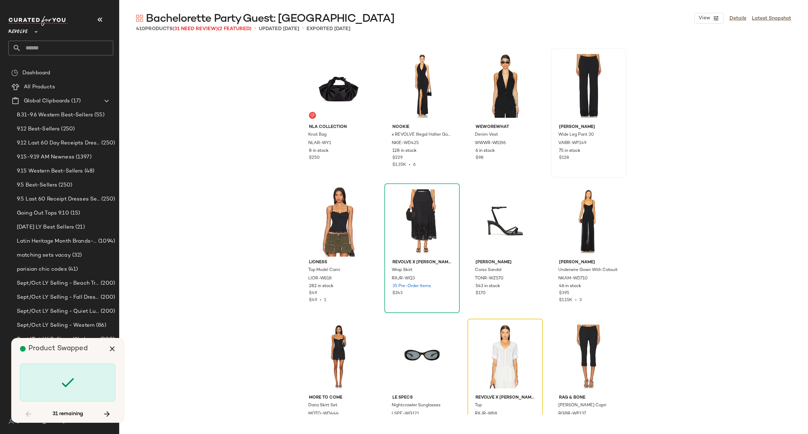
scroll to position [5009, 0]
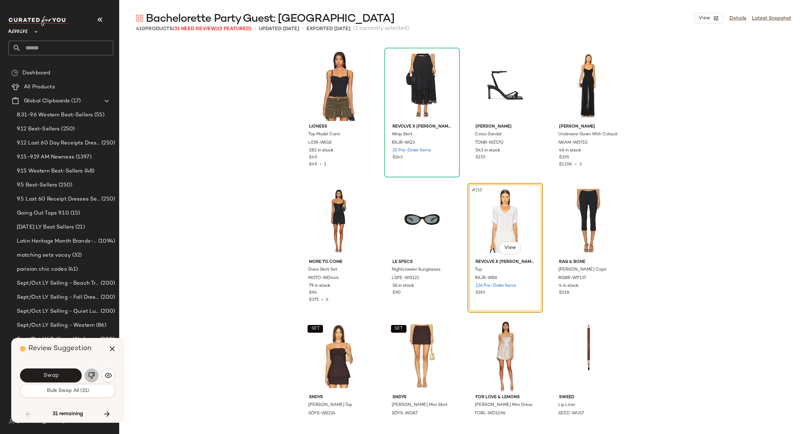
click at [90, 376] on img "button" at bounding box center [91, 375] width 7 height 7
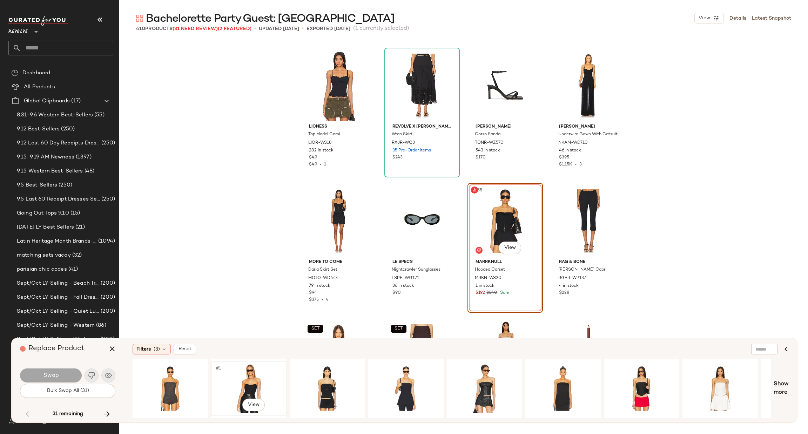
click at [243, 370] on div "#1 View" at bounding box center [249, 389] width 71 height 50
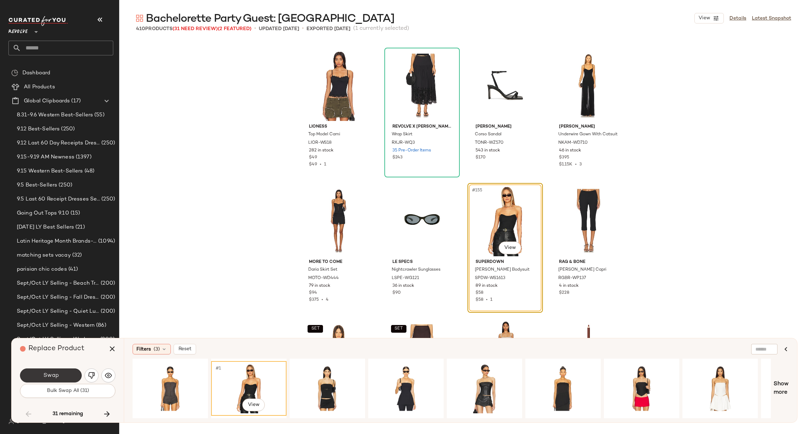
click at [40, 375] on button "Swap" at bounding box center [51, 376] width 62 height 14
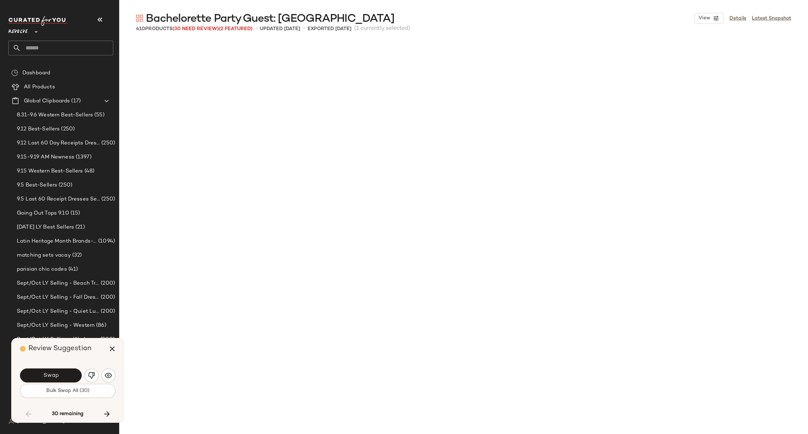
scroll to position [5416, 0]
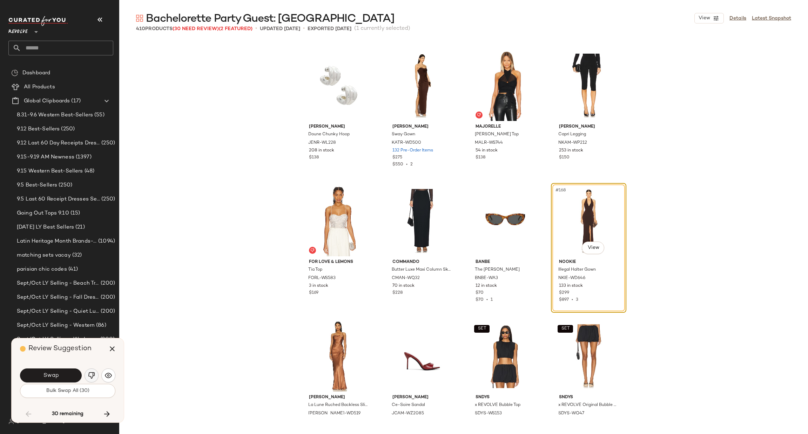
click at [89, 376] on img "button" at bounding box center [91, 375] width 7 height 7
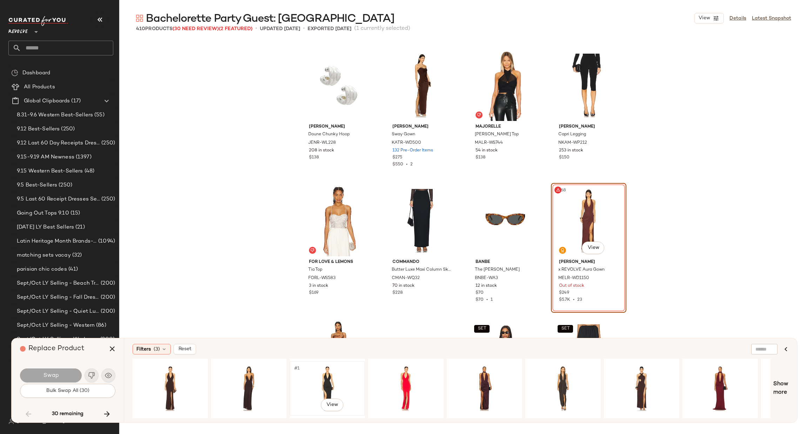
click at [331, 379] on div "#1 View" at bounding box center [327, 389] width 71 height 50
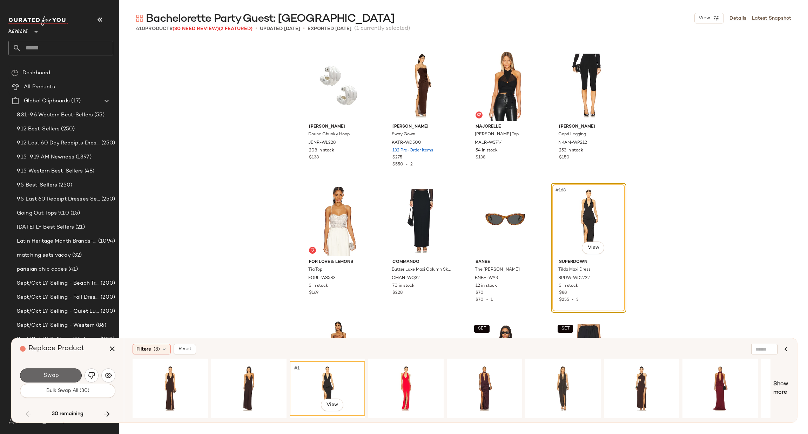
click at [55, 373] on span "Swap" at bounding box center [51, 376] width 16 height 7
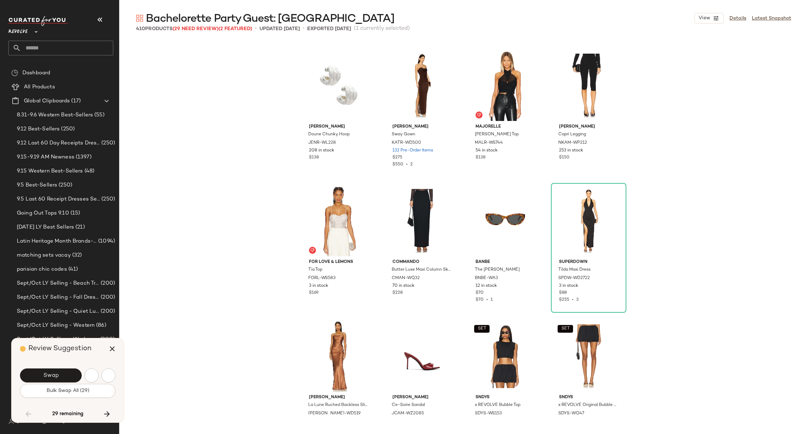
scroll to position [5686, 0]
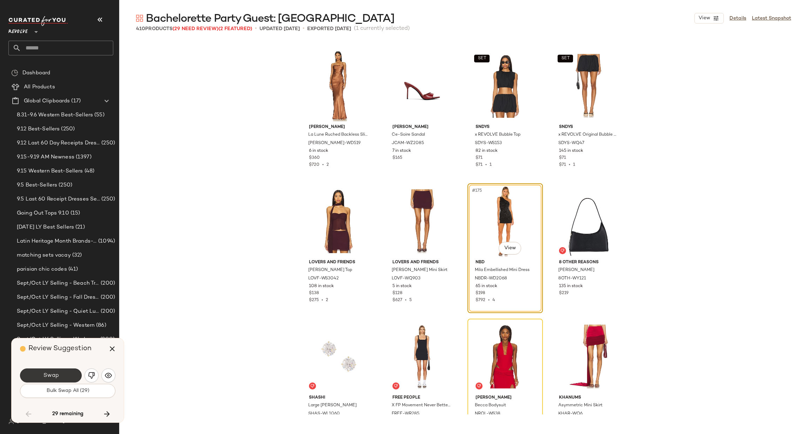
click at [61, 377] on button "Swap" at bounding box center [51, 376] width 62 height 14
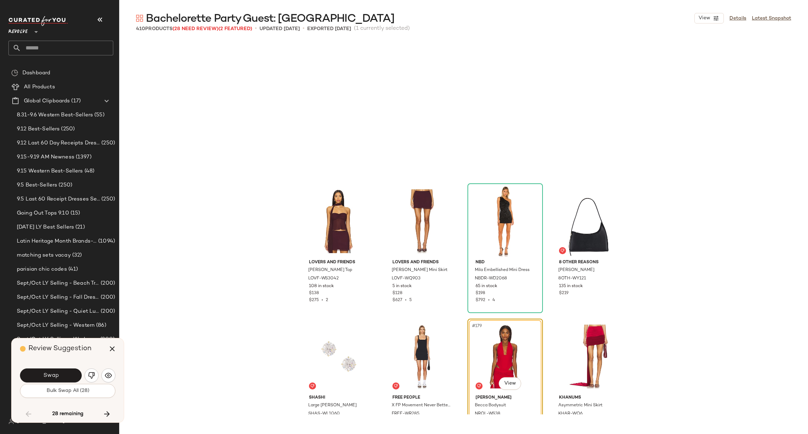
scroll to position [5822, 0]
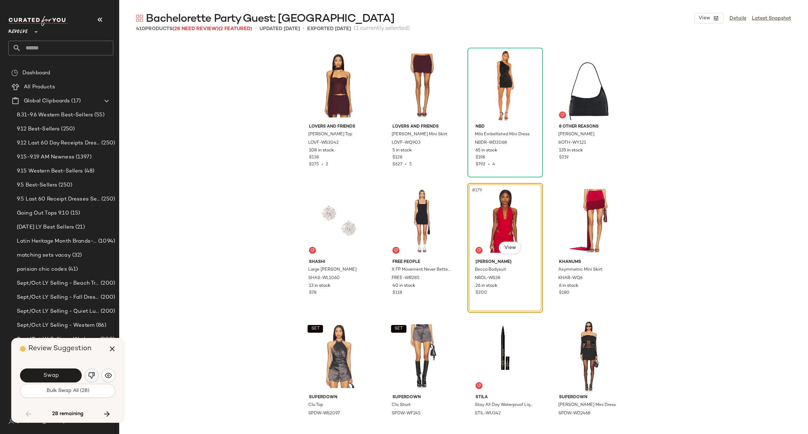
click at [90, 376] on img "button" at bounding box center [91, 375] width 7 height 7
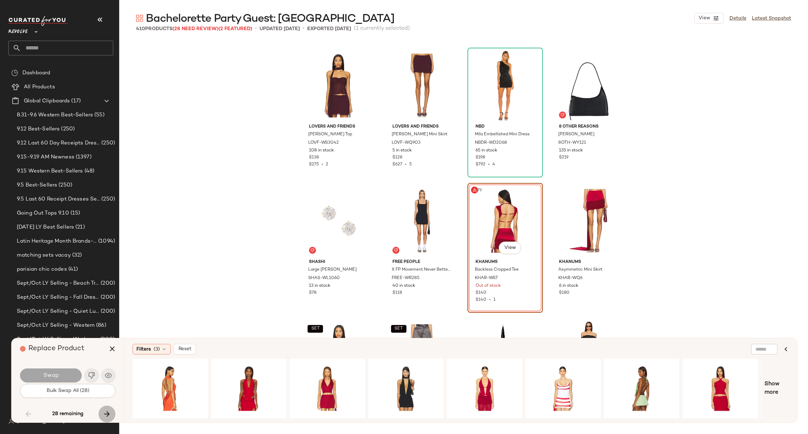
click at [111, 411] on icon "button" at bounding box center [107, 414] width 8 height 8
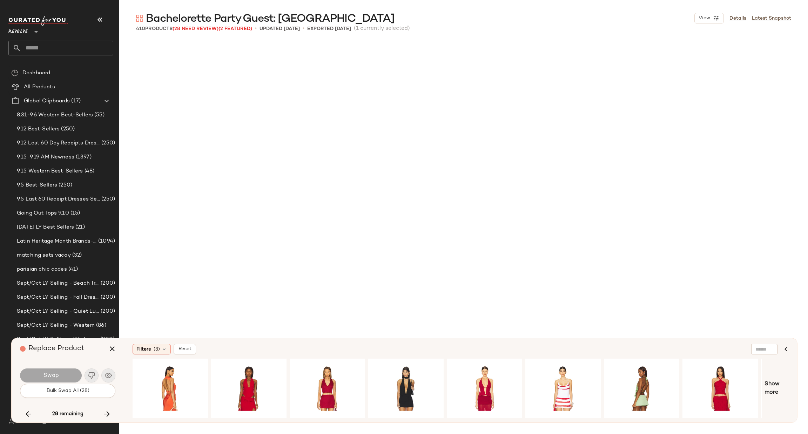
scroll to position [6769, 0]
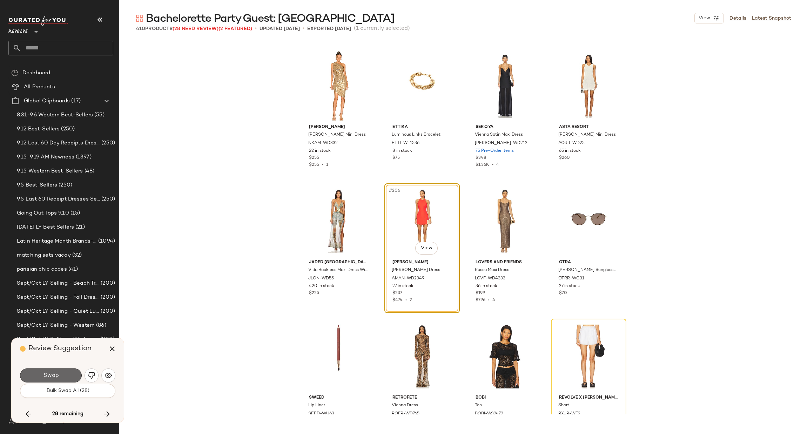
click at [67, 376] on button "Swap" at bounding box center [51, 376] width 62 height 14
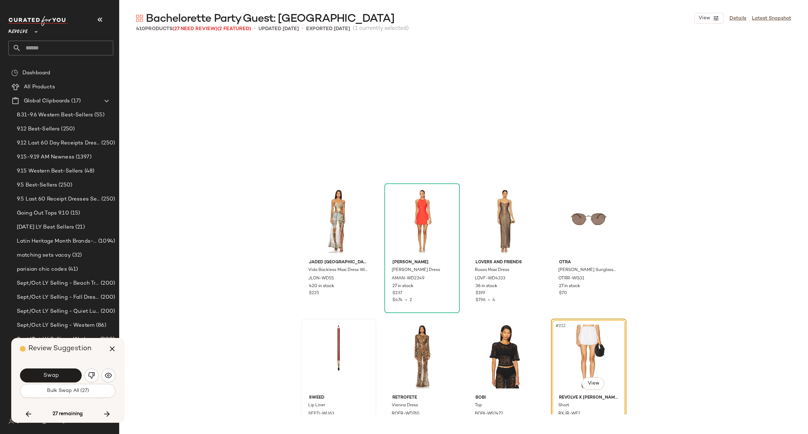
scroll to position [6905, 0]
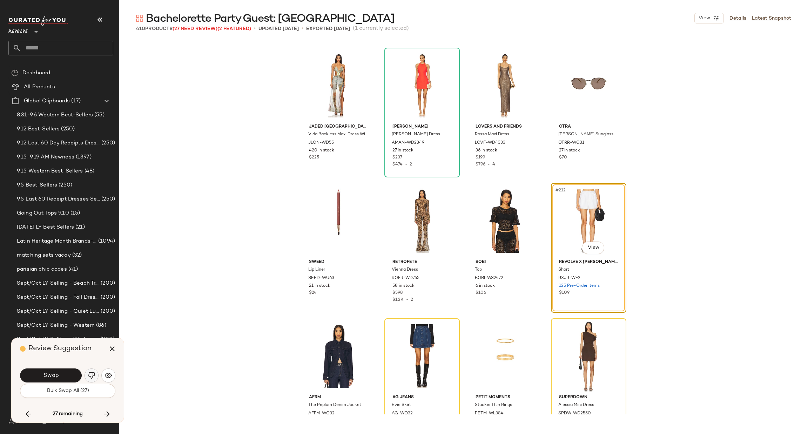
click at [96, 377] on button "button" at bounding box center [92, 376] width 14 height 14
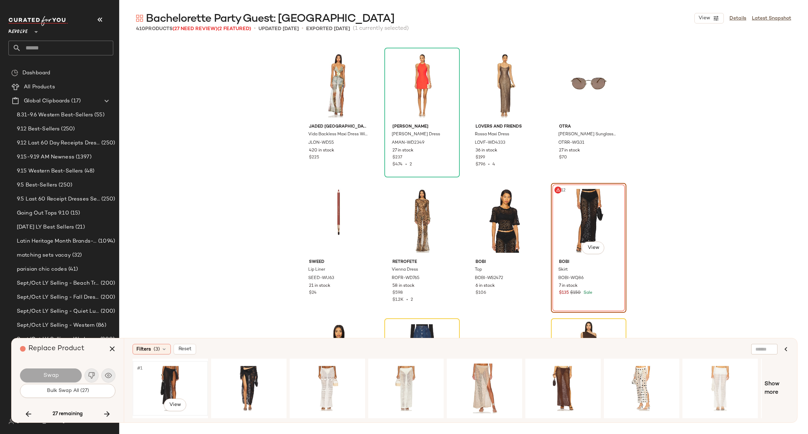
click at [181, 376] on div "#1 View" at bounding box center [170, 389] width 71 height 50
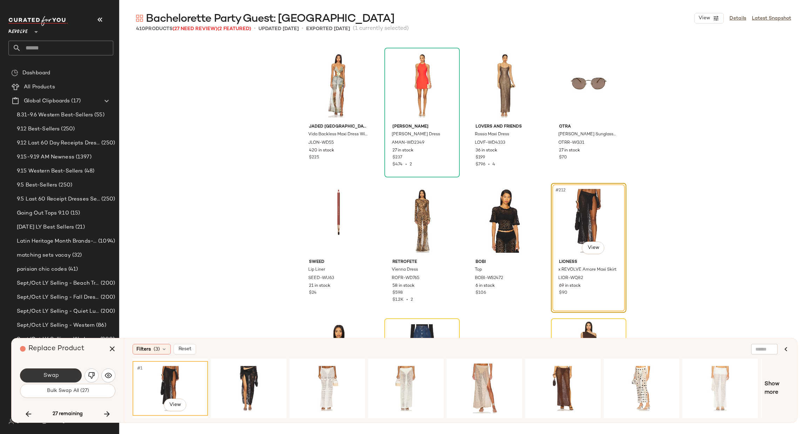
click at [52, 374] on span "Swap" at bounding box center [51, 376] width 16 height 7
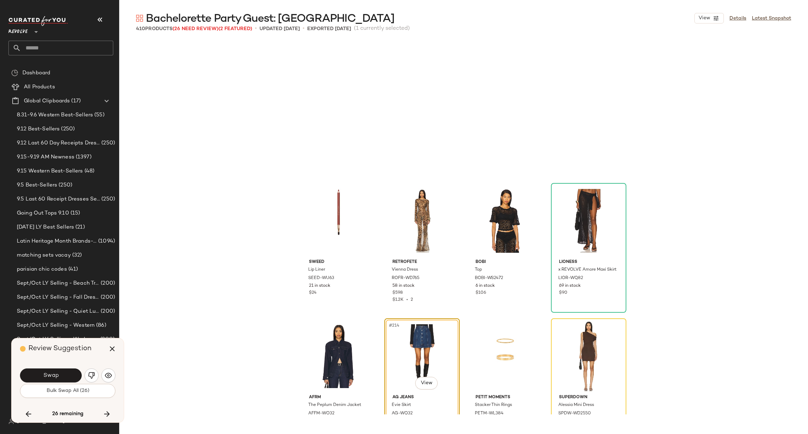
scroll to position [7040, 0]
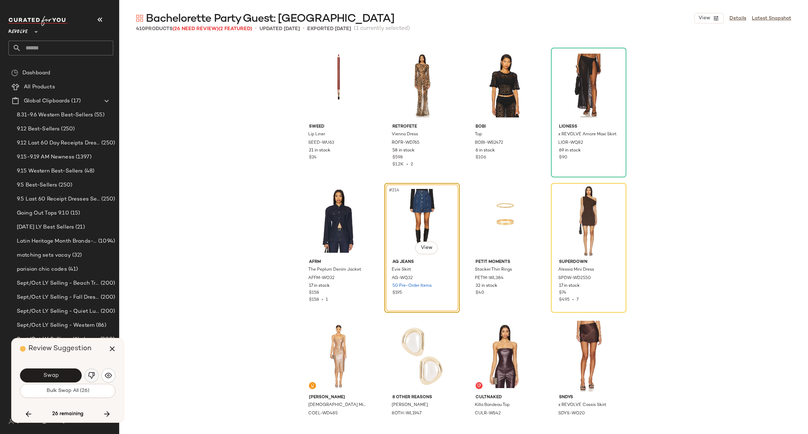
click at [91, 373] on img "button" at bounding box center [91, 375] width 7 height 7
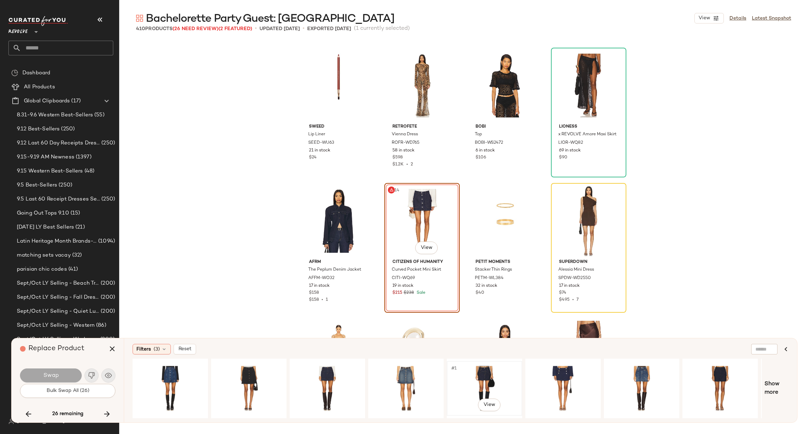
click at [461, 375] on div "#1 View" at bounding box center [484, 389] width 71 height 50
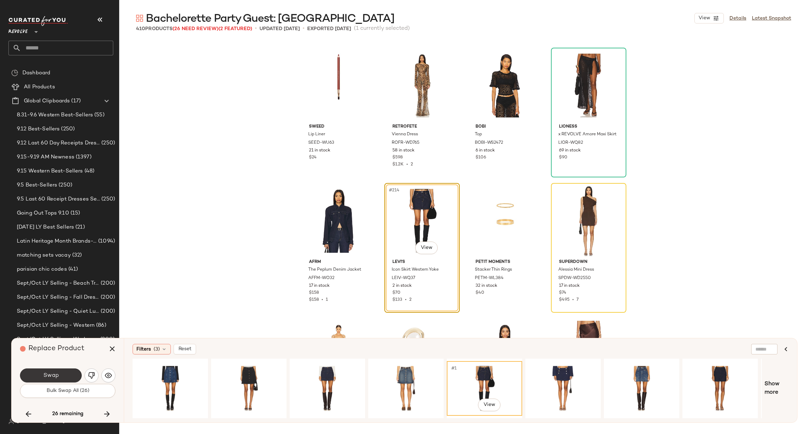
click at [66, 372] on button "Swap" at bounding box center [51, 376] width 62 height 14
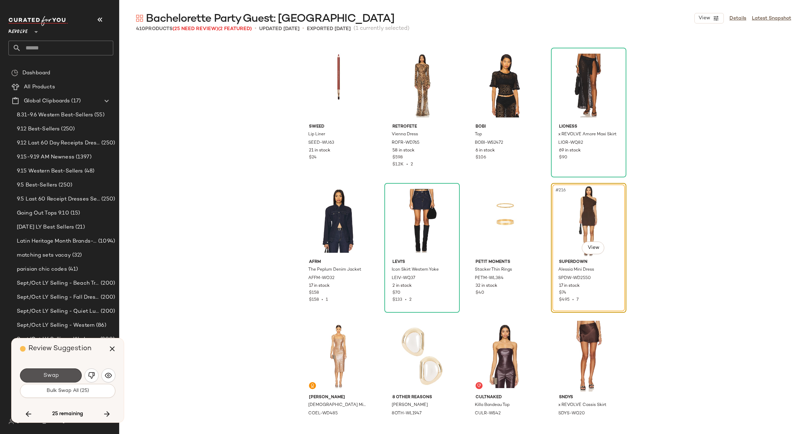
click at [59, 374] on button "Swap" at bounding box center [51, 376] width 62 height 14
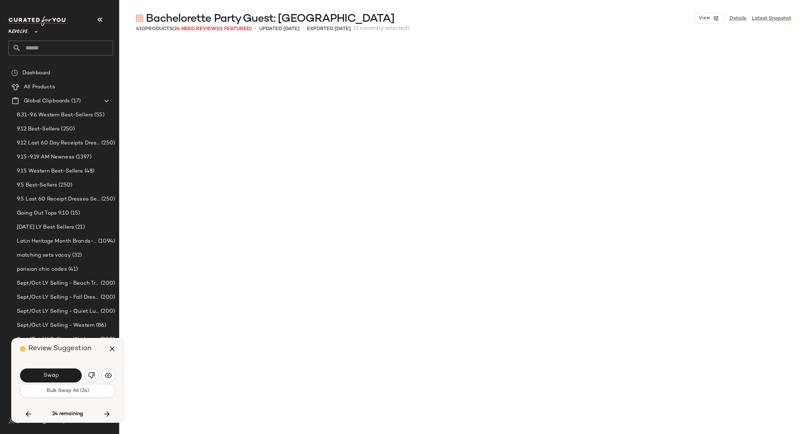
scroll to position [7447, 0]
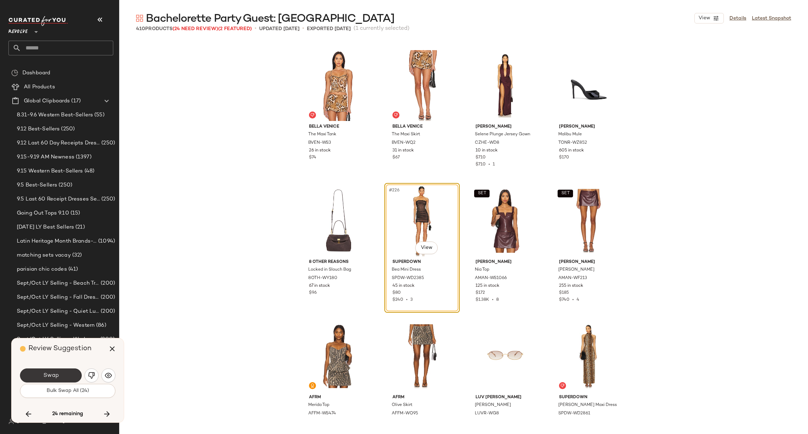
click at [58, 377] on span "Swap" at bounding box center [51, 376] width 16 height 7
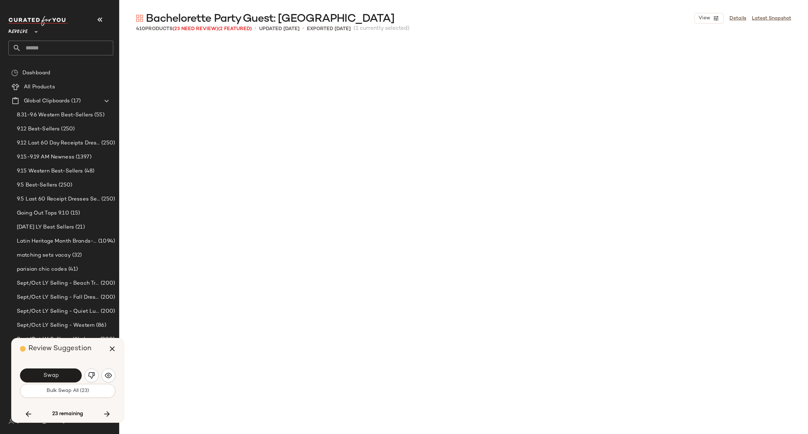
scroll to position [7853, 0]
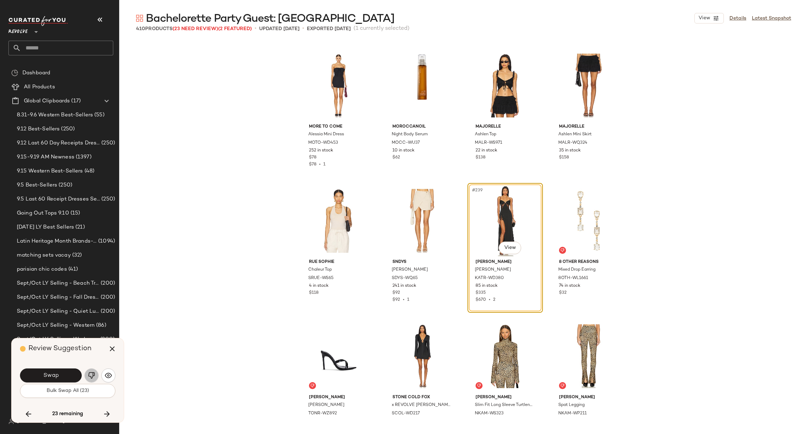
click at [93, 375] on img "button" at bounding box center [91, 375] width 7 height 7
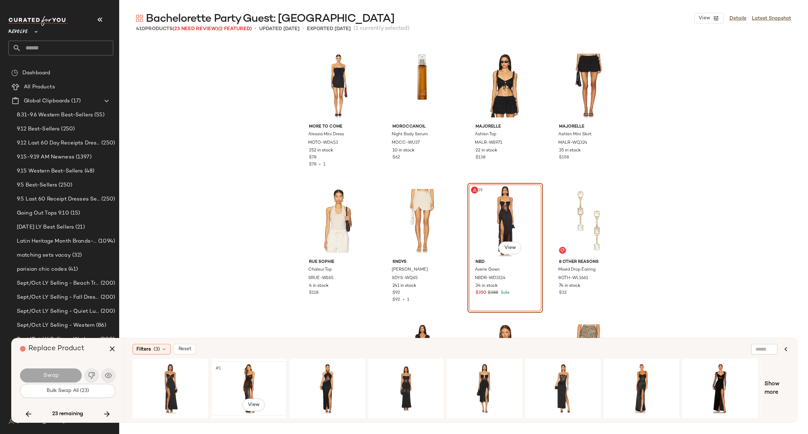
click at [265, 376] on div "#1 View" at bounding box center [249, 389] width 71 height 50
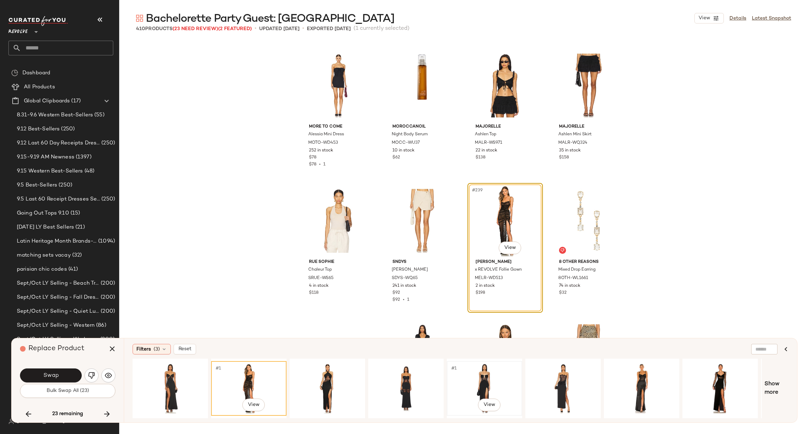
click at [470, 377] on div "#1 View" at bounding box center [484, 389] width 71 height 50
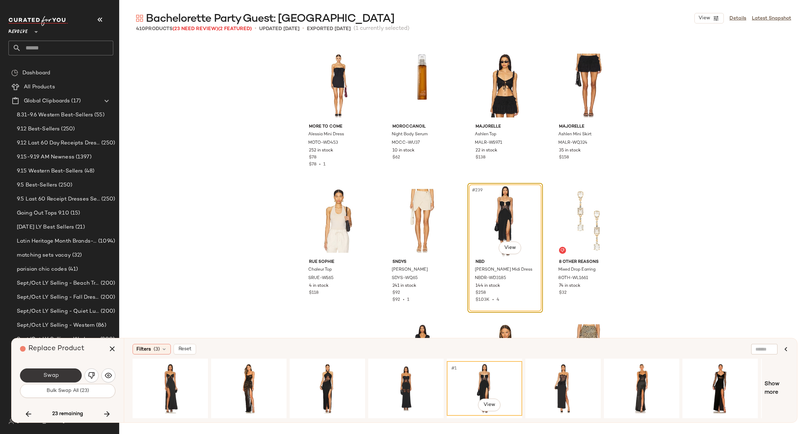
click at [62, 378] on button "Swap" at bounding box center [51, 376] width 62 height 14
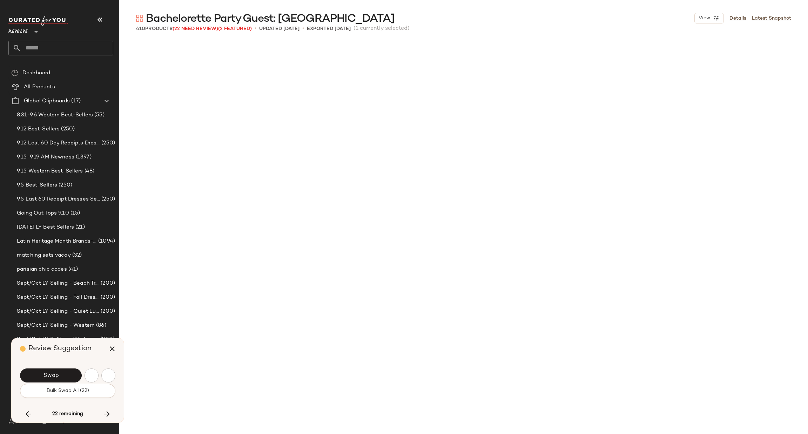
scroll to position [8259, 0]
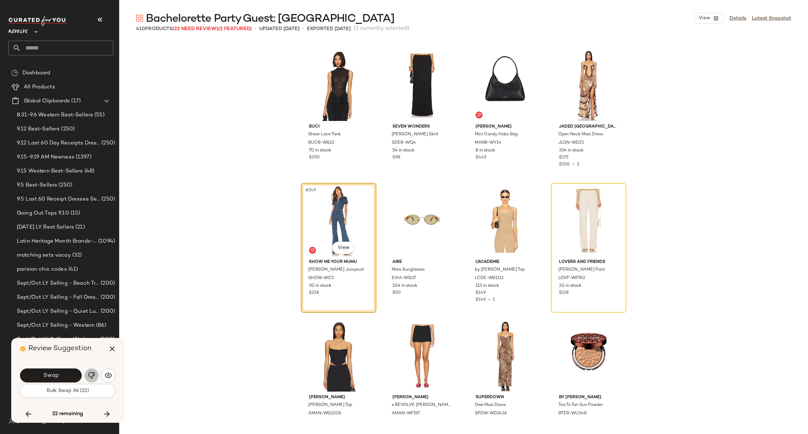
click at [93, 375] on img "button" at bounding box center [91, 375] width 7 height 7
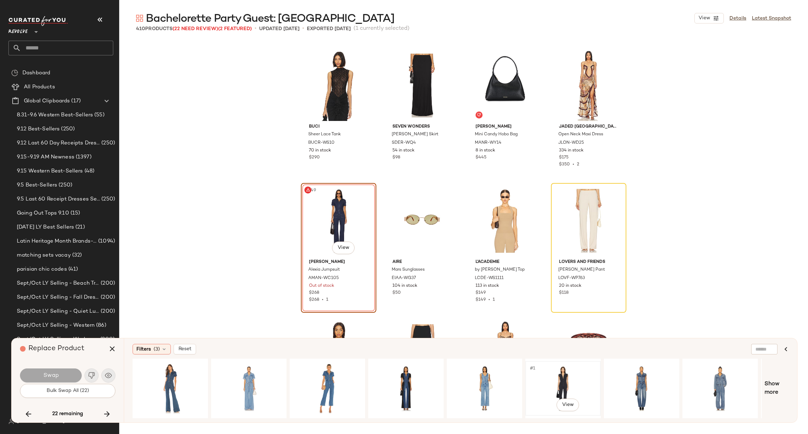
click at [539, 377] on div "#1 View" at bounding box center [563, 389] width 71 height 50
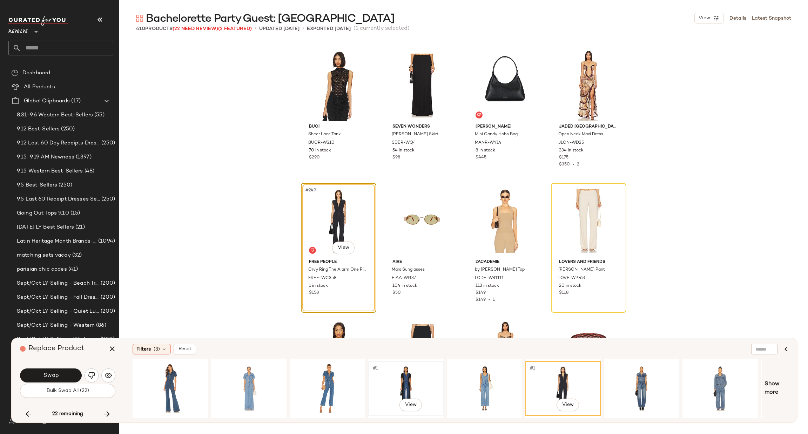
click at [406, 373] on div "#1 View" at bounding box center [406, 389] width 71 height 50
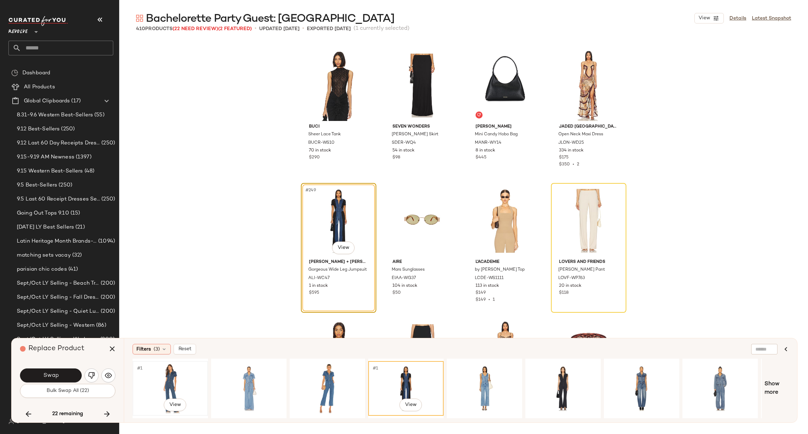
click at [169, 378] on div "#1 View" at bounding box center [170, 389] width 71 height 50
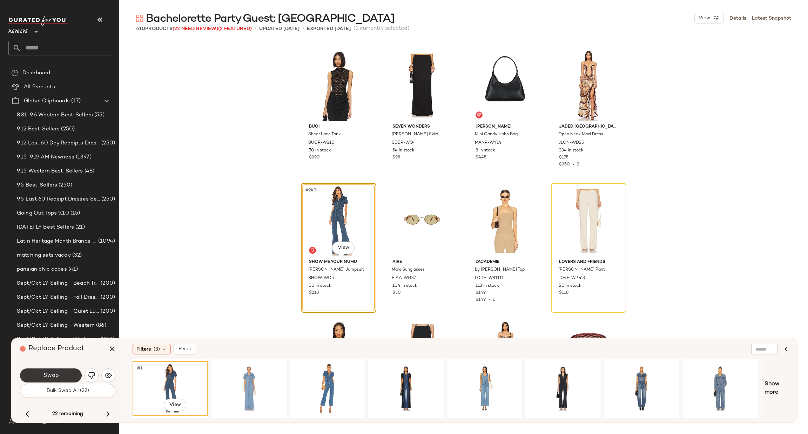
click at [52, 377] on span "Swap" at bounding box center [51, 376] width 16 height 7
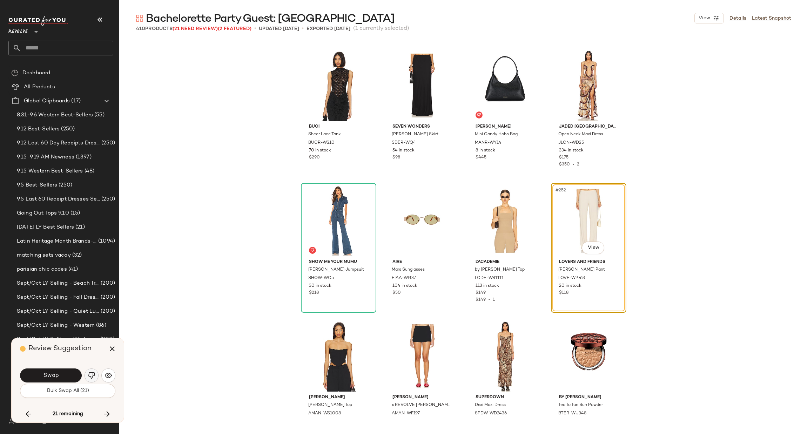
click at [88, 376] on img "button" at bounding box center [91, 375] width 7 height 7
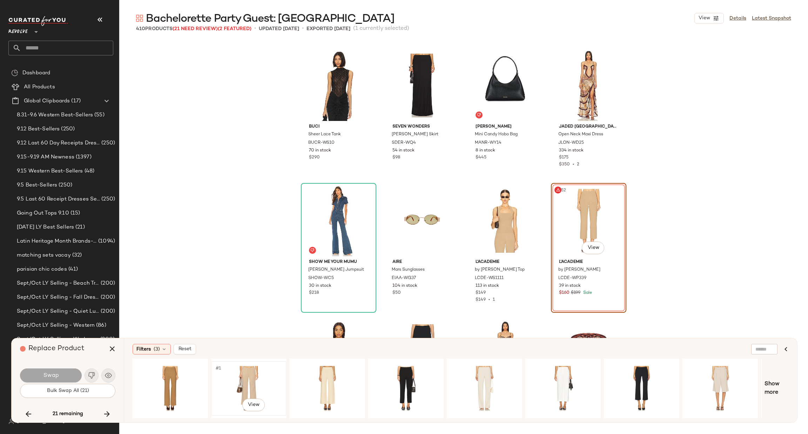
click at [236, 375] on div "#1 View" at bounding box center [249, 389] width 71 height 50
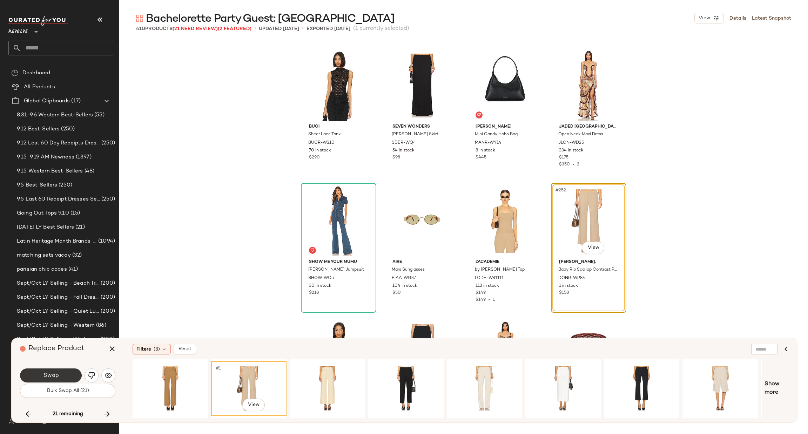
click at [66, 378] on button "Swap" at bounding box center [51, 376] width 62 height 14
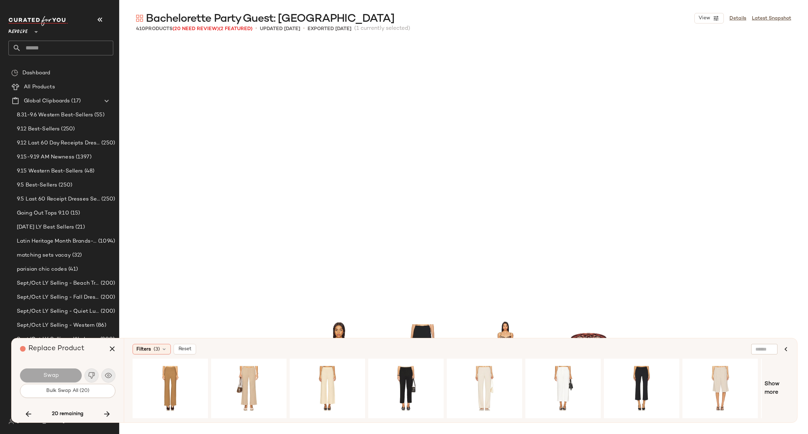
scroll to position [8529, 0]
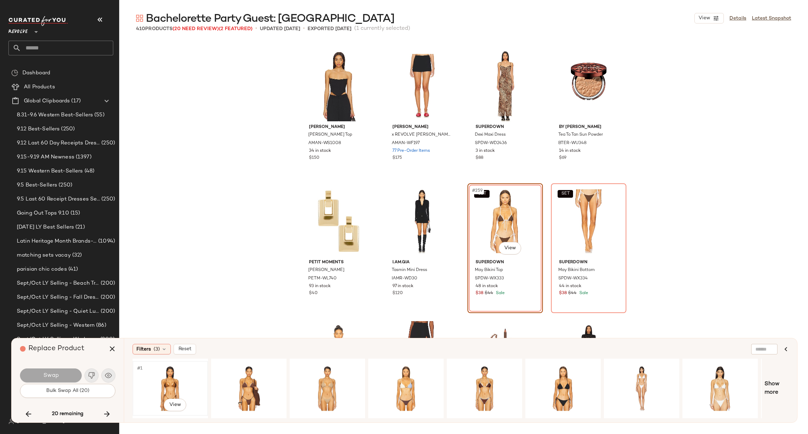
click at [179, 383] on div "#1 View" at bounding box center [170, 389] width 71 height 50
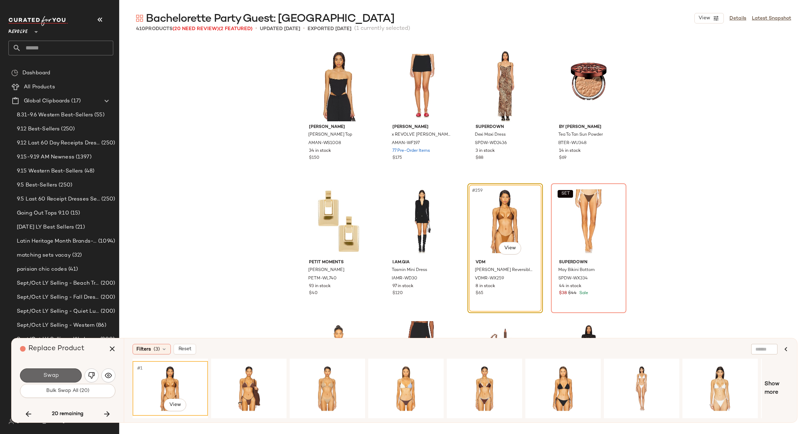
click at [61, 377] on button "Swap" at bounding box center [51, 376] width 62 height 14
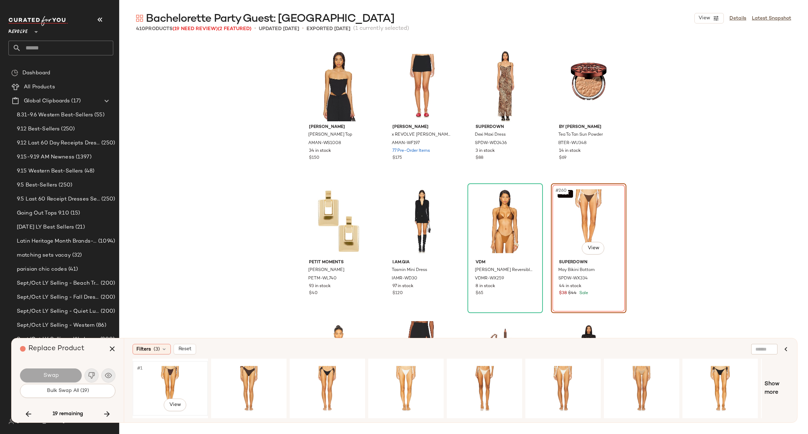
click at [161, 383] on div "#1 View" at bounding box center [170, 389] width 71 height 50
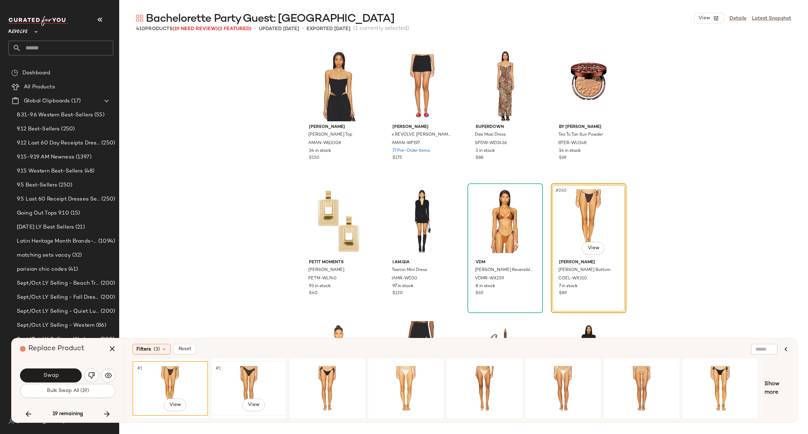
click at [245, 379] on div "#1 View" at bounding box center [249, 389] width 71 height 50
click at [331, 374] on div "#1 View" at bounding box center [327, 389] width 71 height 50
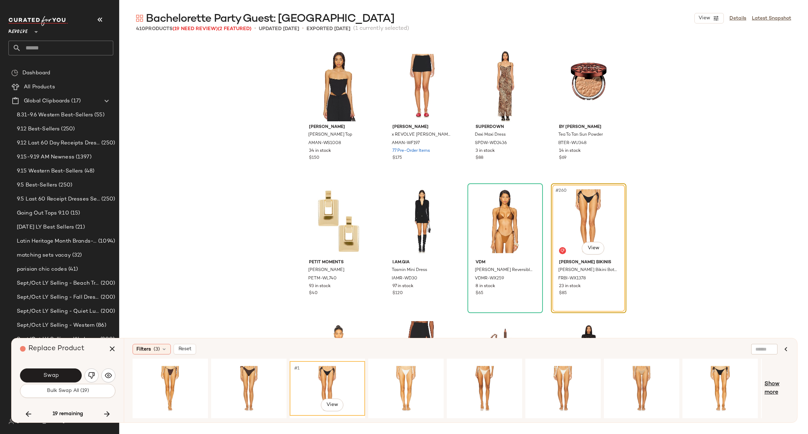
click at [773, 384] on span "Show more" at bounding box center [777, 388] width 24 height 17
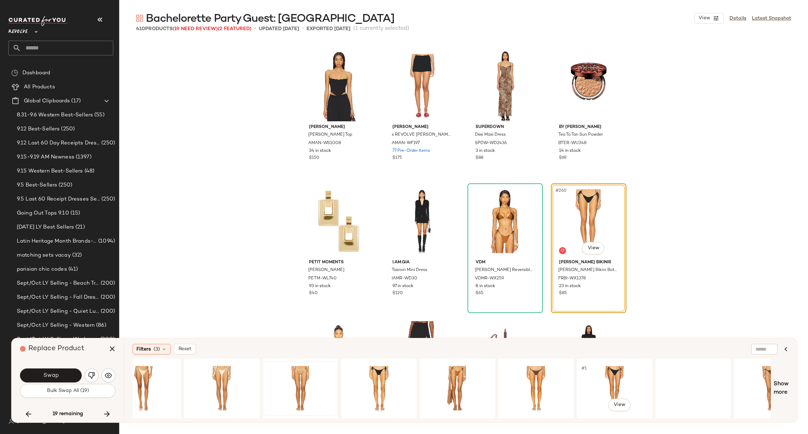
scroll to position [0, 343]
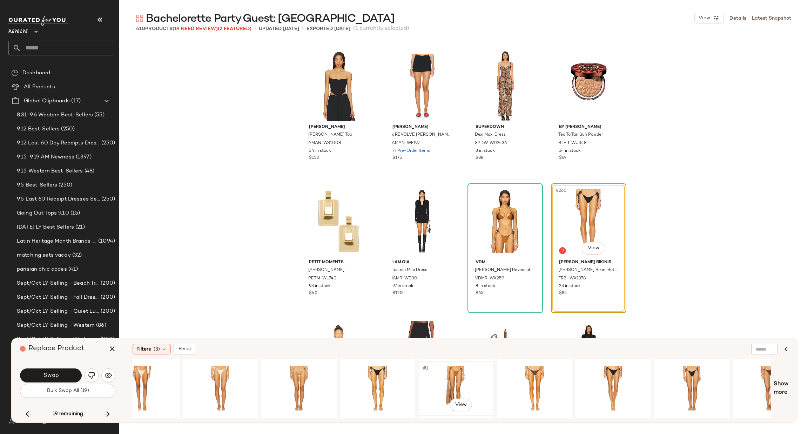
click at [456, 375] on div "#1 View" at bounding box center [456, 389] width 71 height 50
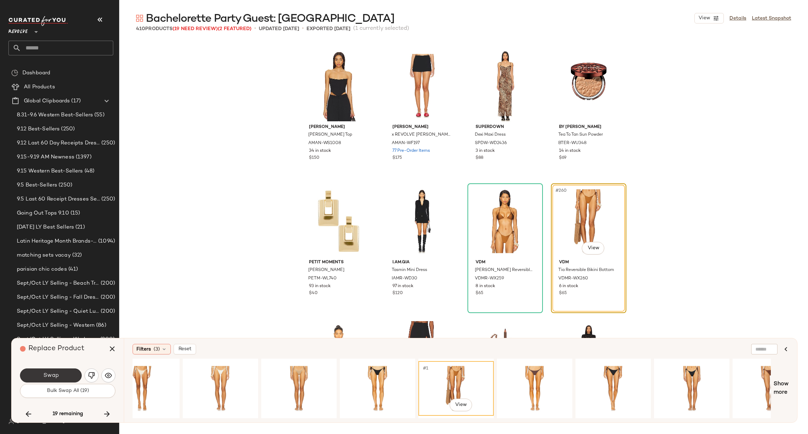
click at [71, 376] on button "Swap" at bounding box center [51, 376] width 62 height 14
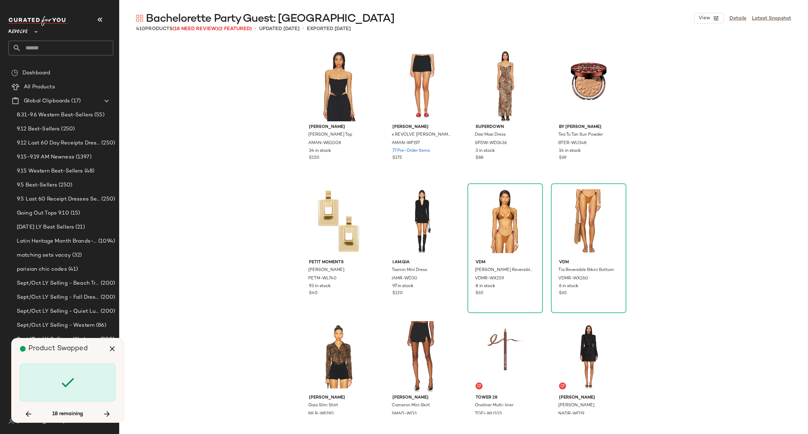
scroll to position [8936, 0]
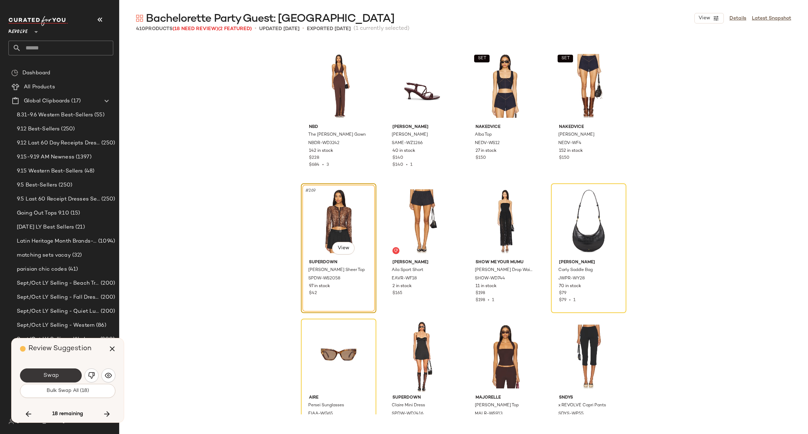
click at [54, 376] on span "Swap" at bounding box center [51, 376] width 16 height 7
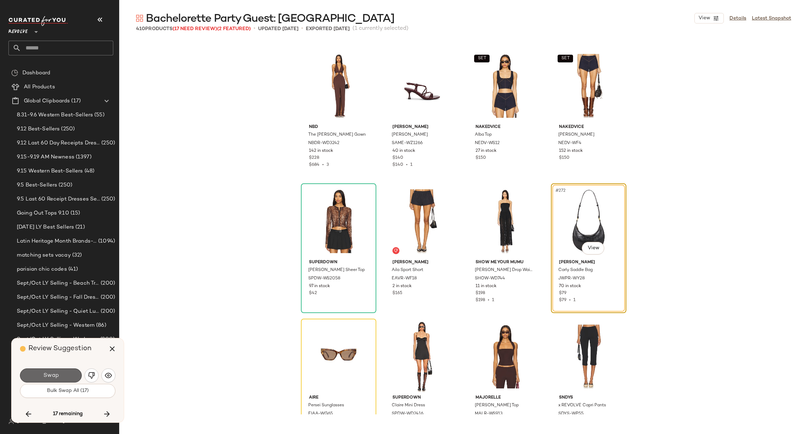
click at [34, 371] on button "Swap" at bounding box center [51, 376] width 62 height 14
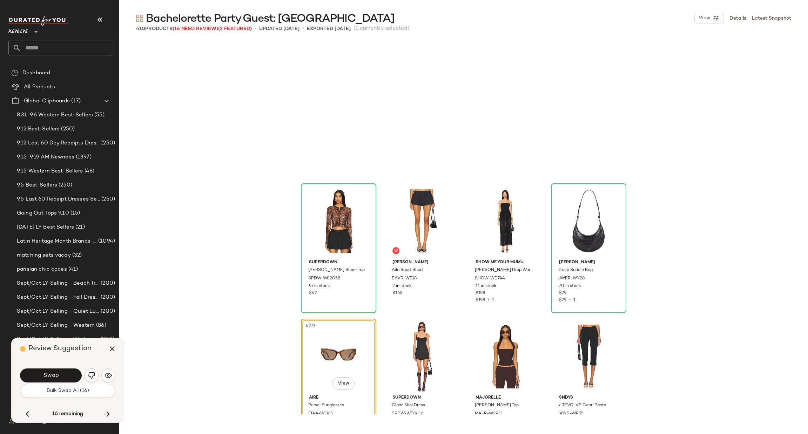
scroll to position [9071, 0]
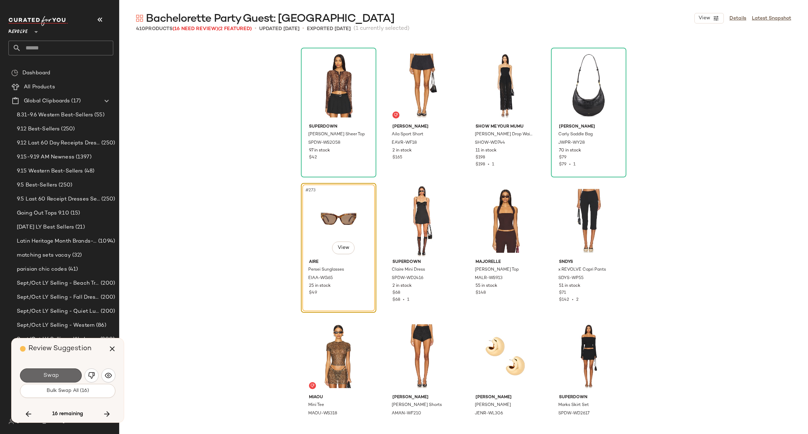
click at [49, 375] on span "Swap" at bounding box center [51, 376] width 16 height 7
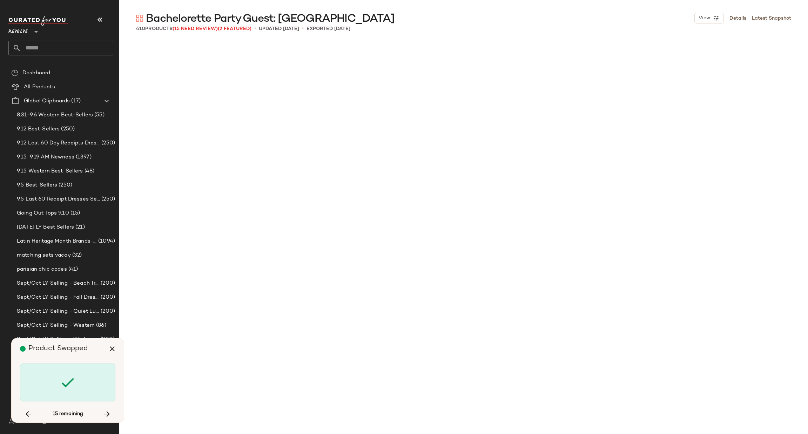
scroll to position [9884, 0]
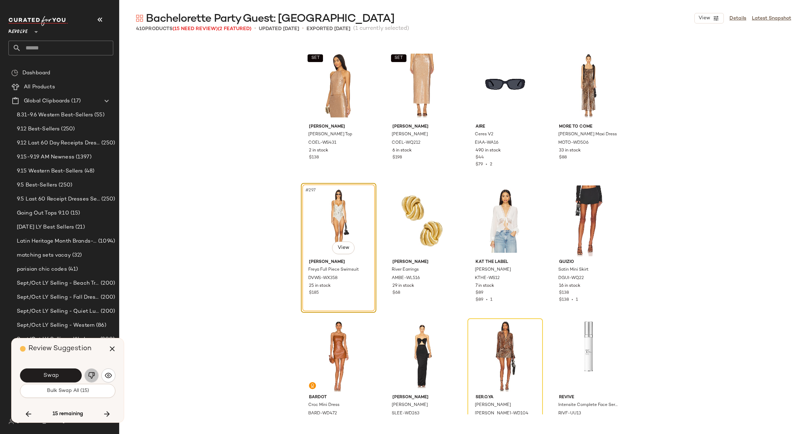
click at [92, 373] on img "button" at bounding box center [91, 375] width 7 height 7
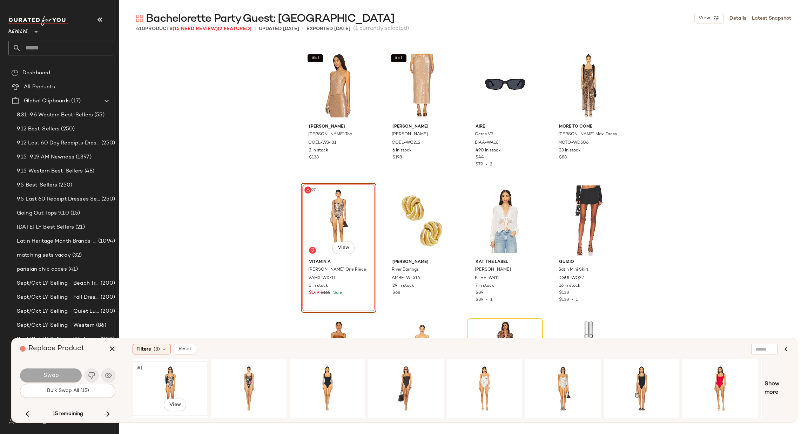
click at [184, 377] on div "#1 View" at bounding box center [170, 389] width 71 height 50
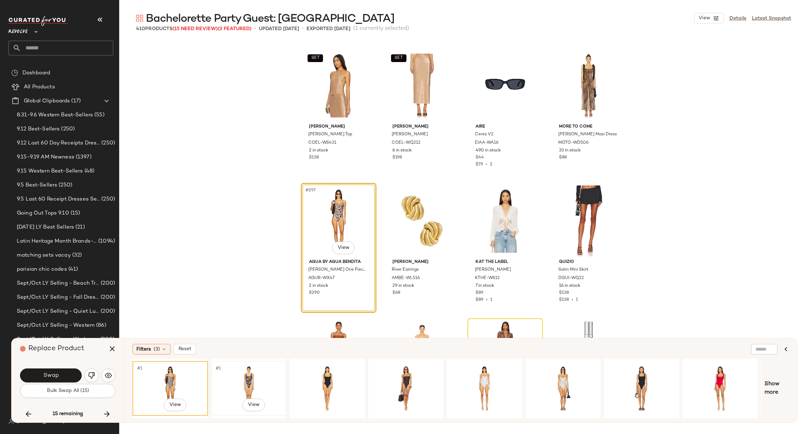
click at [252, 378] on div "#1 View" at bounding box center [249, 389] width 71 height 50
click at [327, 380] on div "#1 View" at bounding box center [327, 389] width 71 height 50
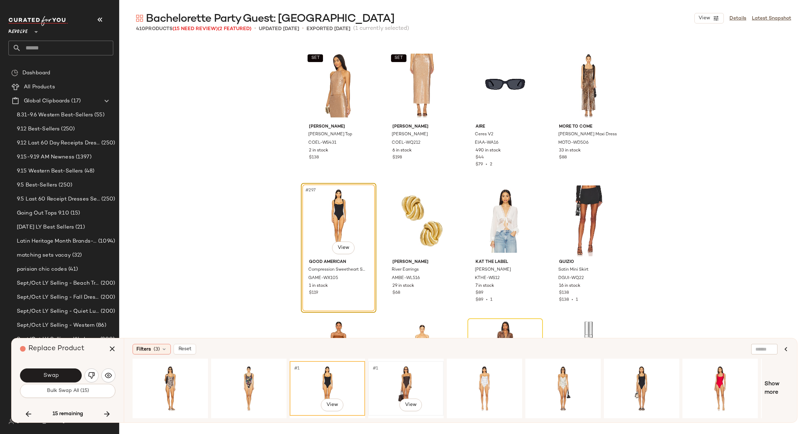
click at [401, 380] on div "#1 View" at bounding box center [406, 389] width 71 height 50
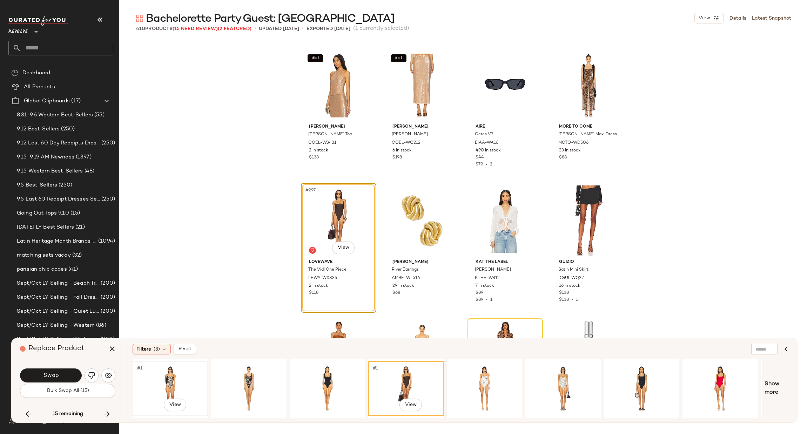
click at [169, 380] on div "#1 View" at bounding box center [170, 389] width 71 height 50
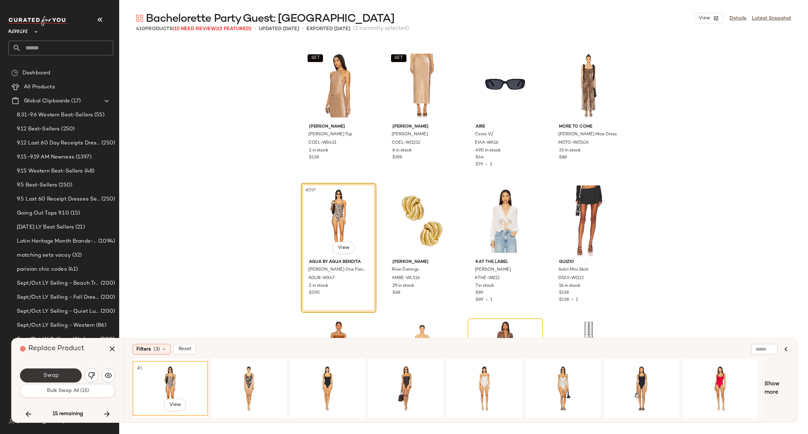
click at [62, 375] on button "Swap" at bounding box center [51, 376] width 62 height 14
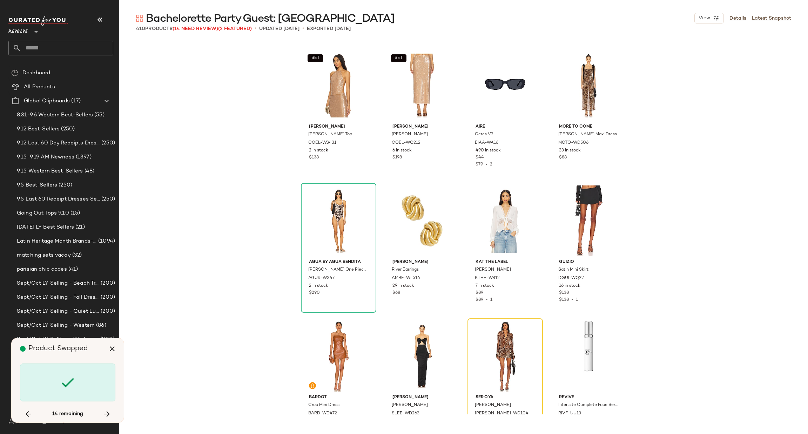
scroll to position [10019, 0]
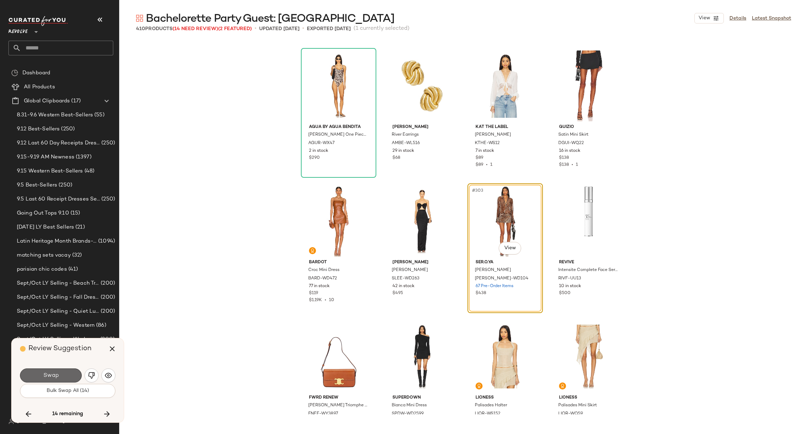
click at [38, 374] on button "Swap" at bounding box center [51, 376] width 62 height 14
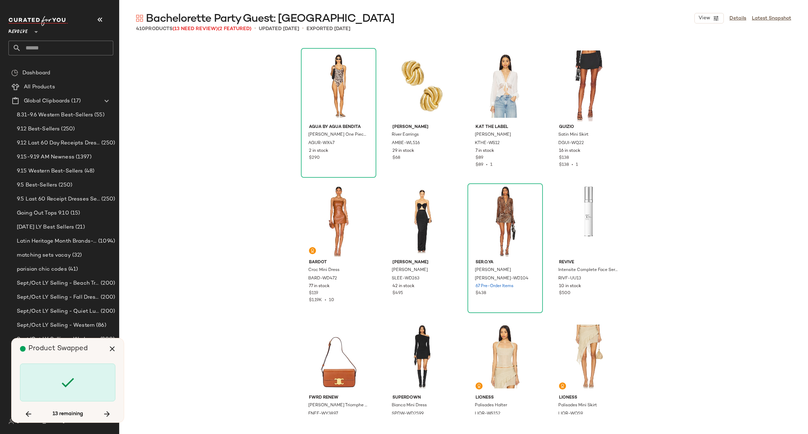
scroll to position [10696, 0]
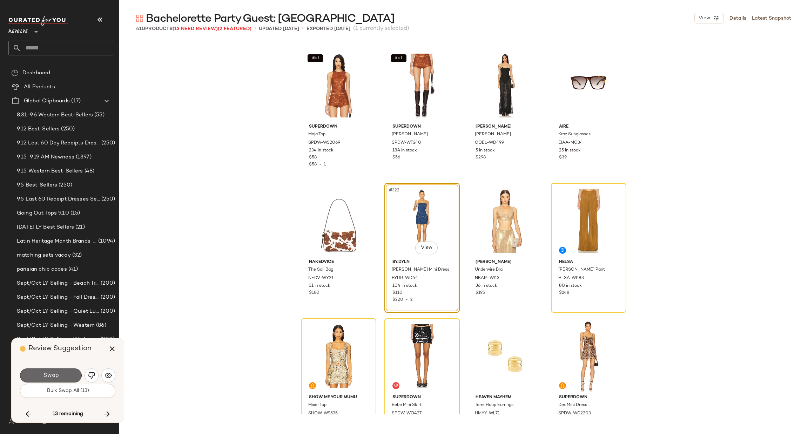
click at [55, 376] on span "Swap" at bounding box center [51, 376] width 16 height 7
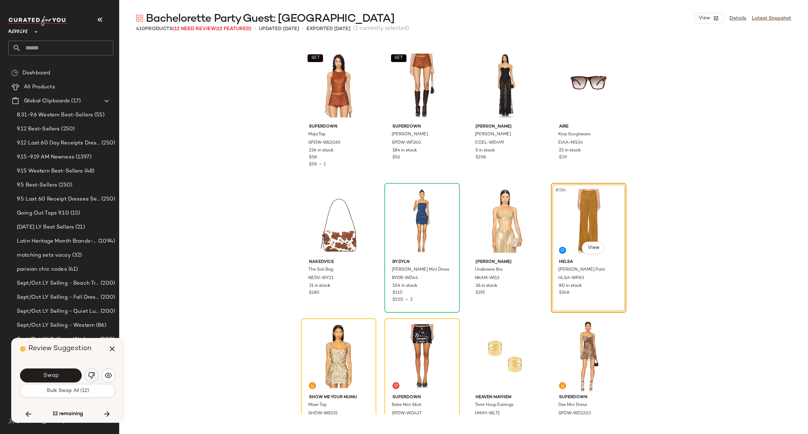
click at [87, 369] on button "button" at bounding box center [92, 376] width 14 height 14
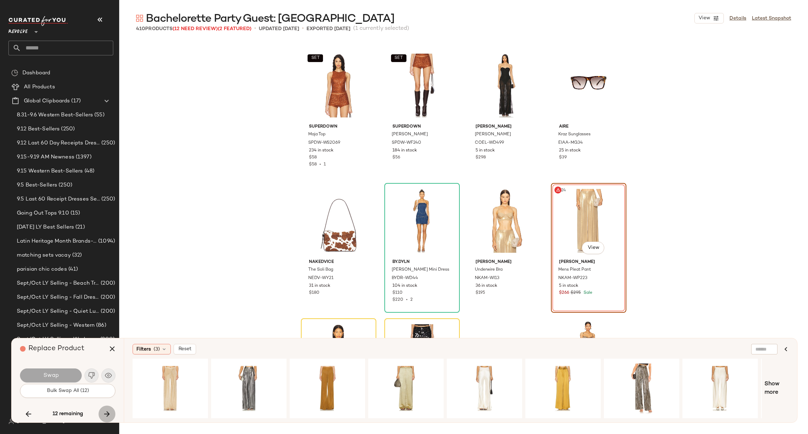
click at [107, 413] on icon "button" at bounding box center [107, 414] width 8 height 8
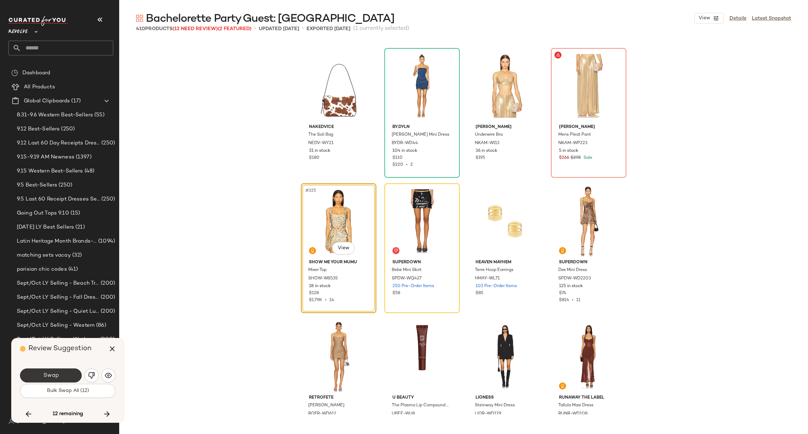
click at [59, 371] on button "Swap" at bounding box center [51, 376] width 62 height 14
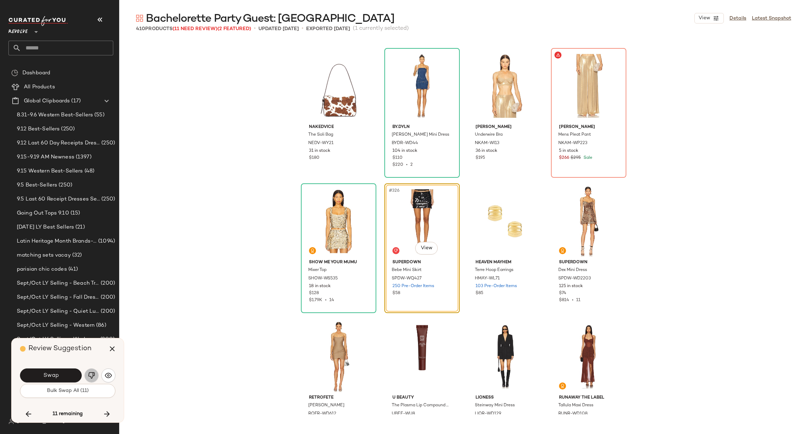
click at [90, 374] on img "button" at bounding box center [91, 375] width 7 height 7
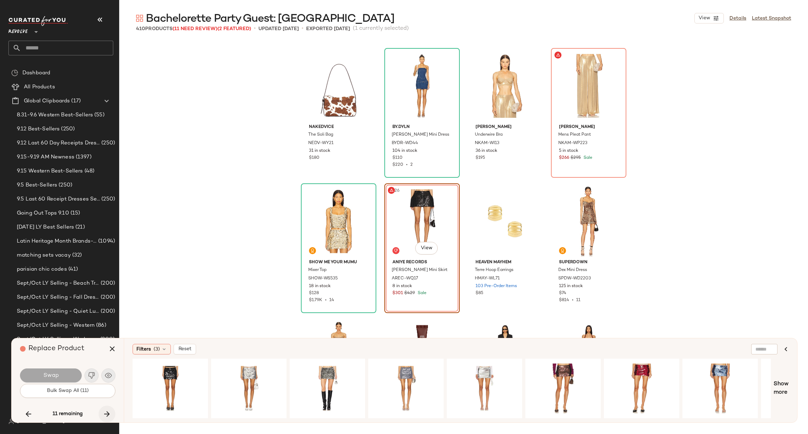
click at [109, 412] on icon "button" at bounding box center [107, 414] width 8 height 8
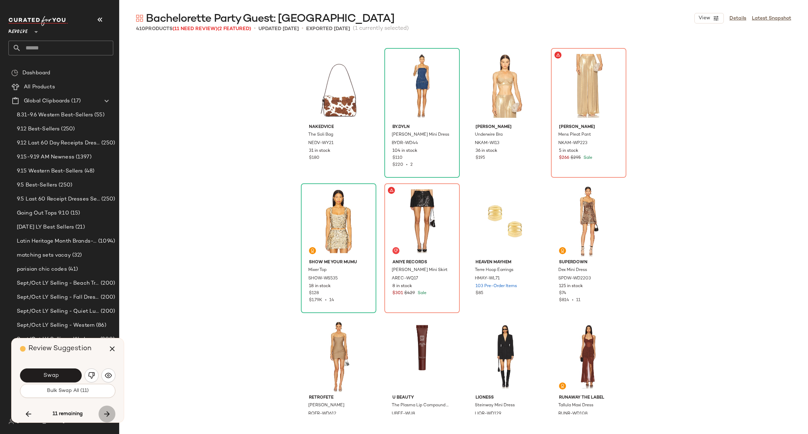
scroll to position [11237, 0]
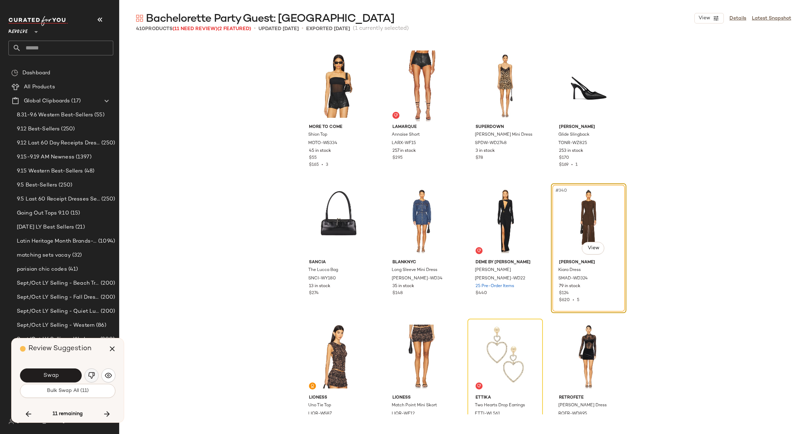
click at [88, 373] on img "button" at bounding box center [91, 375] width 7 height 7
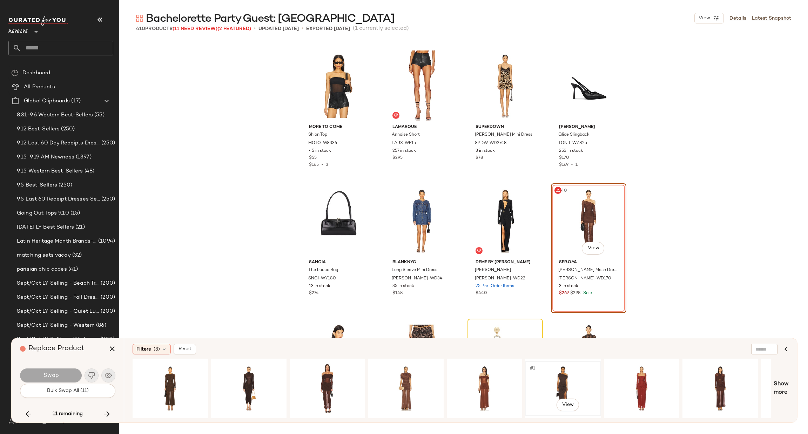
click at [559, 375] on div "#1 View" at bounding box center [563, 389] width 71 height 50
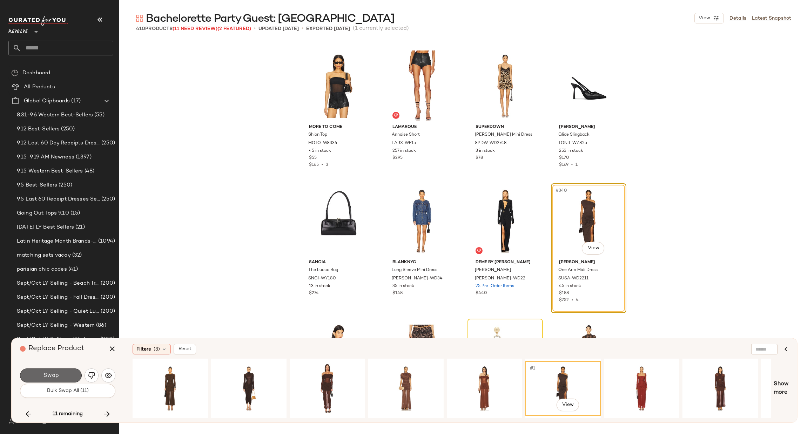
click at [59, 371] on button "Swap" at bounding box center [51, 376] width 62 height 14
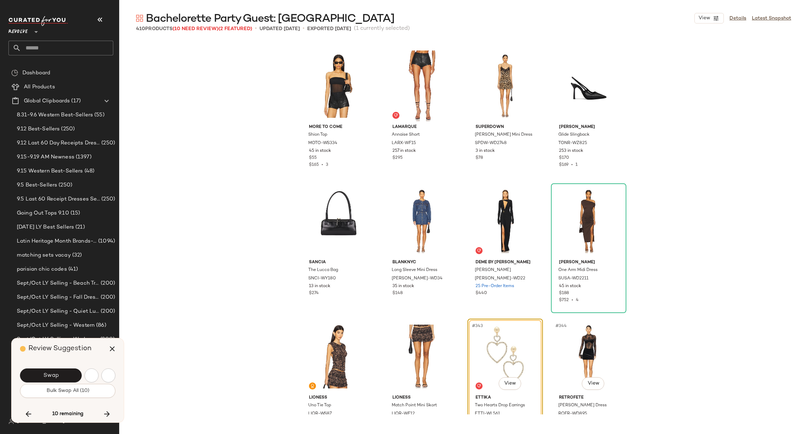
scroll to position [11373, 0]
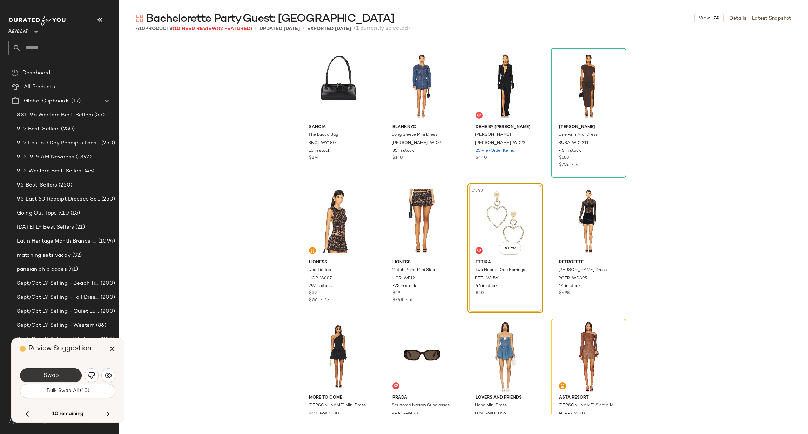
click at [49, 377] on span "Swap" at bounding box center [51, 376] width 16 height 7
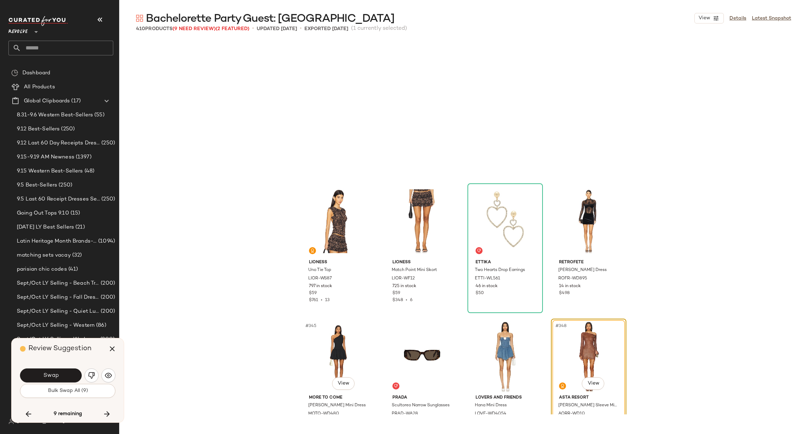
scroll to position [11508, 0]
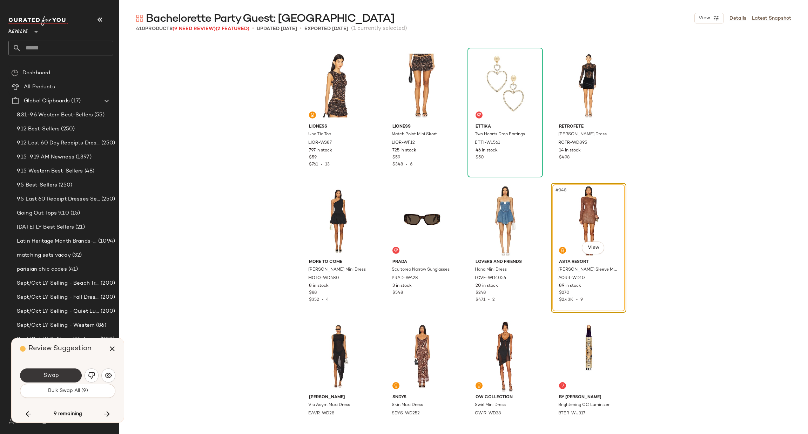
click at [47, 376] on span "Swap" at bounding box center [51, 376] width 16 height 7
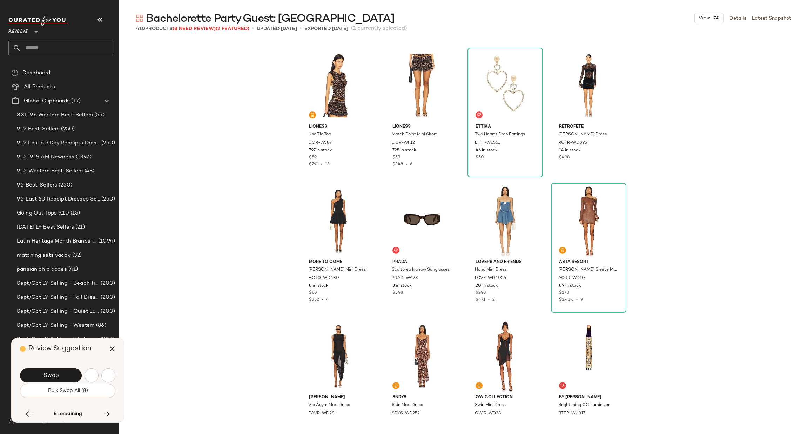
scroll to position [11914, 0]
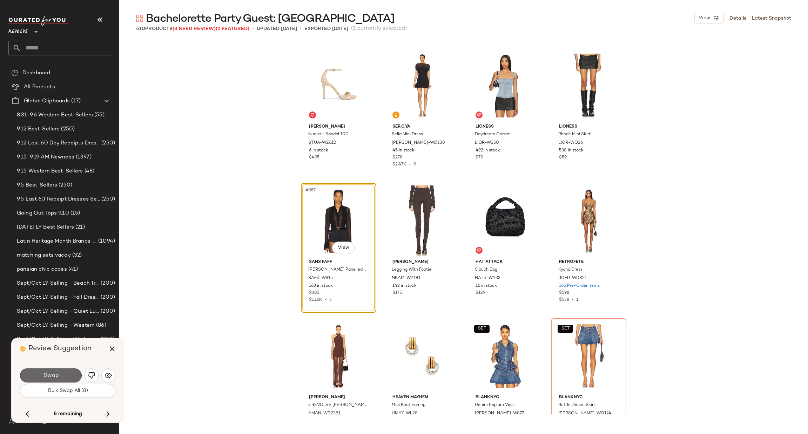
click at [45, 378] on span "Swap" at bounding box center [51, 376] width 16 height 7
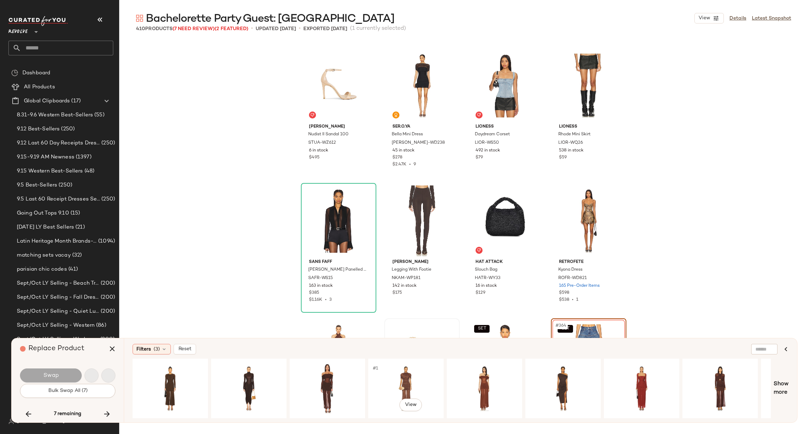
scroll to position [12050, 0]
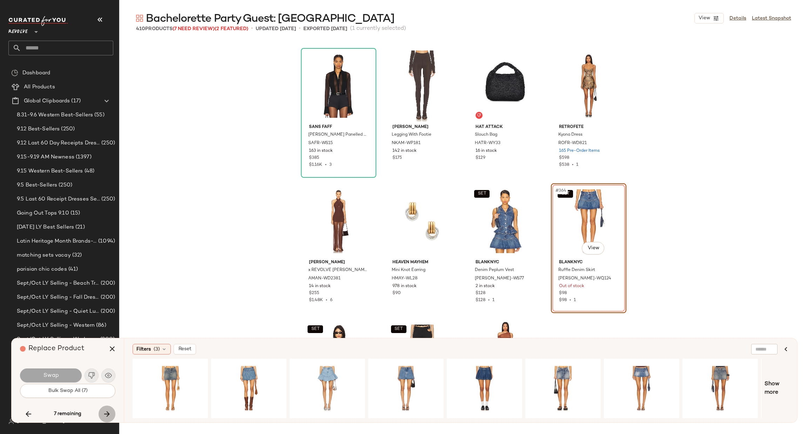
click at [108, 414] on icon "button" at bounding box center [107, 414] width 8 height 8
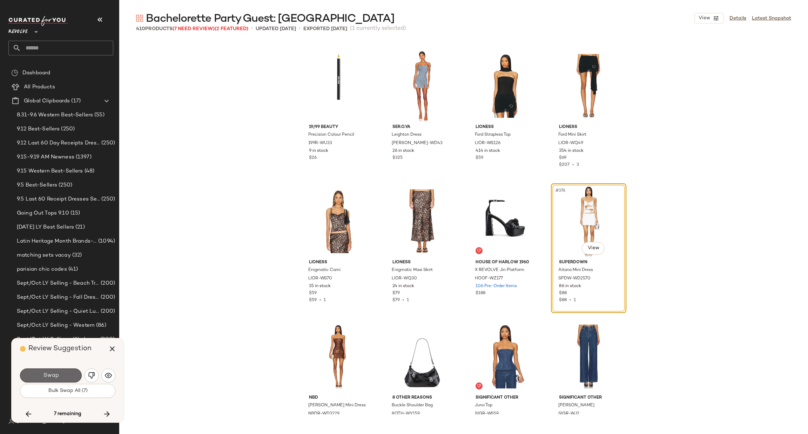
click at [58, 375] on span "Swap" at bounding box center [51, 376] width 16 height 7
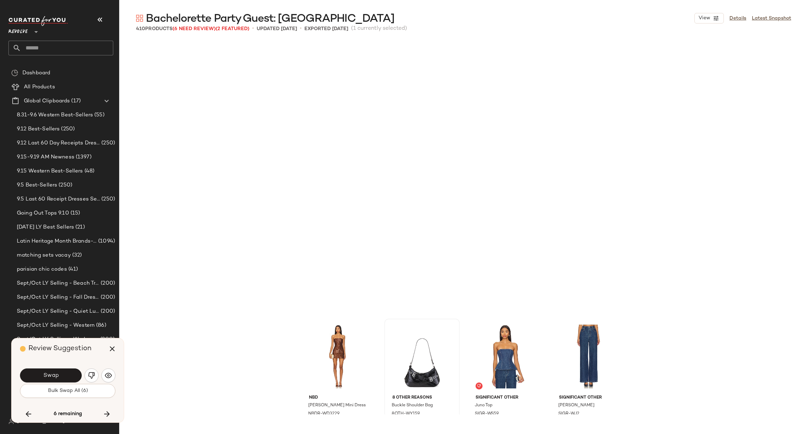
scroll to position [12727, 0]
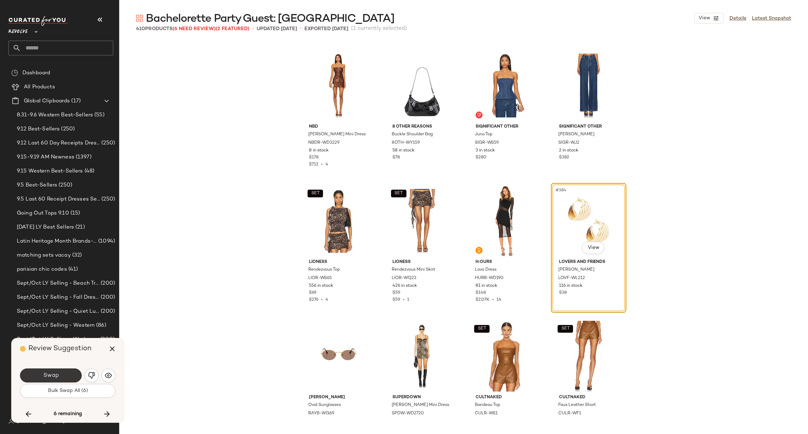
click at [36, 371] on button "Swap" at bounding box center [51, 376] width 62 height 14
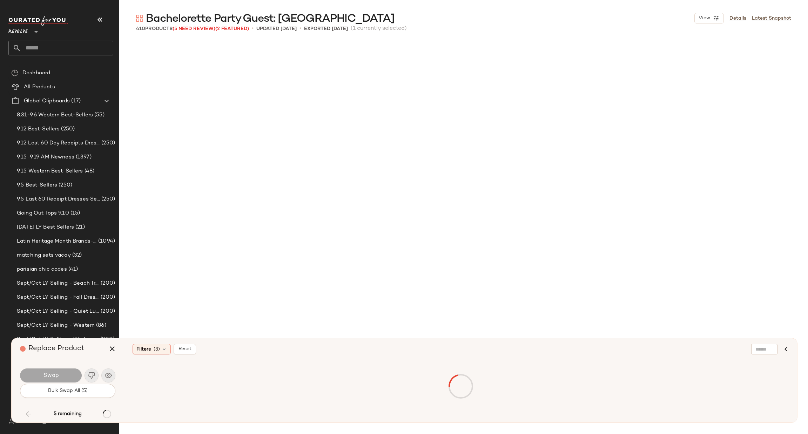
scroll to position [5822, 0]
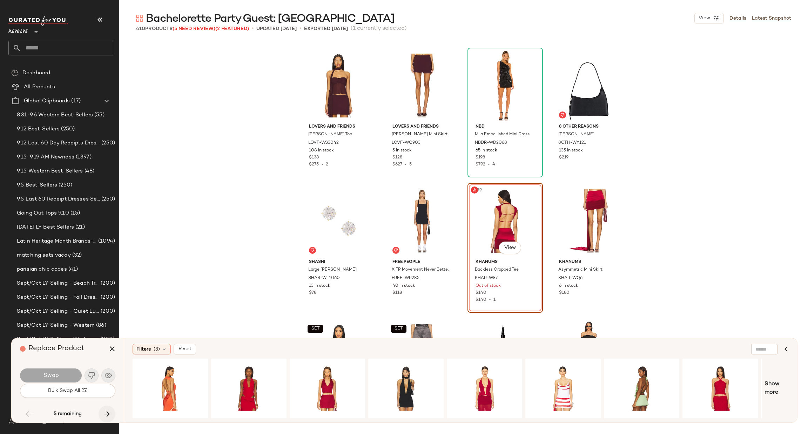
click at [107, 415] on icon "button" at bounding box center [107, 414] width 8 height 8
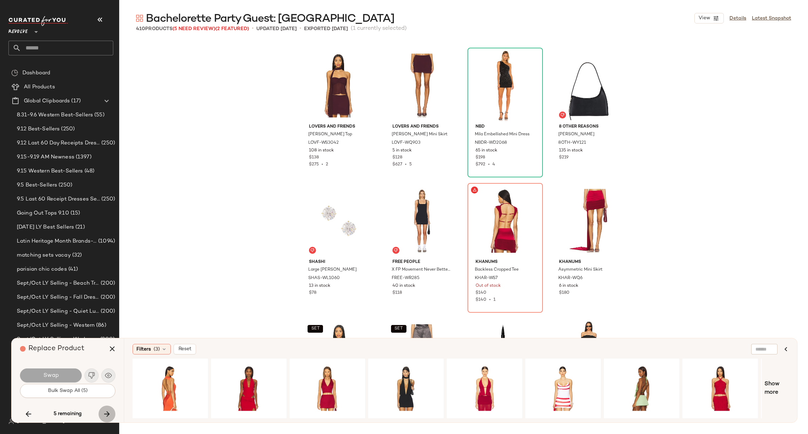
scroll to position [10696, 0]
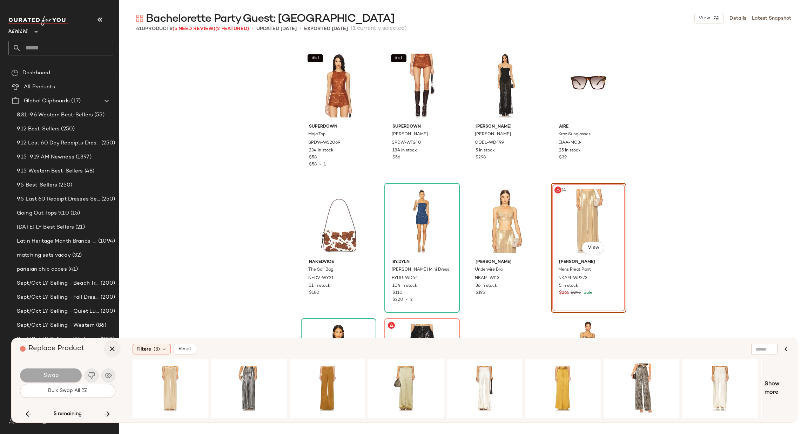
click at [113, 350] on icon "button" at bounding box center [112, 349] width 8 height 8
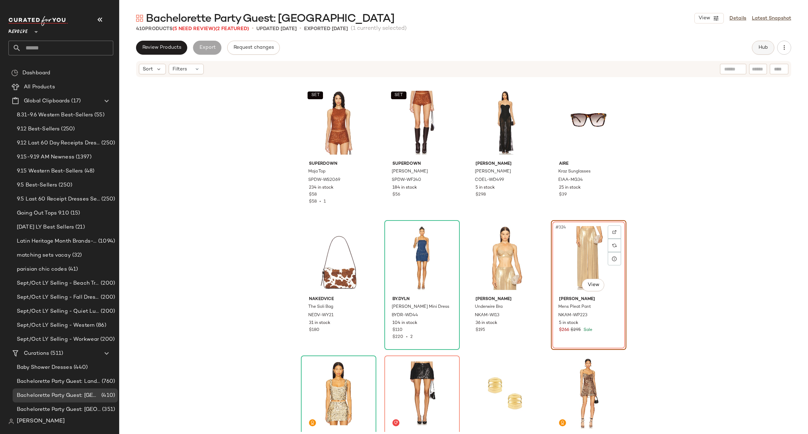
click at [757, 47] on button "Hub" at bounding box center [763, 48] width 22 height 14
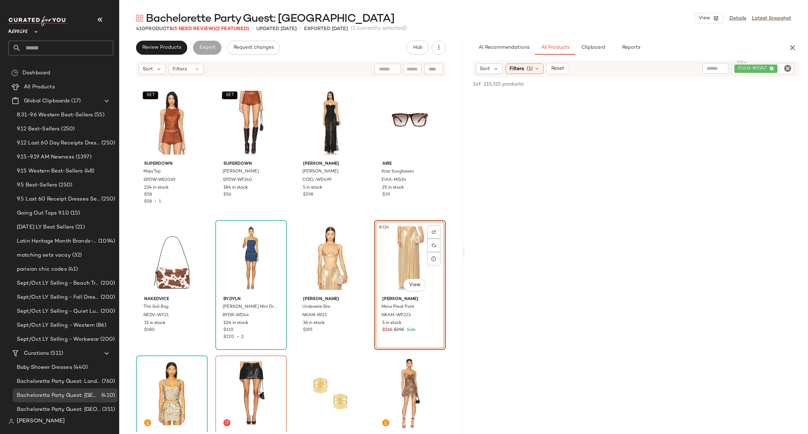
click at [786, 66] on icon "Clear Filter" at bounding box center [788, 68] width 8 height 8
type input "***"
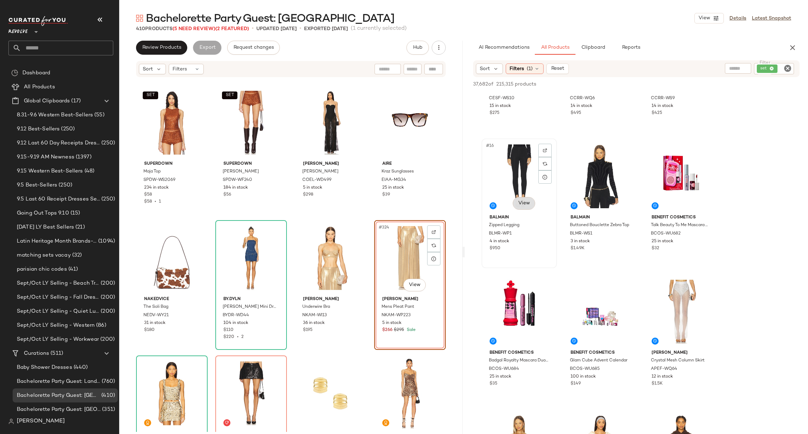
scroll to position [842, 0]
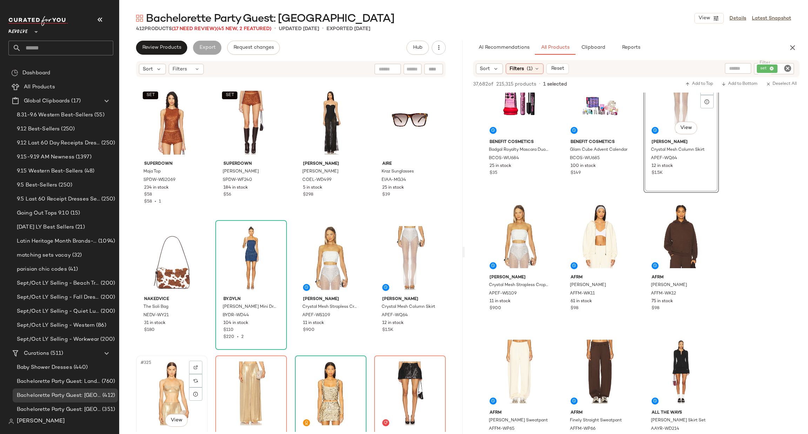
click at [161, 383] on div "#325 View" at bounding box center [172, 393] width 67 height 71
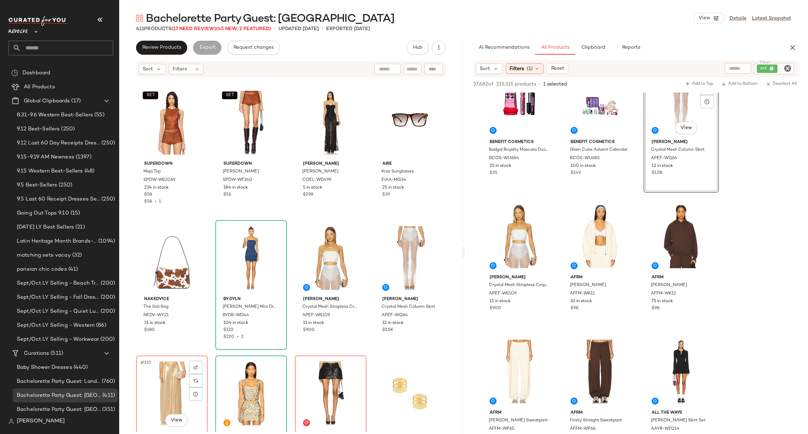
click at [161, 383] on div "#325 View" at bounding box center [172, 393] width 67 height 71
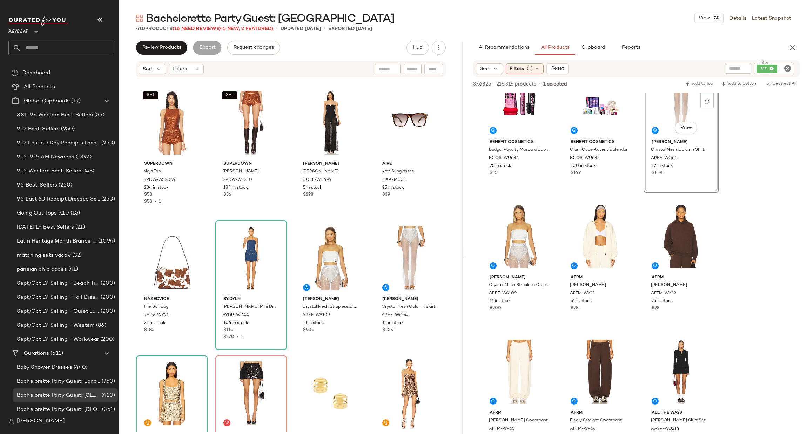
click at [790, 65] on icon "Clear Filter" at bounding box center [788, 68] width 8 height 8
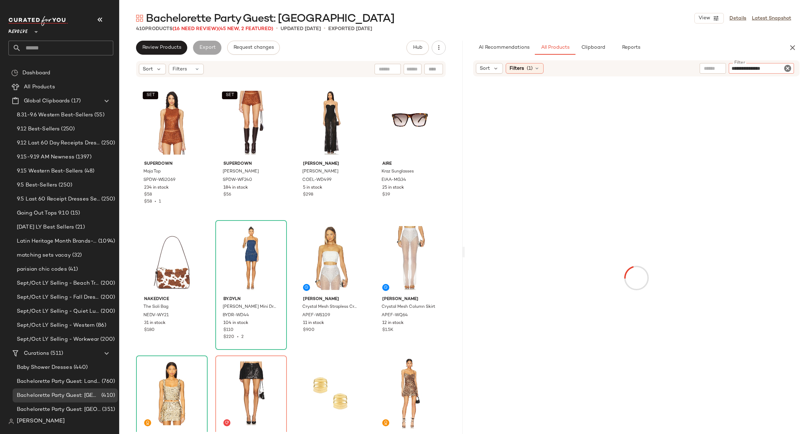
type input "**********"
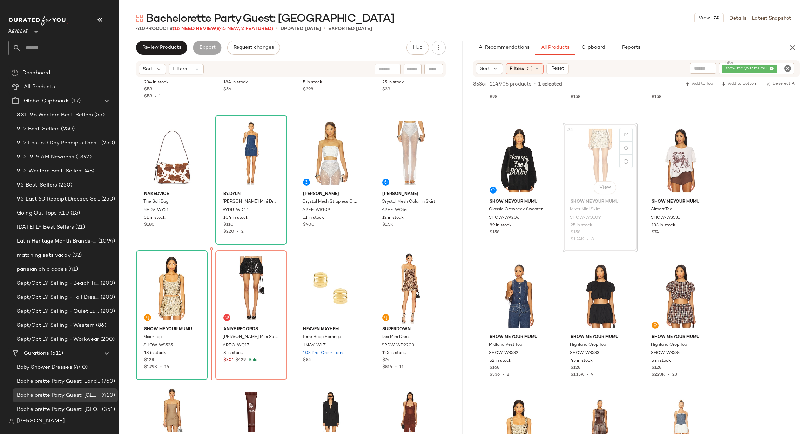
scroll to position [10802, 0]
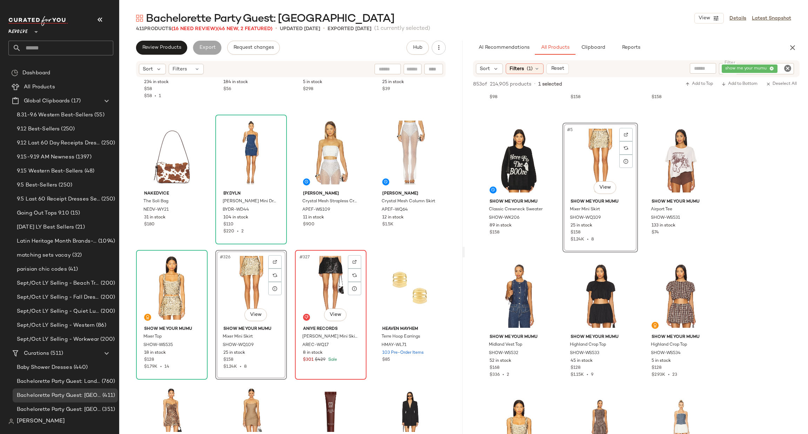
click at [308, 280] on div "#327 View" at bounding box center [330, 288] width 67 height 71
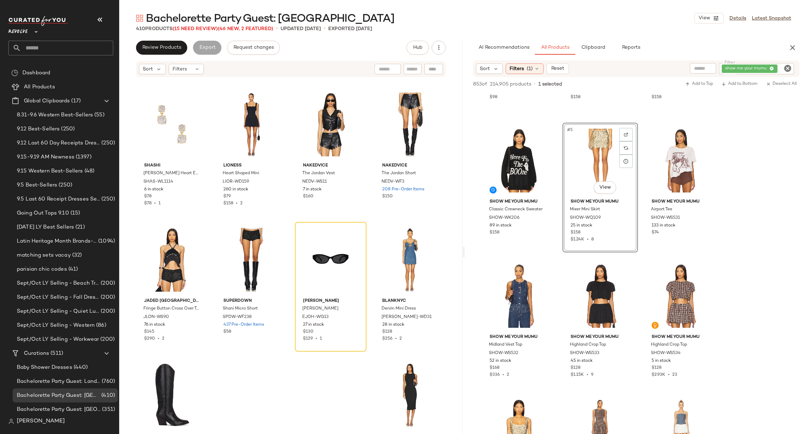
scroll to position [13592, 0]
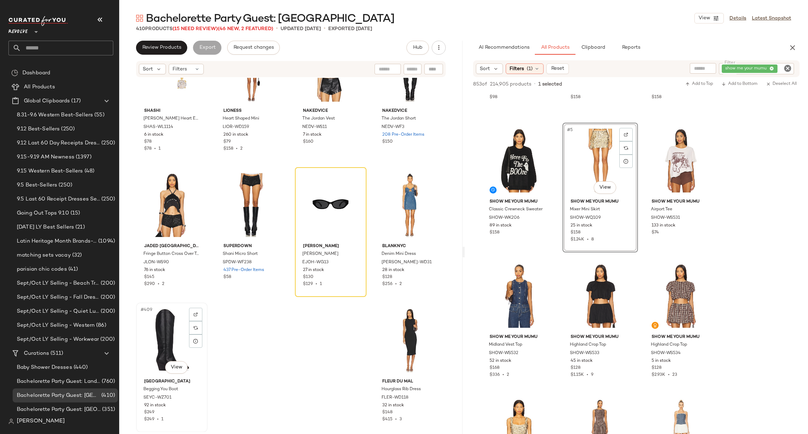
click at [162, 333] on div "#409 View" at bounding box center [172, 340] width 67 height 71
click at [166, 339] on div "#409 View" at bounding box center [172, 340] width 67 height 71
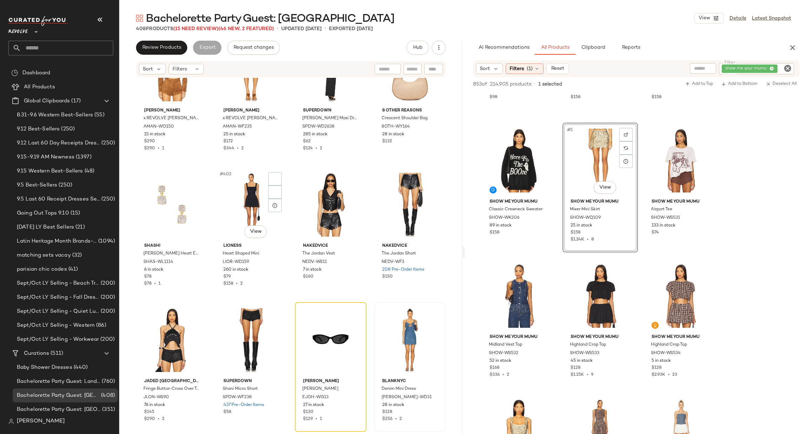
scroll to position [13457, 0]
click at [314, 328] on div "#407 View" at bounding box center [330, 340] width 67 height 71
click at [352, 326] on icon at bounding box center [354, 328] width 5 height 5
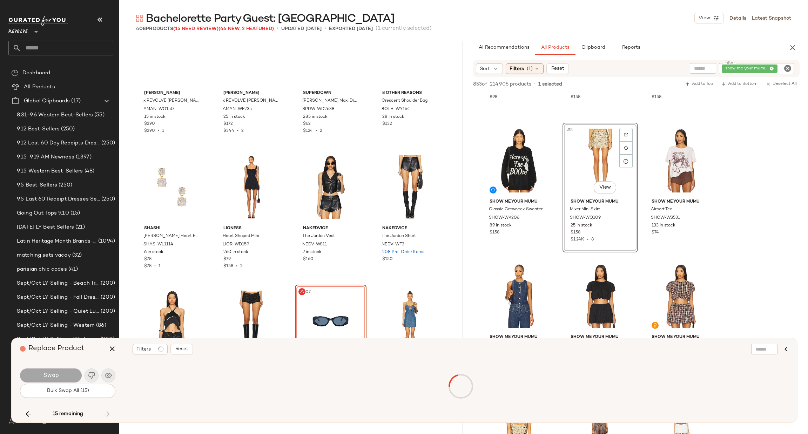
scroll to position [13437, 0]
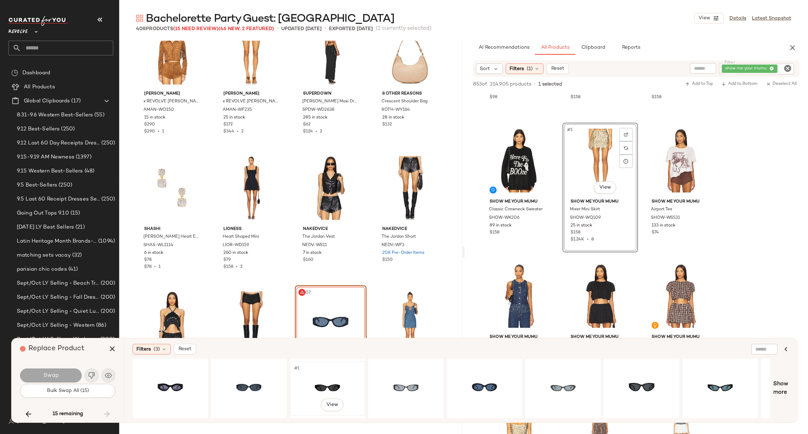
click at [319, 381] on div "#1 View" at bounding box center [327, 389] width 71 height 50
click at [58, 373] on span "Swap" at bounding box center [51, 376] width 16 height 7
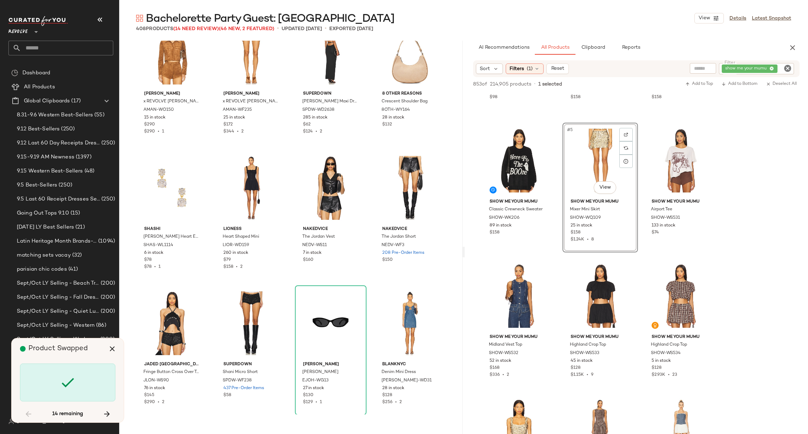
drag, startPoint x: 110, startPoint y: 349, endPoint x: 133, endPoint y: 345, distance: 22.8
click at [111, 349] on icon "button" at bounding box center [112, 349] width 8 height 8
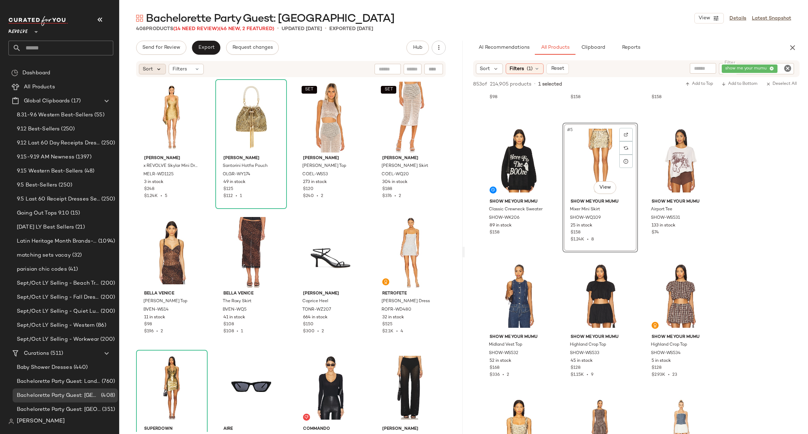
click at [156, 69] on icon at bounding box center [159, 69] width 6 height 6
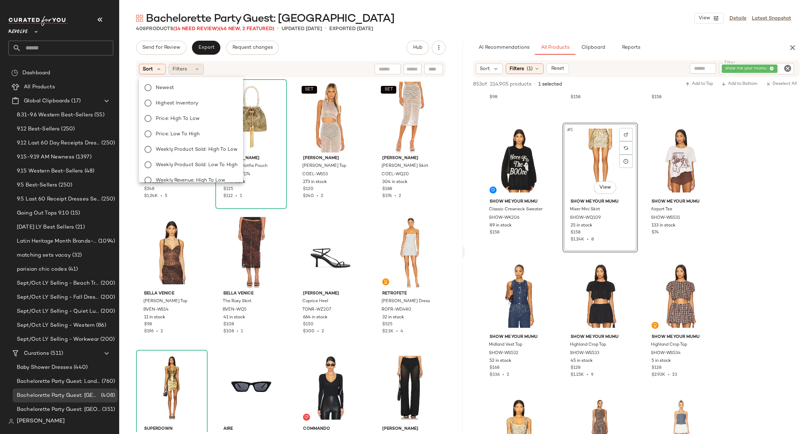
click at [187, 73] on div "Filters" at bounding box center [186, 69] width 35 height 11
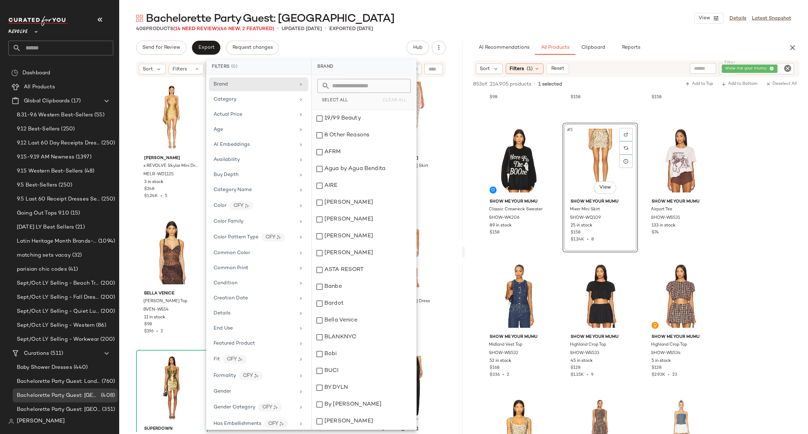
click at [129, 235] on div "Michael Costello x REVOLVE Skylar Mini Dress MELR-WD1125 3 in stock $248 $1.24K…" at bounding box center [290, 255] width 343 height 354
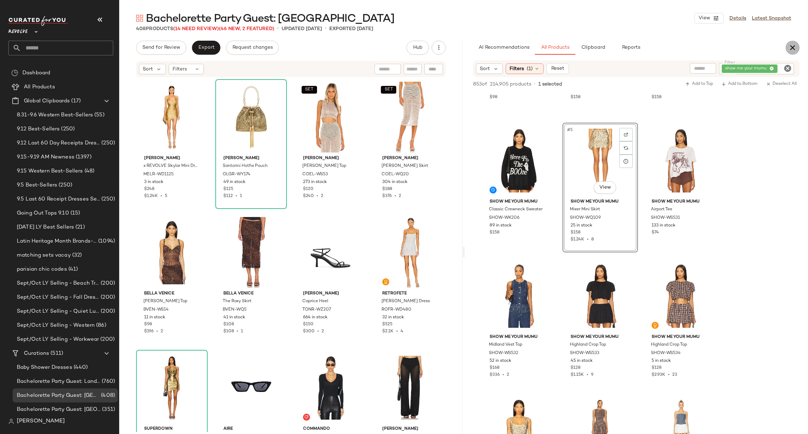
click at [792, 46] on icon "button" at bounding box center [792, 47] width 8 height 8
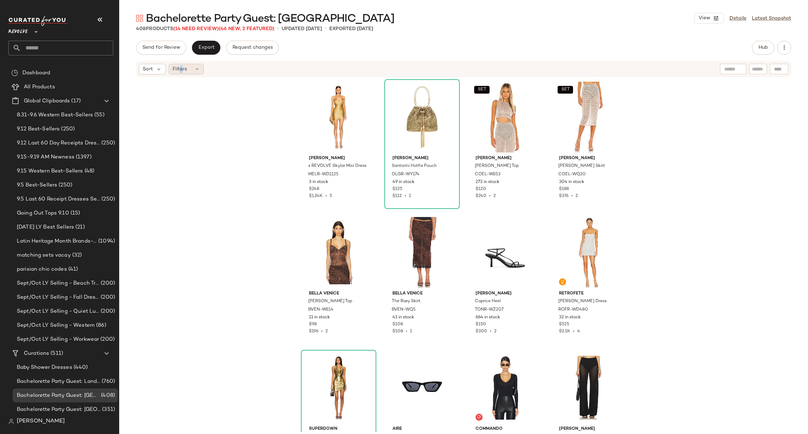
click at [181, 70] on span "Filters" at bounding box center [180, 69] width 14 height 7
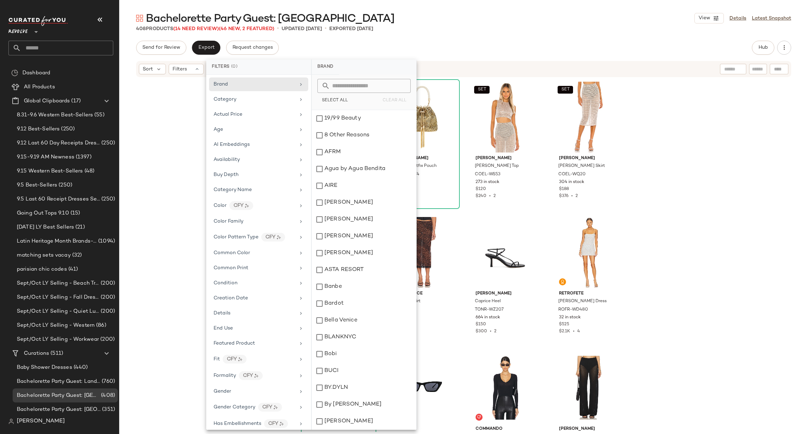
click at [162, 276] on div "Michael Costello x REVOLVE Skylar Mini Dress MELR-WD1125 3 in stock $248 $1.24K…" at bounding box center [463, 255] width 689 height 354
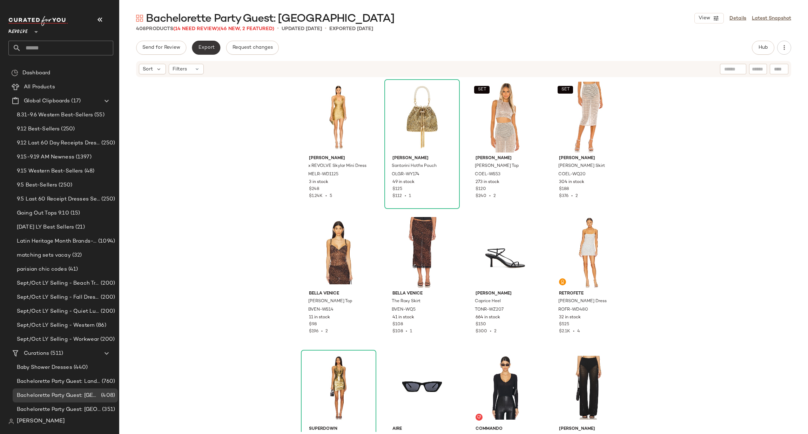
click at [203, 46] on span "Export" at bounding box center [206, 48] width 16 height 6
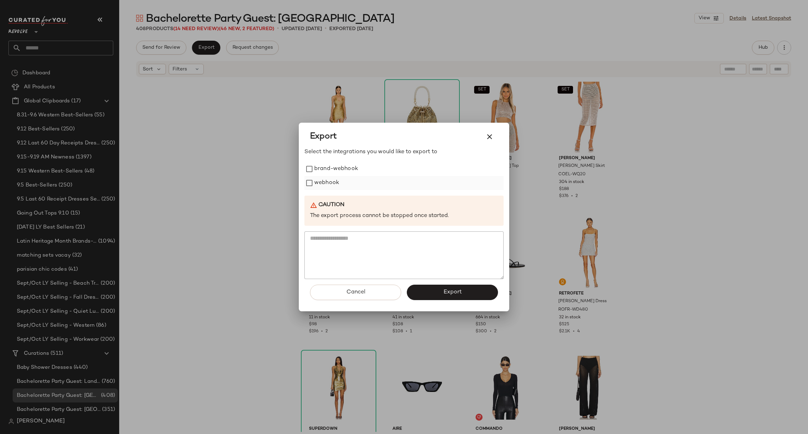
click at [330, 182] on label "webhook" at bounding box center [326, 183] width 25 height 14
click at [466, 291] on button "Export" at bounding box center [452, 292] width 91 height 15
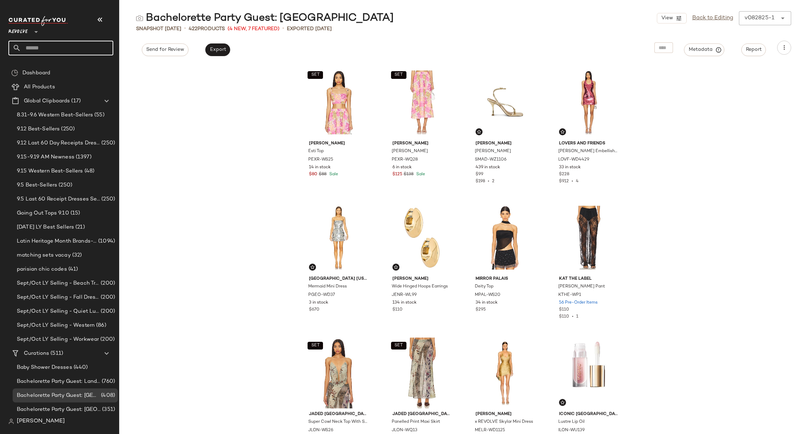
drag, startPoint x: 57, startPoint y: 46, endPoint x: 53, endPoint y: 43, distance: 5.2
click at [56, 46] on input "text" at bounding box center [67, 48] width 92 height 15
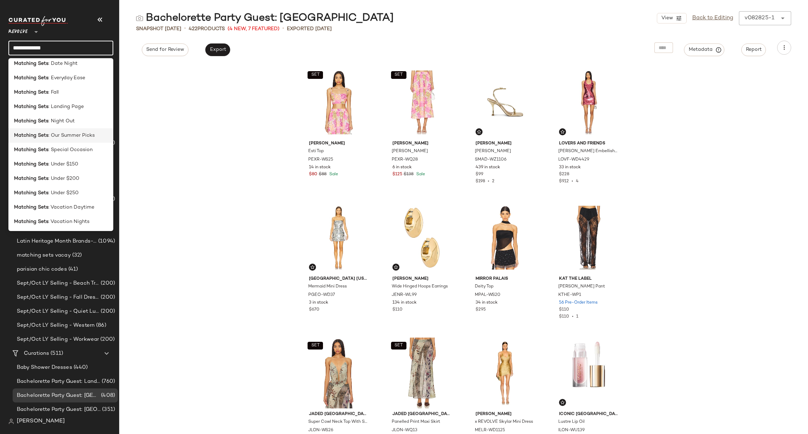
scroll to position [221, 0]
type input "**********"
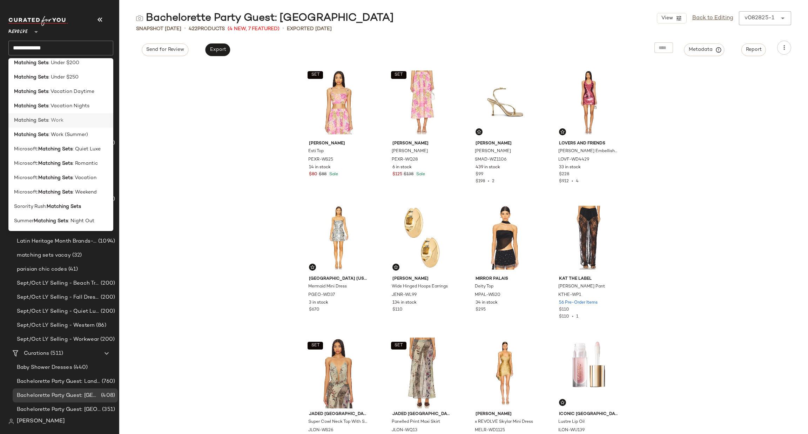
click at [73, 122] on div "Matching Sets : Work" at bounding box center [61, 120] width 94 height 7
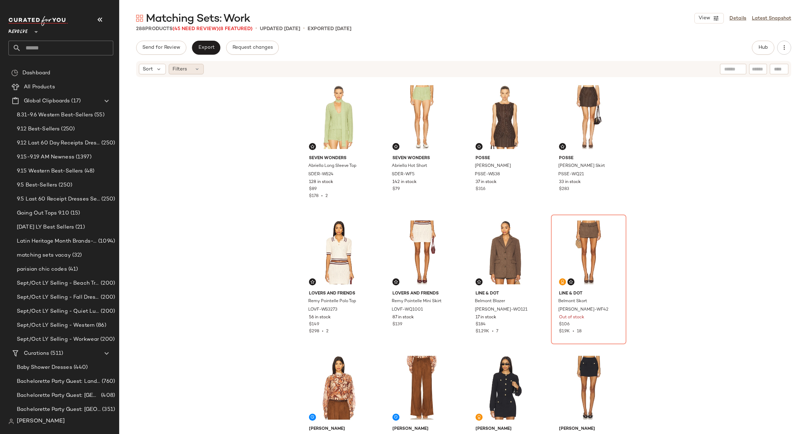
click at [188, 68] on div "Filters" at bounding box center [186, 69] width 35 height 11
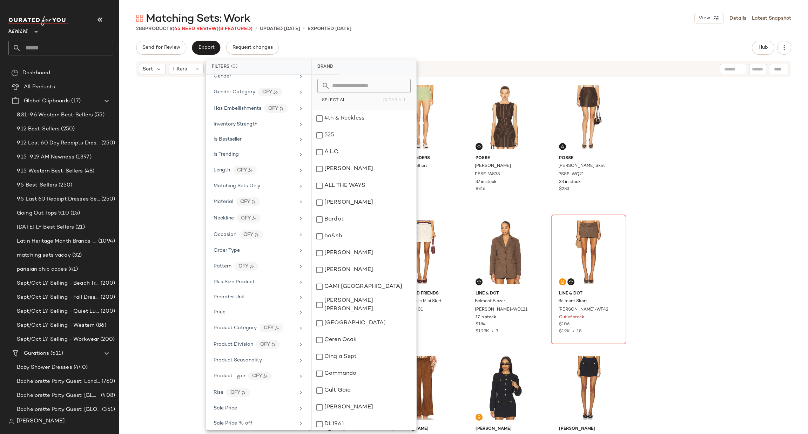
scroll to position [466, 0]
click at [269, 268] on div "Sale Price" at bounding box center [258, 264] width 99 height 14
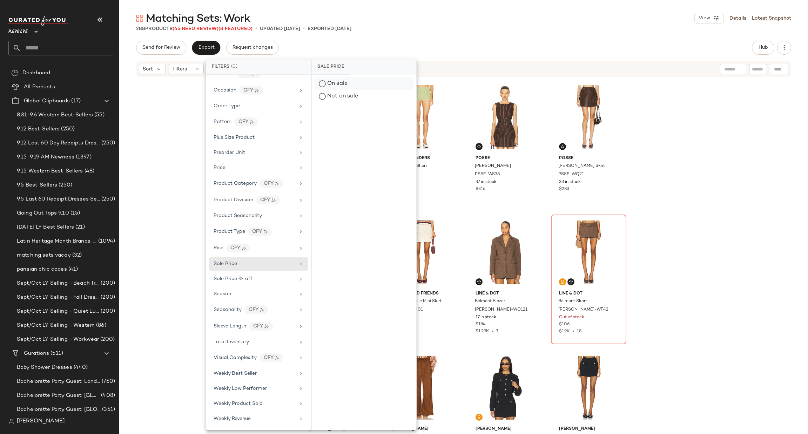
click at [344, 83] on div "On sale" at bounding box center [364, 84] width 99 height 13
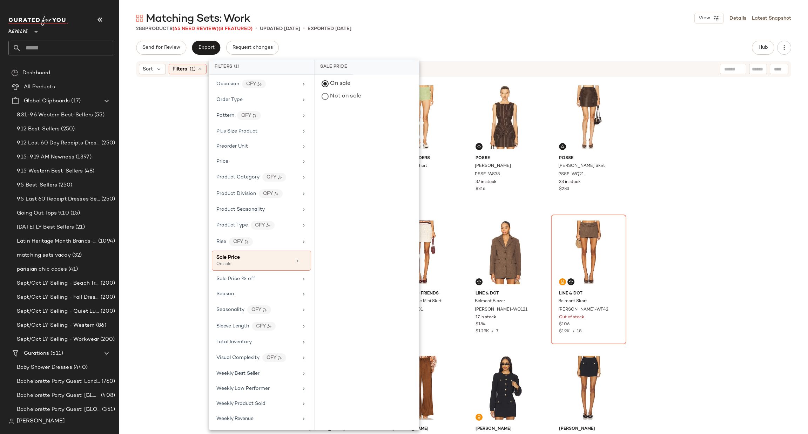
click at [518, 22] on div "Matching Sets: Work View Details Latest Snapshot" at bounding box center [463, 18] width 689 height 14
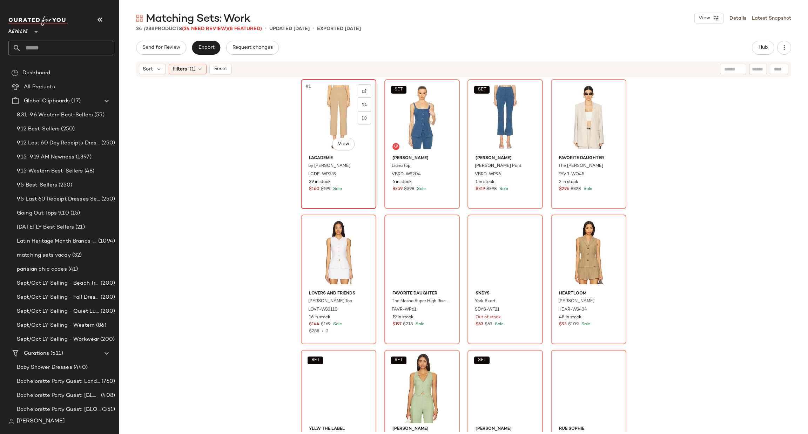
click at [318, 127] on div "#1 View" at bounding box center [338, 117] width 71 height 71
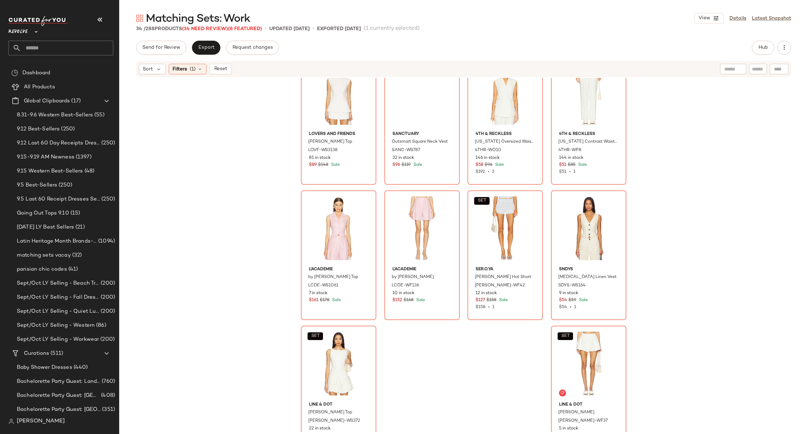
scroll to position [865, 0]
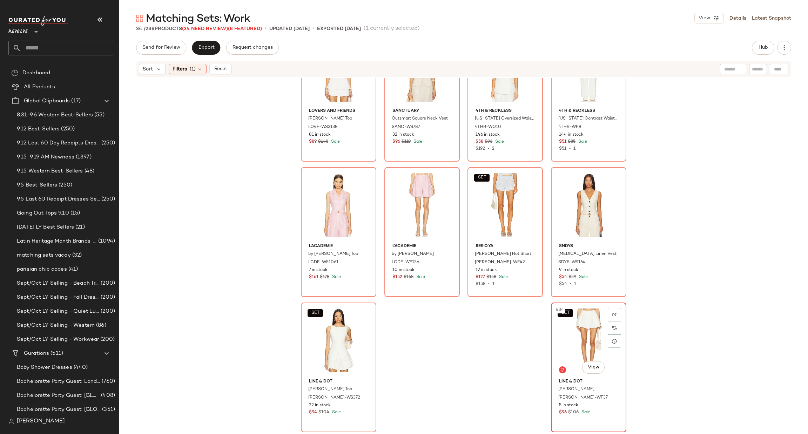
click at [557, 335] on div "SET #34 View" at bounding box center [588, 340] width 71 height 71
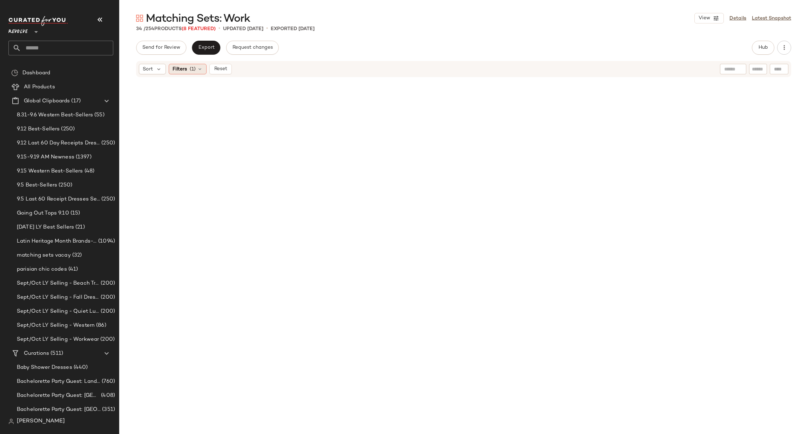
click at [193, 72] on span "(1)" at bounding box center [193, 69] width 6 height 7
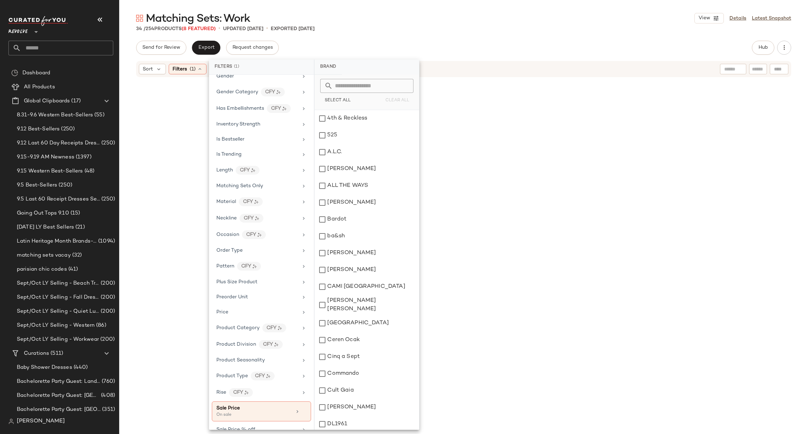
scroll to position [472, 0]
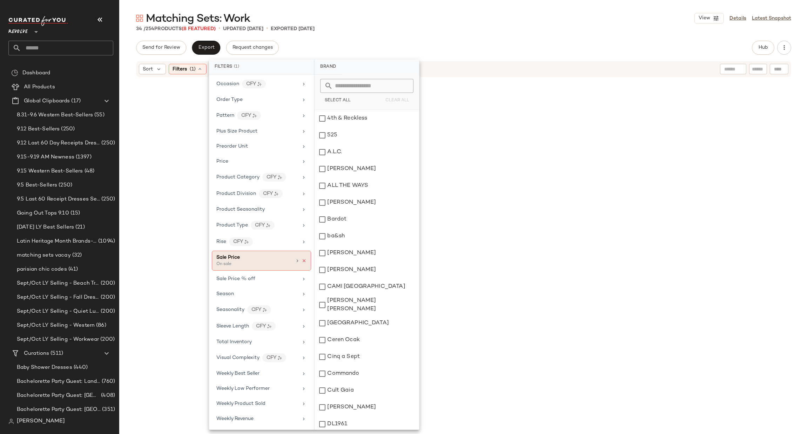
click at [302, 259] on icon at bounding box center [304, 261] width 5 height 5
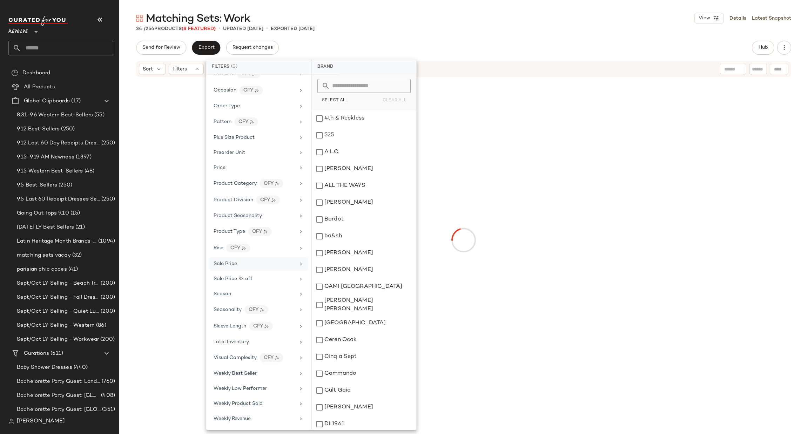
scroll to position [466, 0]
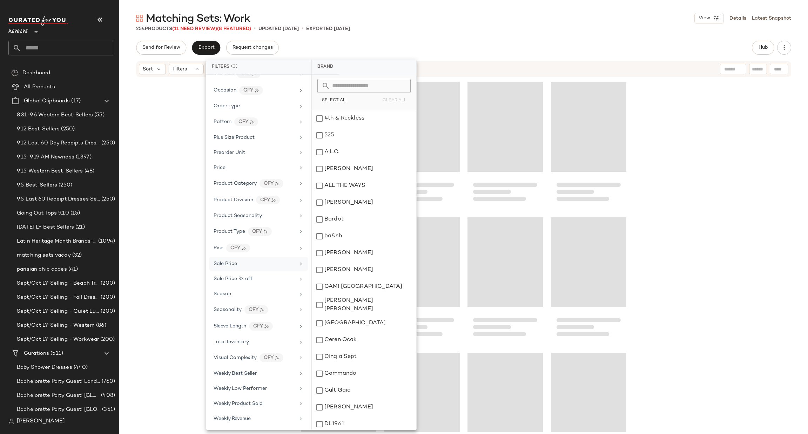
click at [766, 118] on div at bounding box center [463, 255] width 689 height 354
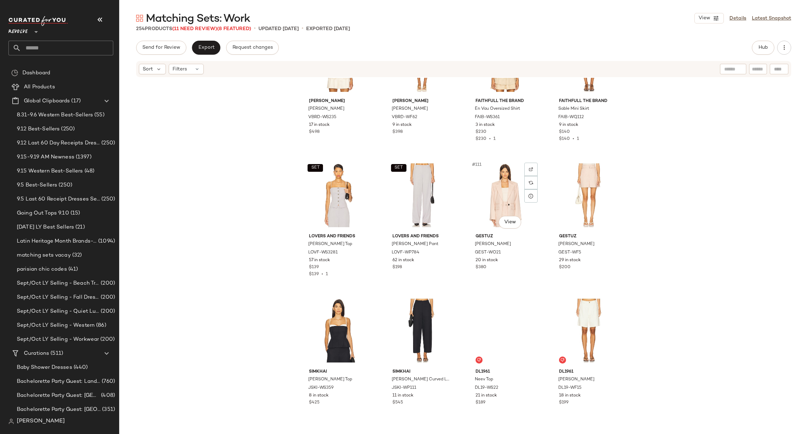
scroll to position [3793, 0]
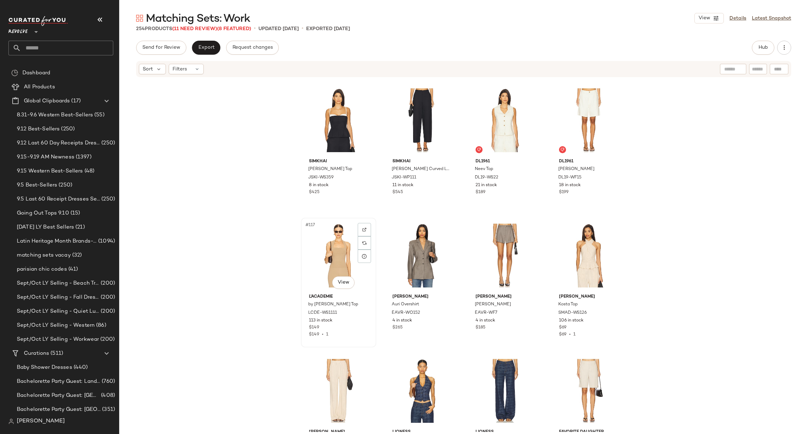
click at [314, 244] on div "#117 View" at bounding box center [338, 255] width 71 height 71
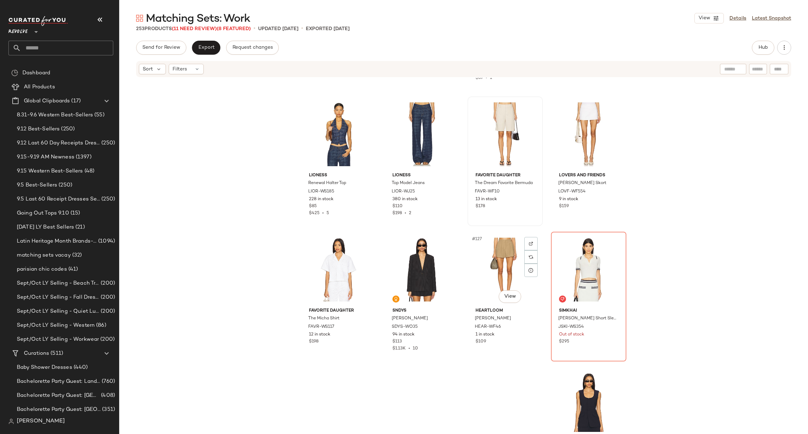
scroll to position [4056, 0]
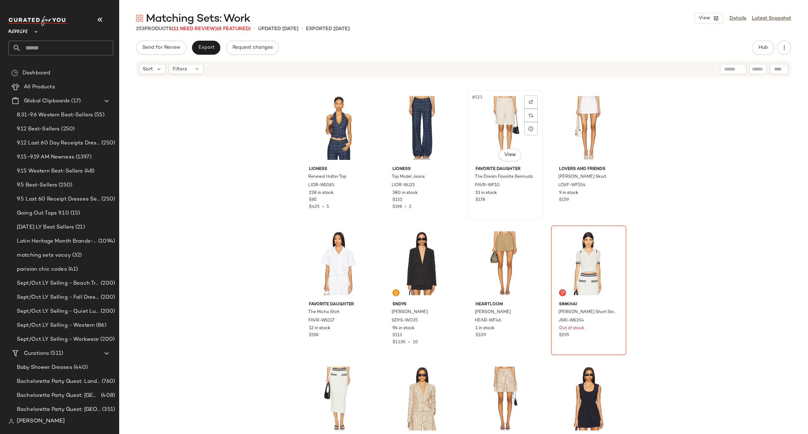
click at [495, 117] on div "#123 View" at bounding box center [505, 128] width 71 height 71
click at [517, 264] on div "#127 View" at bounding box center [505, 263] width 71 height 71
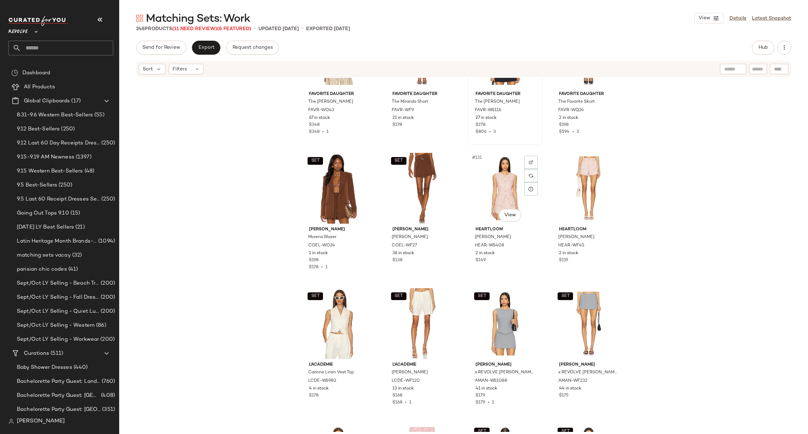
scroll to position [4477, 0]
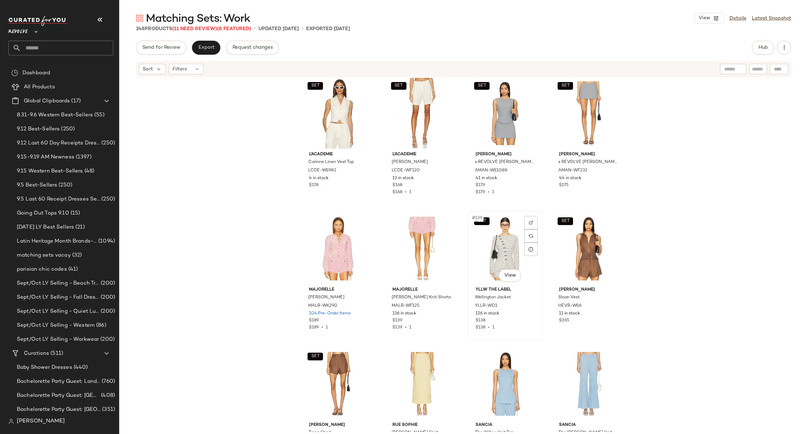
click at [502, 240] on div "SET #139 View" at bounding box center [505, 248] width 71 height 71
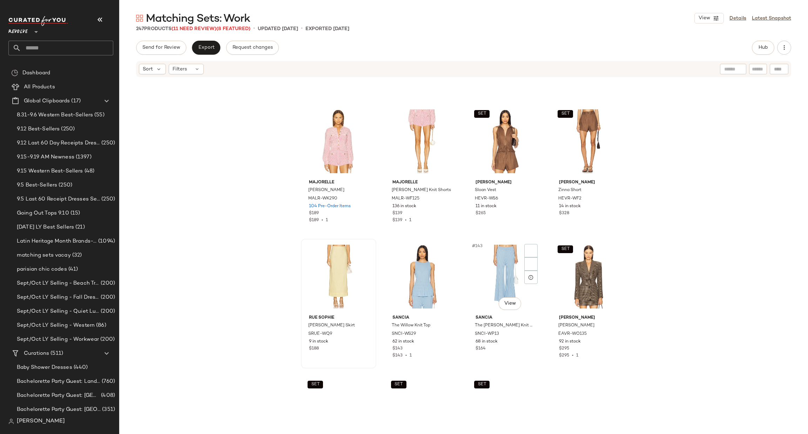
scroll to position [4635, 0]
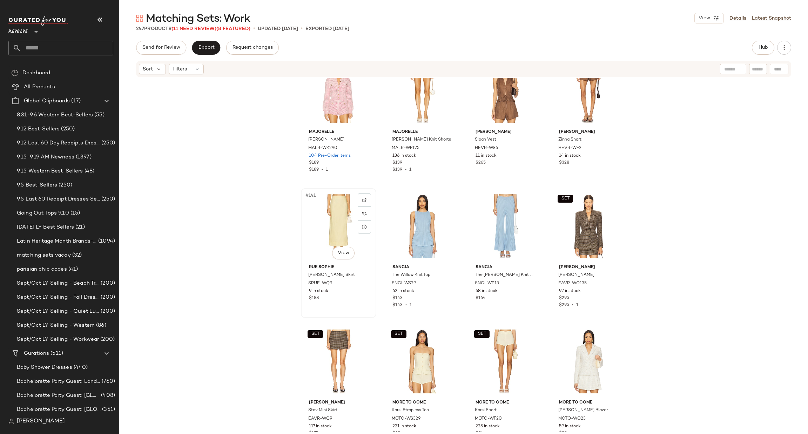
click at [331, 215] on div "#141 View" at bounding box center [338, 226] width 71 height 71
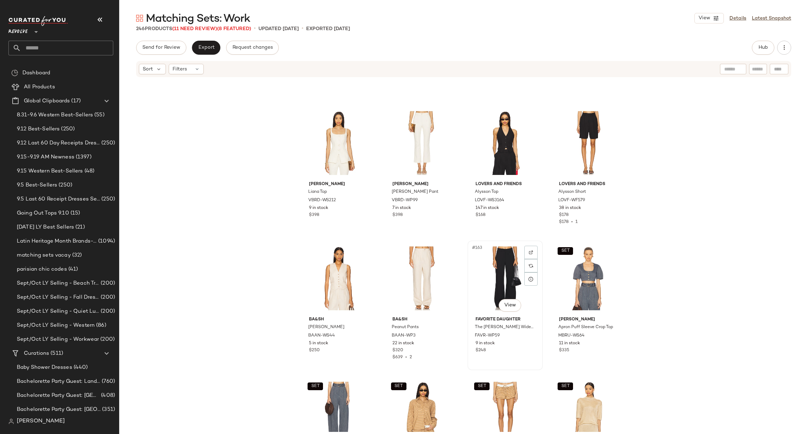
scroll to position [5372, 0]
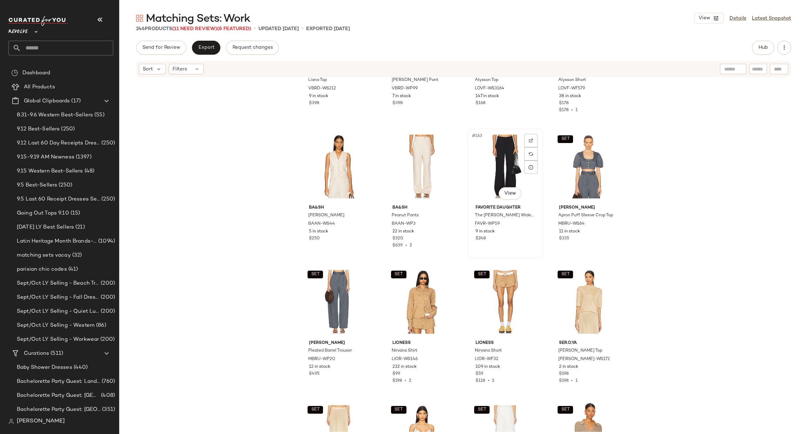
click at [492, 160] on div "#163 View" at bounding box center [505, 166] width 71 height 71
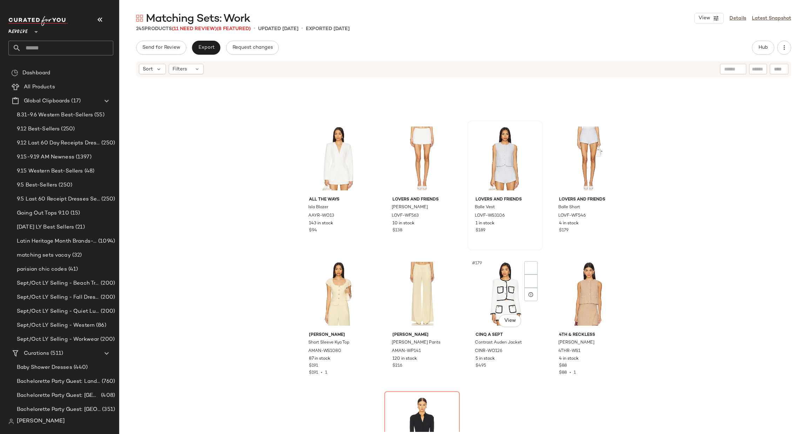
scroll to position [5951, 0]
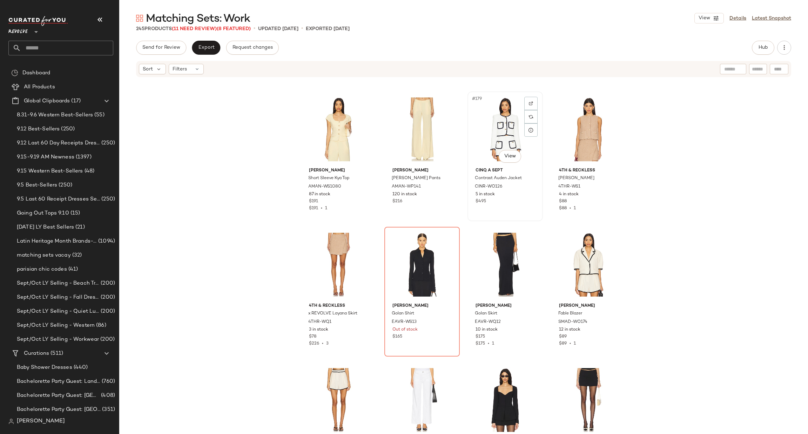
click at [489, 127] on div "#179 View" at bounding box center [505, 129] width 71 height 71
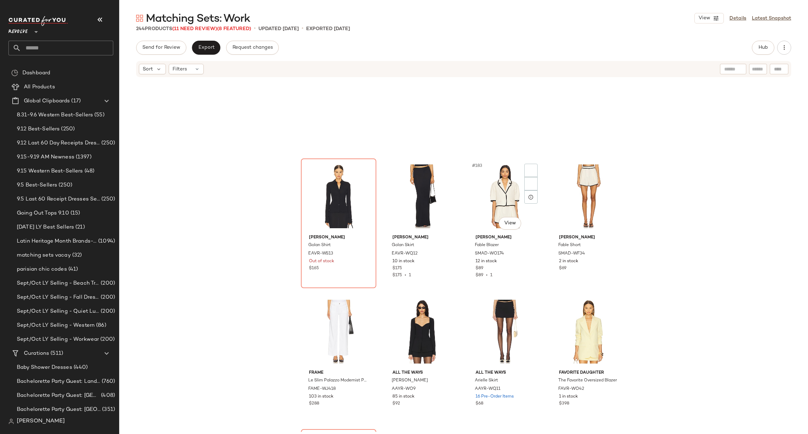
scroll to position [6161, 0]
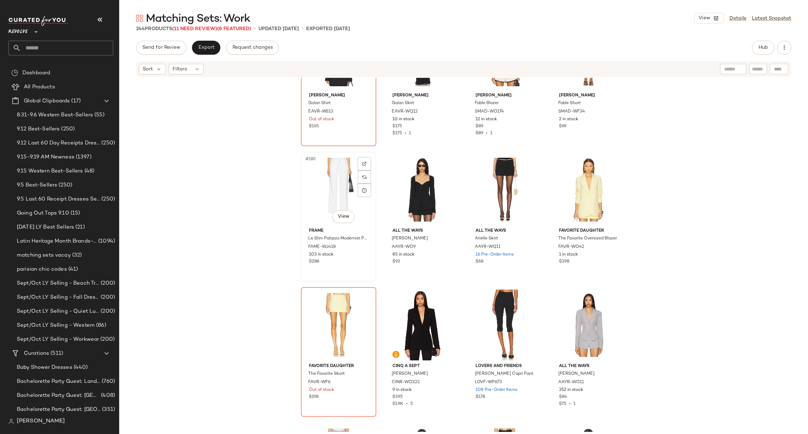
click at [323, 180] on div "#185 View" at bounding box center [338, 189] width 71 height 71
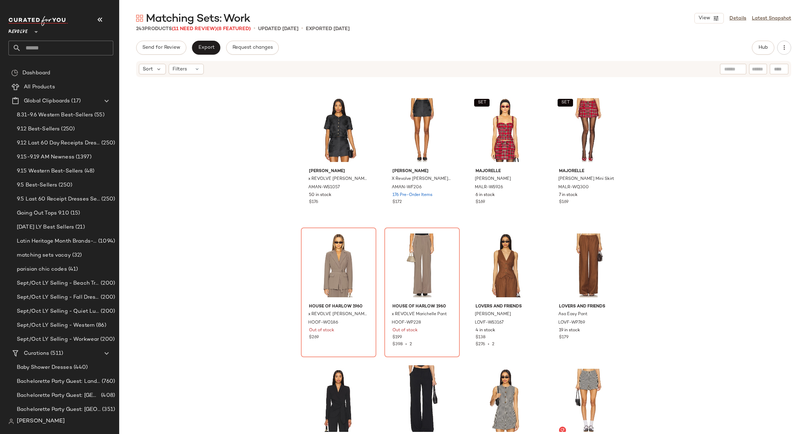
scroll to position [7108, 0]
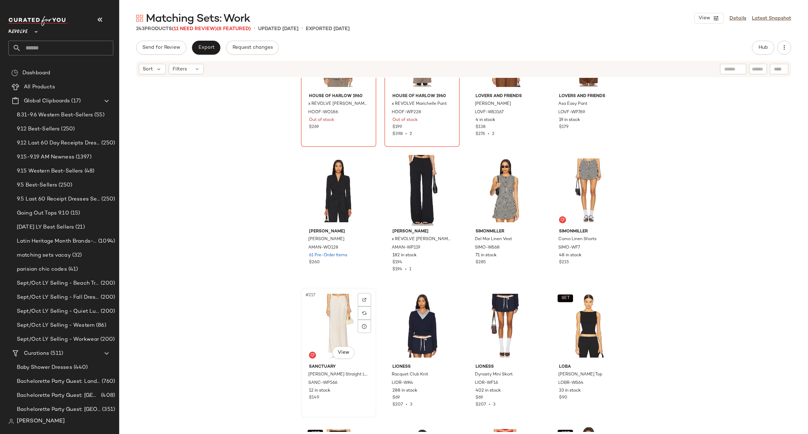
click at [327, 322] on div "#217 View" at bounding box center [338, 325] width 71 height 71
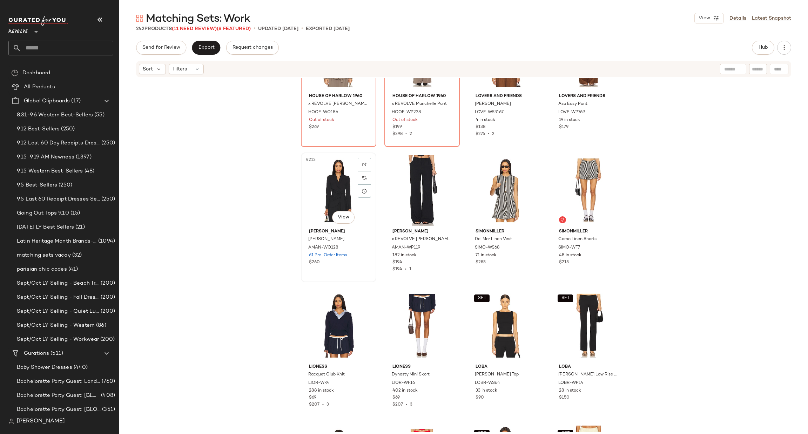
click at [328, 188] on div "#213 View" at bounding box center [338, 190] width 71 height 71
click at [413, 188] on div "#214 View" at bounding box center [422, 190] width 71 height 71
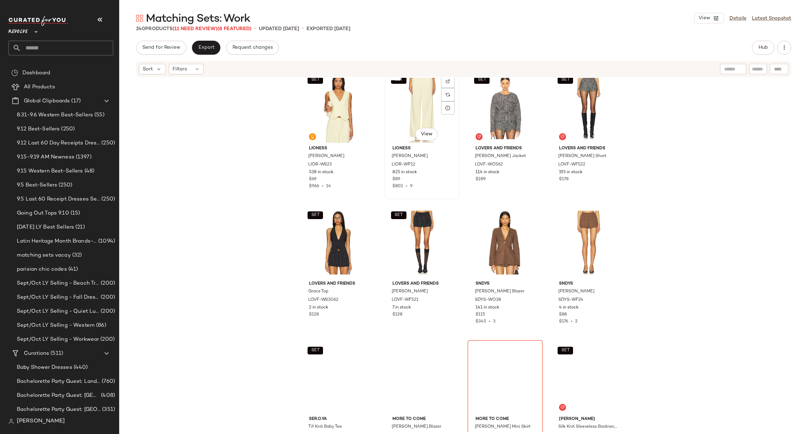
scroll to position [7529, 0]
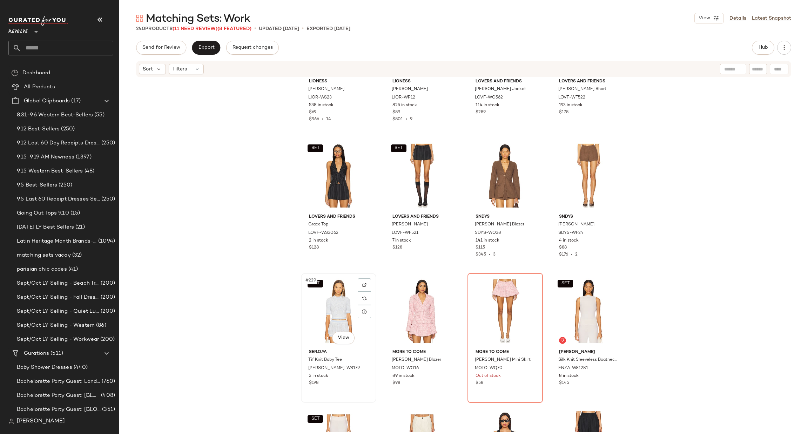
click at [311, 302] on div "SET #229 View" at bounding box center [338, 311] width 71 height 71
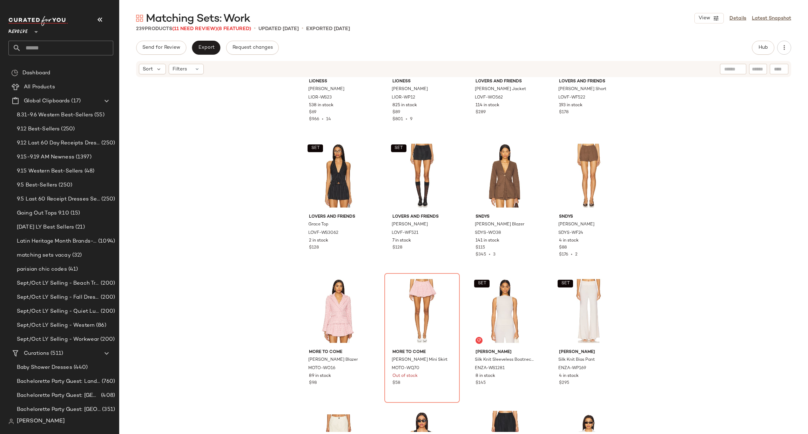
scroll to position [7739, 0]
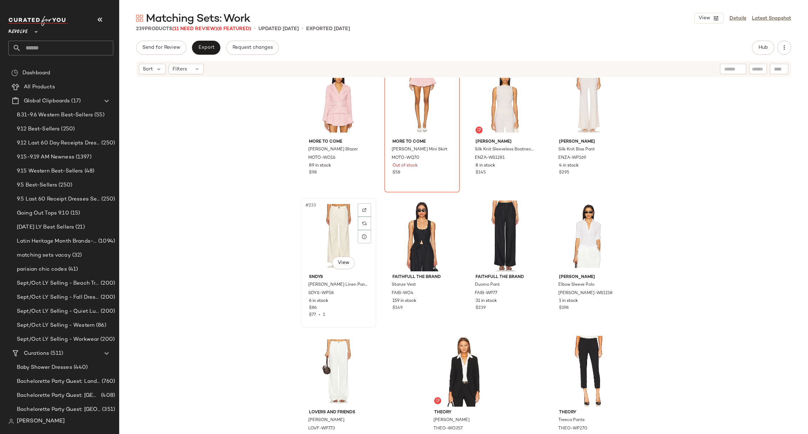
click at [326, 221] on div "#233 View" at bounding box center [338, 236] width 71 height 71
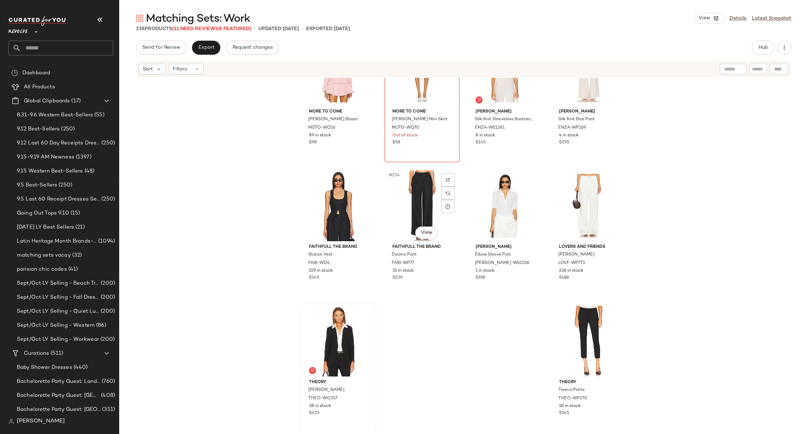
scroll to position [7770, 0]
click at [316, 323] on div "#237 View" at bounding box center [338, 340] width 71 height 71
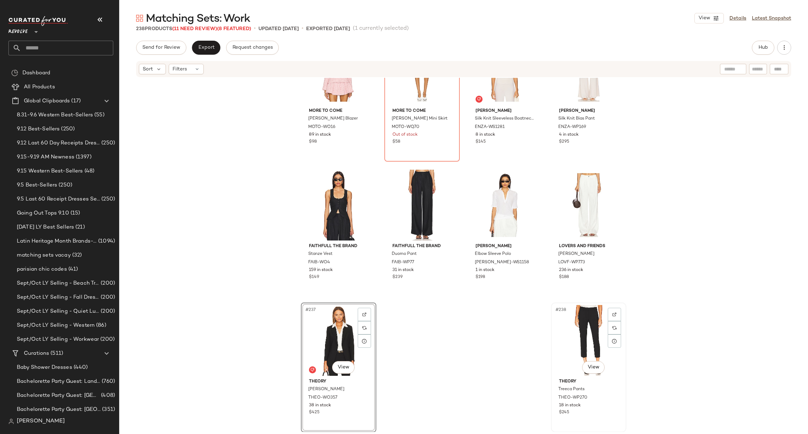
click at [602, 322] on div "#238 View" at bounding box center [588, 340] width 71 height 71
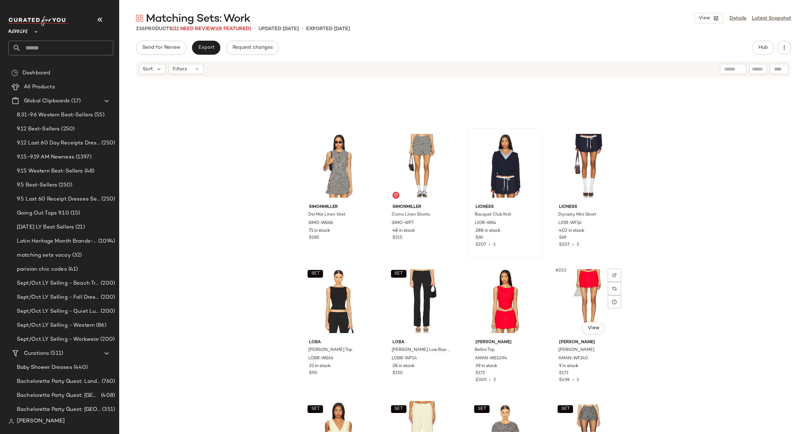
scroll to position [7057, 0]
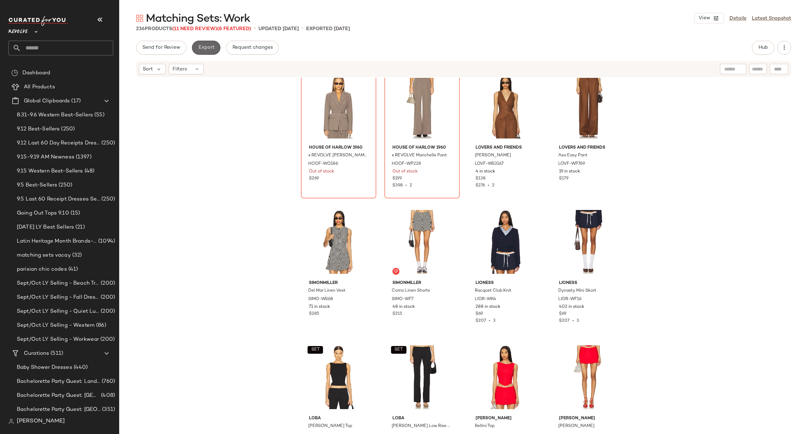
click at [201, 47] on span "Export" at bounding box center [206, 48] width 16 height 6
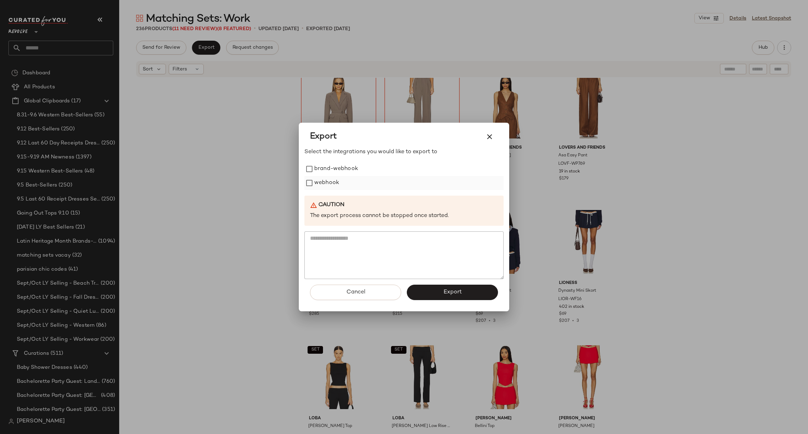
click at [331, 181] on label "webhook" at bounding box center [326, 183] width 25 height 14
click at [447, 287] on button "Export" at bounding box center [452, 292] width 91 height 15
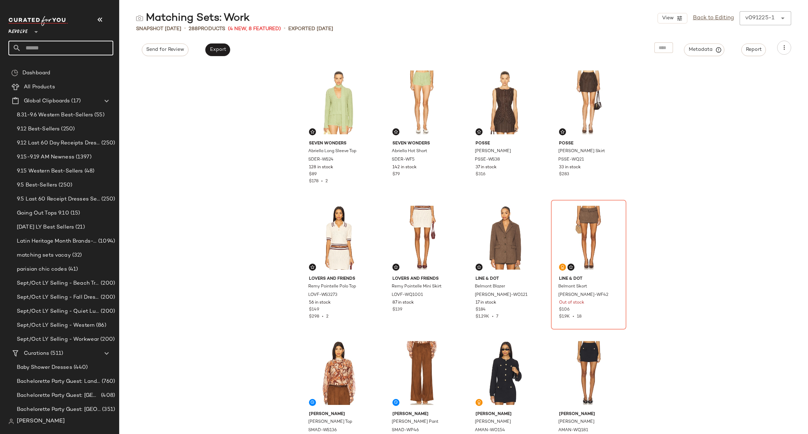
click at [45, 47] on input "text" at bounding box center [67, 48] width 92 height 15
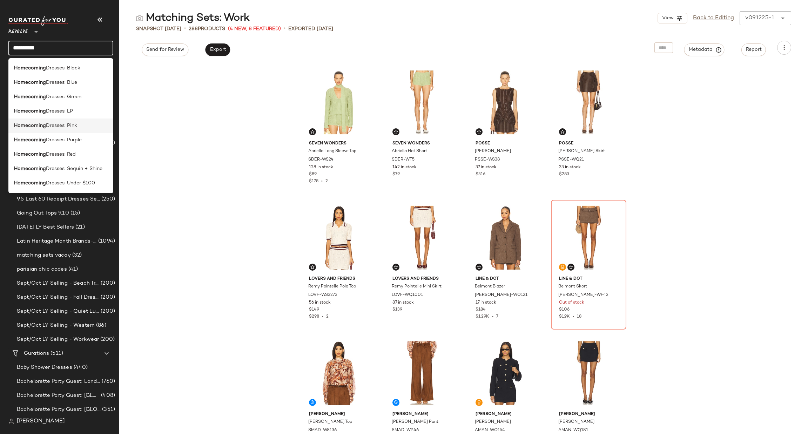
type input "**********"
click at [79, 129] on div "Homecoming Dresses: Pink" at bounding box center [61, 125] width 94 height 7
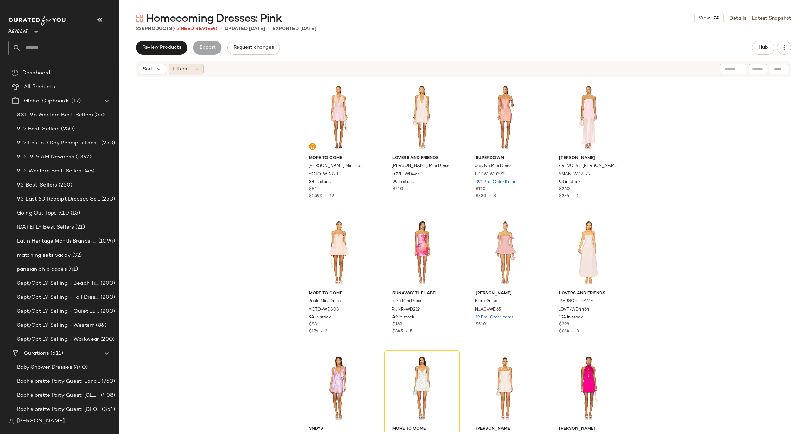
click at [183, 72] on span "Filters" at bounding box center [180, 69] width 14 height 7
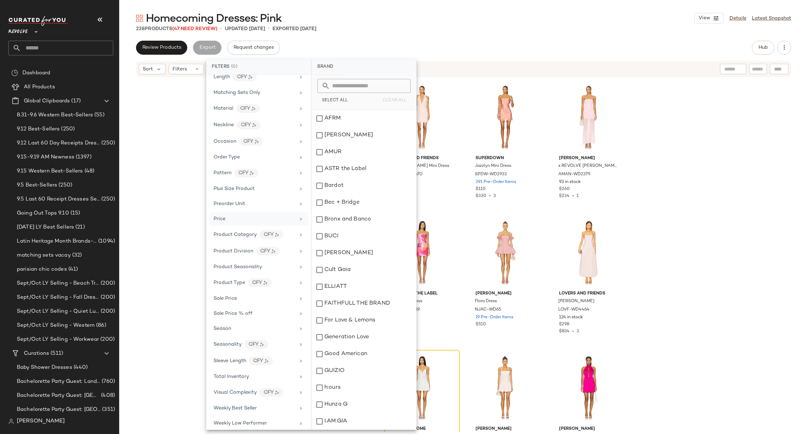
scroll to position [450, 0]
click at [263, 259] on div "Sale Price" at bounding box center [258, 264] width 99 height 14
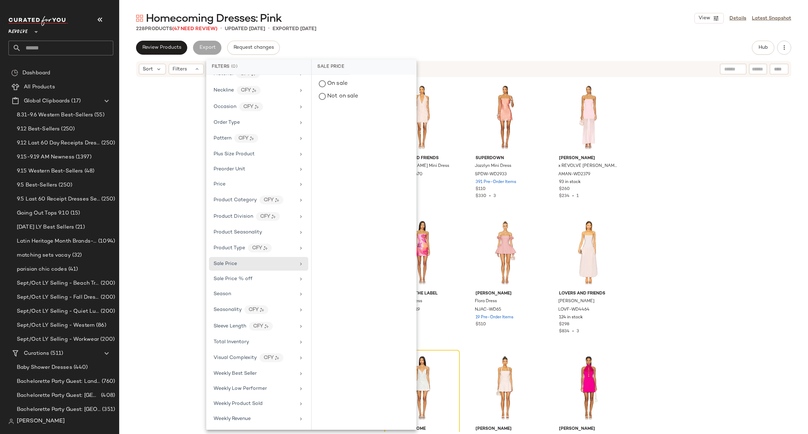
drag, startPoint x: 343, startPoint y: 82, endPoint x: 524, endPoint y: 4, distance: 197.0
click at [344, 82] on div "On sale" at bounding box center [364, 84] width 99 height 13
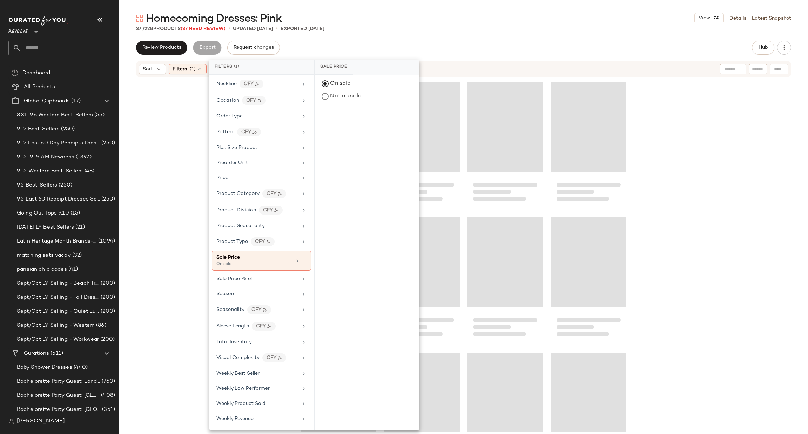
click at [608, 45] on div "Review Products Export Request changes Hub" at bounding box center [463, 48] width 655 height 14
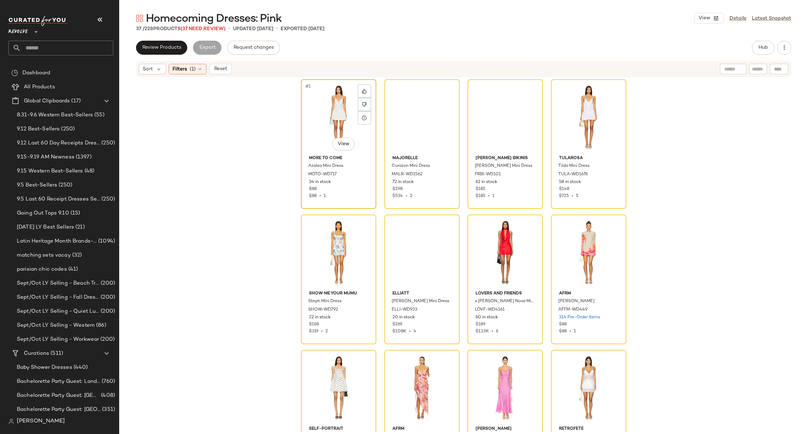
click at [311, 124] on div "#1 View" at bounding box center [338, 117] width 71 height 71
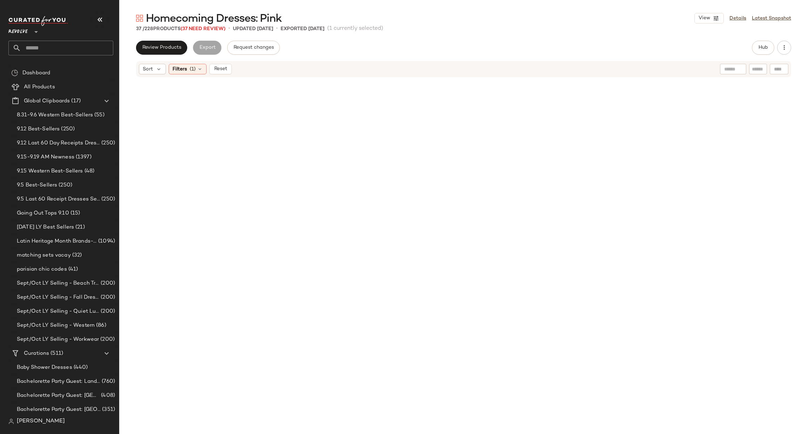
scroll to position [1001, 0]
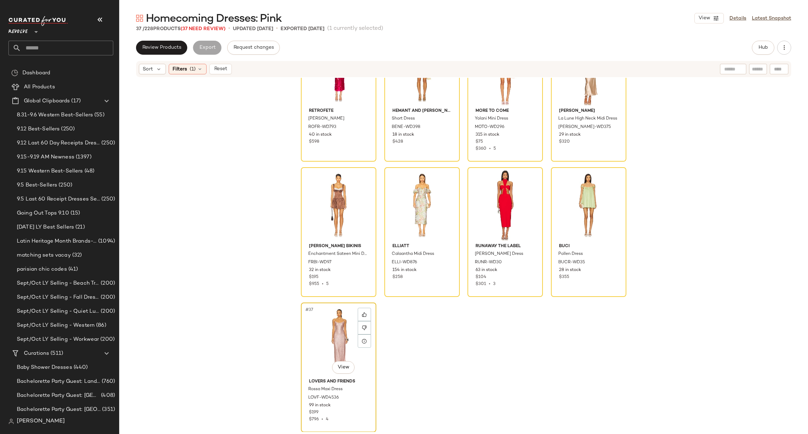
click at [330, 349] on div "#37 View" at bounding box center [338, 340] width 71 height 71
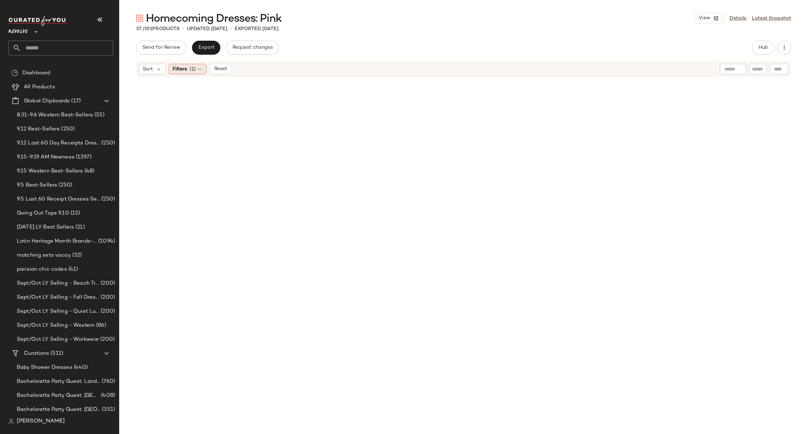
click at [195, 70] on span "(1)" at bounding box center [193, 69] width 6 height 7
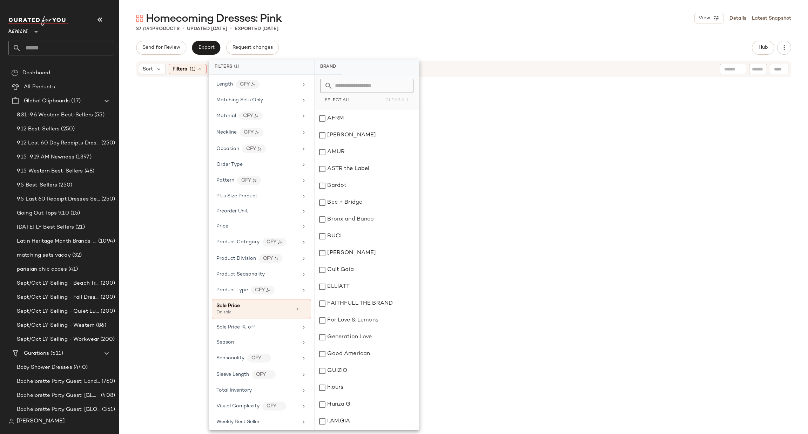
scroll to position [456, 0]
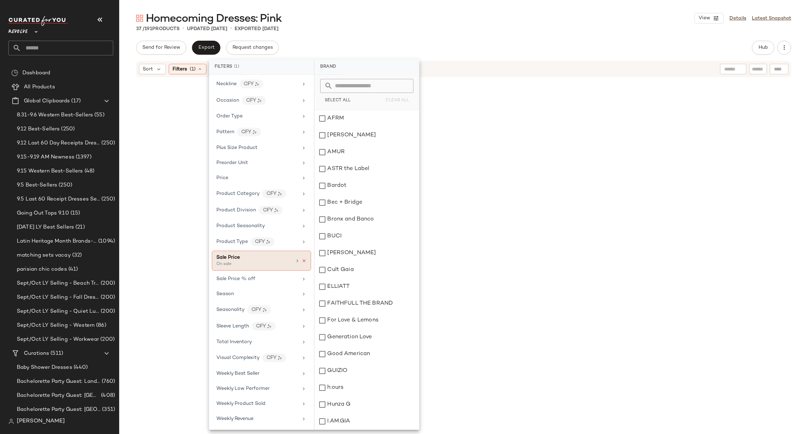
click at [302, 260] on icon at bounding box center [304, 261] width 5 height 5
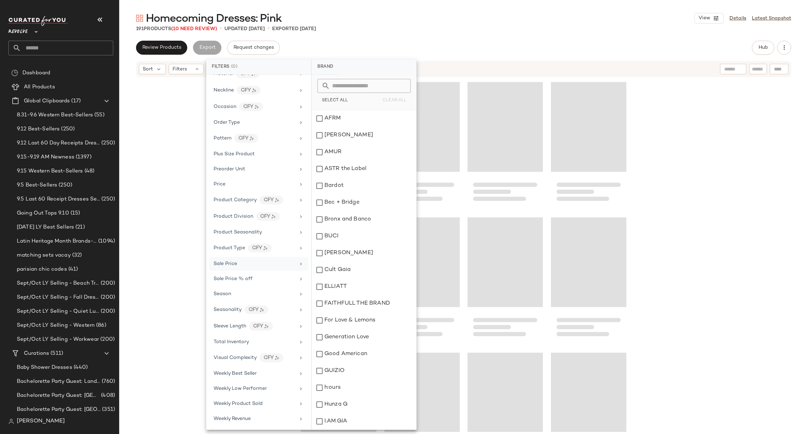
click at [461, 38] on div "Homecoming Dresses: Pink View Details Latest Snapshot 191 Products (10 Need Rev…" at bounding box center [463, 222] width 689 height 423
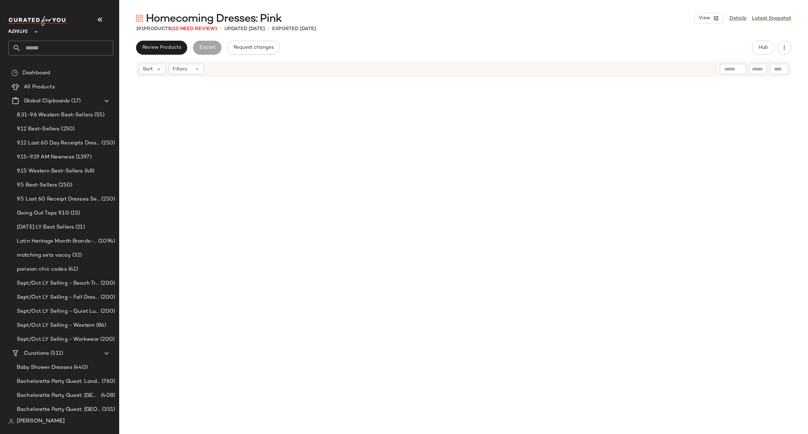
scroll to position [6146, 0]
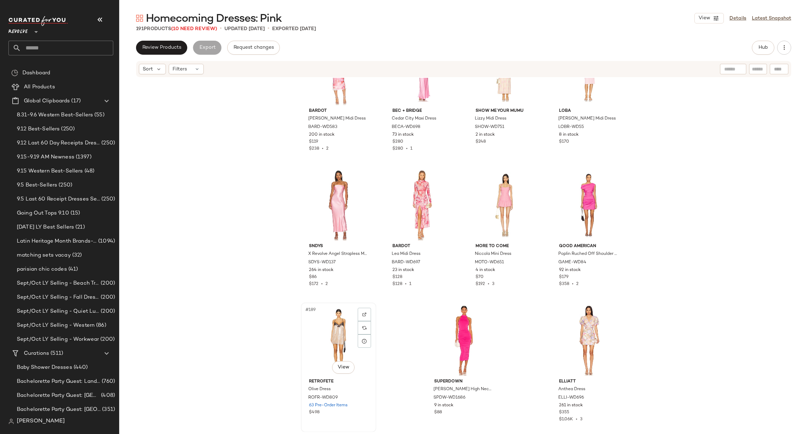
click at [336, 341] on div "#189 View" at bounding box center [338, 340] width 71 height 71
click at [590, 328] on div "#191 View" at bounding box center [588, 340] width 71 height 71
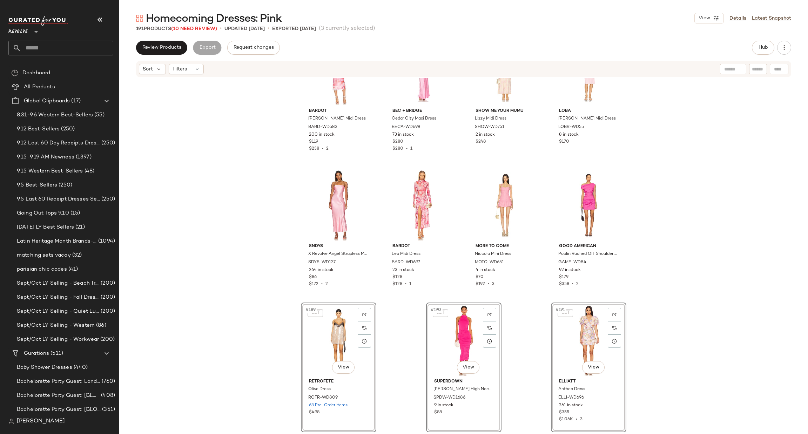
scroll to position [6011, 0]
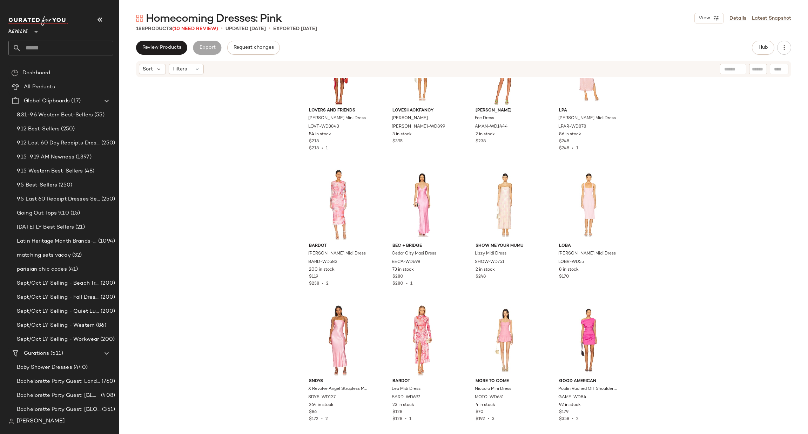
click at [794, 47] on div "Review Products Export Request changes Hub" at bounding box center [463, 48] width 689 height 14
click at [785, 51] on icon "button" at bounding box center [784, 47] width 7 height 7
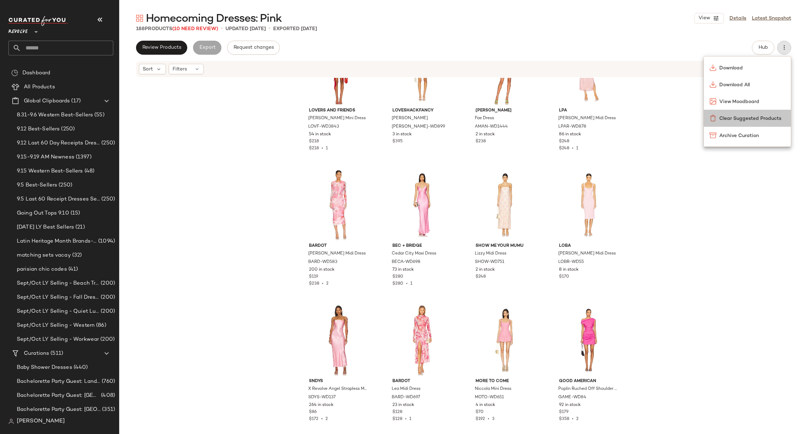
click at [751, 122] on span "Clear Suggested Products" at bounding box center [752, 118] width 66 height 7
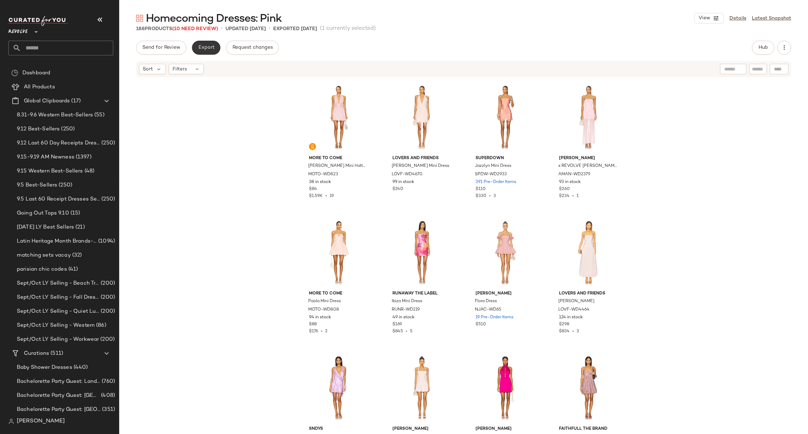
click at [207, 50] on span "Export" at bounding box center [206, 48] width 16 height 6
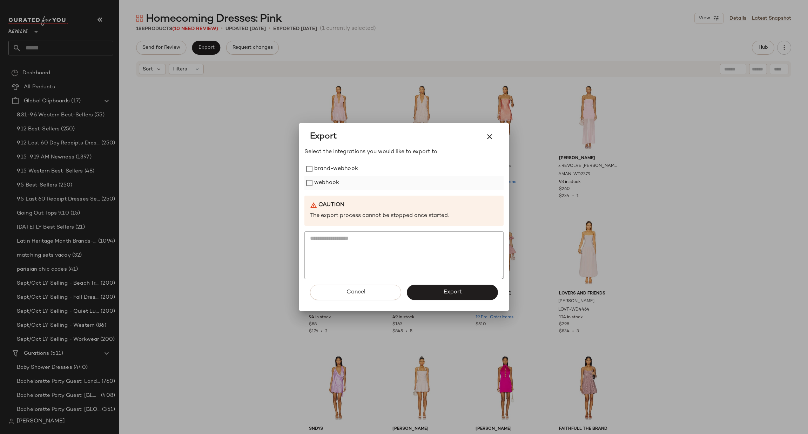
click at [322, 184] on label "webhook" at bounding box center [326, 183] width 25 height 14
click at [474, 287] on button "Export" at bounding box center [452, 292] width 91 height 15
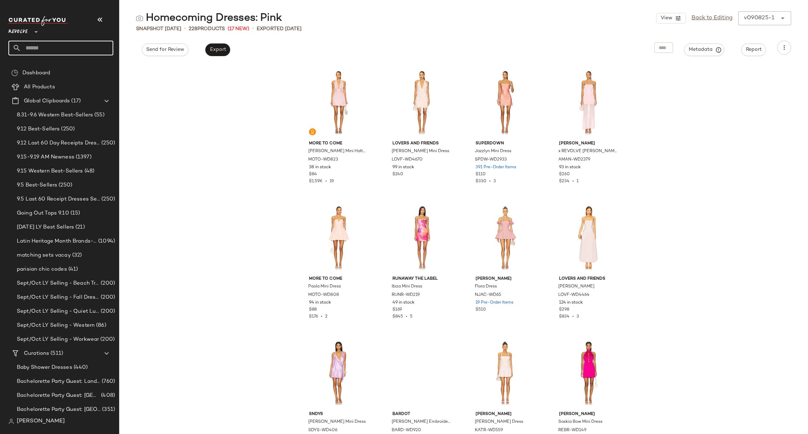
click at [63, 47] on input "text" at bounding box center [67, 48] width 92 height 15
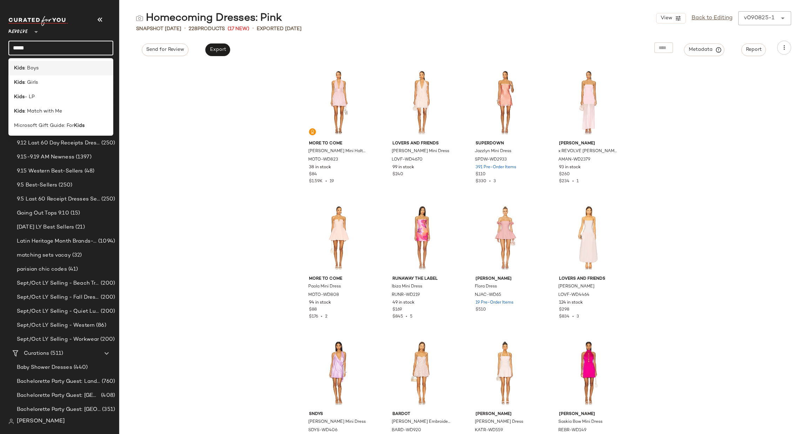
type input "****"
drag, startPoint x: 52, startPoint y: 70, endPoint x: 132, endPoint y: 52, distance: 81.9
click at [51, 70] on div "Kids : Boys" at bounding box center [61, 68] width 94 height 7
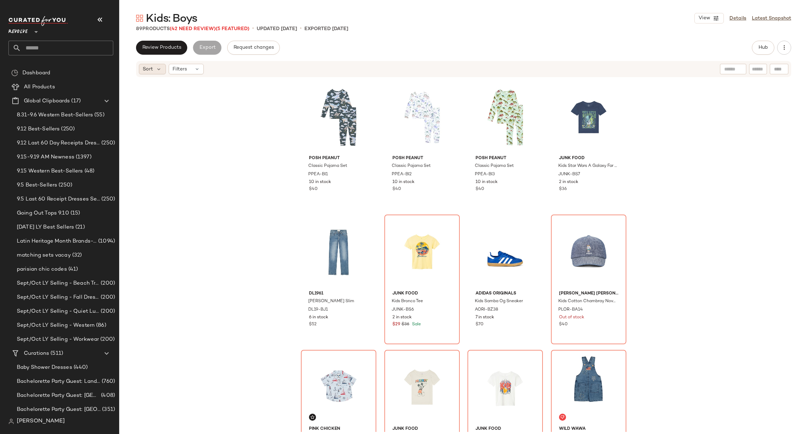
click at [151, 67] on span "Sort" at bounding box center [148, 69] width 10 height 7
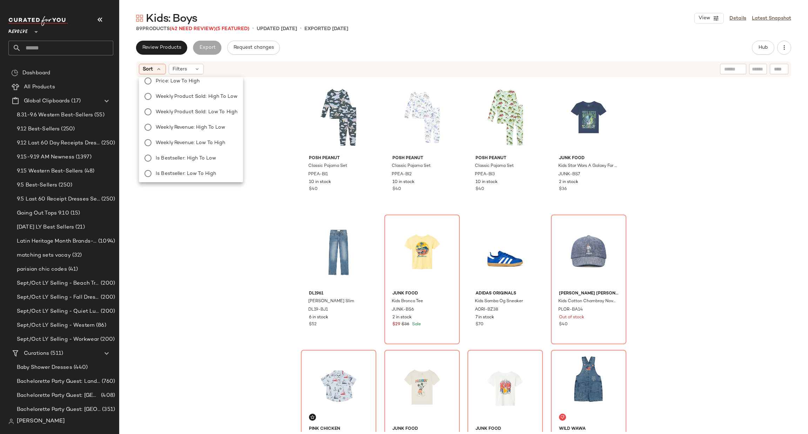
scroll to position [116, 0]
click at [180, 66] on span "Filters" at bounding box center [180, 69] width 14 height 7
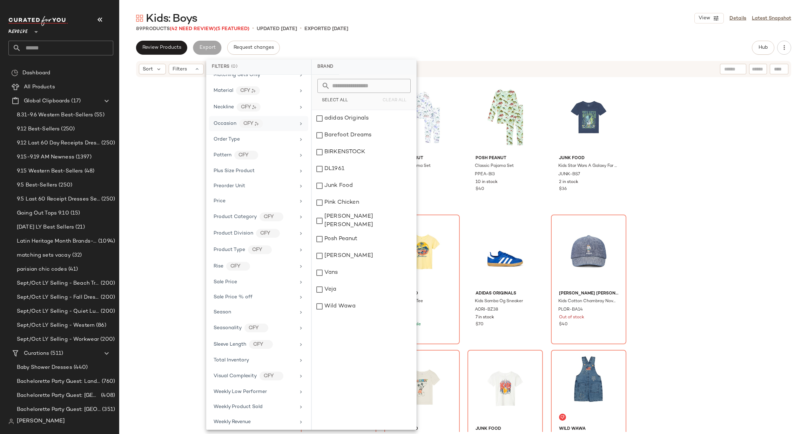
scroll to position [368, 0]
click at [258, 284] on div "Sale Price" at bounding box center [255, 281] width 82 height 7
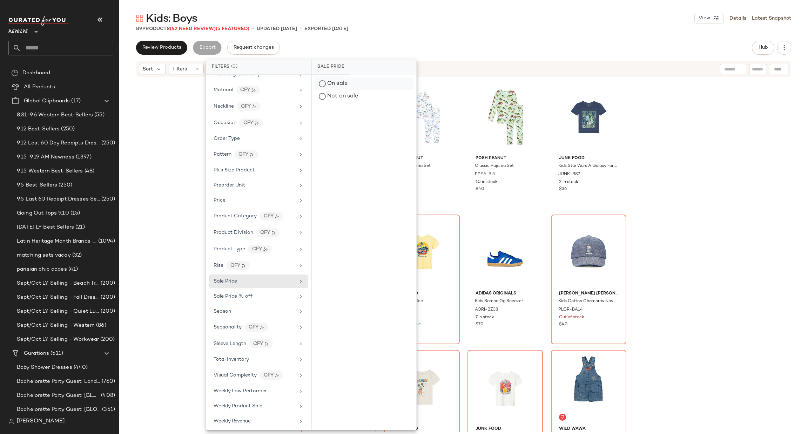
click at [344, 80] on div "On sale" at bounding box center [364, 84] width 99 height 13
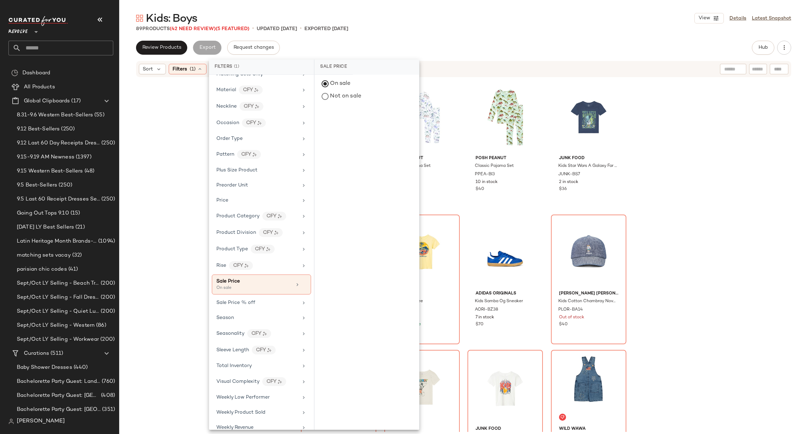
click at [514, 5] on main "Kids: Boys View Details Latest Snapshot 89 Products (42 Need Review) (5 Feature…" at bounding box center [404, 217] width 808 height 434
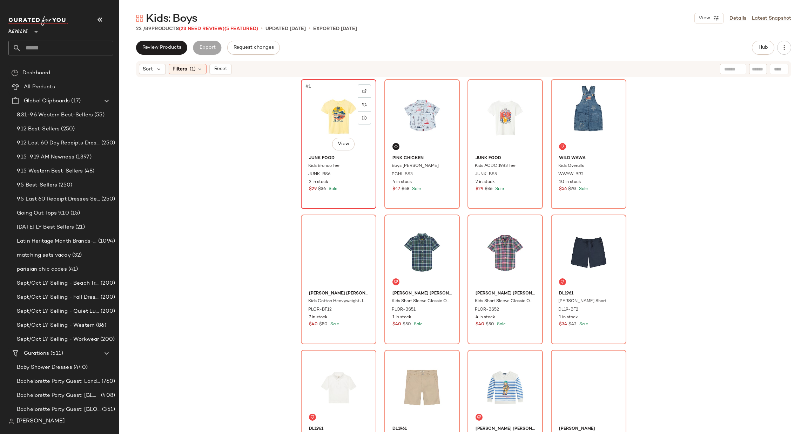
click at [336, 116] on div "#1 View" at bounding box center [338, 117] width 71 height 71
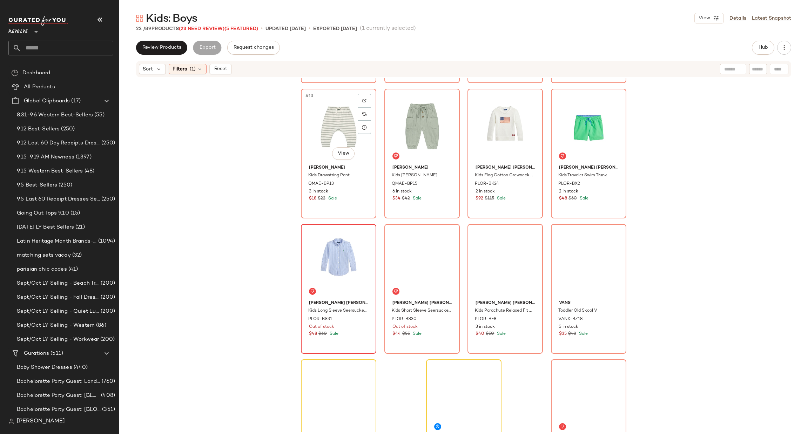
scroll to position [459, 0]
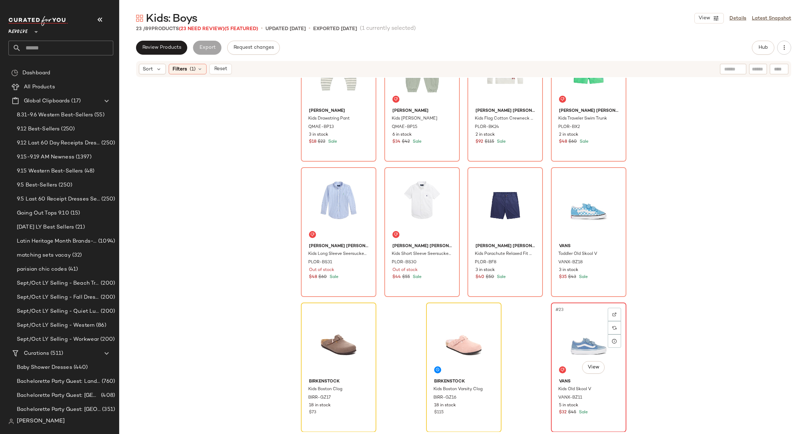
click at [574, 327] on div "#23 View" at bounding box center [588, 340] width 71 height 71
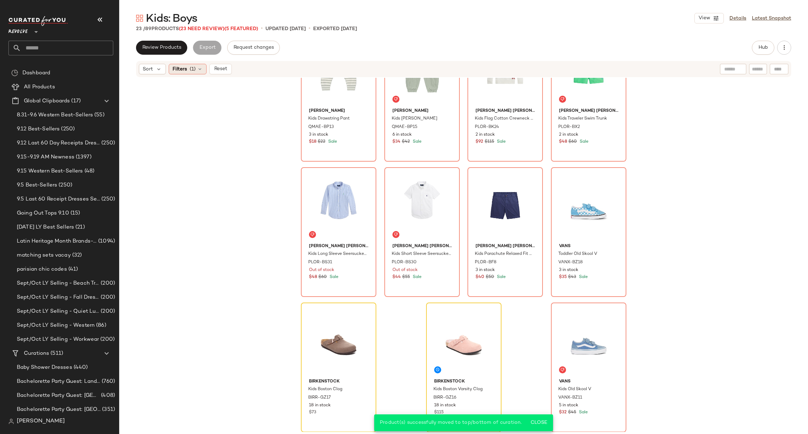
click at [180, 69] on span "Filters" at bounding box center [180, 69] width 14 height 7
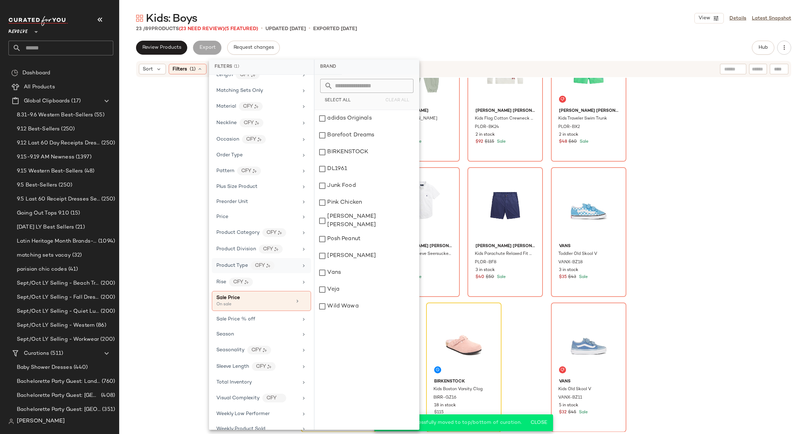
scroll to position [383, 0]
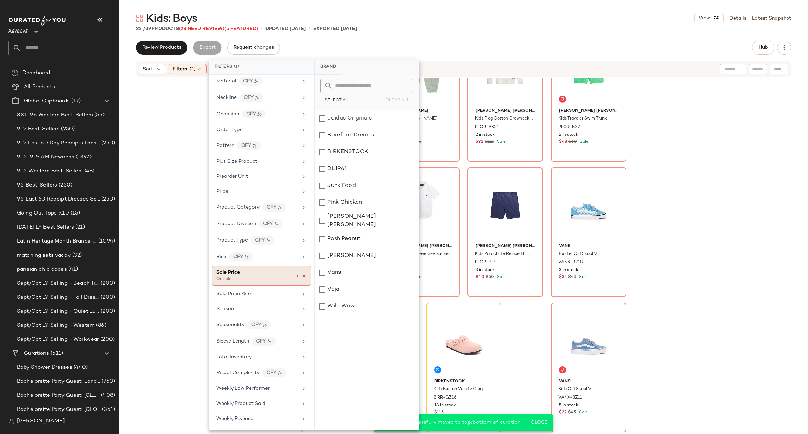
click at [302, 274] on icon at bounding box center [304, 276] width 5 height 5
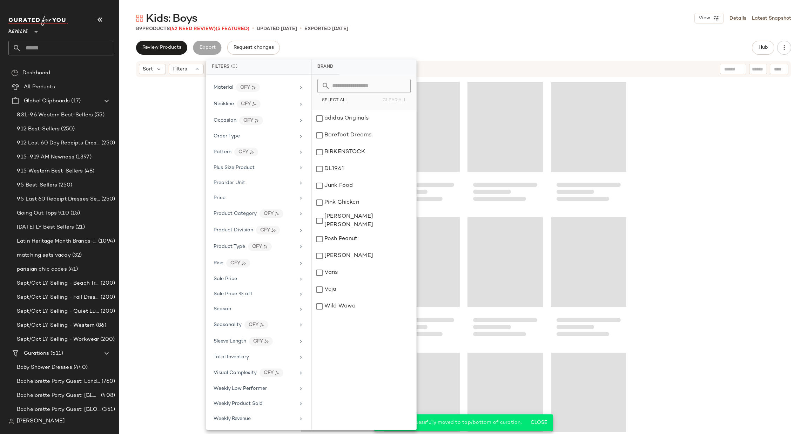
click at [676, 246] on div at bounding box center [463, 255] width 689 height 354
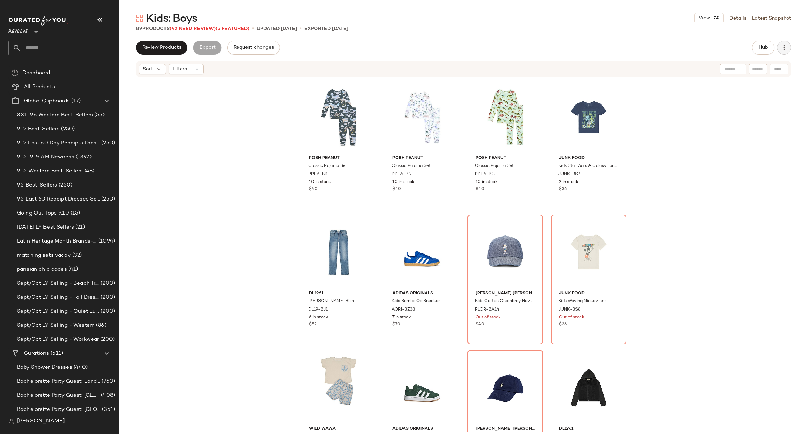
click at [786, 53] on button "button" at bounding box center [784, 48] width 14 height 14
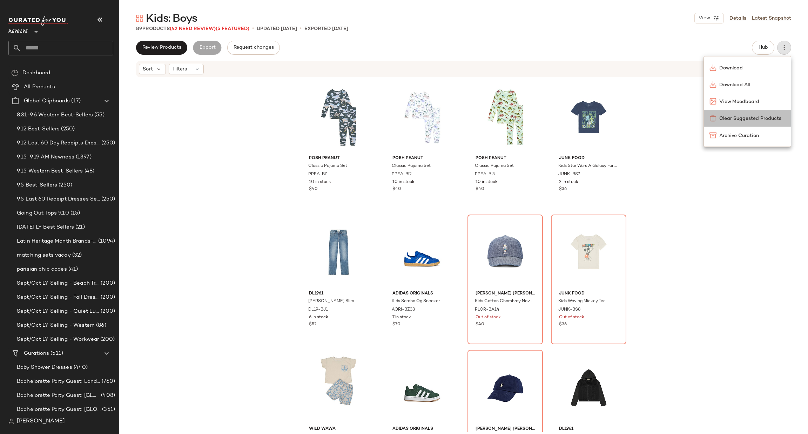
click at [744, 120] on span "Clear Suggested Products" at bounding box center [752, 118] width 66 height 7
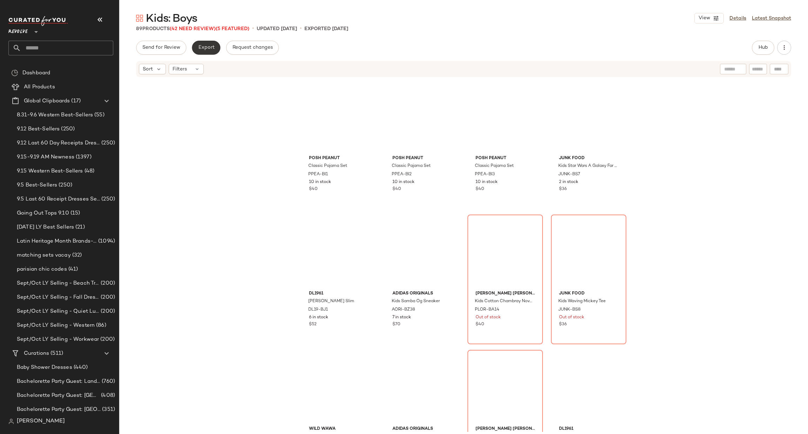
click at [202, 43] on button "Export" at bounding box center [206, 48] width 28 height 14
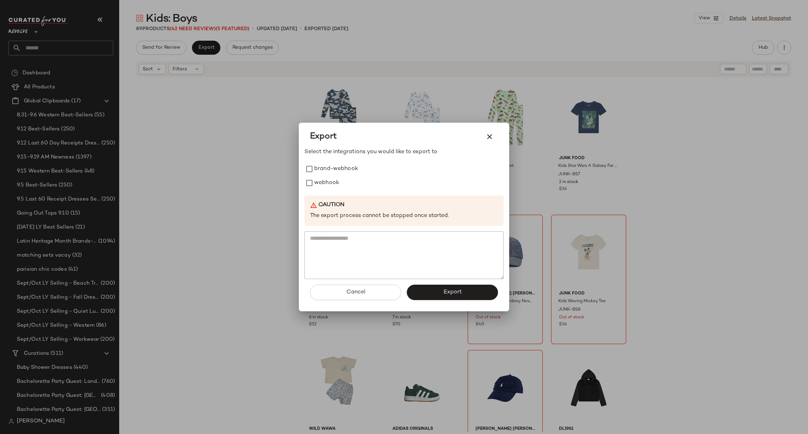
drag, startPoint x: 328, startPoint y: 184, endPoint x: 399, endPoint y: 266, distance: 108.6
click at [328, 185] on label "webhook" at bounding box center [326, 183] width 25 height 14
click at [454, 291] on span "Export" at bounding box center [452, 292] width 19 height 7
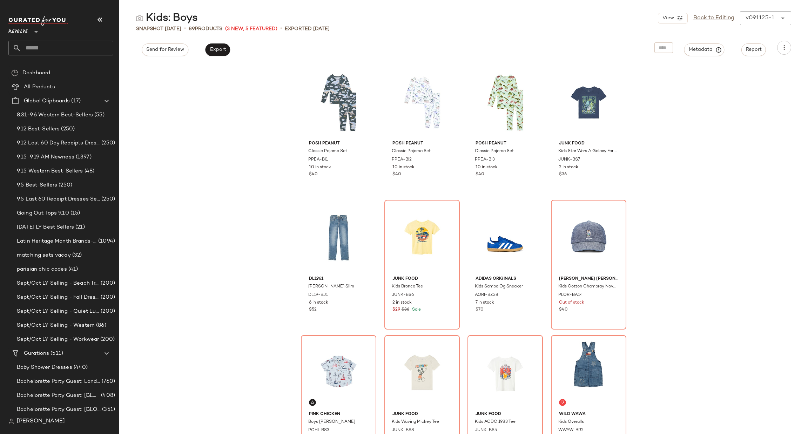
click at [58, 47] on input "text" at bounding box center [67, 48] width 92 height 15
type input "********"
click at [47, 71] on b "Sexy Pin" at bounding box center [41, 68] width 20 height 7
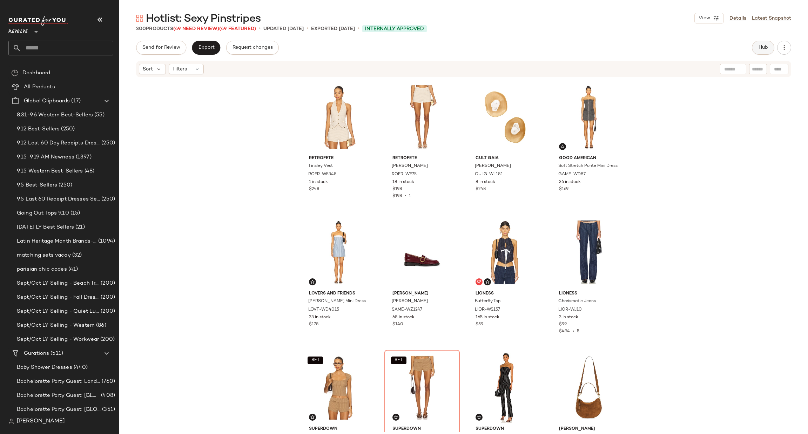
click at [764, 48] on span "Hub" at bounding box center [763, 48] width 10 height 6
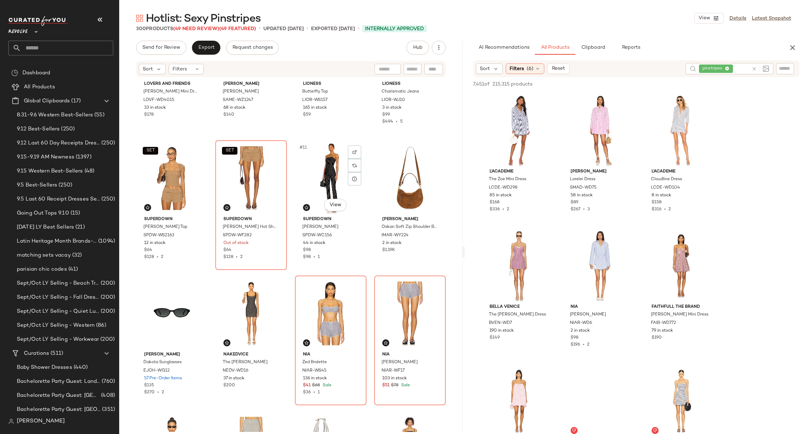
scroll to position [268, 0]
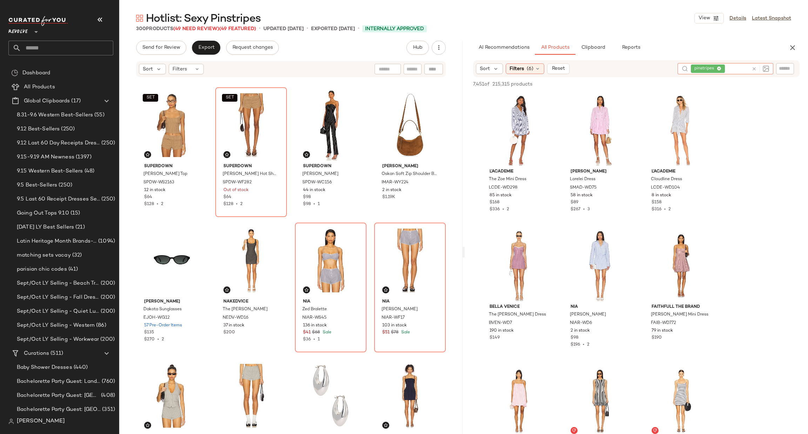
click at [754, 67] on icon at bounding box center [754, 68] width 5 height 5
click at [792, 66] on div at bounding box center [761, 68] width 65 height 11
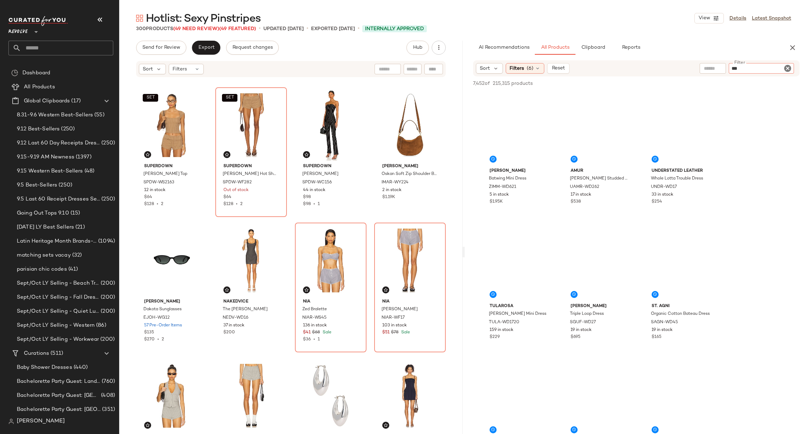
type input "***"
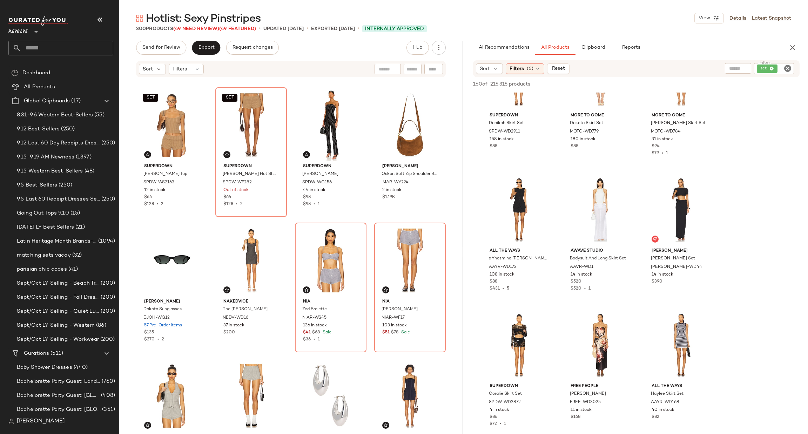
scroll to position [2104, 0]
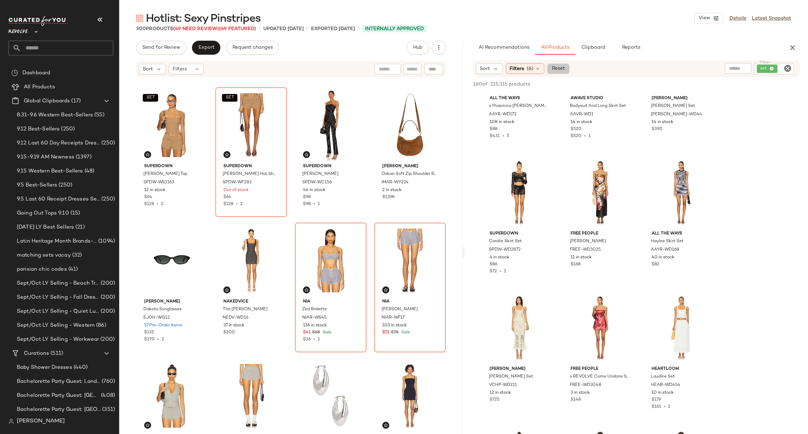
click at [563, 68] on span "Reset" at bounding box center [557, 69] width 13 height 6
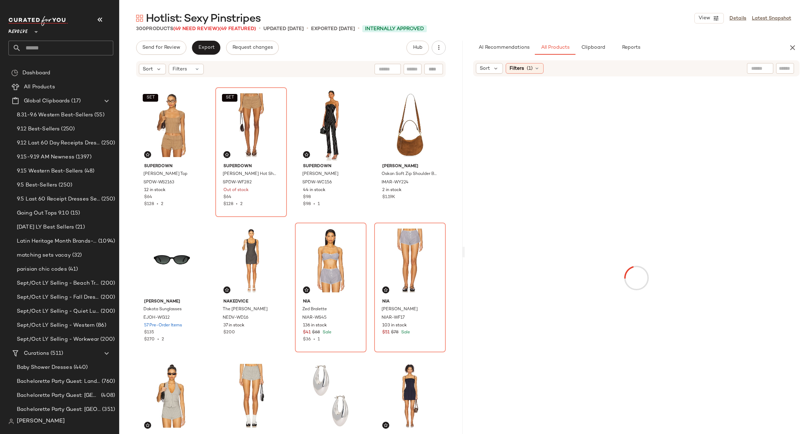
click at [773, 67] on div at bounding box center [772, 68] width 50 height 11
click at [781, 65] on input "text" at bounding box center [785, 68] width 12 height 7
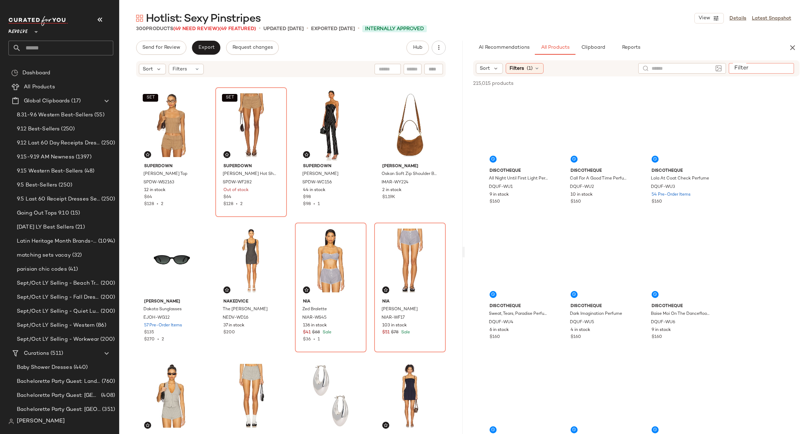
click at [788, 67] on input "Filter" at bounding box center [762, 68] width 60 height 7
type input "***"
click at [720, 47] on div "AI Recommendations All Products Clipboard Reports" at bounding box center [625, 48] width 304 height 14
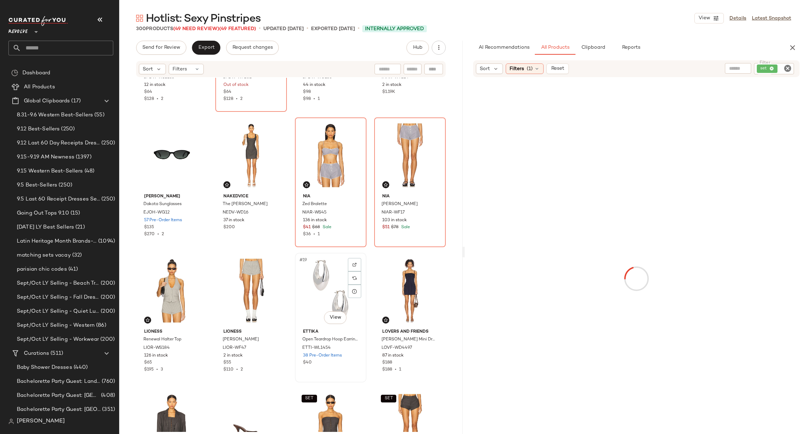
scroll to position [426, 0]
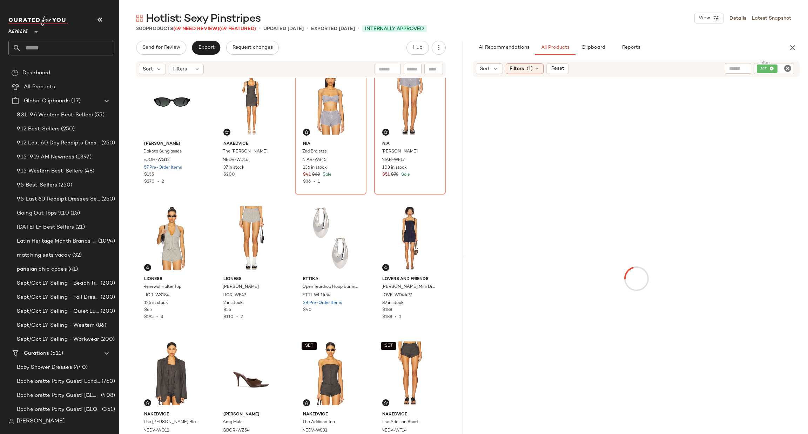
click at [126, 330] on div "SET superdown [PERSON_NAME] Top SPDW-WS2163 12 in stock $64 $128 • 2 SET superd…" at bounding box center [290, 255] width 343 height 354
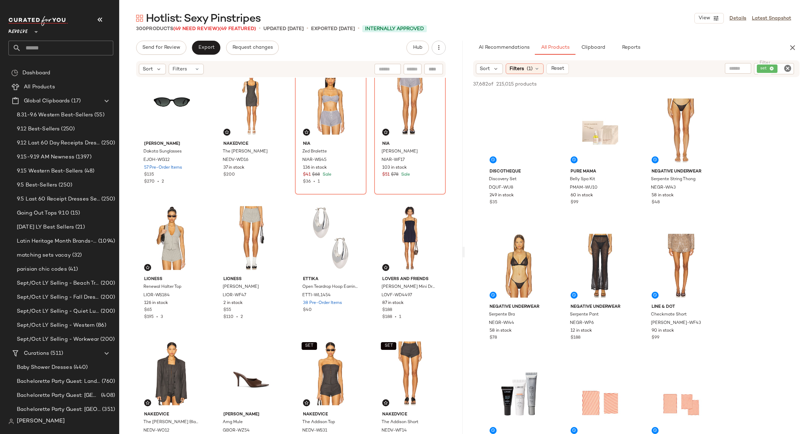
click at [788, 69] on icon "Clear Filter" at bounding box center [788, 68] width 8 height 8
click at [707, 68] on input "text" at bounding box center [729, 68] width 61 height 7
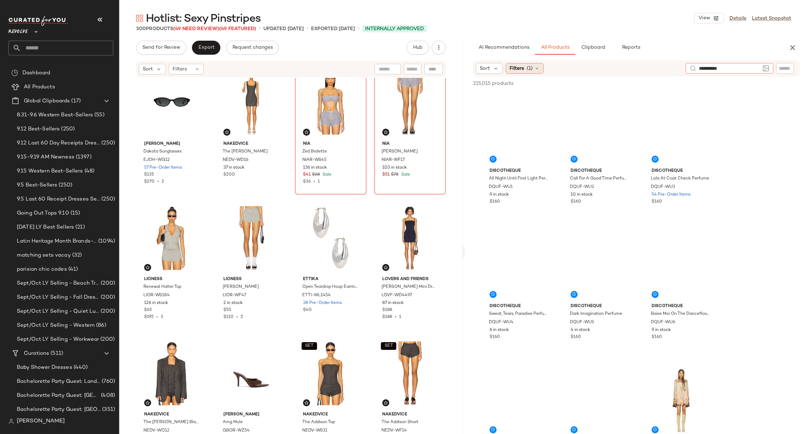
type input "**********"
drag, startPoint x: 512, startPoint y: 68, endPoint x: 609, endPoint y: 145, distance: 123.9
click at [512, 69] on span "Filters" at bounding box center [517, 68] width 14 height 7
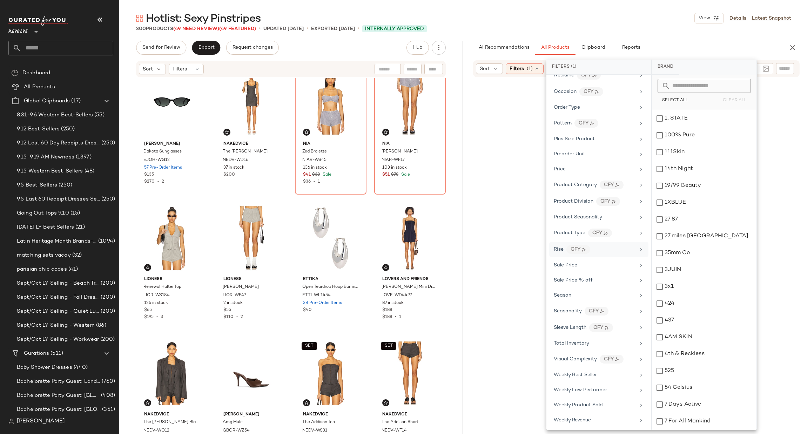
scroll to position [489, 0]
click at [582, 262] on div "Sale Price" at bounding box center [595, 263] width 82 height 7
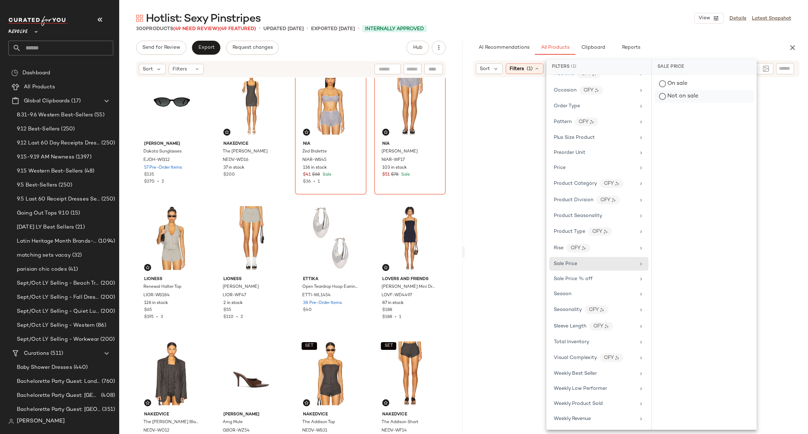
click at [677, 99] on div "Not on sale" at bounding box center [704, 96] width 99 height 13
click at [691, 33] on div "Hotlist: Sexy Pinstripes View Details Latest Snapshot 300 Products (49 Need Rev…" at bounding box center [463, 222] width 689 height 423
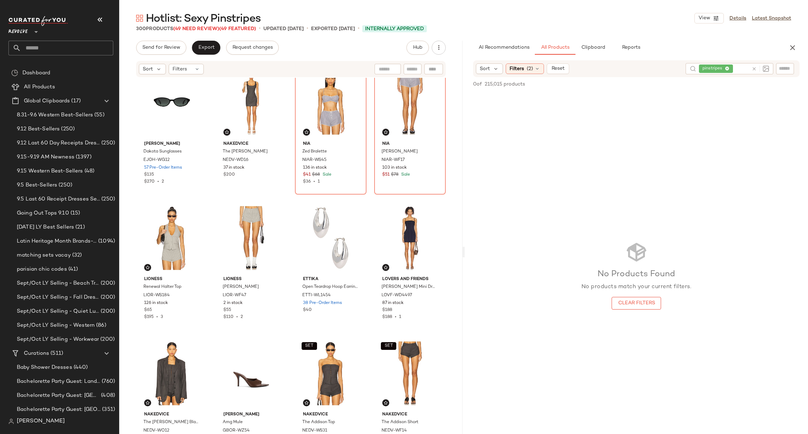
click at [696, 285] on div "No Products Found No products match your current filters. Clear Filters" at bounding box center [636, 275] width 343 height 365
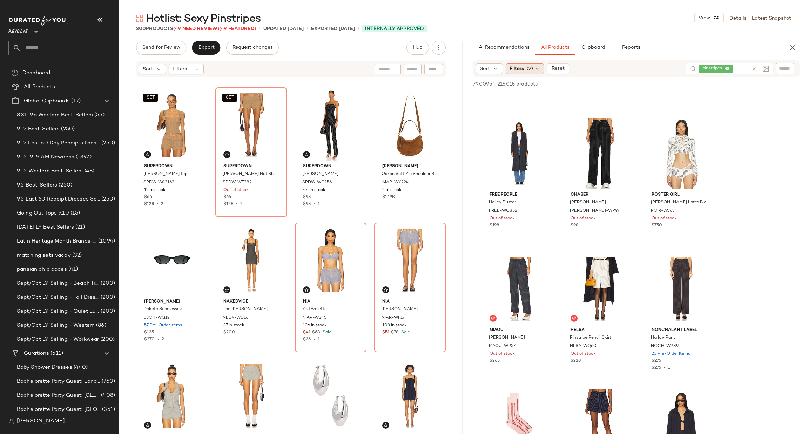
scroll to position [1052, 0]
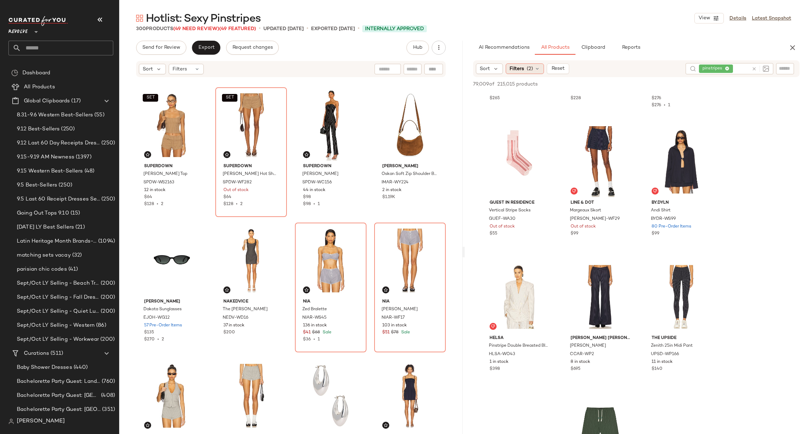
click at [523, 68] on span "Filters" at bounding box center [517, 68] width 14 height 7
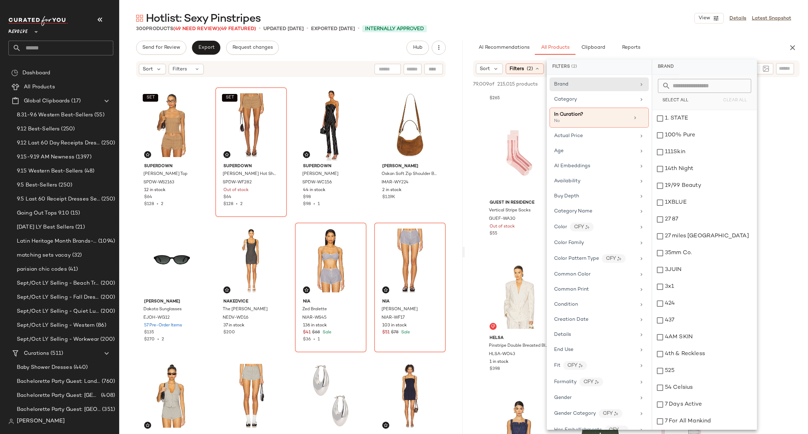
scroll to position [894, 0]
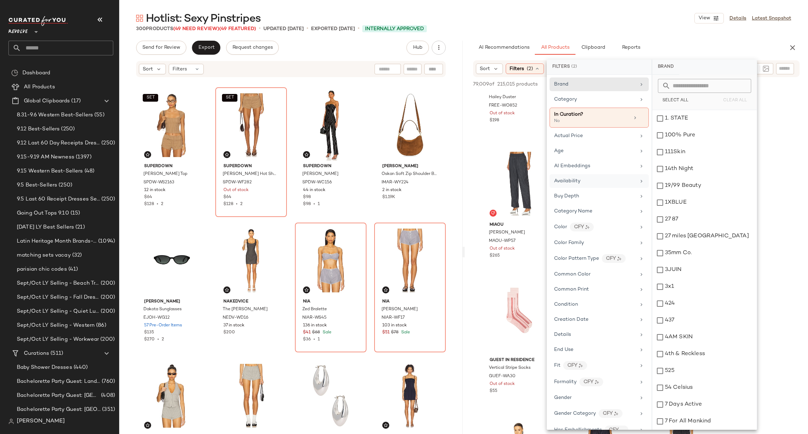
click at [600, 180] on div "Availability" at bounding box center [595, 180] width 82 height 7
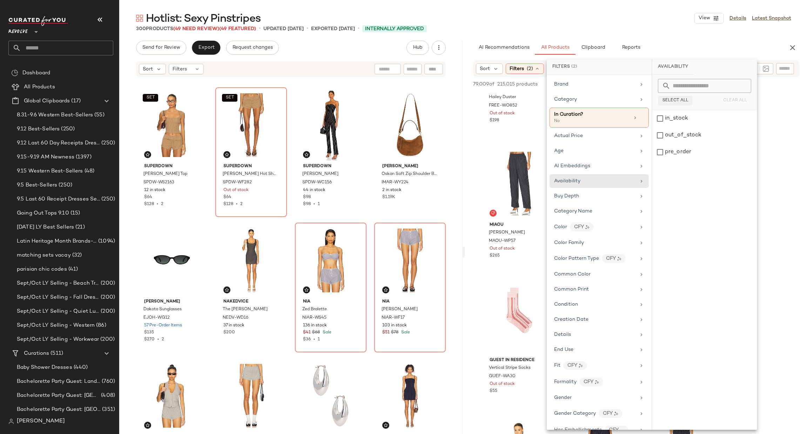
drag, startPoint x: 679, startPoint y: 118, endPoint x: 678, endPoint y: 95, distance: 22.5
click at [679, 118] on div "in_stock" at bounding box center [704, 118] width 105 height 17
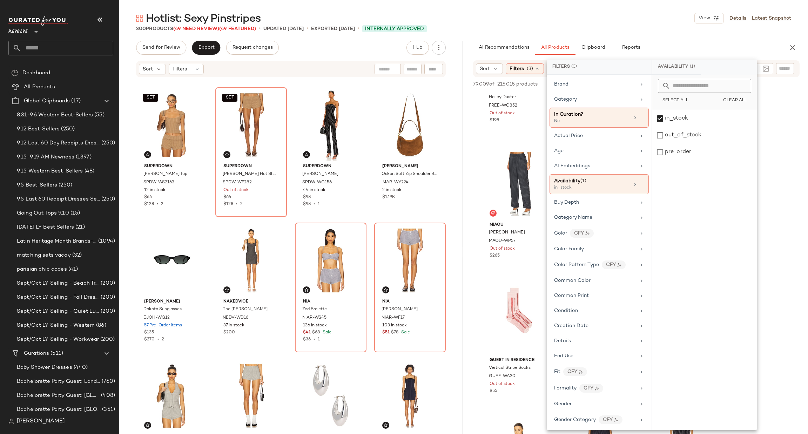
click at [664, 33] on div "Hotlist: Sexy Pinstripes View Details Latest Snapshot 300 Products (49 Need Rev…" at bounding box center [463, 222] width 689 height 423
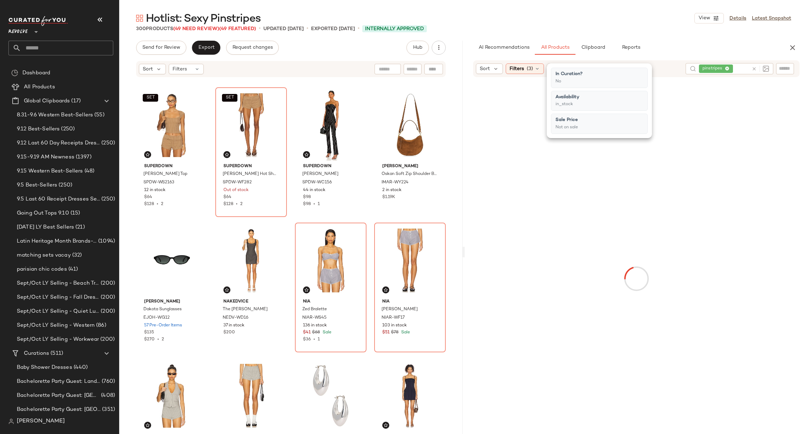
click at [654, 34] on div "Hotlist: Sexy Pinstripes View Details Latest Snapshot 300 Products (49 Need Rev…" at bounding box center [463, 222] width 689 height 423
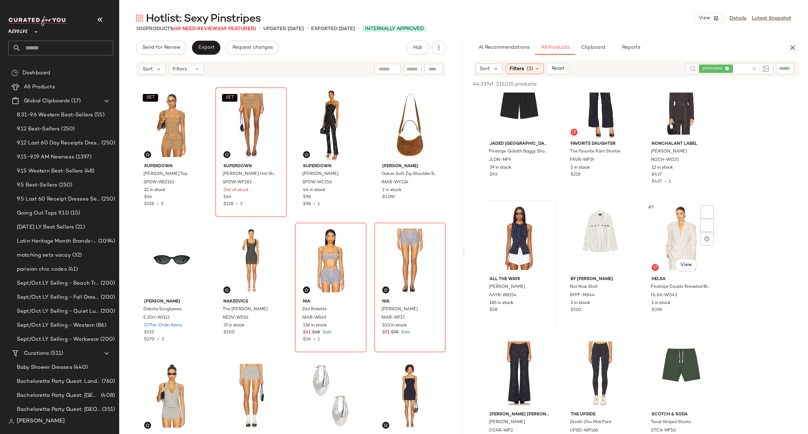
scroll to position [263, 0]
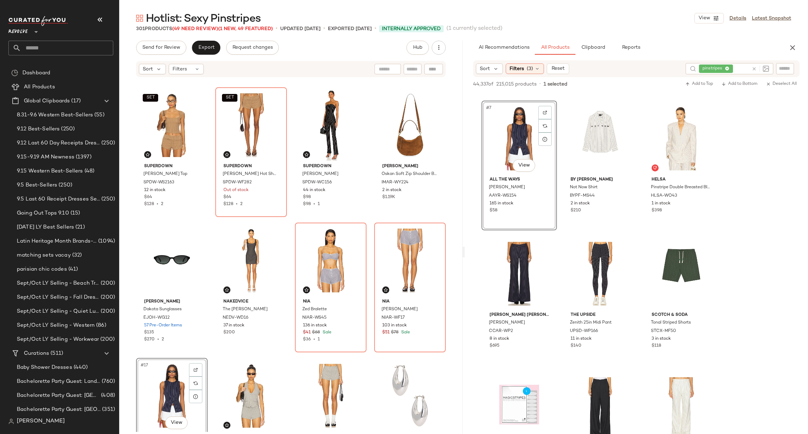
click at [158, 374] on div "#17 View" at bounding box center [172, 396] width 67 height 71
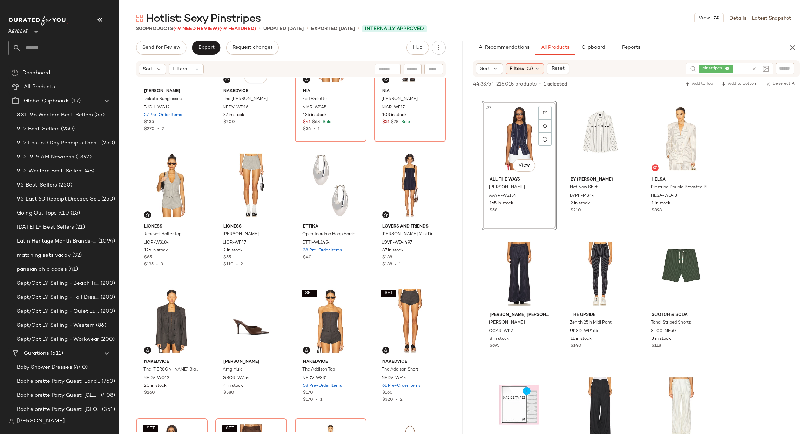
scroll to position [374, 0]
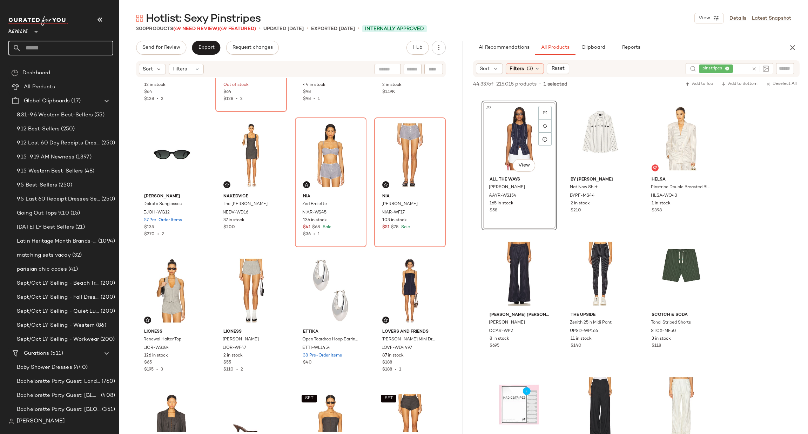
drag, startPoint x: 33, startPoint y: 48, endPoint x: 27, endPoint y: 48, distance: 5.6
click at [33, 48] on input "text" at bounding box center [67, 48] width 92 height 15
type input "**********"
click at [45, 66] on span "Matching Sets:" at bounding box center [31, 68] width 35 height 7
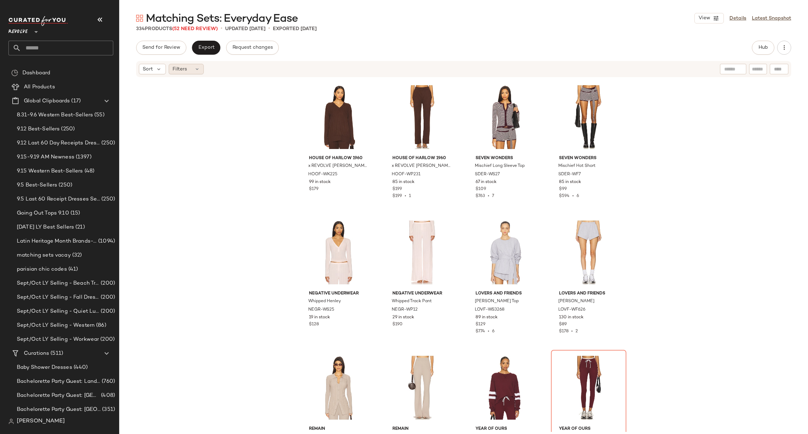
click at [193, 72] on div "Filters" at bounding box center [186, 69] width 35 height 11
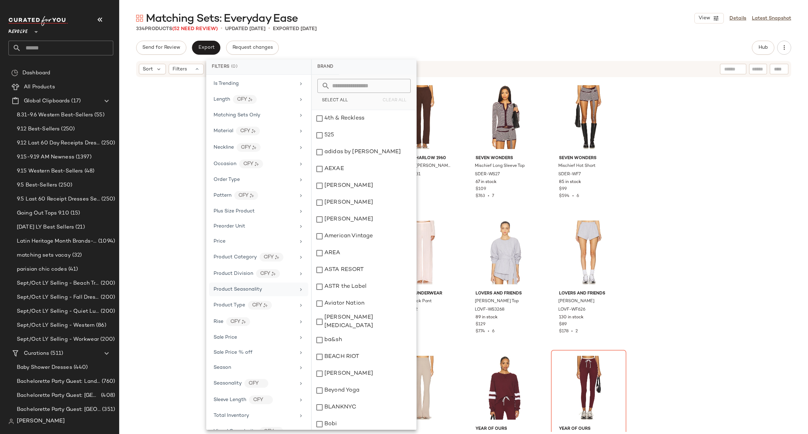
scroll to position [466, 0]
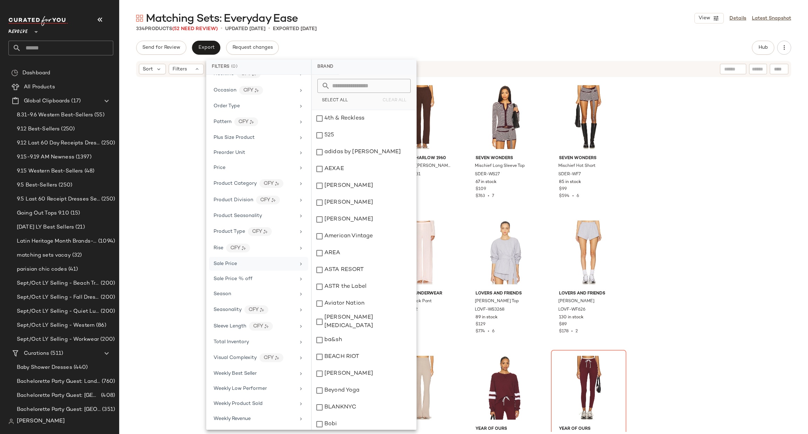
click at [269, 264] on div "Sale Price" at bounding box center [255, 263] width 82 height 7
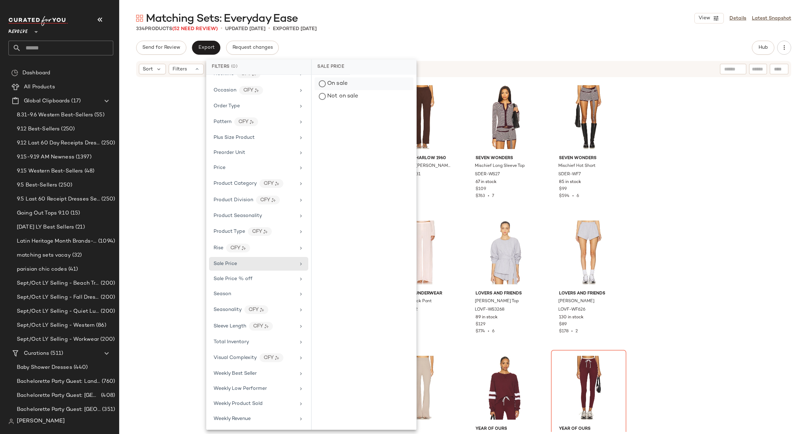
click at [341, 86] on div "On sale" at bounding box center [364, 84] width 99 height 13
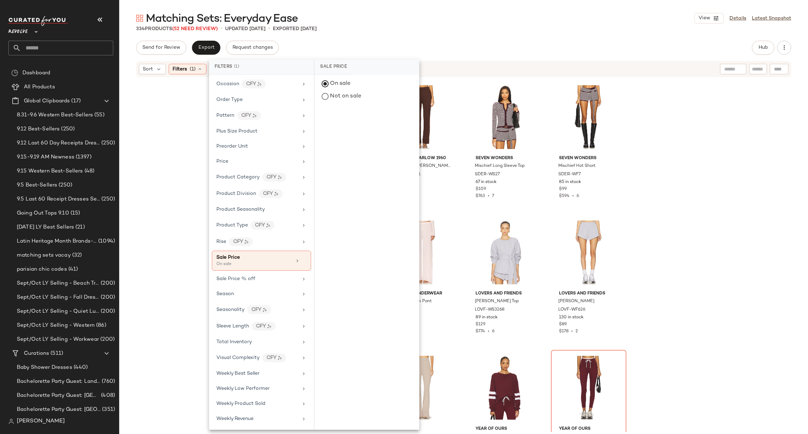
click at [532, 39] on div "Matching Sets: Everyday Ease View Details Latest Snapshot 334 Products (52 Need…" at bounding box center [463, 222] width 689 height 423
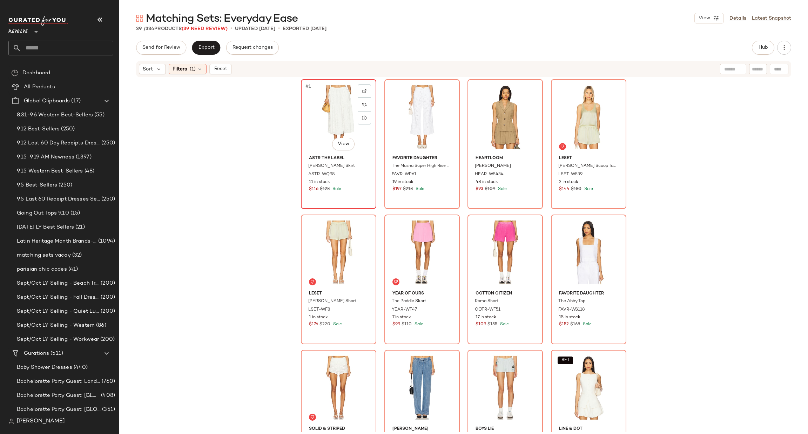
click at [323, 112] on div "#1 View" at bounding box center [338, 117] width 71 height 71
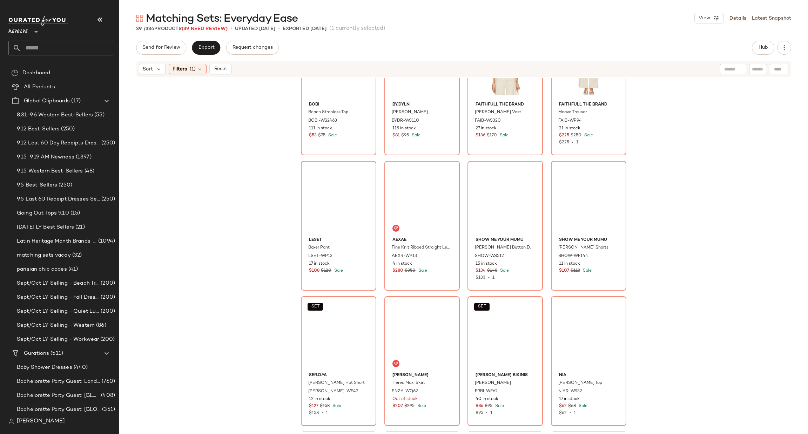
scroll to position [1001, 0]
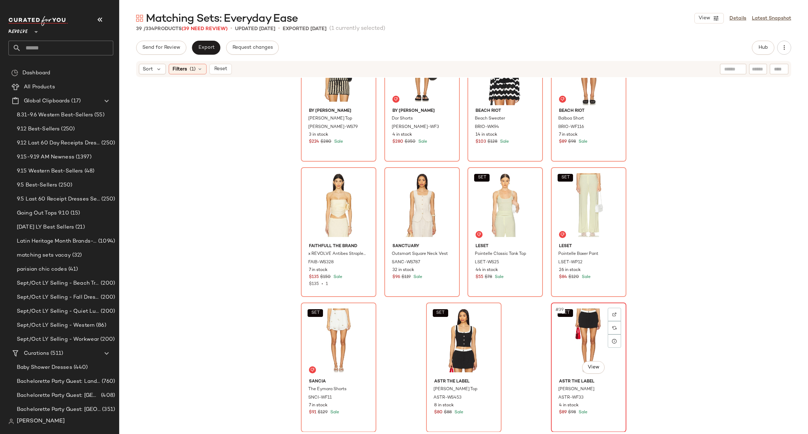
click at [568, 353] on div "SET #39 View" at bounding box center [588, 340] width 71 height 71
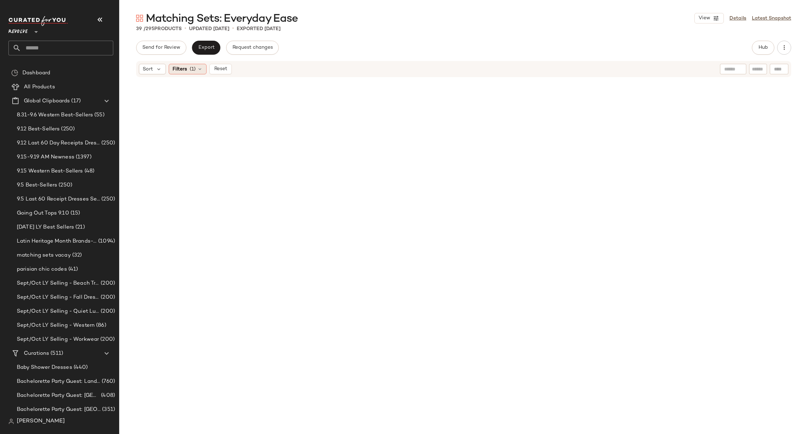
click at [200, 72] on div "Filters (1)" at bounding box center [188, 69] width 38 height 11
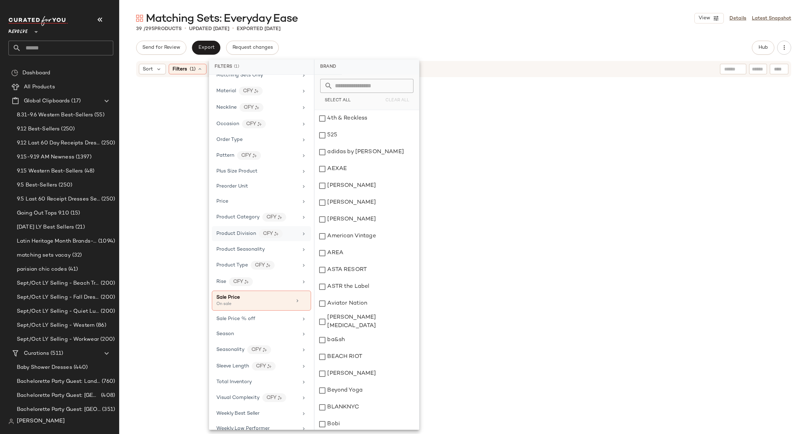
scroll to position [472, 0]
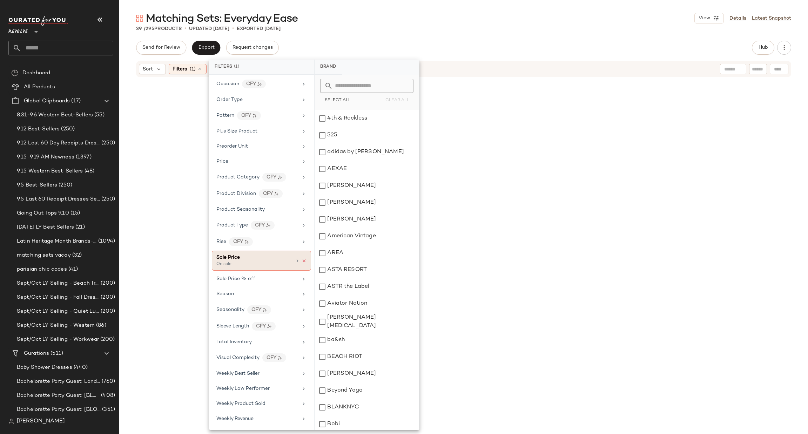
click at [303, 259] on icon at bounding box center [304, 261] width 5 height 5
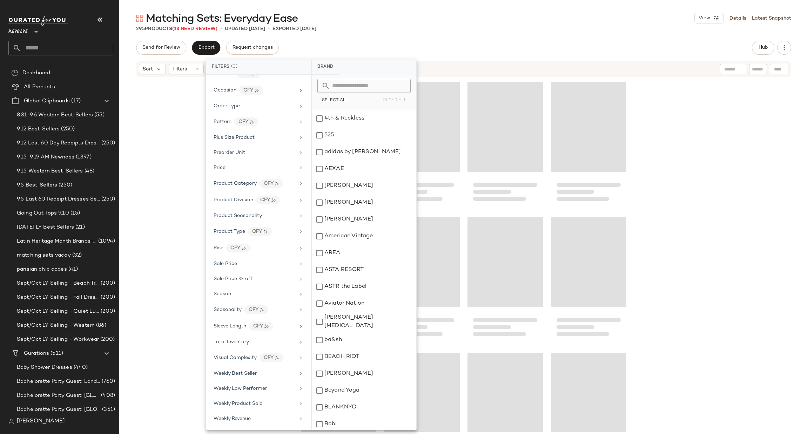
click at [626, 205] on div at bounding box center [463, 255] width 689 height 354
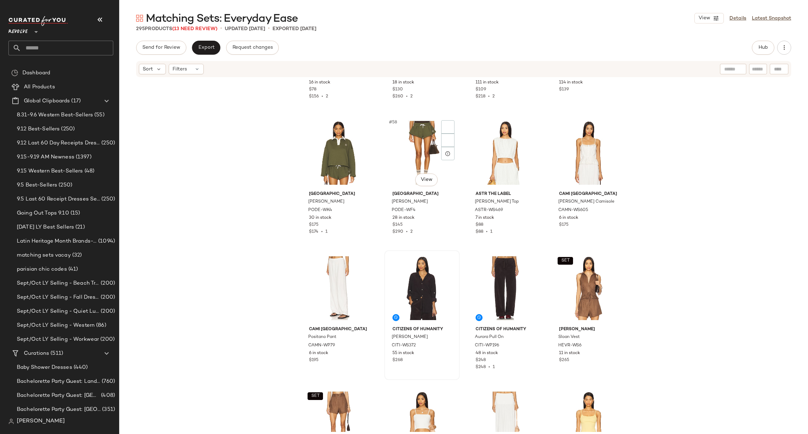
scroll to position [1794, 0]
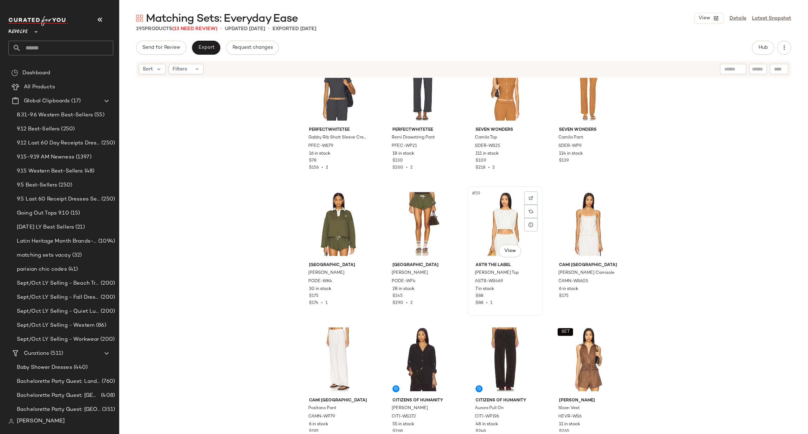
click at [493, 209] on div "#59 View" at bounding box center [505, 224] width 71 height 71
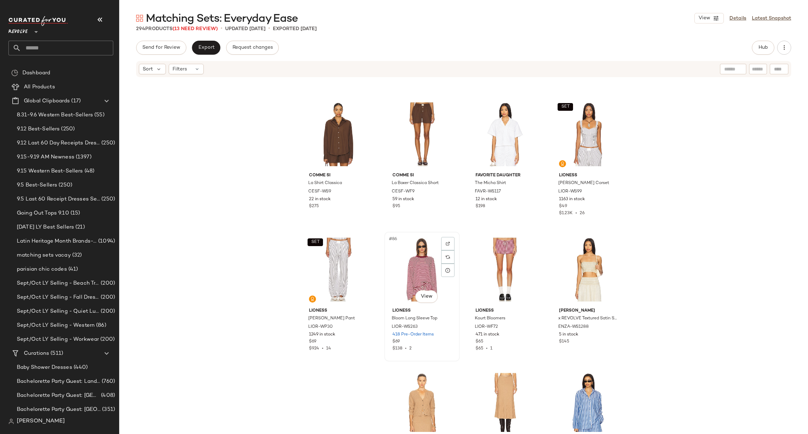
scroll to position [2636, 0]
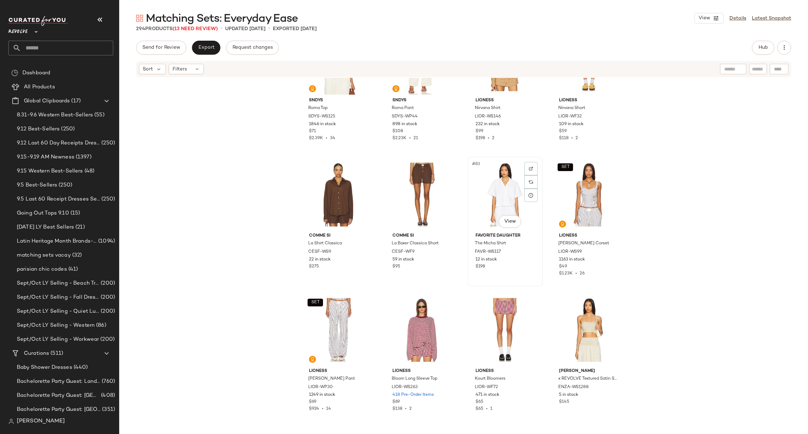
click at [493, 196] on div "#83 View" at bounding box center [505, 194] width 71 height 71
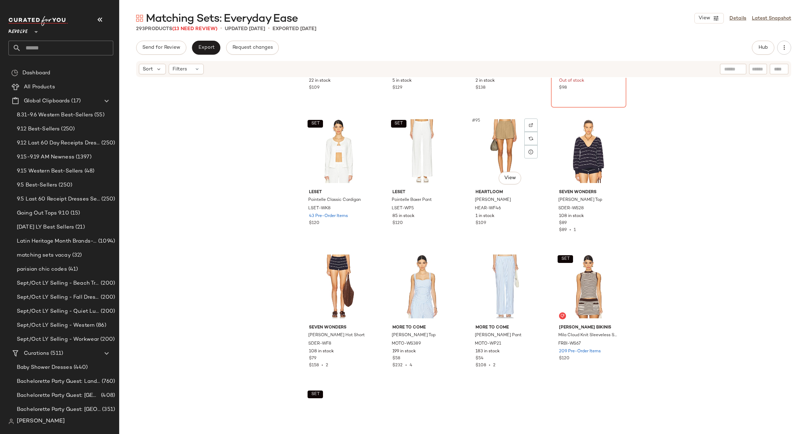
scroll to position [3162, 0]
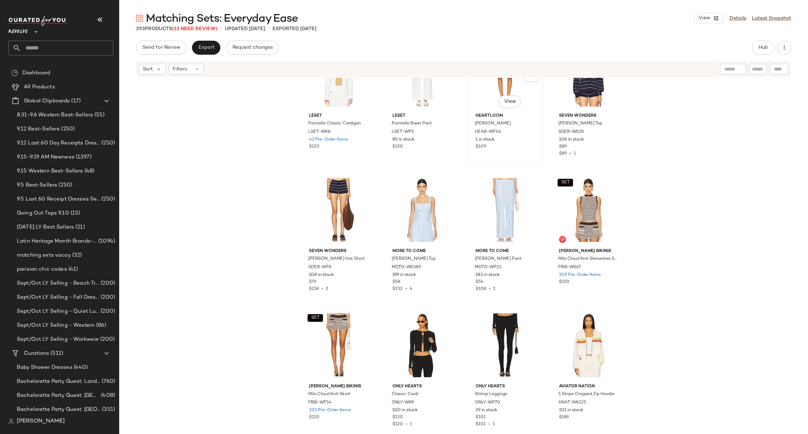
click at [479, 95] on div "#95 View" at bounding box center [505, 74] width 71 height 71
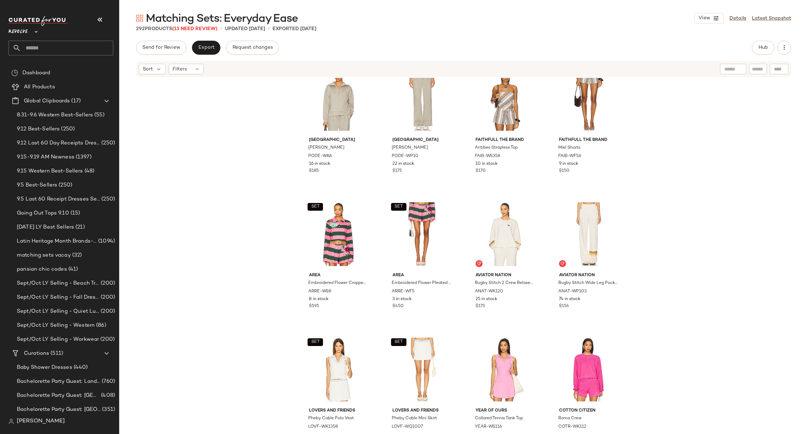
scroll to position [3688, 0]
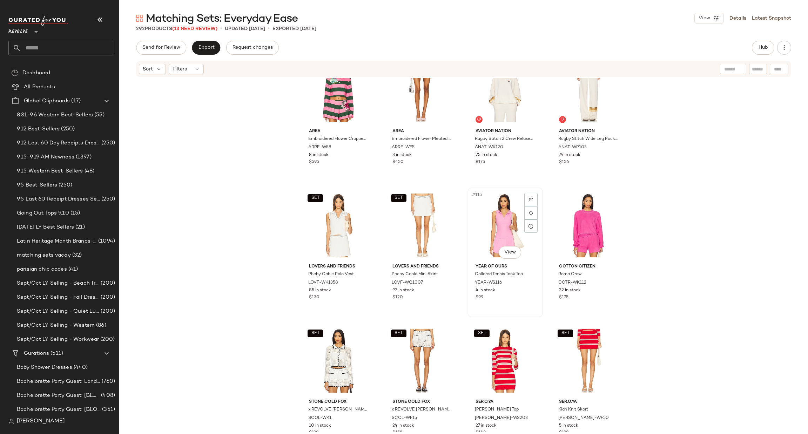
click at [501, 204] on div "#115 View" at bounding box center [505, 225] width 71 height 71
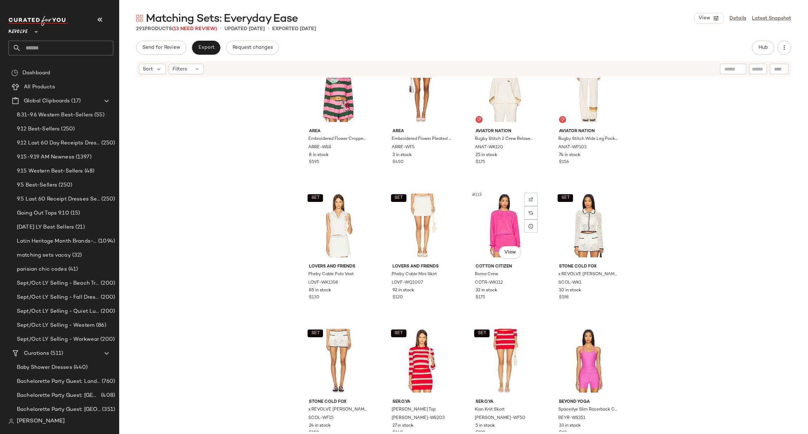
click at [501, 204] on div "#115 View" at bounding box center [505, 225] width 71 height 71
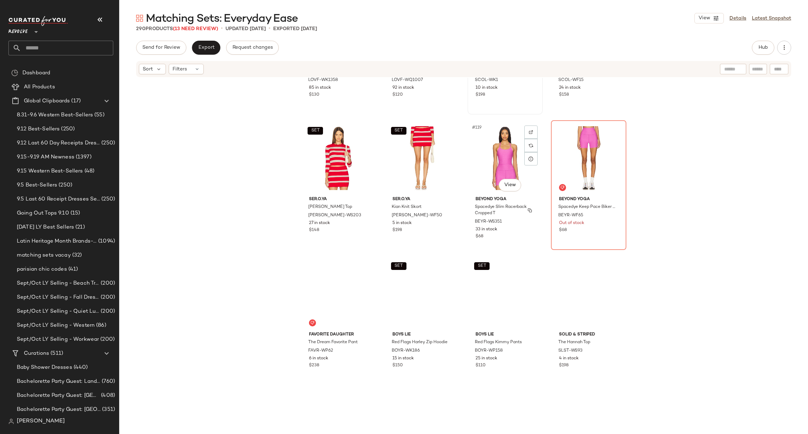
scroll to position [3899, 0]
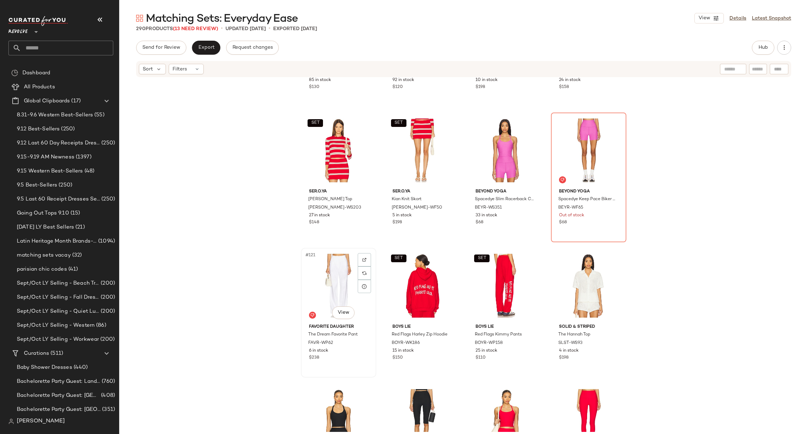
click at [326, 276] on div "#121 View" at bounding box center [338, 285] width 71 height 71
click at [321, 281] on div "#121 View" at bounding box center [338, 285] width 71 height 71
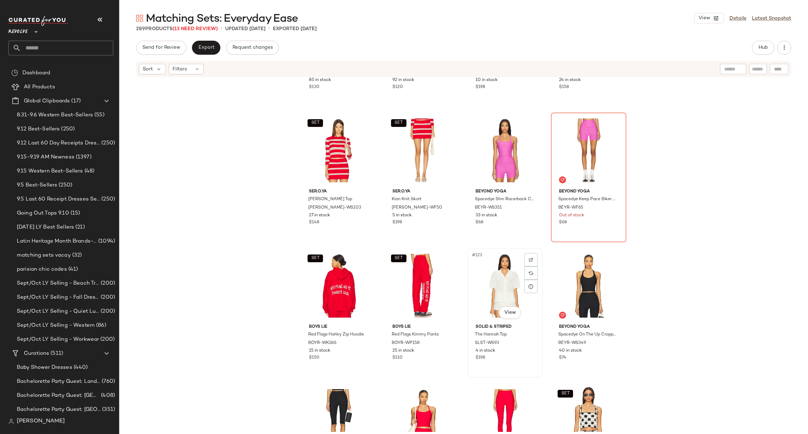
click at [501, 266] on div "#123 View" at bounding box center [505, 285] width 71 height 71
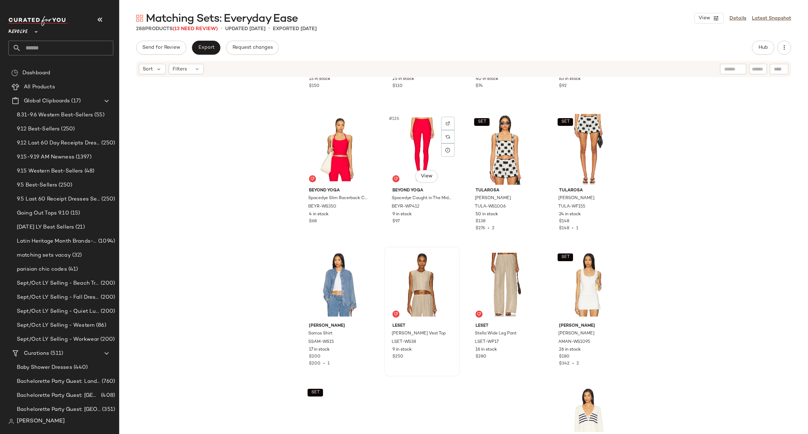
scroll to position [4267, 0]
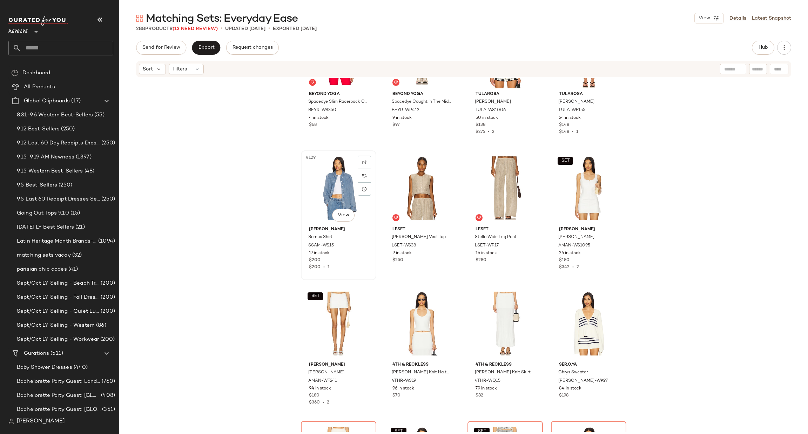
click at [325, 175] on div "#129 View" at bounding box center [338, 188] width 71 height 71
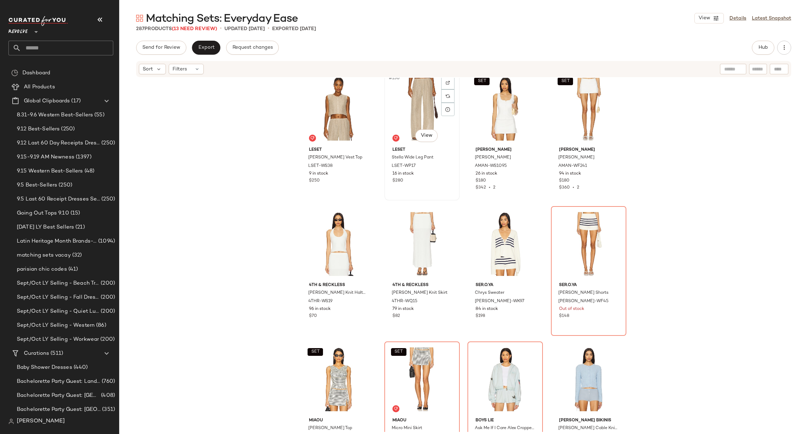
scroll to position [4425, 0]
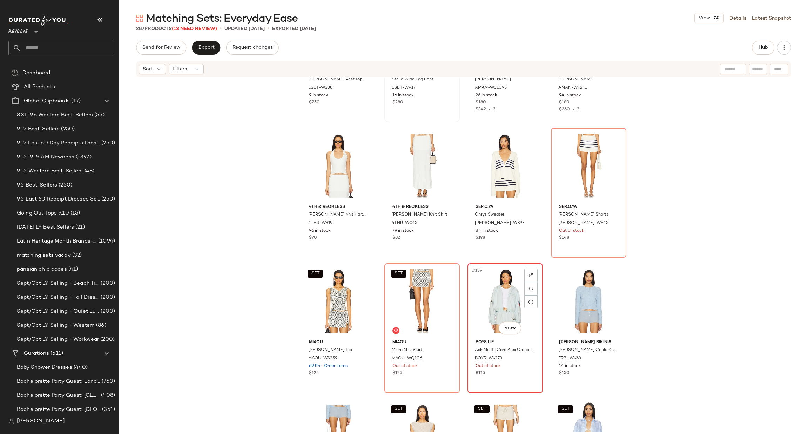
click at [495, 299] on div "#139 View" at bounding box center [505, 301] width 71 height 71
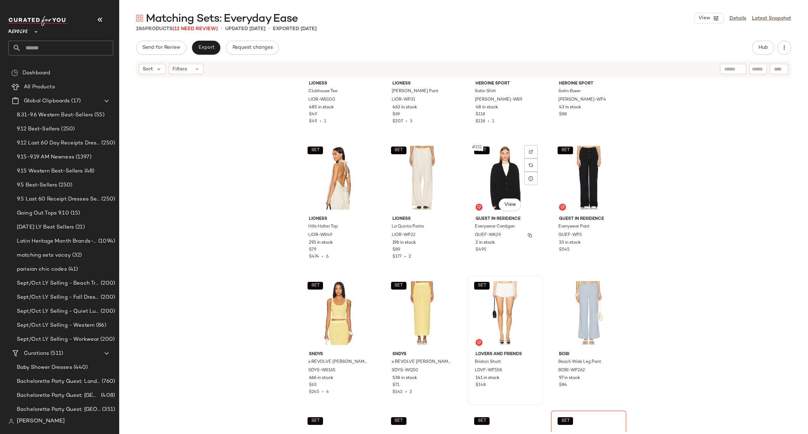
scroll to position [5056, 0]
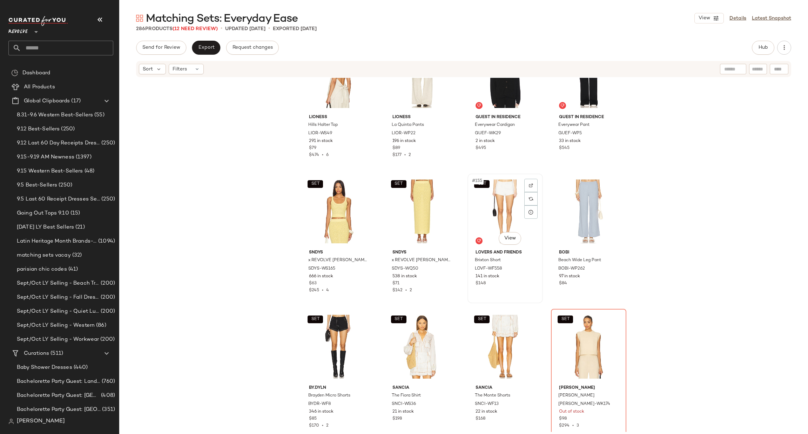
click at [495, 207] on div "SET #155 View" at bounding box center [505, 211] width 71 height 71
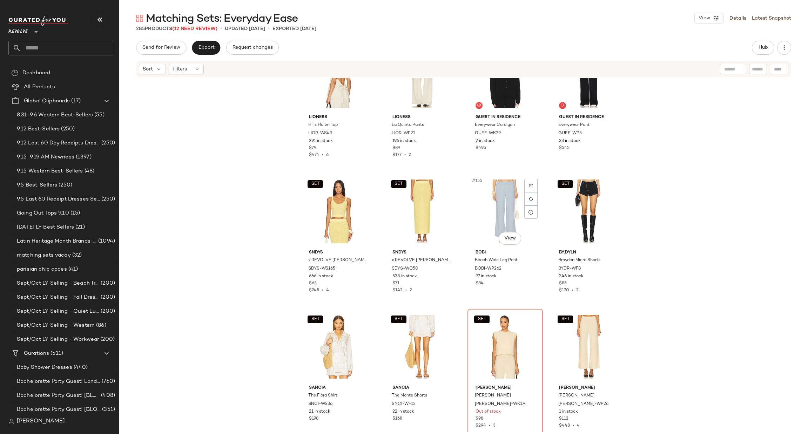
click at [496, 210] on div "#155 View" at bounding box center [505, 211] width 71 height 71
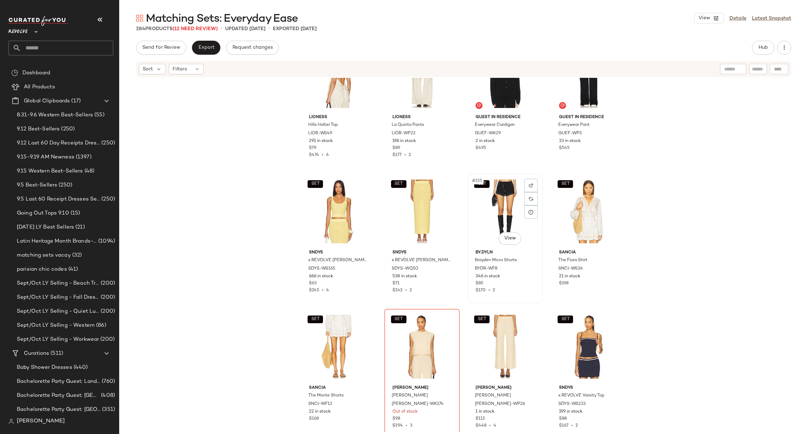
click at [496, 210] on div "SET #155 View" at bounding box center [505, 211] width 71 height 71
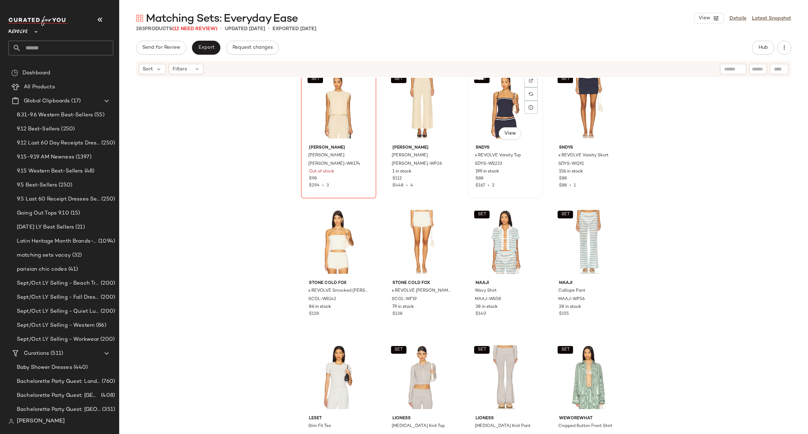
scroll to position [5424, 0]
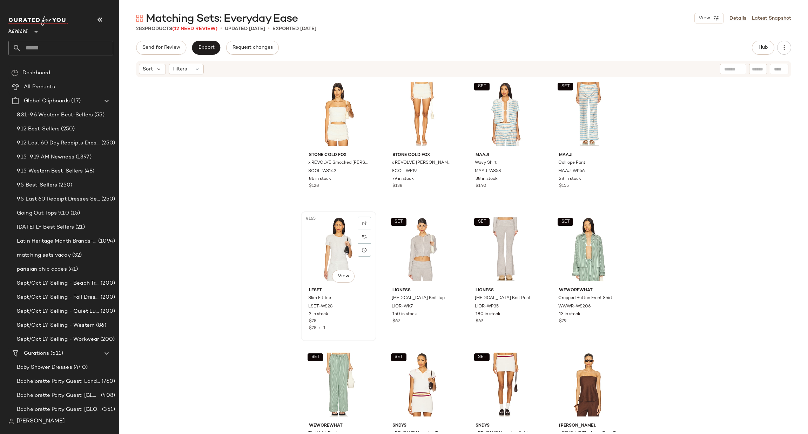
click at [342, 243] on div "#165 View" at bounding box center [338, 249] width 71 height 71
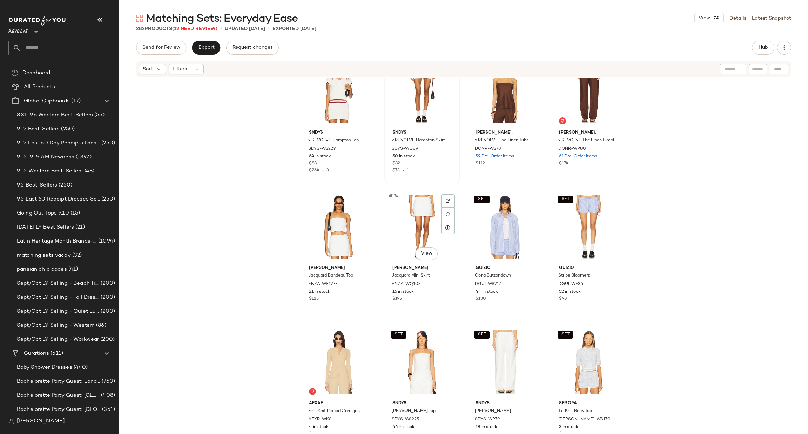
scroll to position [5793, 0]
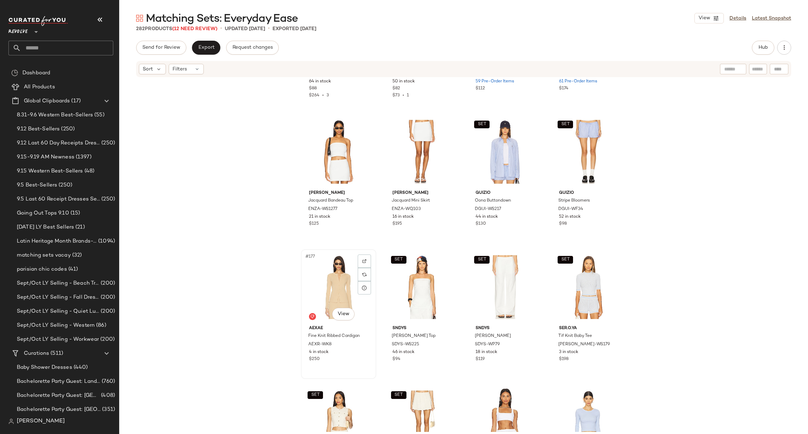
click at [334, 272] on div "#177 View" at bounding box center [338, 287] width 71 height 71
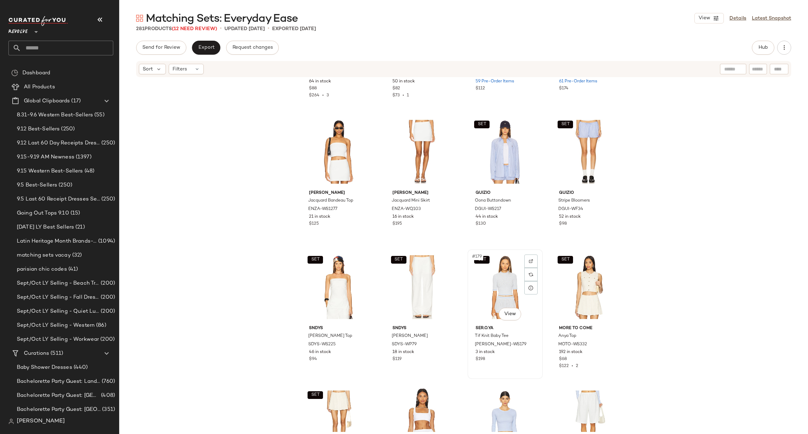
click at [498, 259] on div "SET #179 View" at bounding box center [505, 287] width 71 height 71
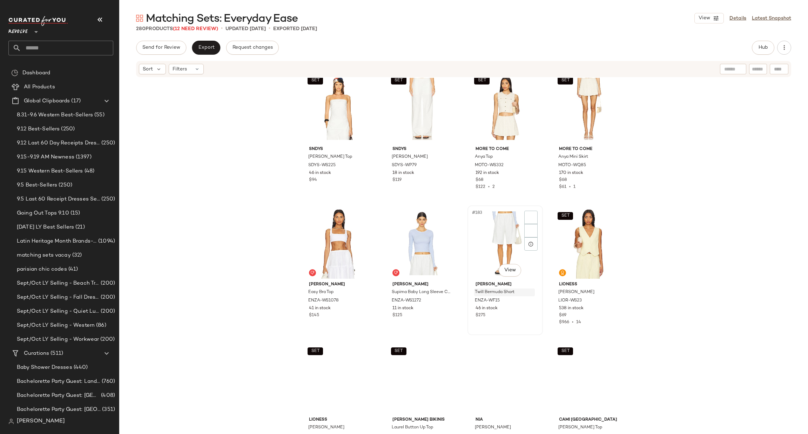
scroll to position [6003, 0]
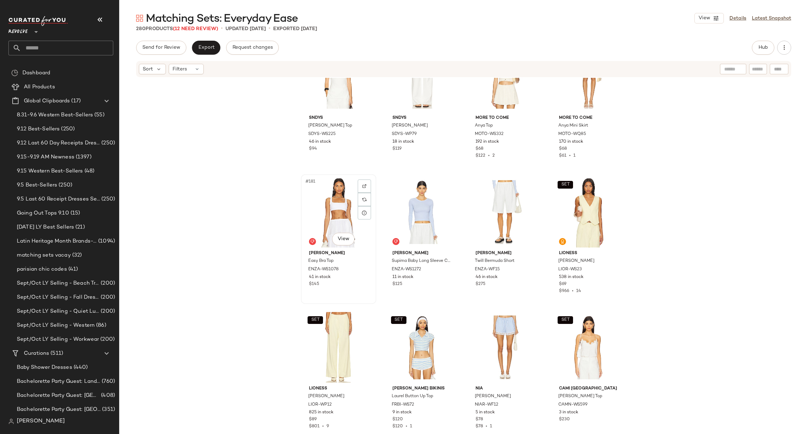
click at [333, 228] on div "#181 View" at bounding box center [338, 212] width 71 height 71
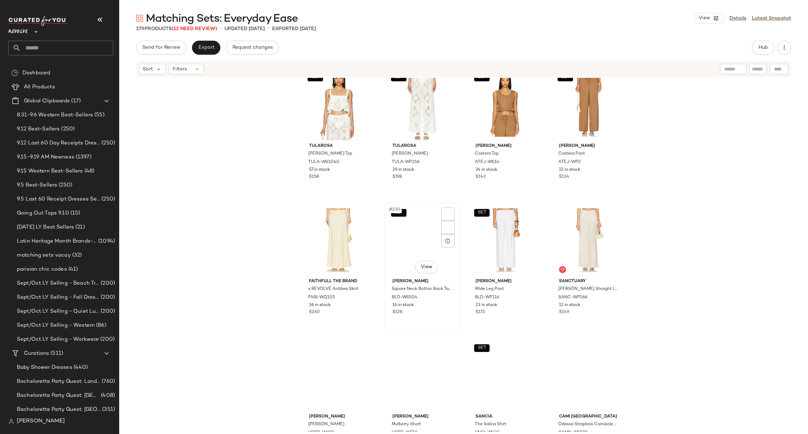
scroll to position [7634, 0]
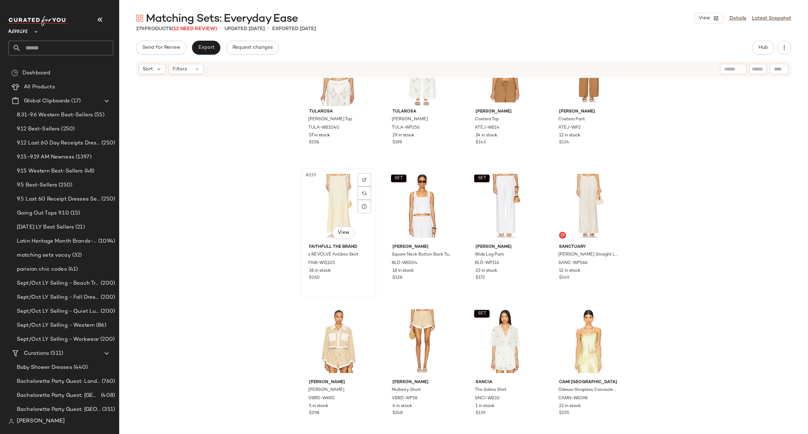
click at [318, 195] on div "#229 View" at bounding box center [338, 205] width 71 height 71
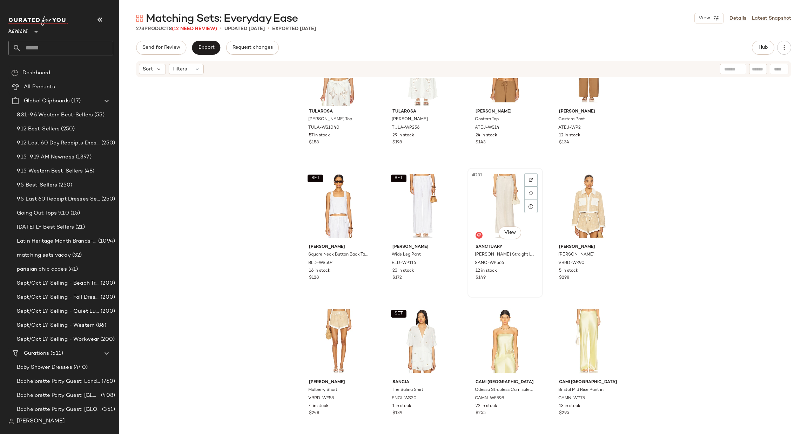
click at [501, 192] on div "#231 View" at bounding box center [505, 205] width 71 height 71
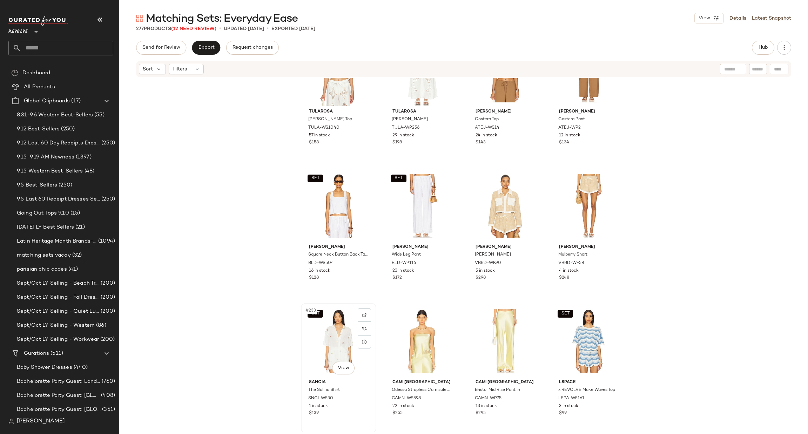
click at [329, 337] on div "SET #233 View" at bounding box center [338, 341] width 71 height 71
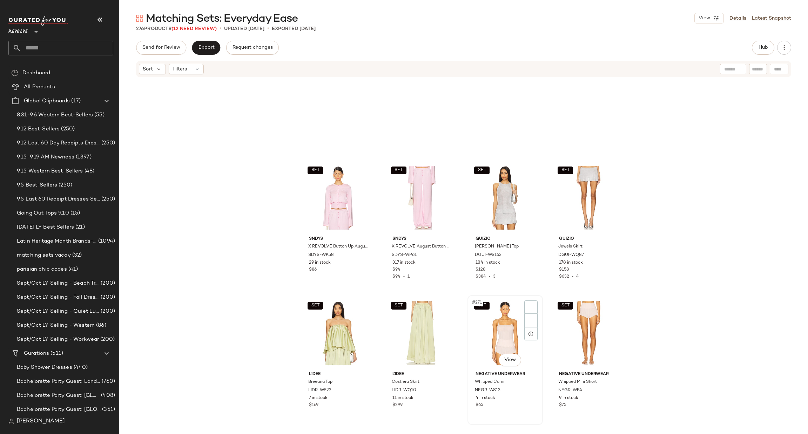
scroll to position [8989, 0]
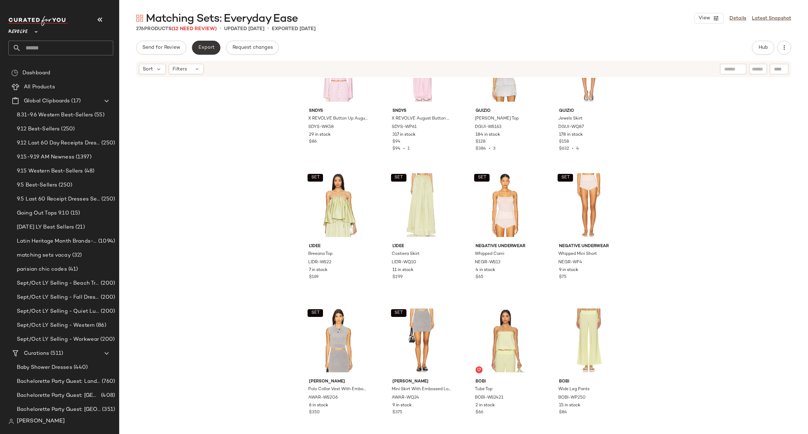
click at [207, 50] on span "Export" at bounding box center [206, 48] width 16 height 6
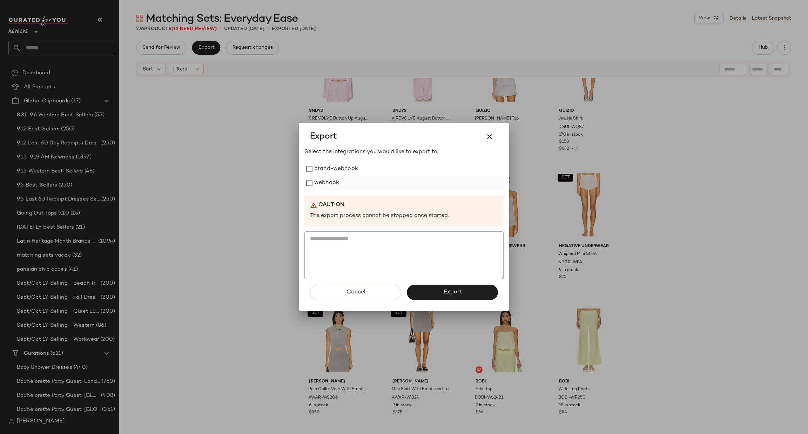
click at [322, 183] on label "webhook" at bounding box center [326, 183] width 25 height 14
click at [444, 289] on span "Export" at bounding box center [452, 292] width 19 height 7
